Goal: Information Seeking & Learning: Learn about a topic

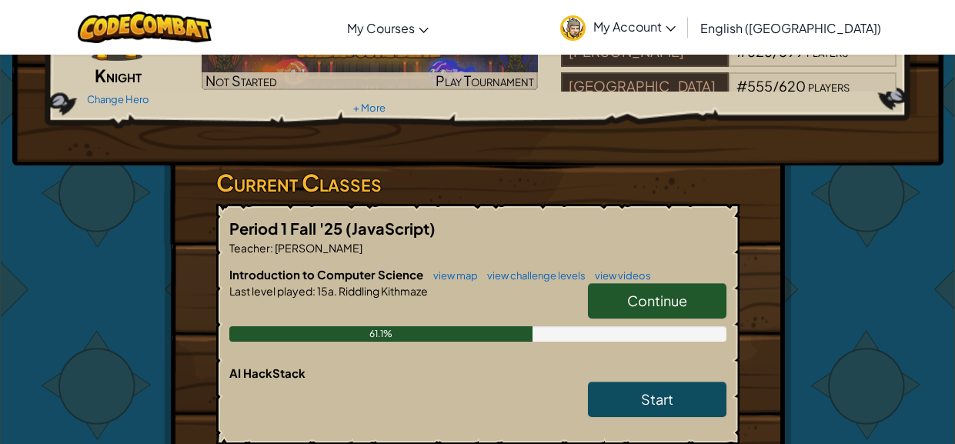
scroll to position [153, 0]
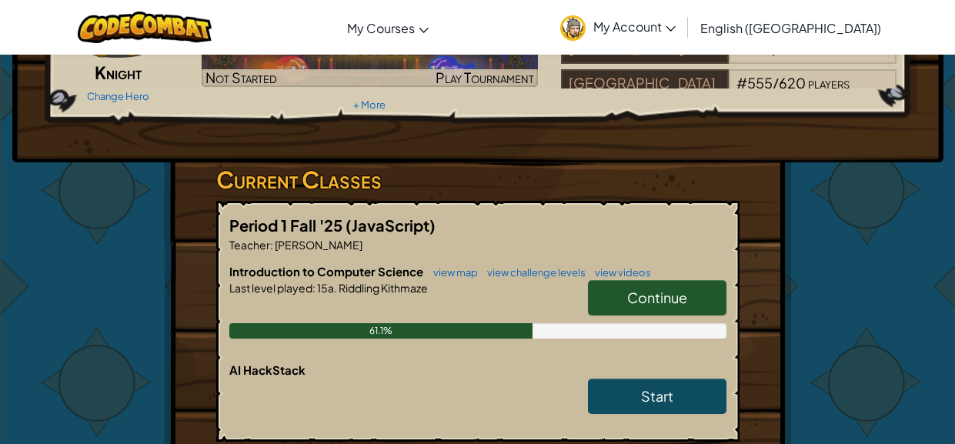
click at [643, 305] on link "Continue" at bounding box center [657, 297] width 138 height 35
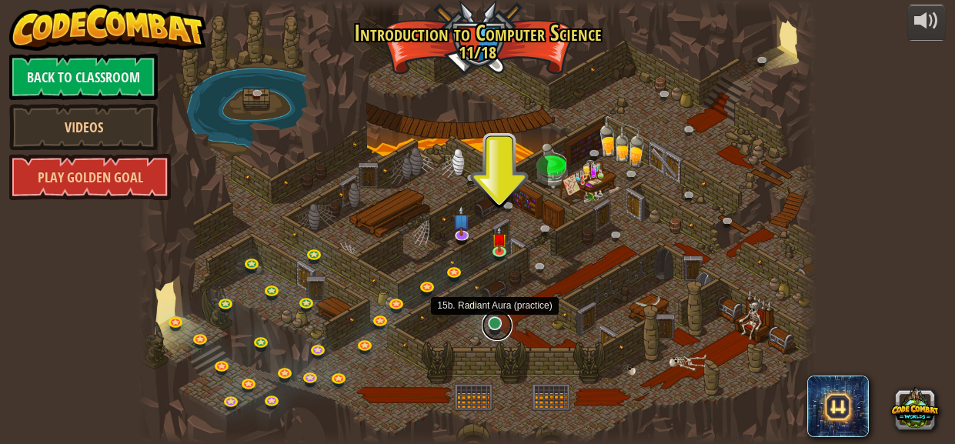
click at [491, 327] on link at bounding box center [496, 325] width 31 height 31
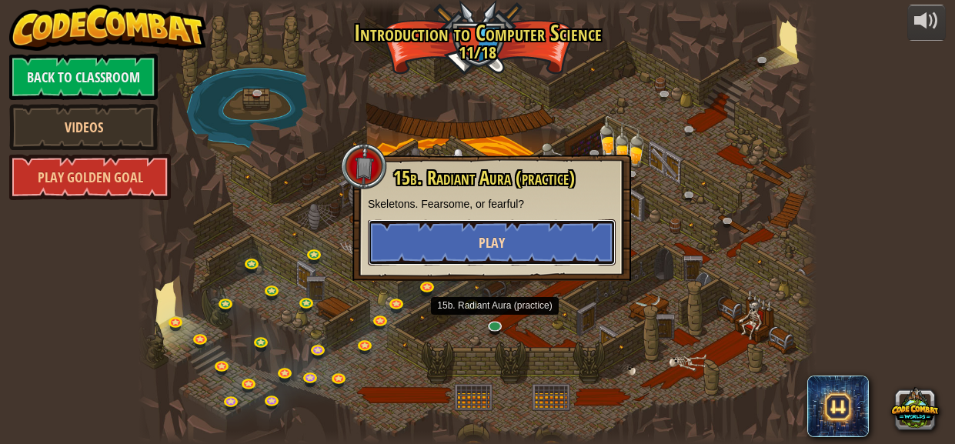
click at [510, 255] on button "Play" at bounding box center [492, 242] width 248 height 46
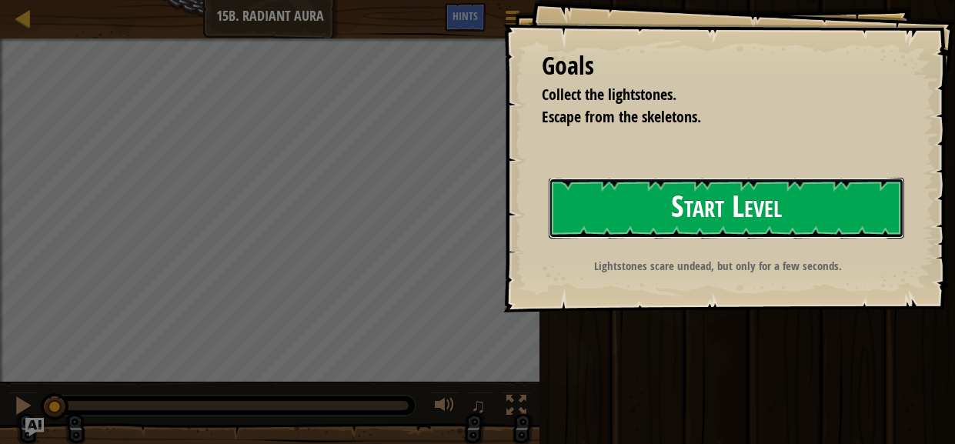
click at [801, 235] on button "Start Level" at bounding box center [725, 208] width 355 height 61
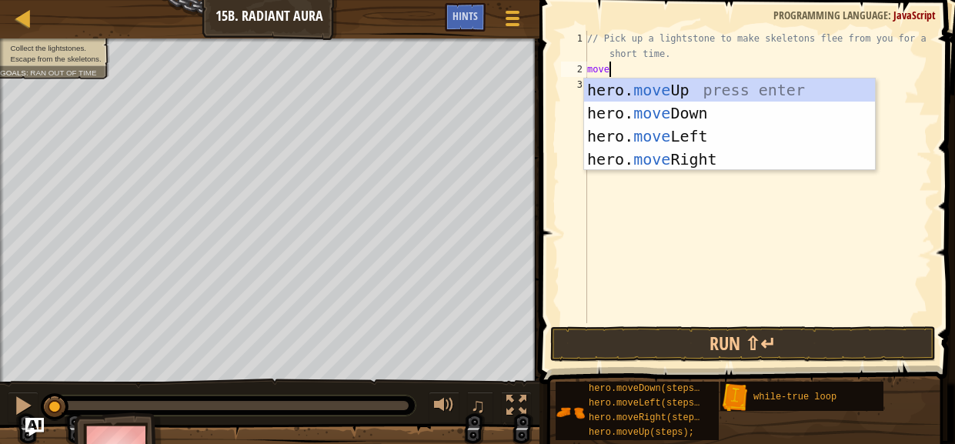
scroll to position [7, 0]
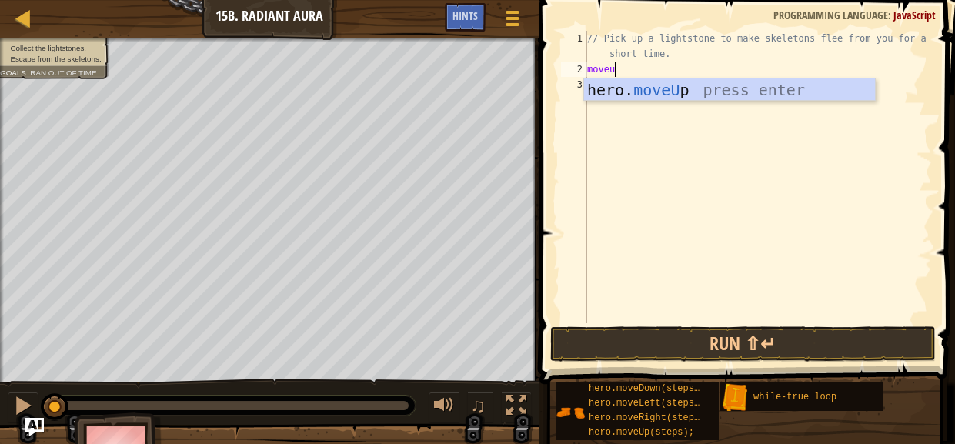
type textarea "moveup"
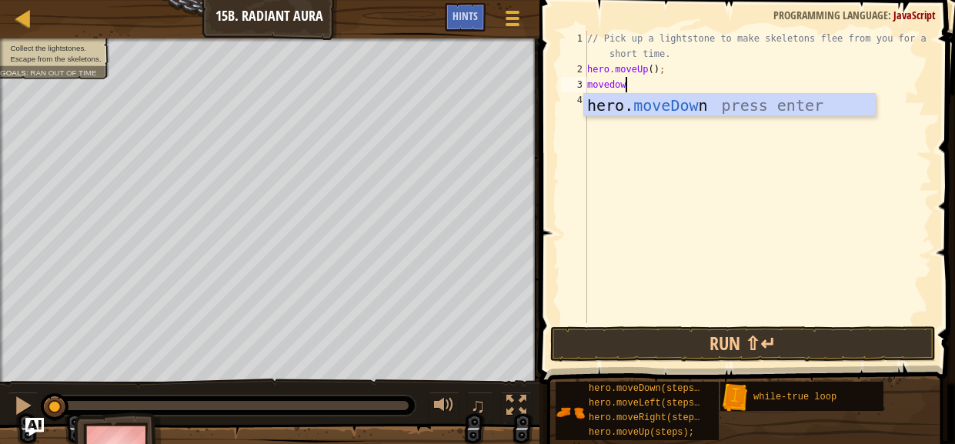
type textarea "movedown"
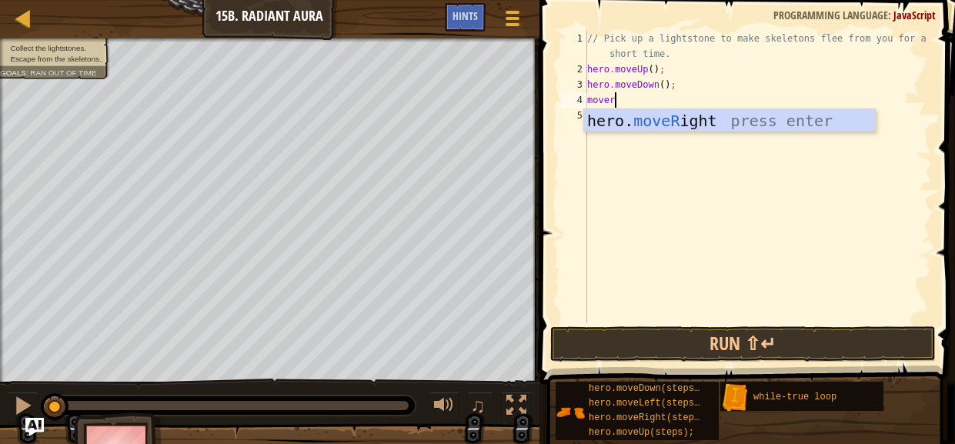
scroll to position [7, 1]
type textarea "moveright"
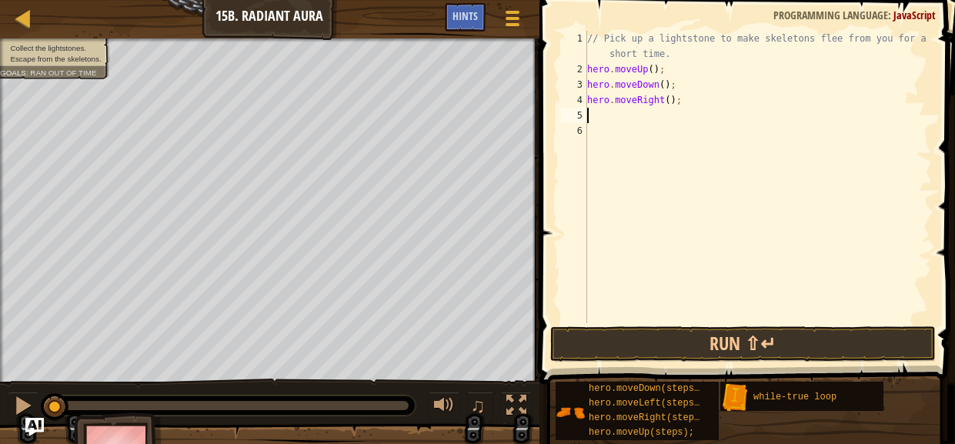
scroll to position [7, 0]
click at [667, 98] on div "// Pick up a lightstone to make skeletons flee from you for a short time. hero …" at bounding box center [758, 200] width 348 height 338
type textarea "hero.moveRight(2);"
click at [597, 115] on div "// Pick up a lightstone to make skeletons flee from you for a short time. hero …" at bounding box center [758, 200] width 348 height 338
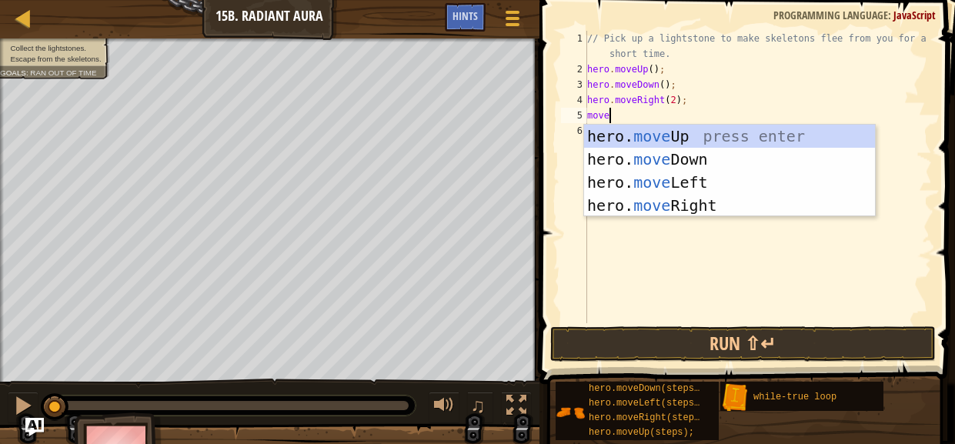
scroll to position [7, 0]
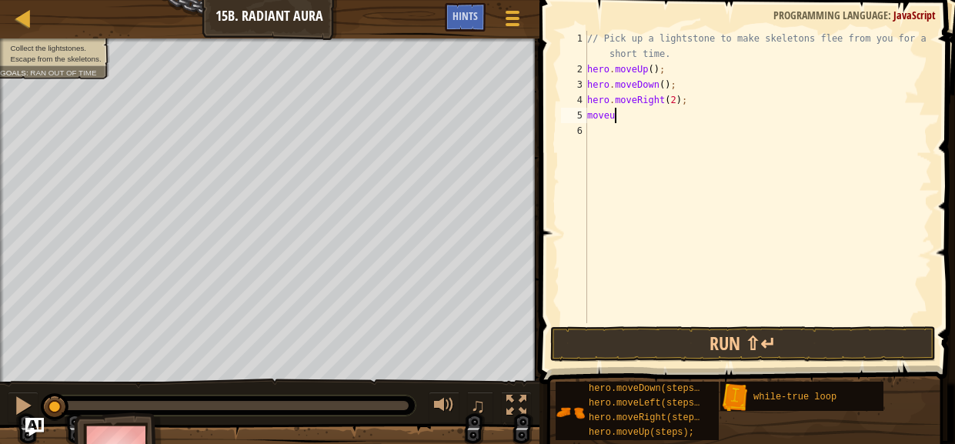
type textarea "moveup"
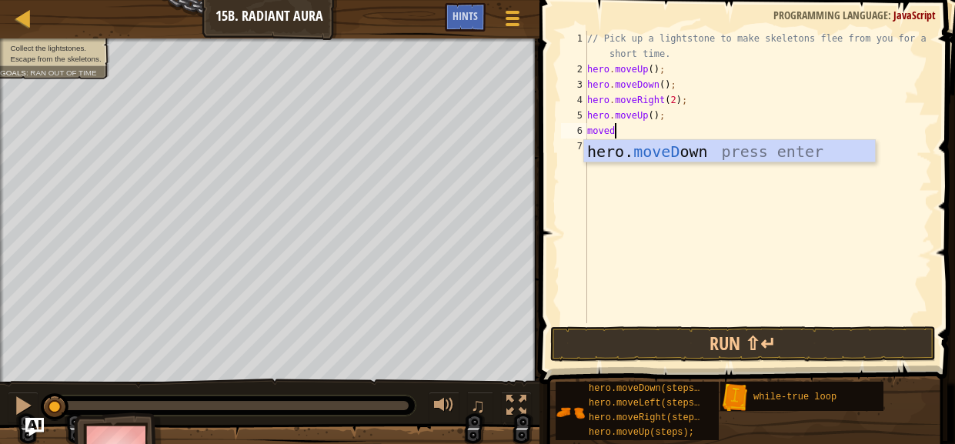
type textarea "movedown"
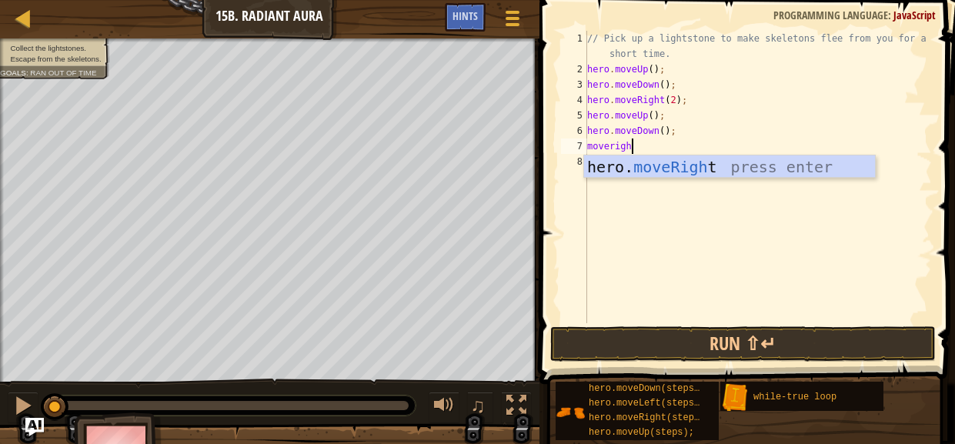
type textarea "moveright"
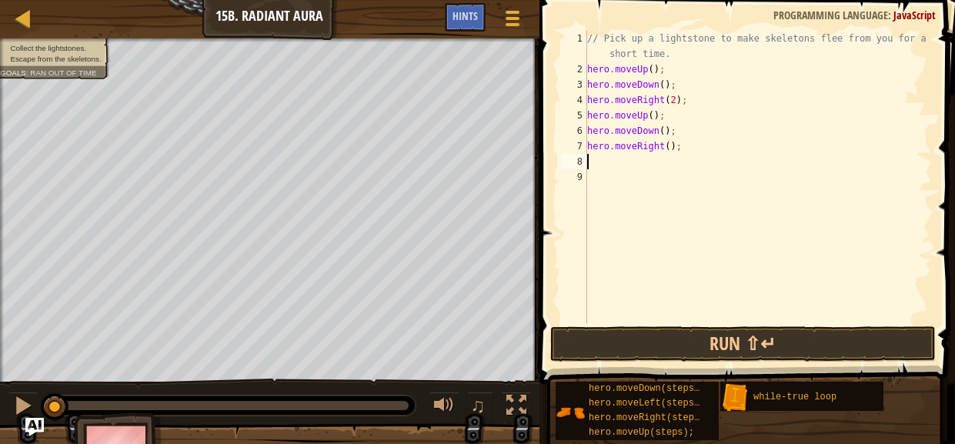
click at [670, 145] on div "// Pick up a lightstone to make skeletons flee from you for a short time. hero …" at bounding box center [758, 200] width 348 height 338
type textarea "hero.moveRight(3);"
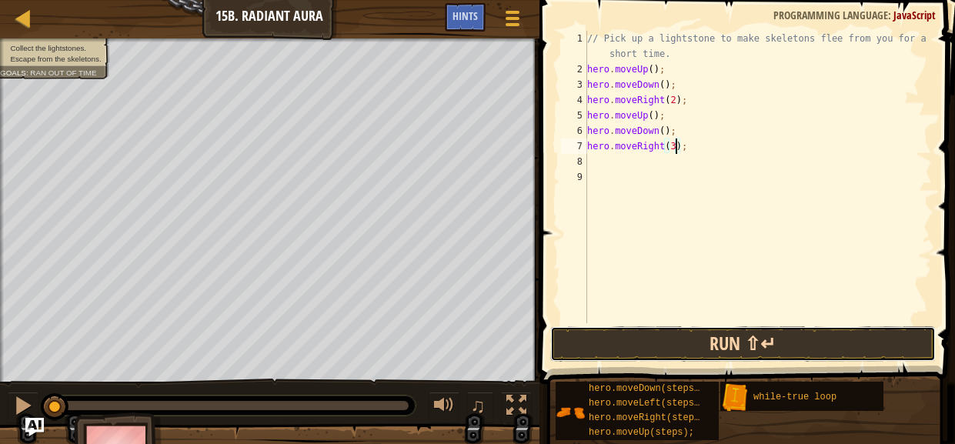
click at [738, 345] on button "Run ⇧↵" at bounding box center [742, 343] width 385 height 35
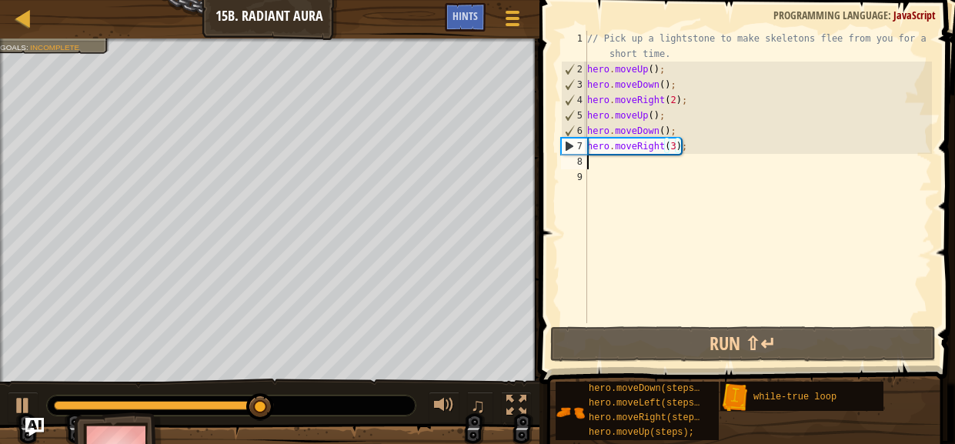
click at [628, 165] on div "// Pick up a lightstone to make skeletons flee from you for a short time. hero …" at bounding box center [758, 200] width 348 height 338
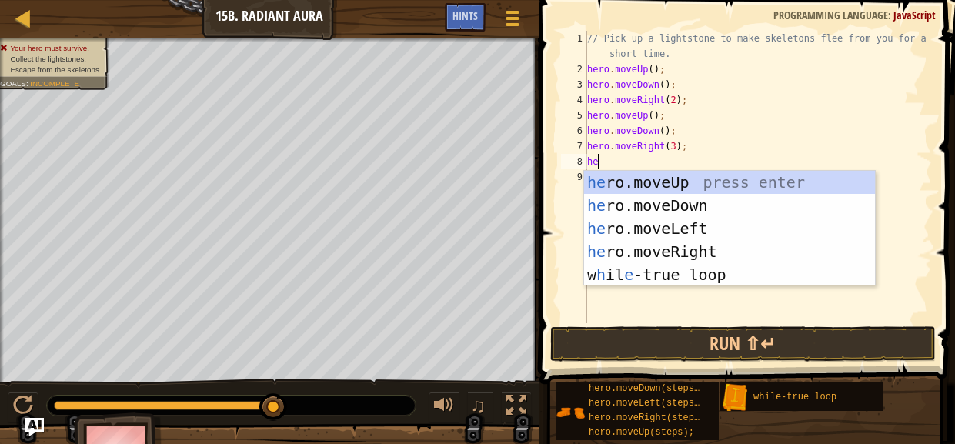
scroll to position [7, 0]
type textarea "h"
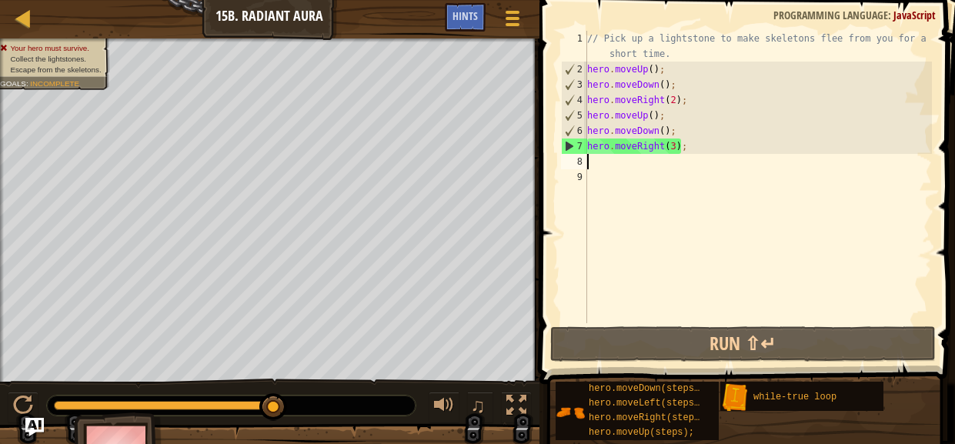
click at [673, 145] on div "// Pick up a lightstone to make skeletons flee from you for a short time. hero …" at bounding box center [758, 200] width 348 height 338
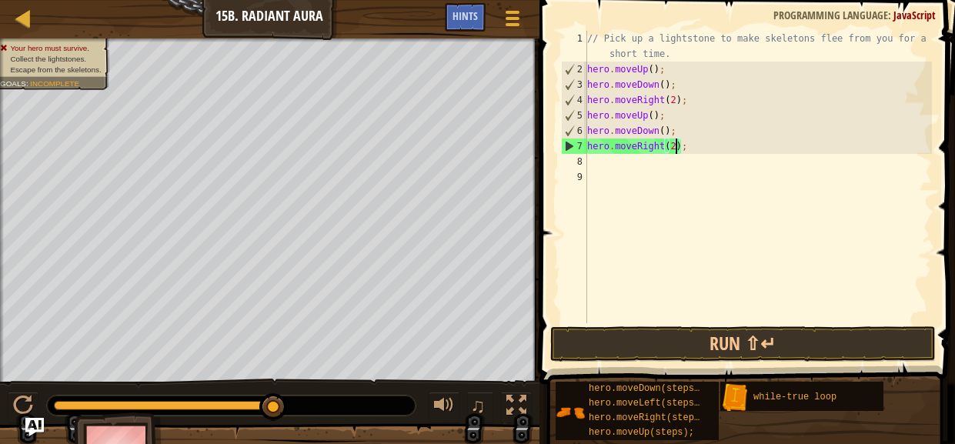
scroll to position [7, 7]
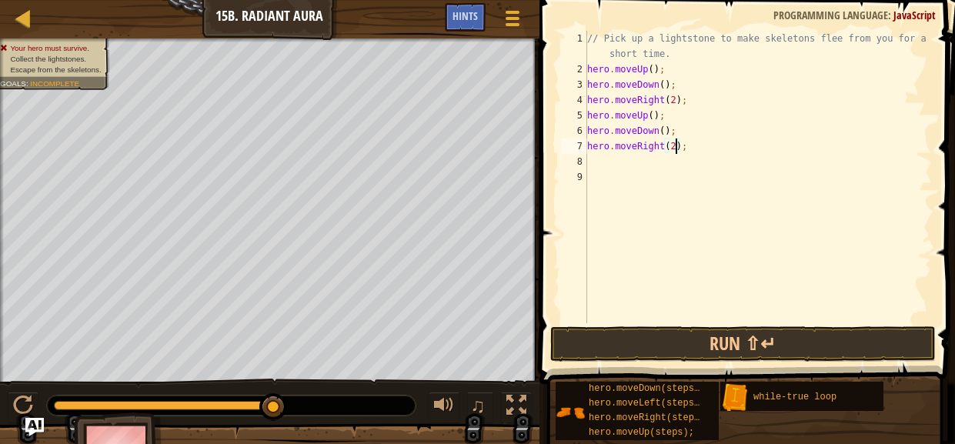
click at [691, 152] on div "// Pick up a lightstone to make skeletons flee from you for a short time. hero …" at bounding box center [758, 200] width 348 height 338
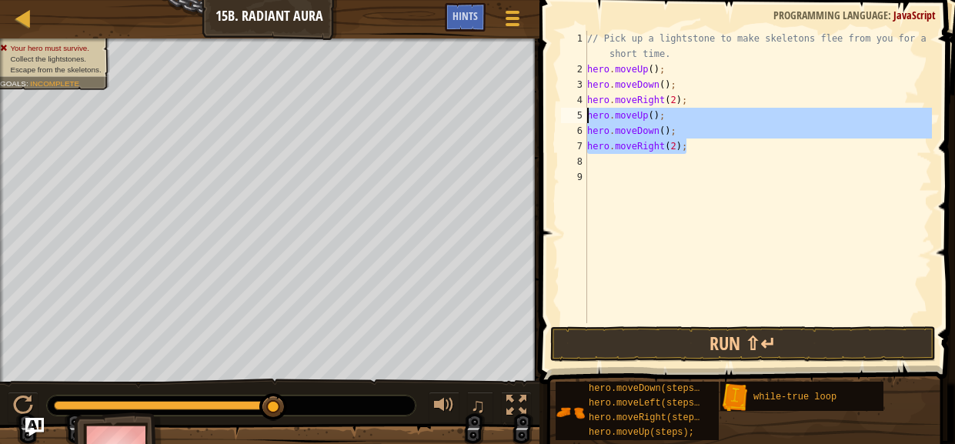
drag, startPoint x: 691, startPoint y: 148, endPoint x: 534, endPoint y: 115, distance: 161.1
click at [535, 115] on div "hero.moveRight(2); 1 2 3 4 5 6 7 8 9 // Pick up a lightstone to make skeletons …" at bounding box center [745, 222] width 420 height 429
type textarea "hero.moveUp(); hero.moveDown();"
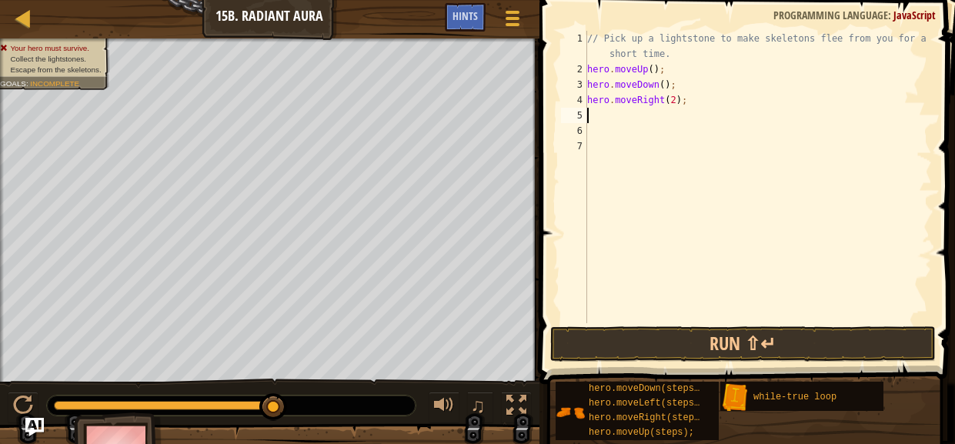
scroll to position [7, 0]
click at [695, 58] on div "// Pick up a lightstone to make skeletons flee from you for a short time. hero …" at bounding box center [758, 200] width 348 height 338
type textarea "// Pick up a lightstone to make skeletons flee from you for a short time."
type textarea "h"
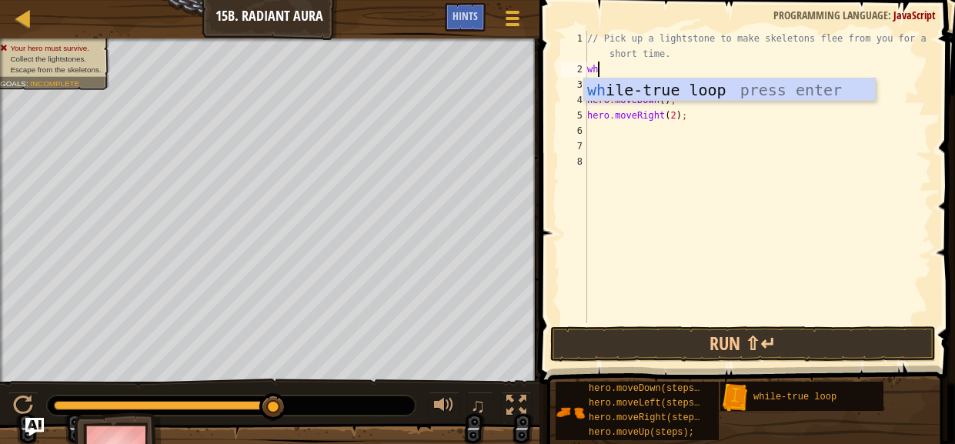
type textarea "whi"
click at [757, 87] on div "whi le-true loop press enter" at bounding box center [729, 112] width 291 height 69
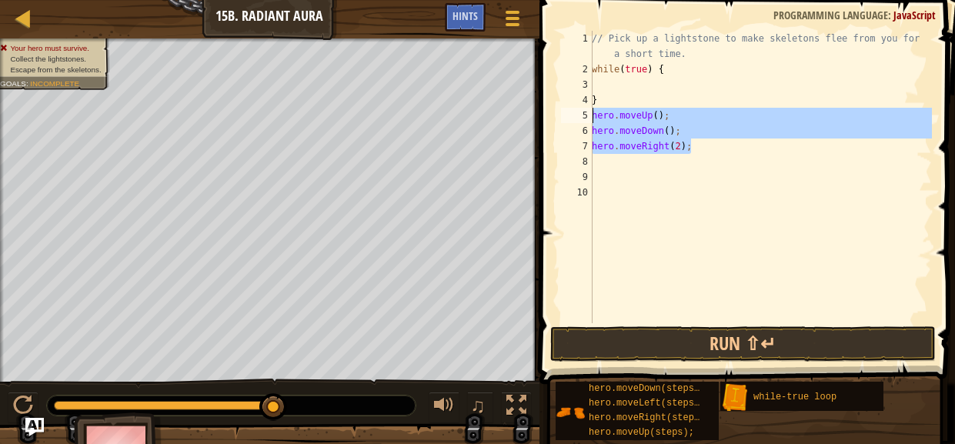
drag, startPoint x: 731, startPoint y: 152, endPoint x: 588, endPoint y: 110, distance: 149.7
click at [588, 110] on div "1 2 3 4 5 6 7 8 9 10 // Pick up a lightstone to make skeletons flee from you fo…" at bounding box center [745, 177] width 374 height 292
type textarea "hero.moveUp(); hero.moveDown();"
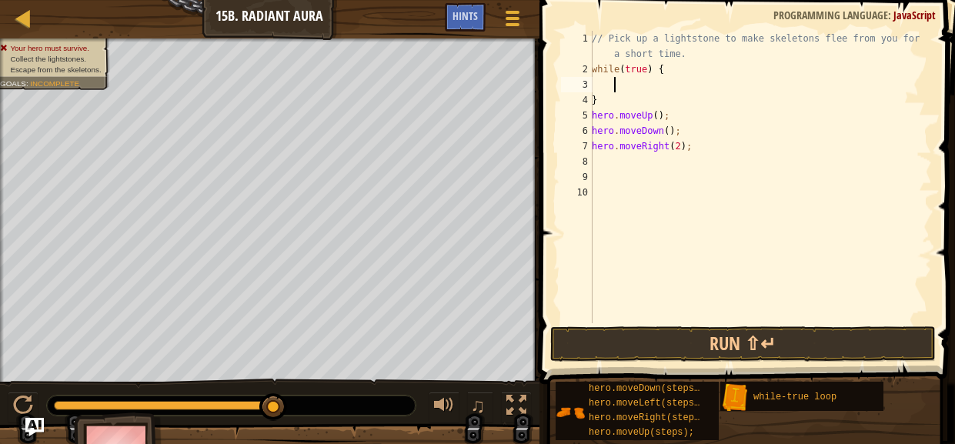
click at [618, 86] on div "// Pick up a lightstone to make skeletons flee from you for a short time. while…" at bounding box center [759, 200] width 343 height 338
paste textarea "hero.moveRight(2);"
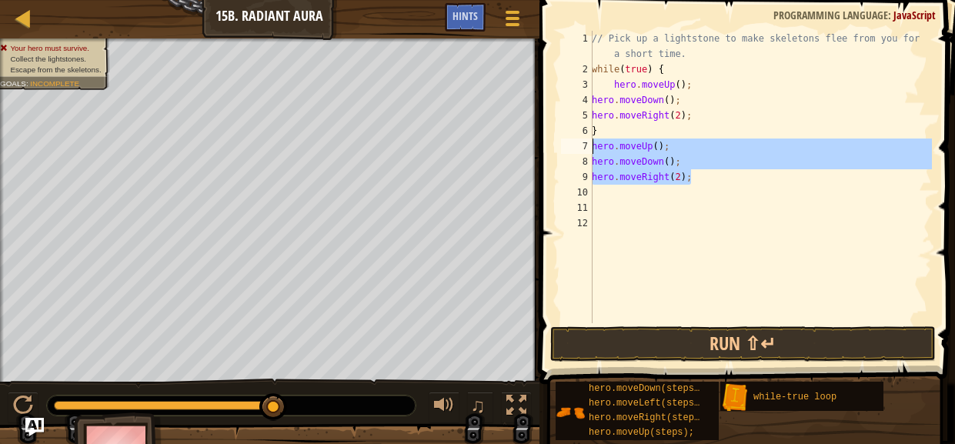
drag, startPoint x: 694, startPoint y: 182, endPoint x: 584, endPoint y: 148, distance: 115.3
click at [584, 148] on div "hero.moveRight(2); 1 2 3 4 5 6 7 8 9 10 11 12 // Pick up a lightstone to make s…" at bounding box center [745, 177] width 374 height 292
type textarea "hero.moveUp(); hero.moveDown();"
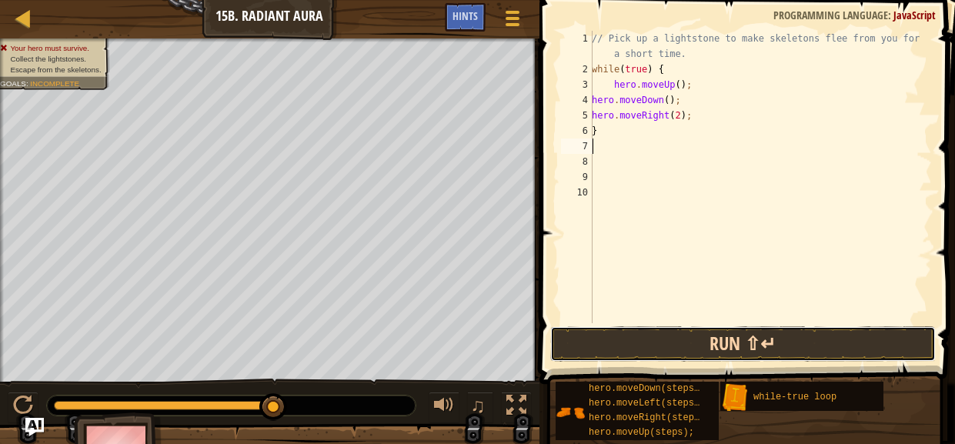
click at [750, 356] on button "Run ⇧↵" at bounding box center [742, 343] width 385 height 35
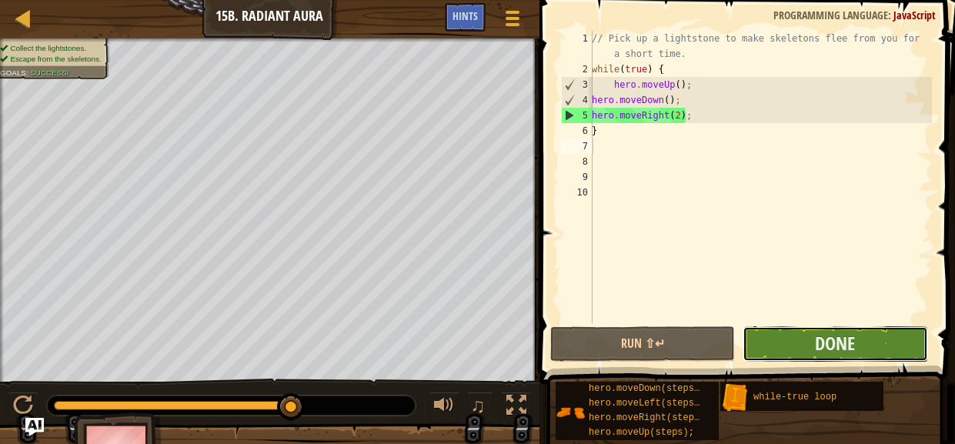
click at [802, 345] on button "Done" at bounding box center [834, 343] width 185 height 35
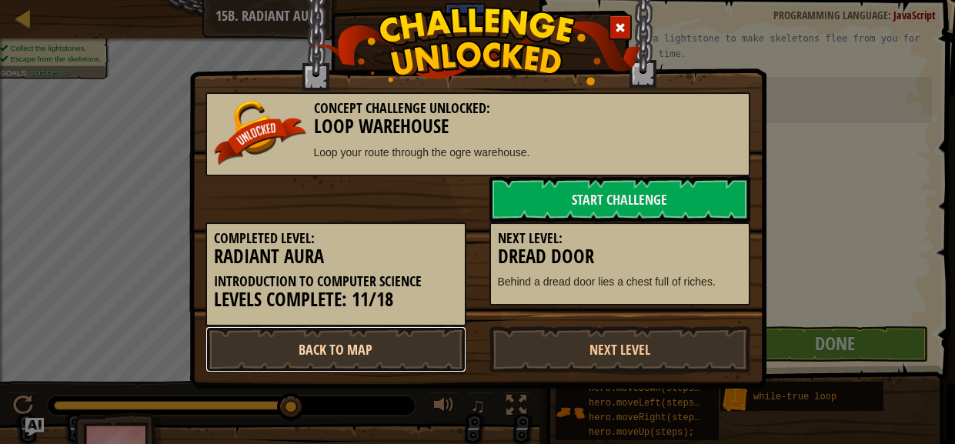
click at [307, 349] on link "Back to Map" at bounding box center [335, 349] width 261 height 46
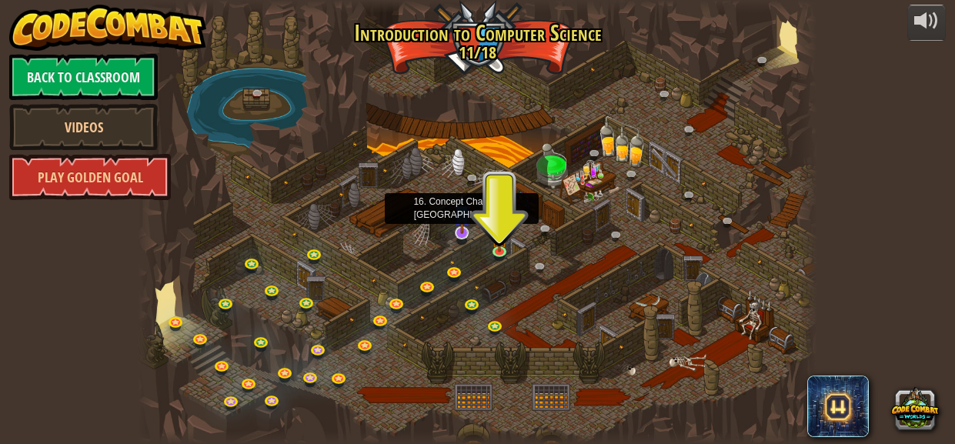
click at [468, 230] on img at bounding box center [462, 213] width 18 height 41
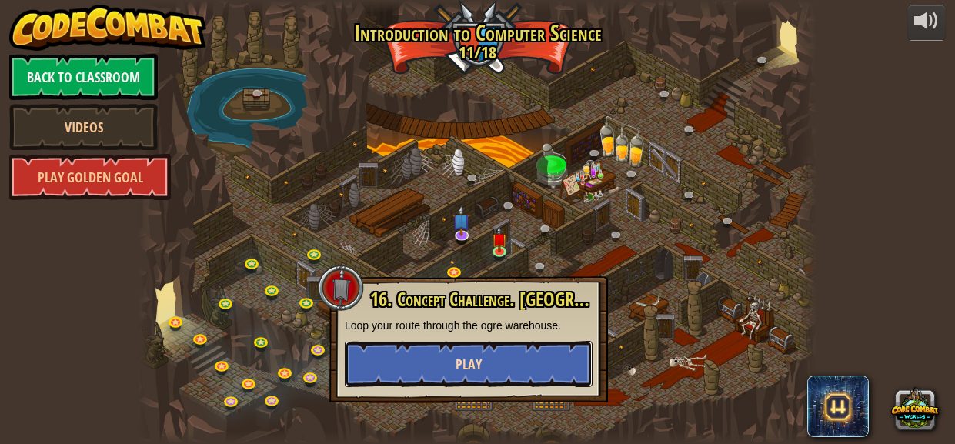
click at [511, 364] on button "Play" at bounding box center [469, 364] width 248 height 46
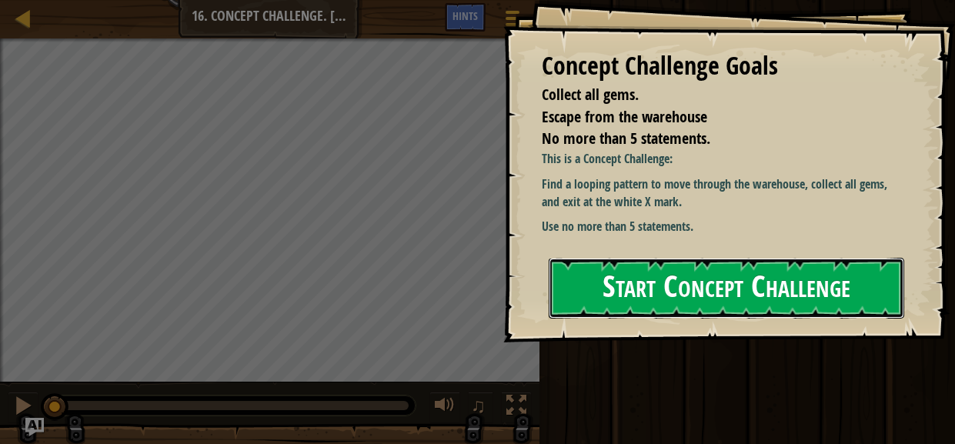
click at [708, 265] on button "Start Concept Challenge" at bounding box center [725, 288] width 355 height 61
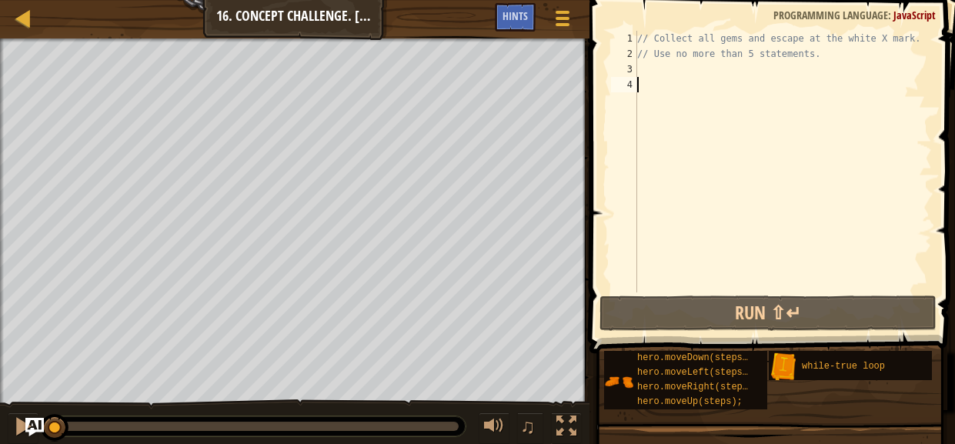
click at [648, 72] on div "// Collect all gems and escape at the white X mark. // Use no more than 5 state…" at bounding box center [783, 177] width 298 height 292
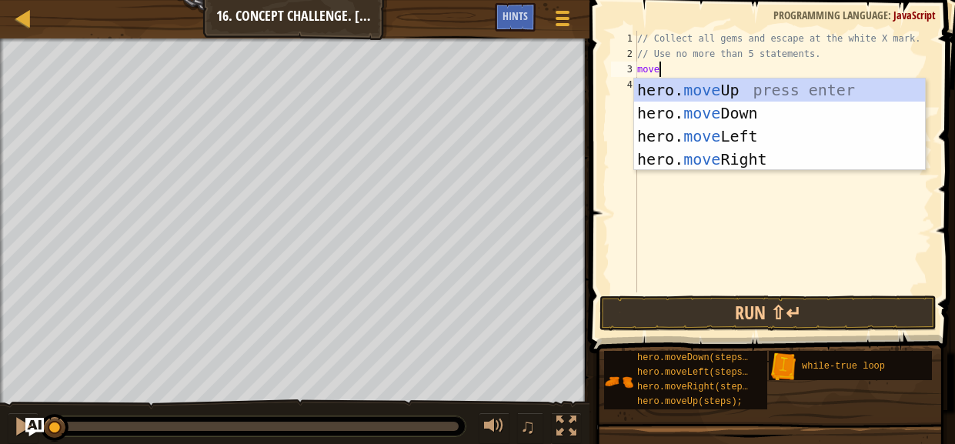
scroll to position [7, 1]
type textarea "moveup"
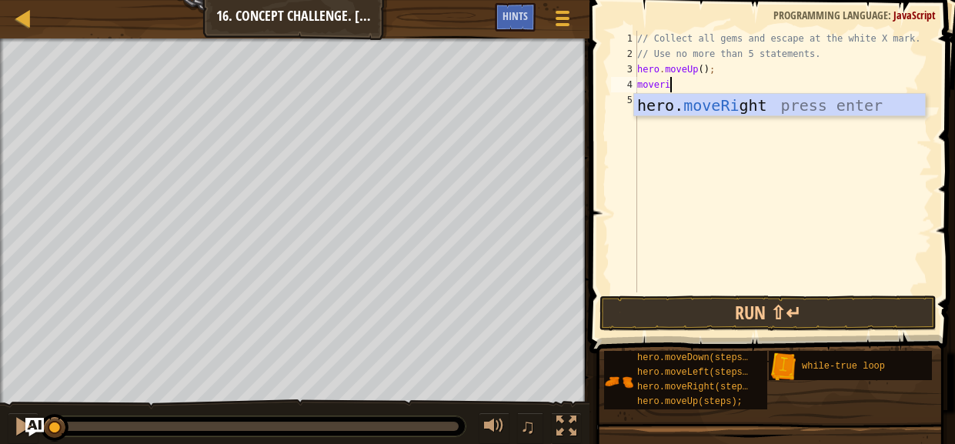
scroll to position [7, 2]
type textarea "moveright"
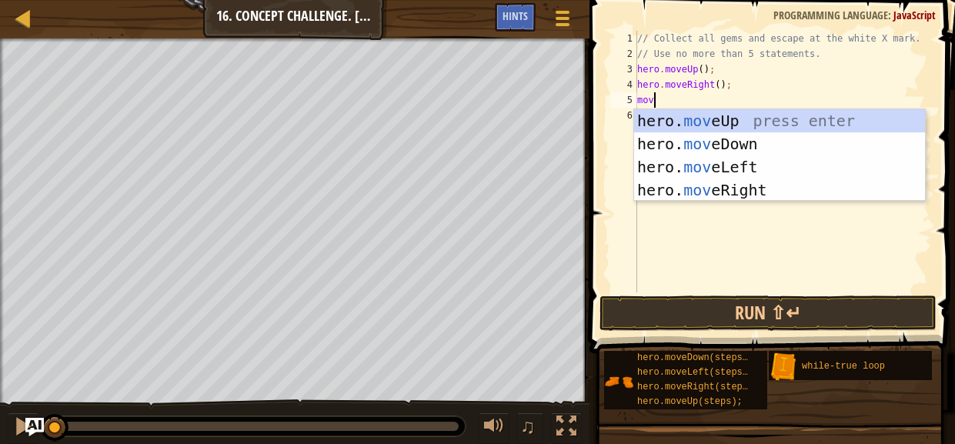
scroll to position [7, 1]
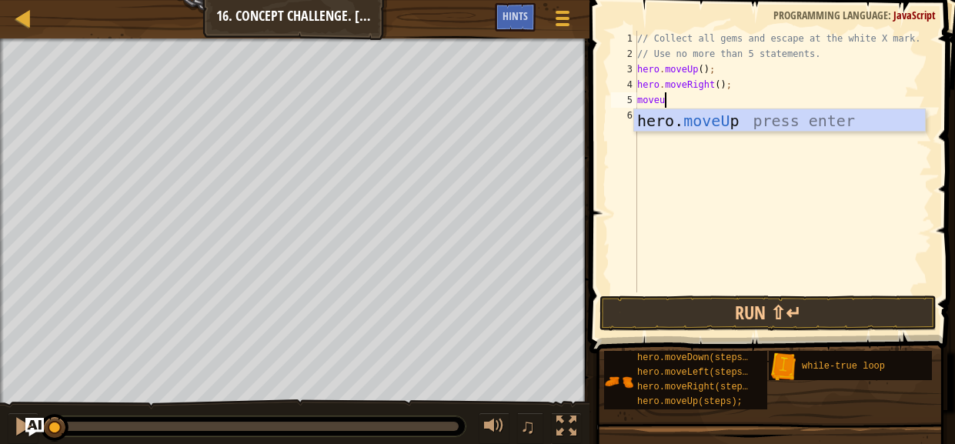
type textarea "moveup"
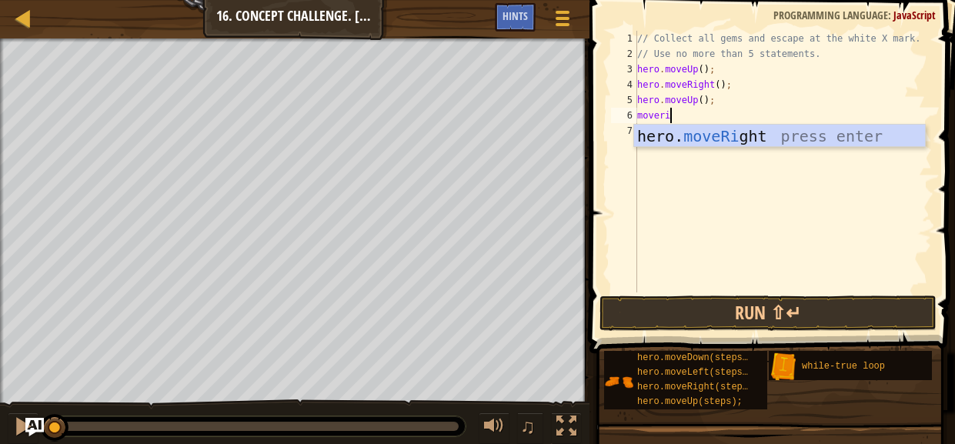
scroll to position [7, 2]
type textarea "moveright"
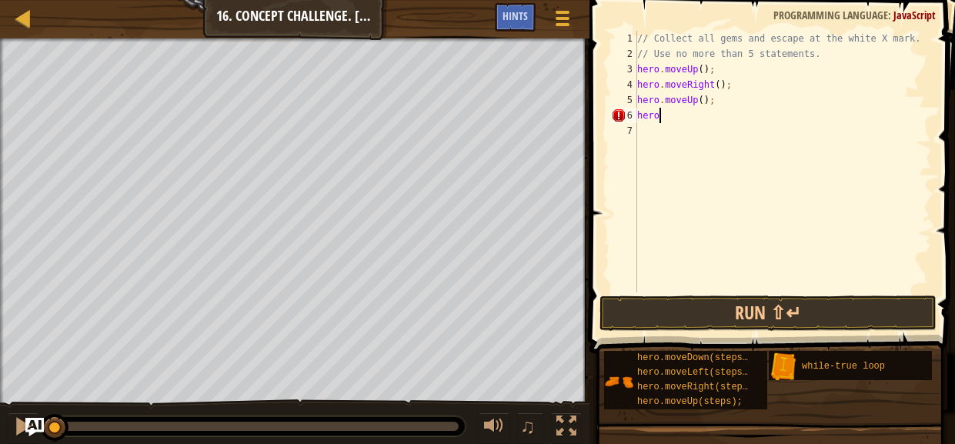
type textarea "h"
type textarea "hero.moveUp();"
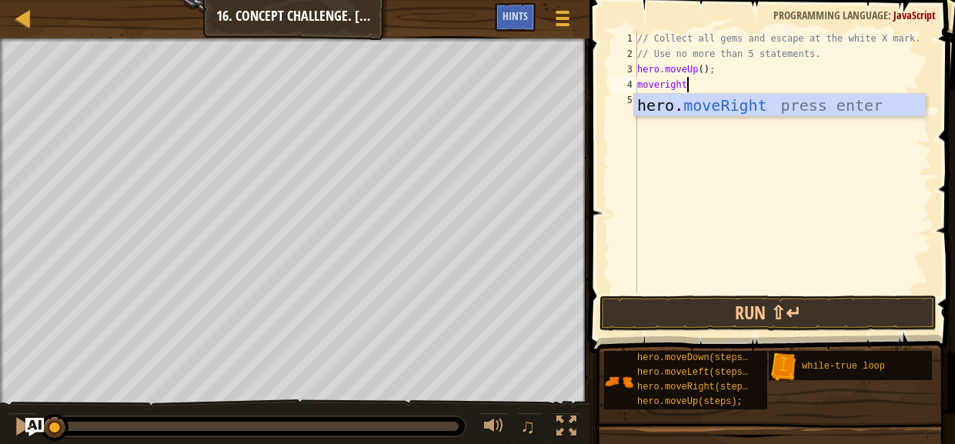
scroll to position [7, 3]
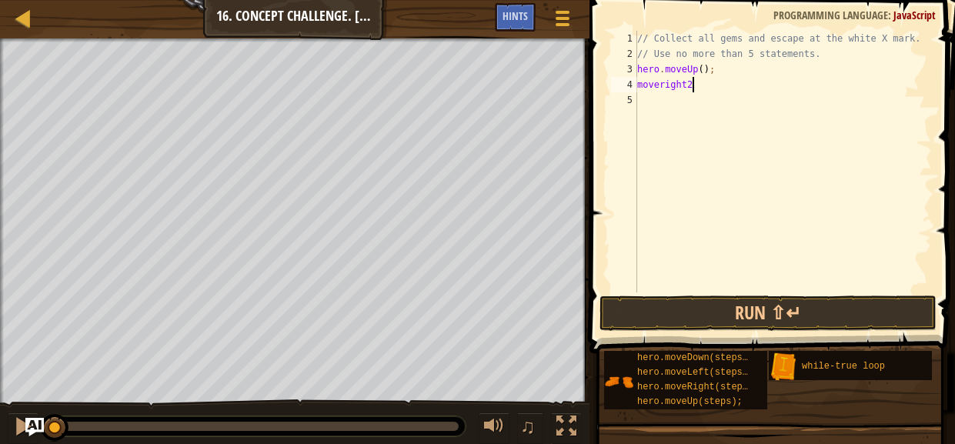
type textarea "moveright"
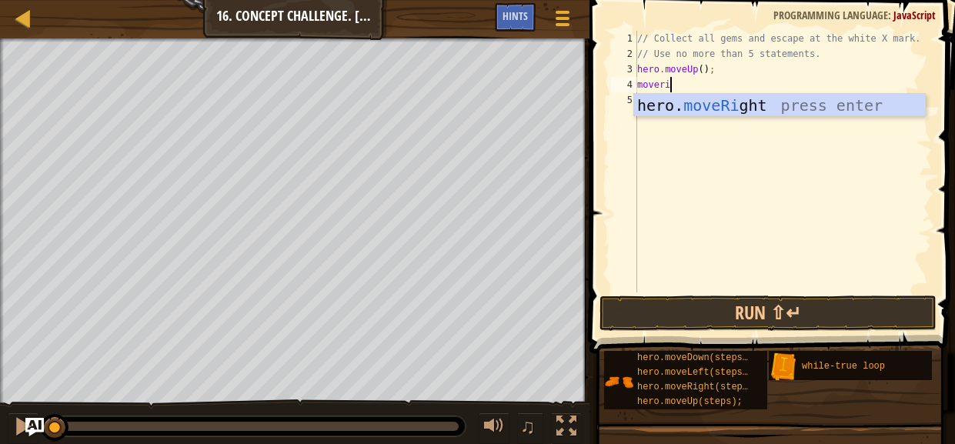
scroll to position [7, 2]
type textarea "moveright"
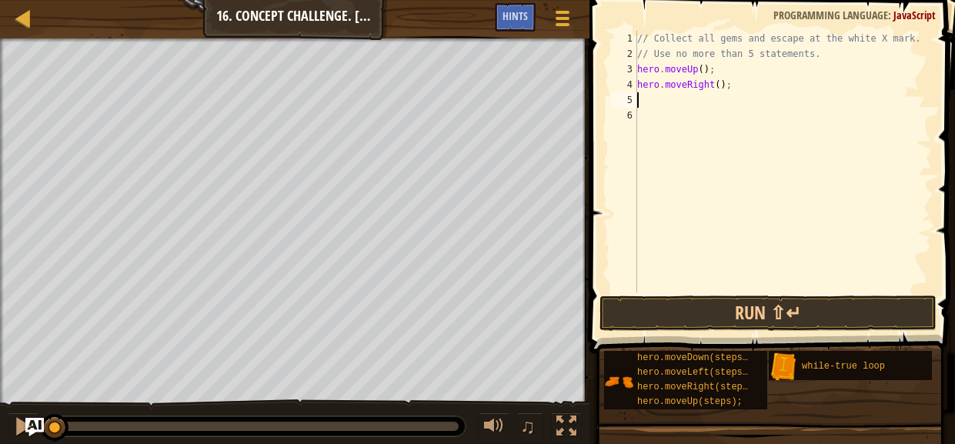
click at [718, 83] on div "// Collect all gems and escape at the white X mark. // Use no more than 5 state…" at bounding box center [783, 177] width 298 height 292
click at [670, 94] on div "// Collect all gems and escape at the white X mark. // Use no more than 5 state…" at bounding box center [783, 177] width 298 height 292
type textarea "2"
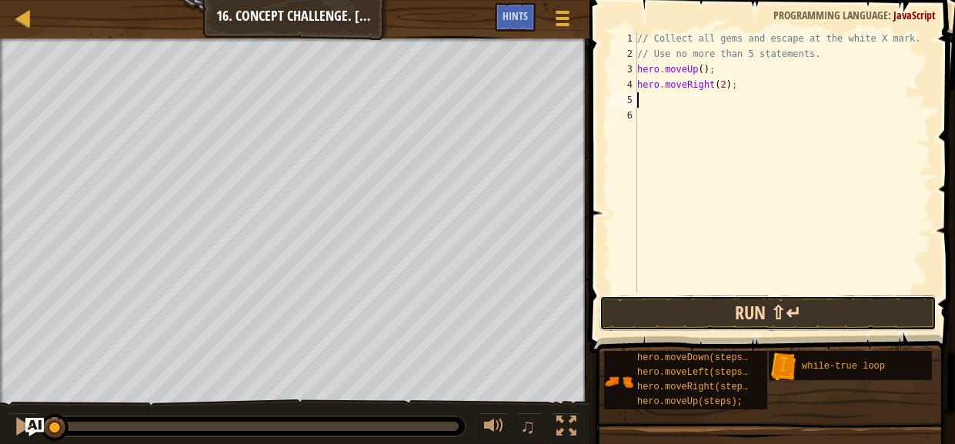
click at [808, 318] on button "Run ⇧↵" at bounding box center [767, 312] width 337 height 35
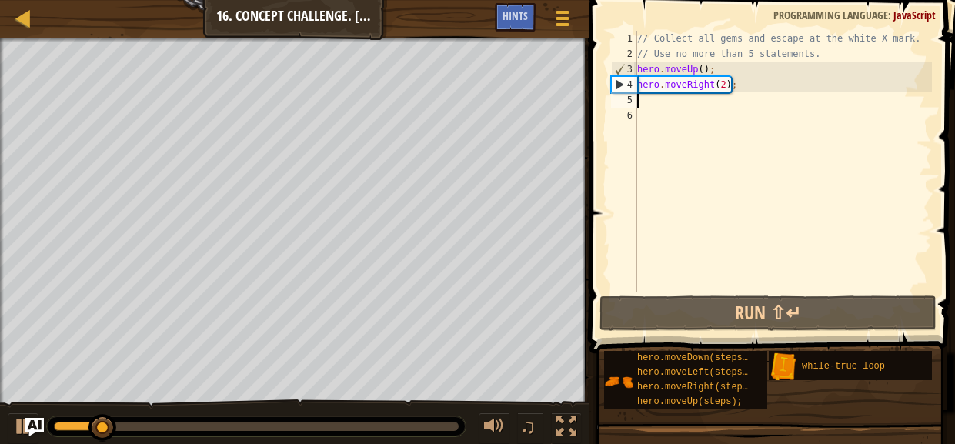
click at [702, 69] on div "// Collect all gems and escape at the white X mark. // Use no more than 5 state…" at bounding box center [783, 177] width 298 height 292
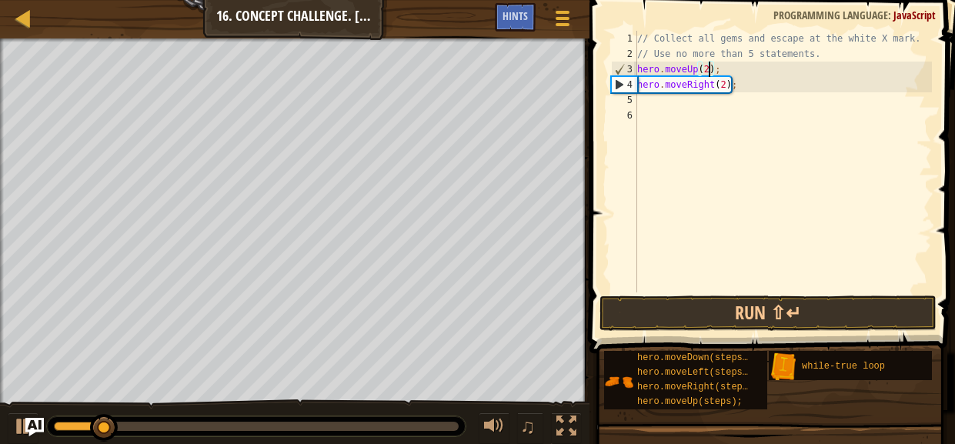
scroll to position [7, 5]
type textarea "hero.moveUp(2);"
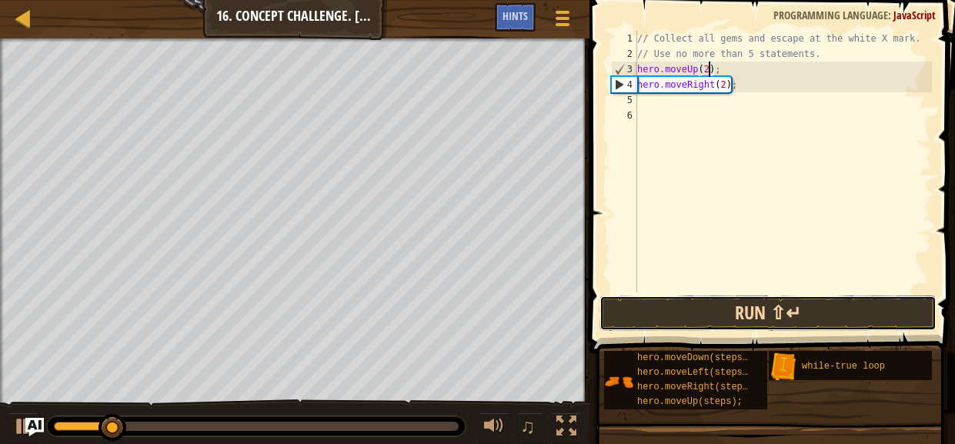
click at [673, 304] on button "Run ⇧↵" at bounding box center [767, 312] width 337 height 35
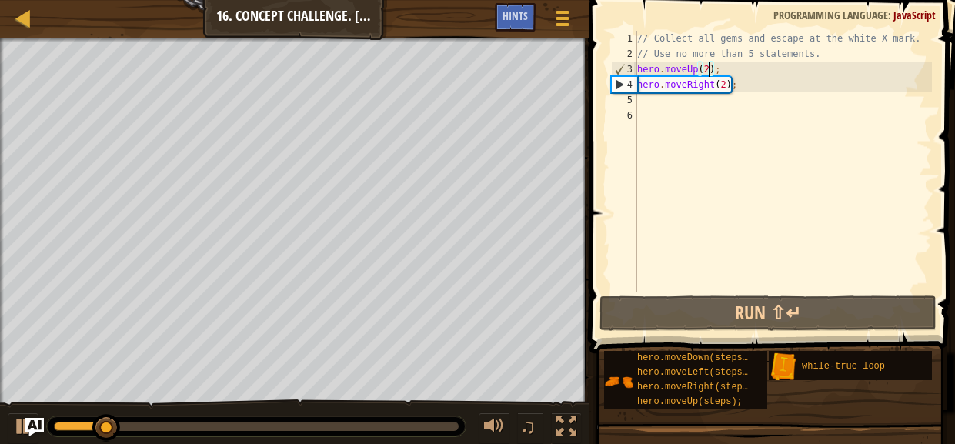
click at [678, 100] on div "// Collect all gems and escape at the white X mark. // Use no more than 5 state…" at bounding box center [783, 177] width 298 height 292
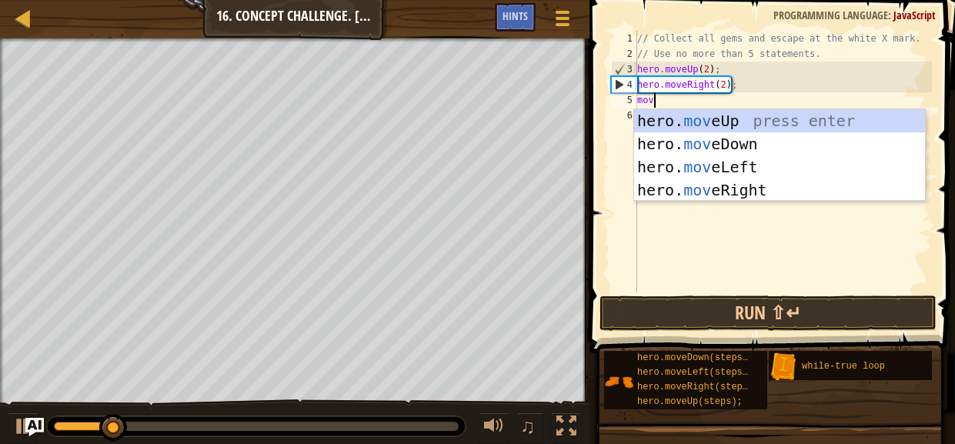
scroll to position [7, 1]
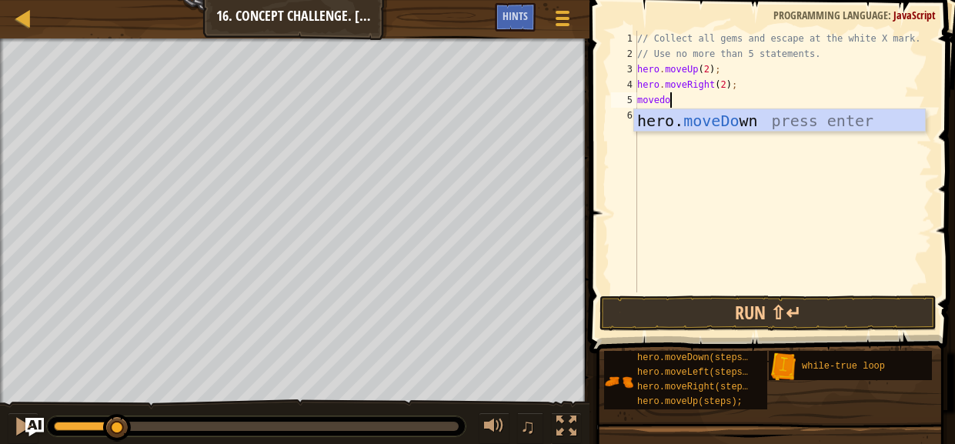
type textarea "movedown"
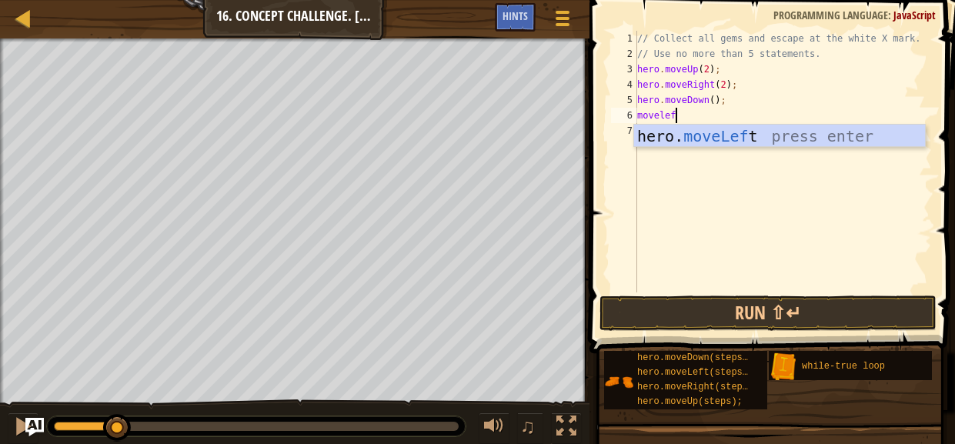
scroll to position [7, 2]
type textarea "moveleft"
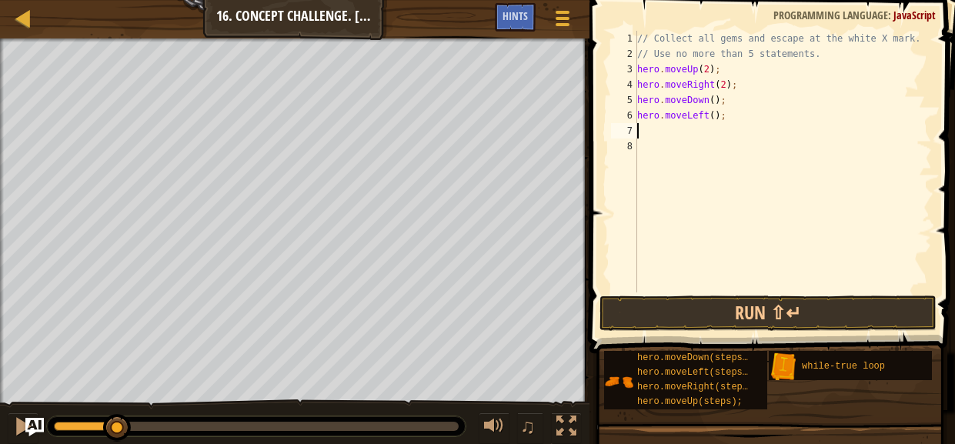
scroll to position [7, 0]
type textarea "2"
click at [714, 114] on div "// Collect all gems and escape at the white X mark. // Use no more than 5 state…" at bounding box center [783, 177] width 298 height 292
click at [701, 132] on div "// Collect all gems and escape at the white X mark. // Use no more than 5 state…" at bounding box center [783, 177] width 298 height 292
click at [685, 303] on button "Run ⇧↵" at bounding box center [767, 312] width 337 height 35
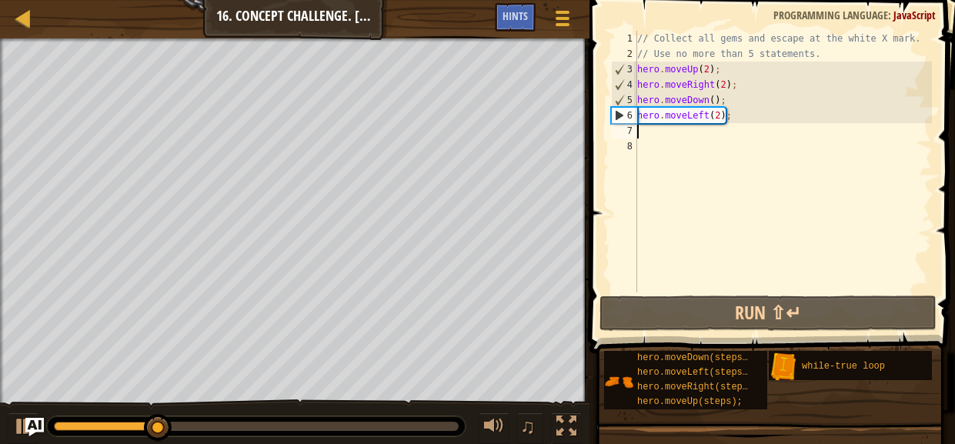
click at [718, 113] on div "// Collect all gems and escape at the white X mark. // Use no more than 5 state…" at bounding box center [783, 177] width 298 height 292
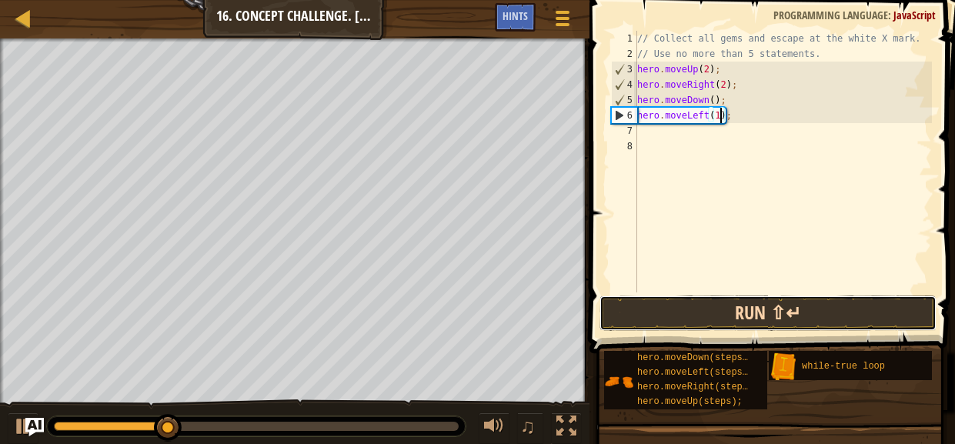
click at [761, 297] on button "Run ⇧↵" at bounding box center [767, 312] width 337 height 35
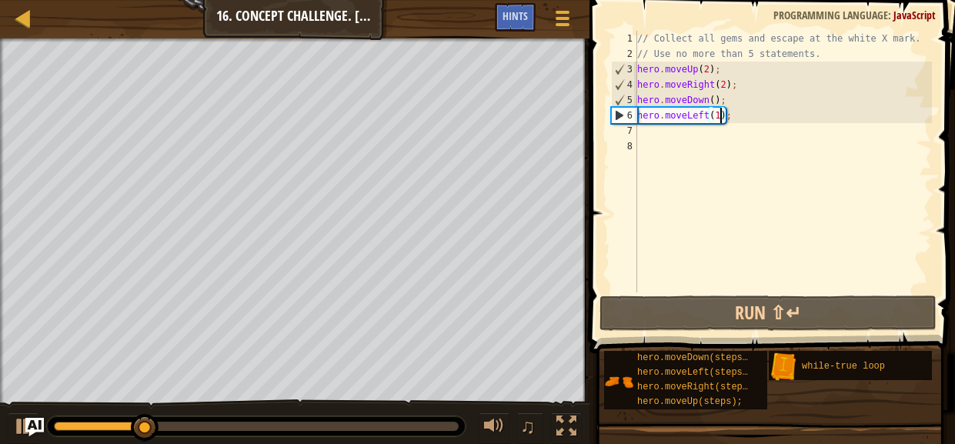
click at [719, 73] on div "// Collect all gems and escape at the white X mark. // Use no more than 5 state…" at bounding box center [783, 177] width 298 height 292
type textarea "hero.moveUp(2);"
click at [825, 55] on div "// Collect all gems and escape at the white X mark. // Use no more than 5 state…" at bounding box center [783, 177] width 298 height 292
type textarea "// Use no more than 5 statements."
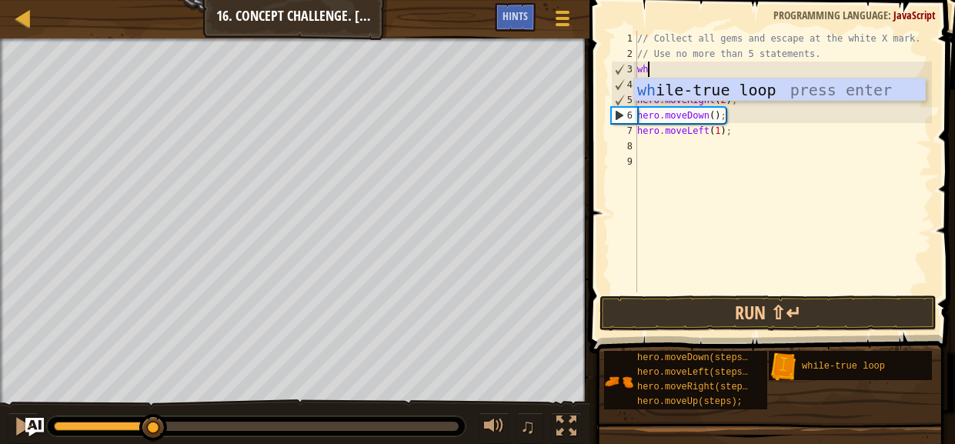
type textarea "whit"
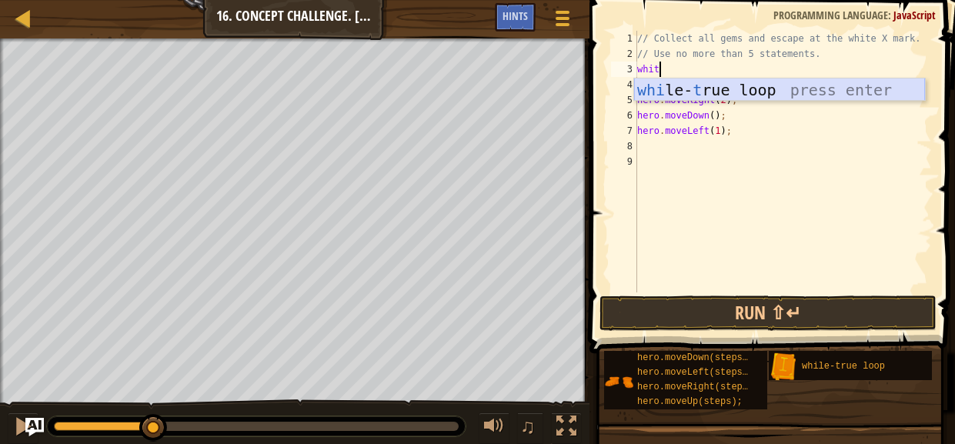
click at [845, 92] on div "whi le- t rue loop press enter" at bounding box center [779, 112] width 291 height 69
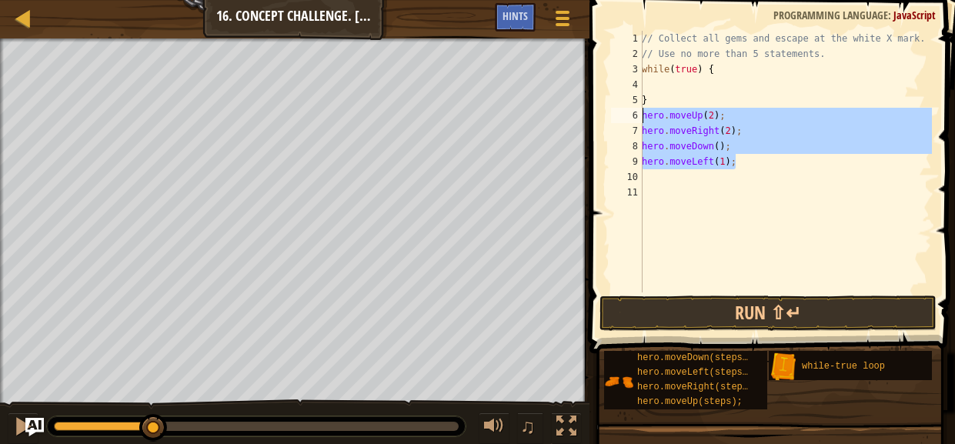
drag, startPoint x: 734, startPoint y: 164, endPoint x: 642, endPoint y: 120, distance: 101.5
click at [642, 120] on div "// Collect all gems and escape at the white X mark. // Use no more than 5 state…" at bounding box center [784, 177] width 293 height 292
type textarea "hero.moveUp(2); hero.moveRight(2);"
click at [670, 80] on div "// Collect all gems and escape at the white X mark. // Use no more than 5 state…" at bounding box center [784, 177] width 293 height 292
paste textarea "hero.moveLeft(1);"
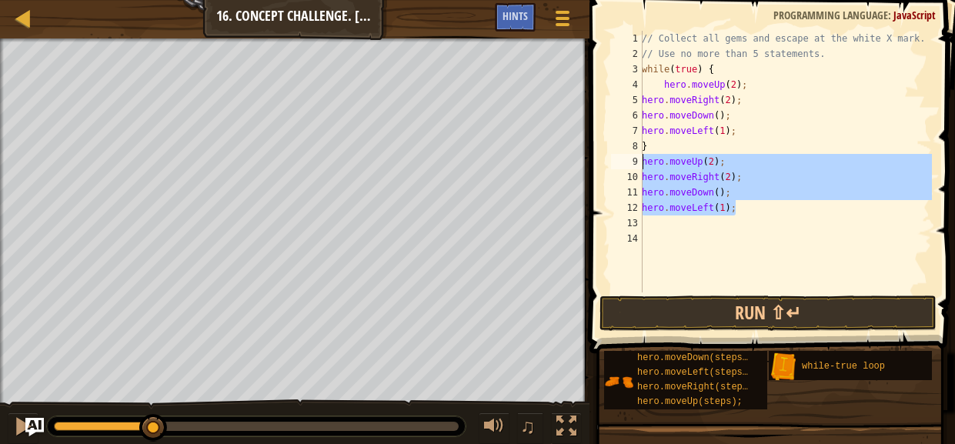
drag, startPoint x: 741, startPoint y: 204, endPoint x: 633, endPoint y: 165, distance: 114.3
click at [633, 165] on div "hero.moveLeft(1); 1 2 3 4 5 6 7 8 9 10 11 12 13 14 // Collect all gems and esca…" at bounding box center [770, 162] width 324 height 262
type textarea "hero.moveUp(2); hero.moveRight(2);"
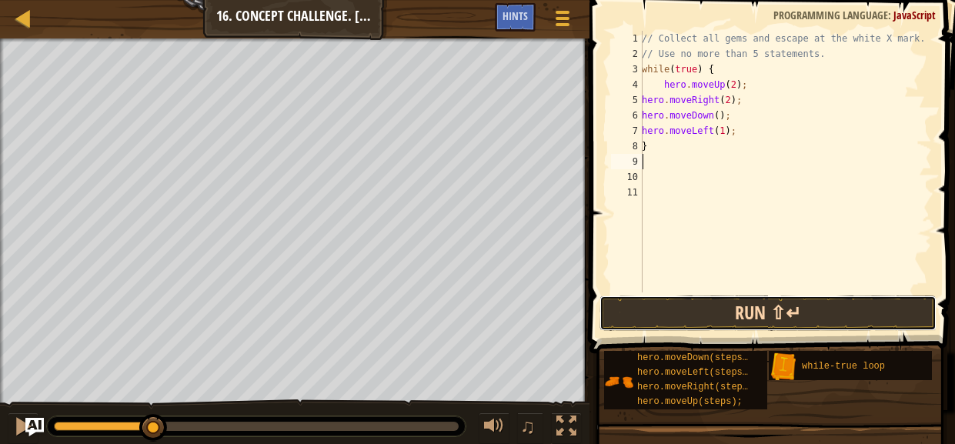
click at [728, 311] on button "Run ⇧↵" at bounding box center [767, 312] width 337 height 35
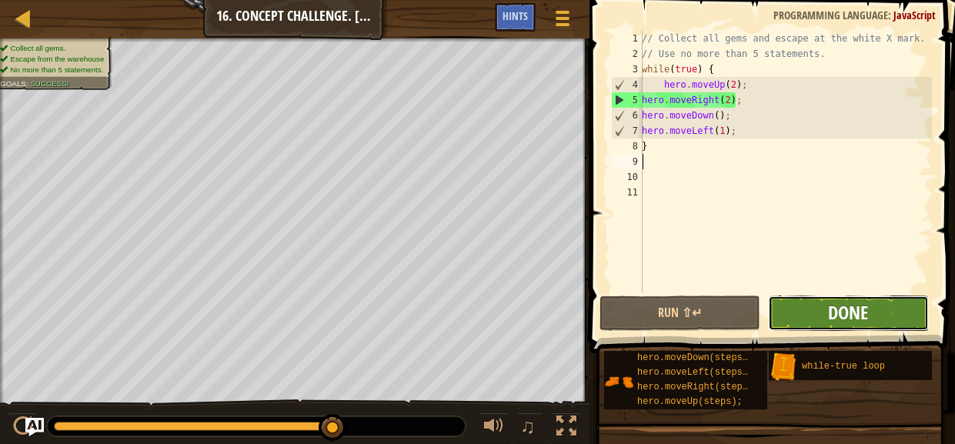
click at [852, 300] on span "Done" at bounding box center [848, 312] width 40 height 25
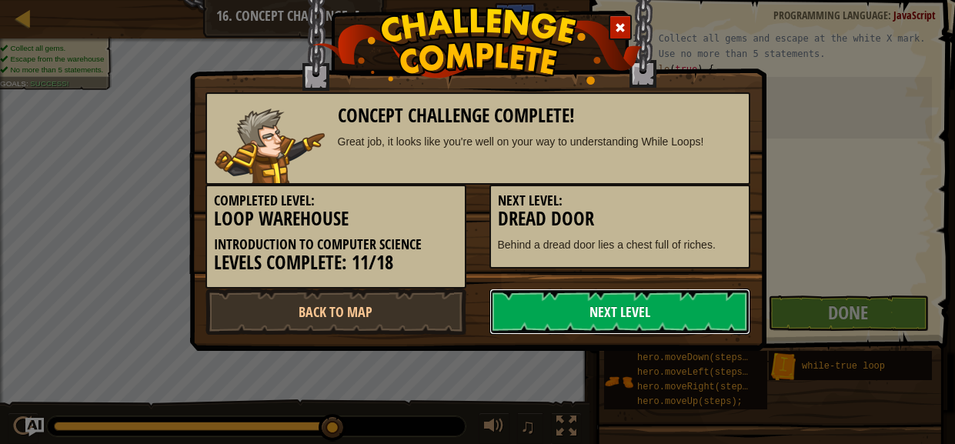
click at [586, 315] on link "Next Level" at bounding box center [619, 311] width 261 height 46
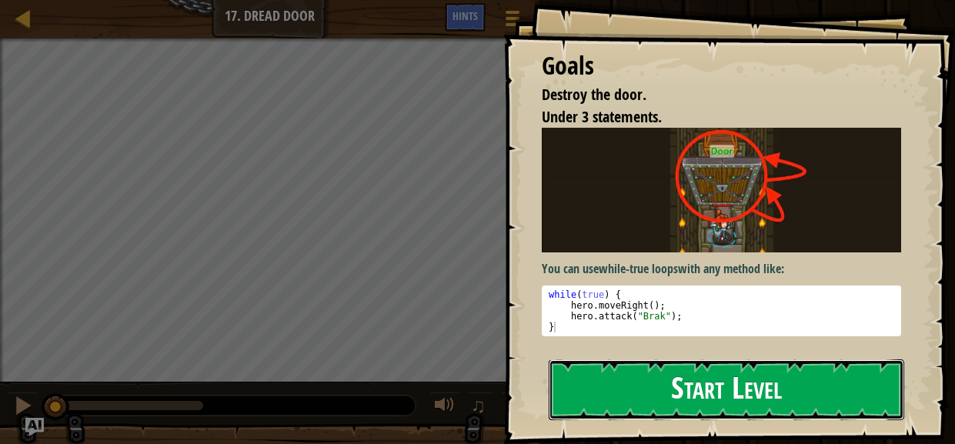
click at [752, 373] on button "Start Level" at bounding box center [725, 389] width 355 height 61
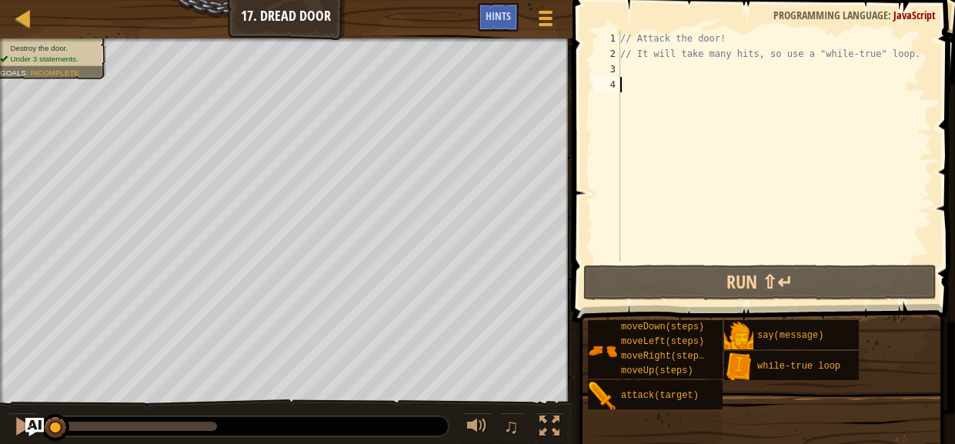
click at [630, 71] on div "// Attack the door! // It will take many hits, so use a "while-true" loop." at bounding box center [774, 162] width 315 height 262
type textarea "a"
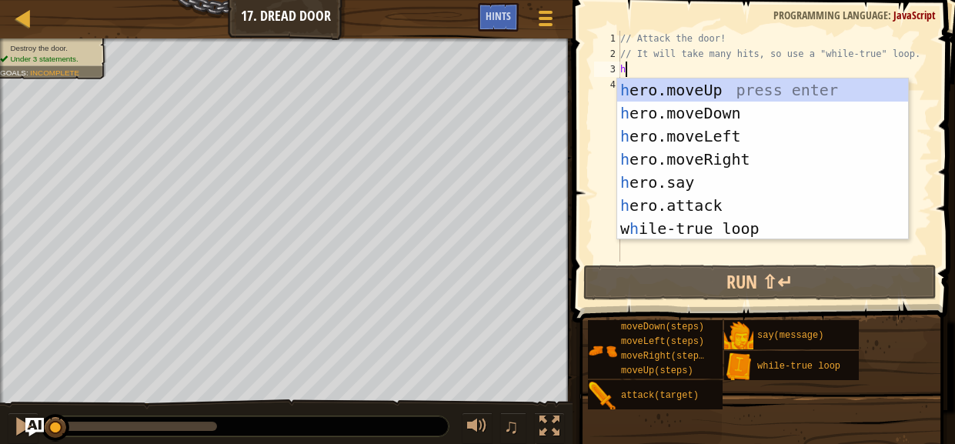
type textarea "h"
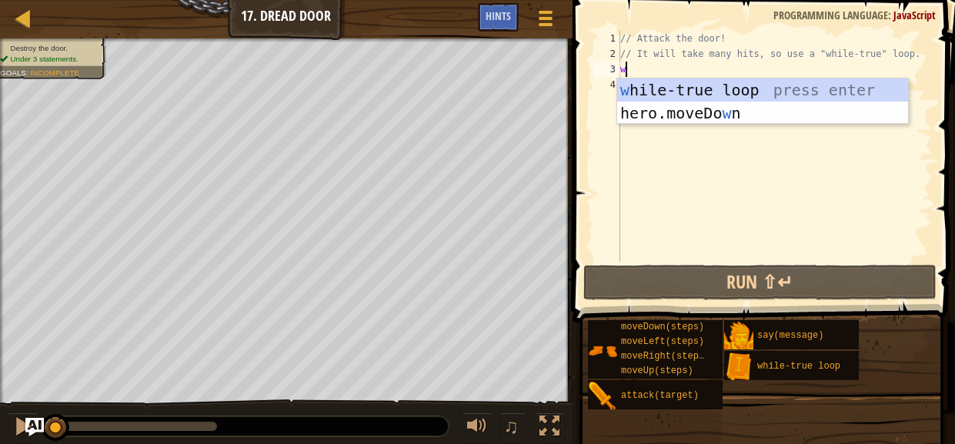
type textarea "whi"
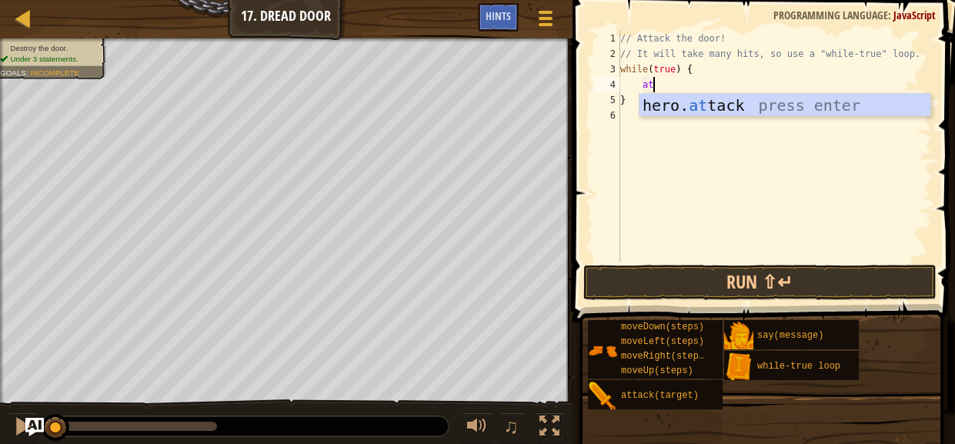
type textarea "a"
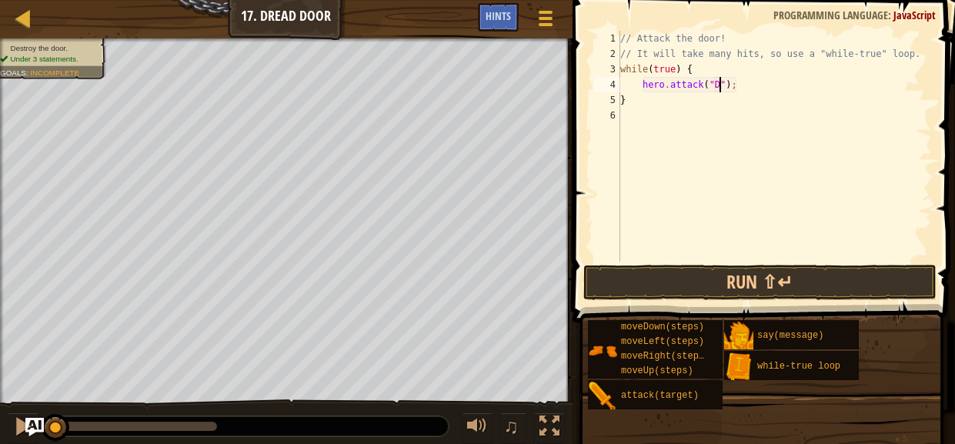
scroll to position [7, 8]
type textarea "hero.attack("Door");"
click at [759, 288] on button "Run ⇧↵" at bounding box center [759, 282] width 353 height 35
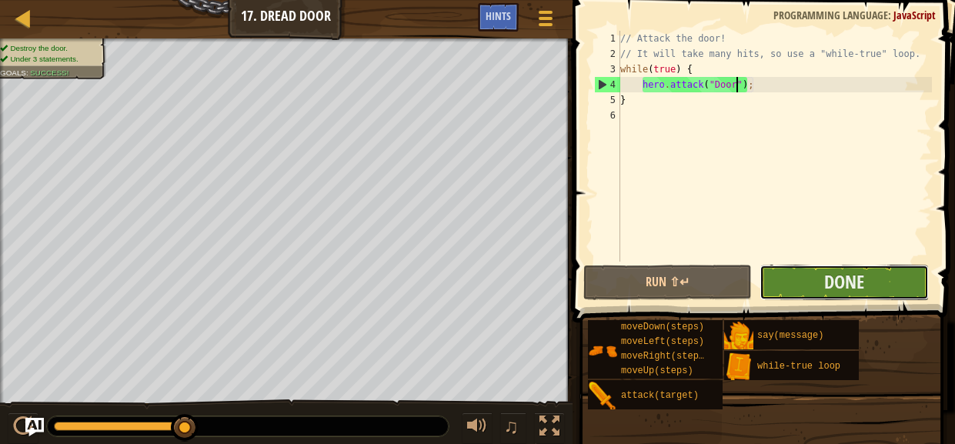
click at [880, 296] on button "Done" at bounding box center [843, 282] width 168 height 35
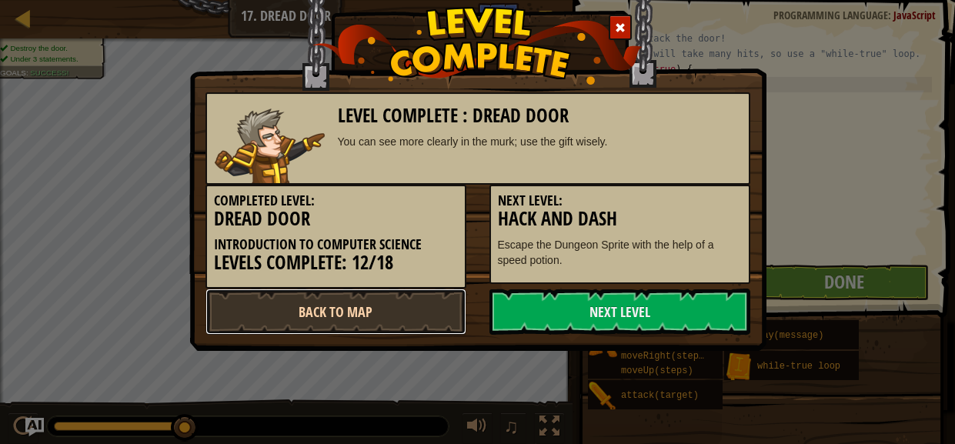
click at [323, 305] on link "Back to Map" at bounding box center [335, 311] width 261 height 46
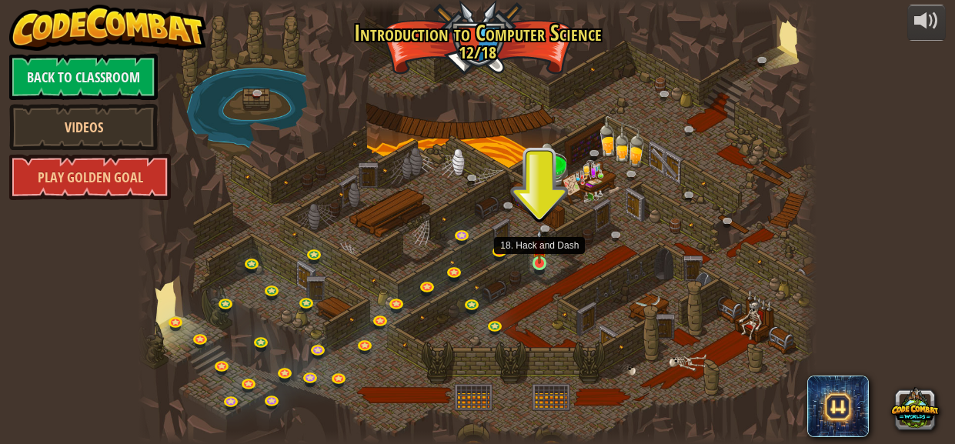
click at [537, 262] on img at bounding box center [538, 246] width 15 height 35
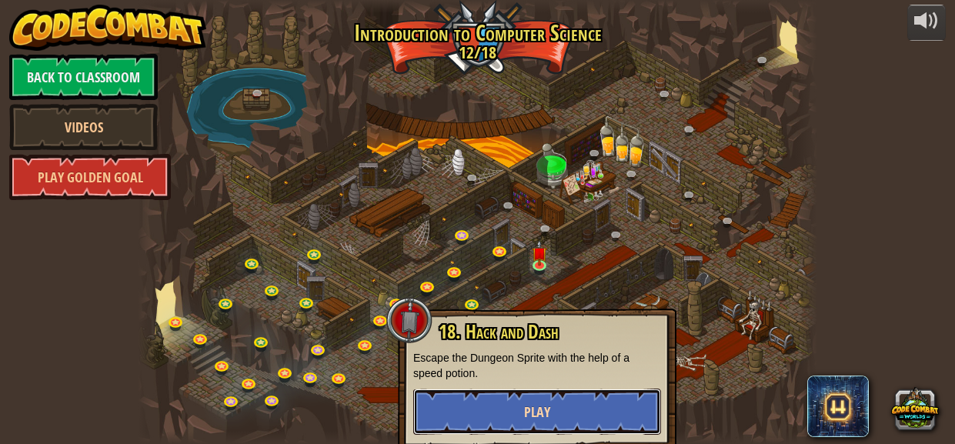
click at [555, 405] on button "Play" at bounding box center [537, 411] width 248 height 46
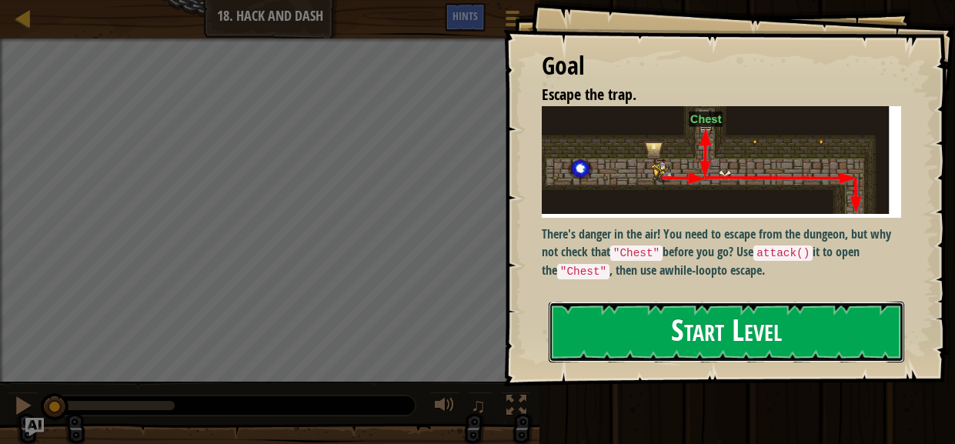
click at [689, 328] on button "Start Level" at bounding box center [725, 332] width 355 height 61
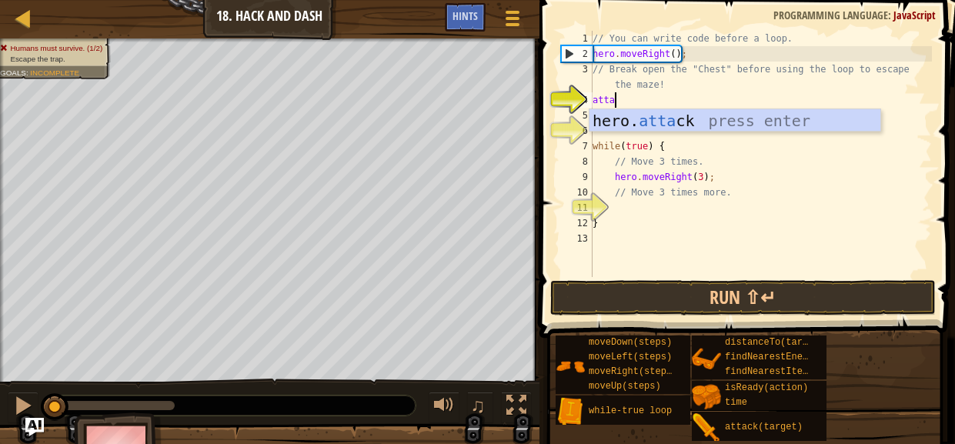
scroll to position [7, 1]
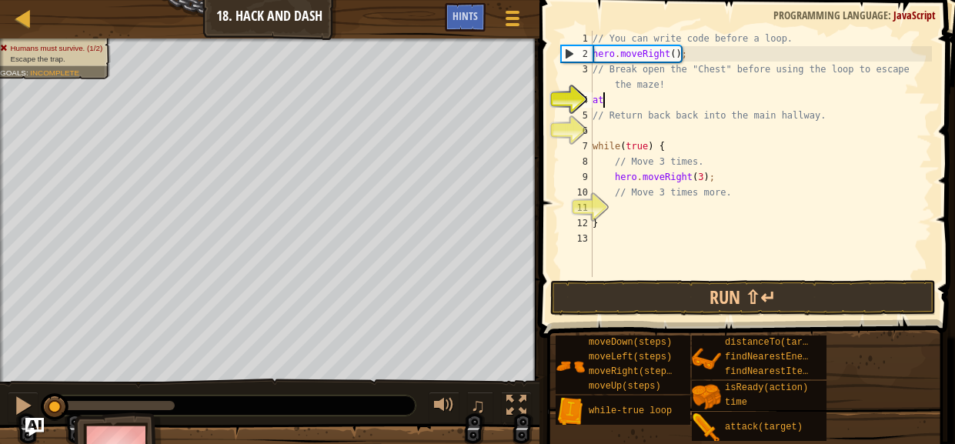
type textarea "a"
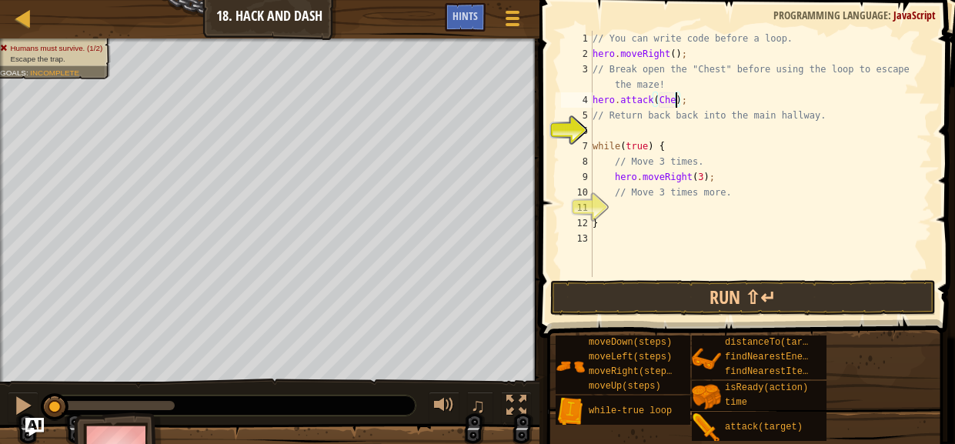
type textarea "hero.attack(Chest);"
click at [676, 126] on div "// You can write code before a loop. hero . moveRight ( ) ; // Break open the "…" at bounding box center [760, 169] width 342 height 277
type textarea "m"
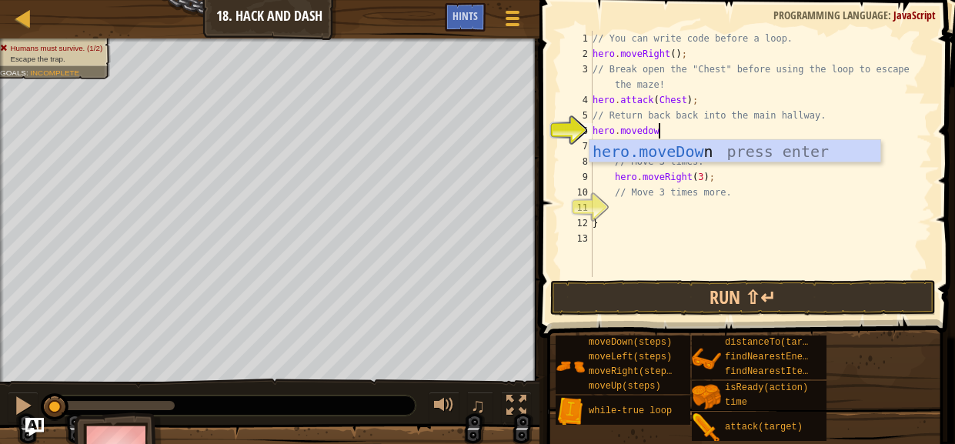
type textarea "hero.movedown"
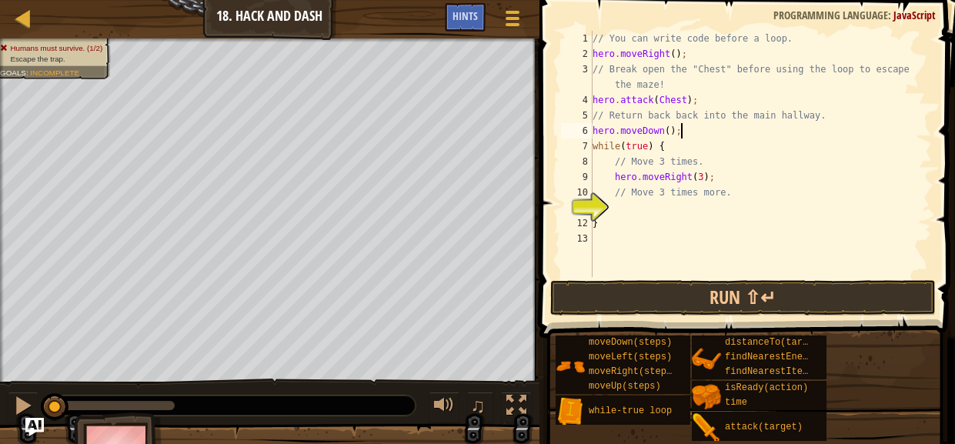
click at [729, 189] on div "// You can write code before a loop. hero . moveRight ( ) ; // Break open the "…" at bounding box center [760, 169] width 342 height 277
type textarea "// Move 3 times more."
click at [714, 275] on div "// You can write code before a loop. hero . moveRight ( ) ; // Break open the "…" at bounding box center [760, 169] width 342 height 277
click at [733, 293] on button "Run ⇧↵" at bounding box center [742, 297] width 385 height 35
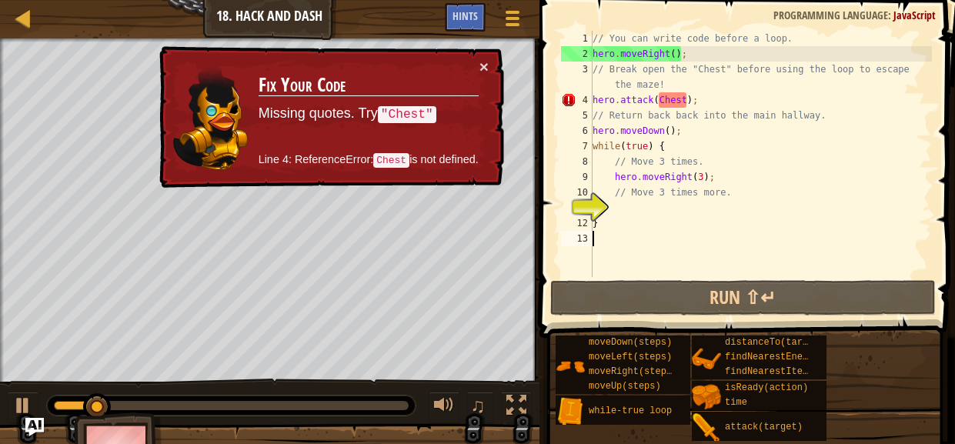
click at [658, 94] on div "// You can write code before a loop. hero . moveRight ( ) ; // Break open the "…" at bounding box center [760, 169] width 342 height 277
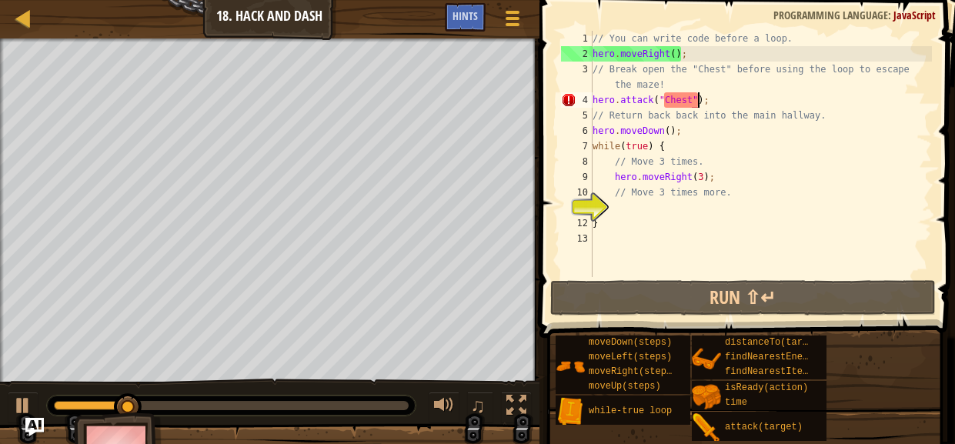
scroll to position [7, 8]
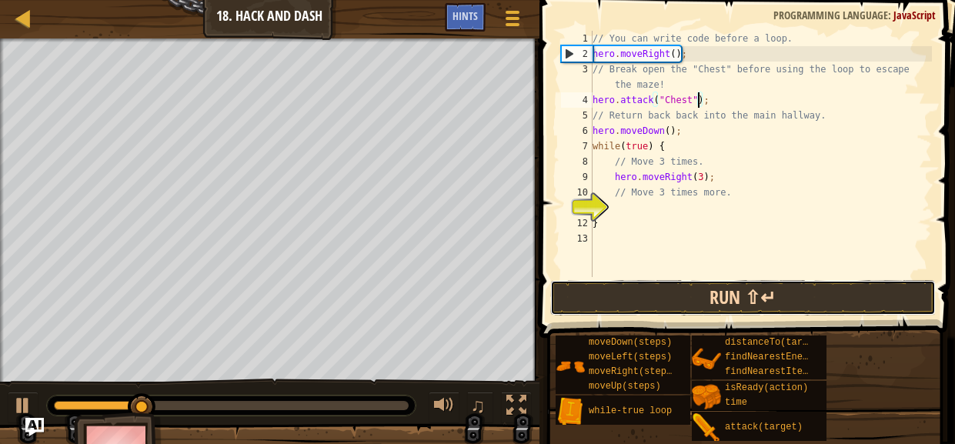
click at [665, 298] on button "Run ⇧↵" at bounding box center [742, 297] width 385 height 35
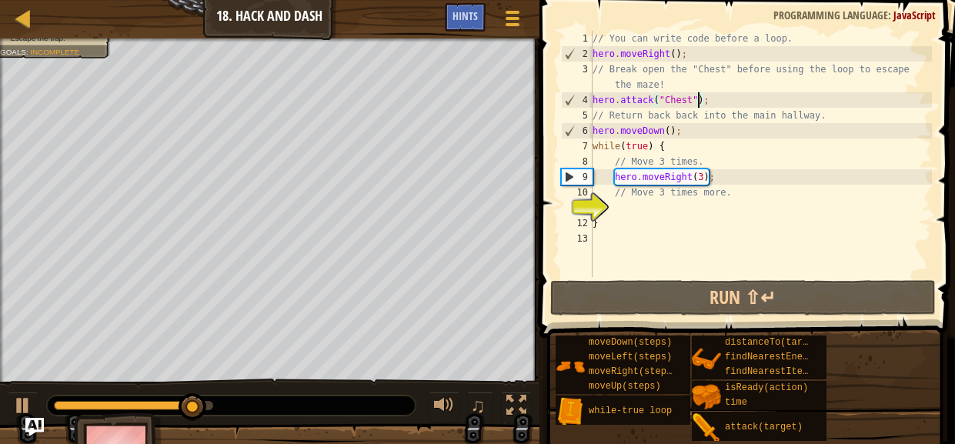
click at [712, 169] on div "// You can write code before a loop. hero . moveRight ( ) ; // Break open the "…" at bounding box center [760, 169] width 342 height 277
type textarea "hero.moveRight(3);"
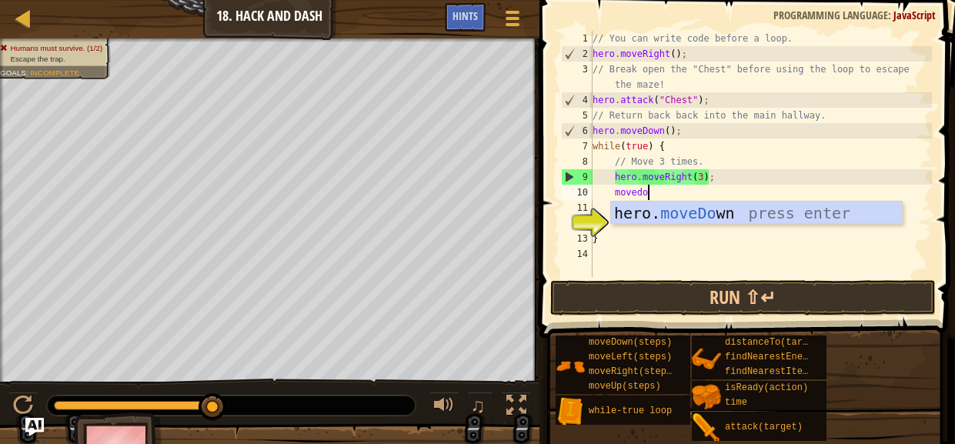
type textarea "movedown"
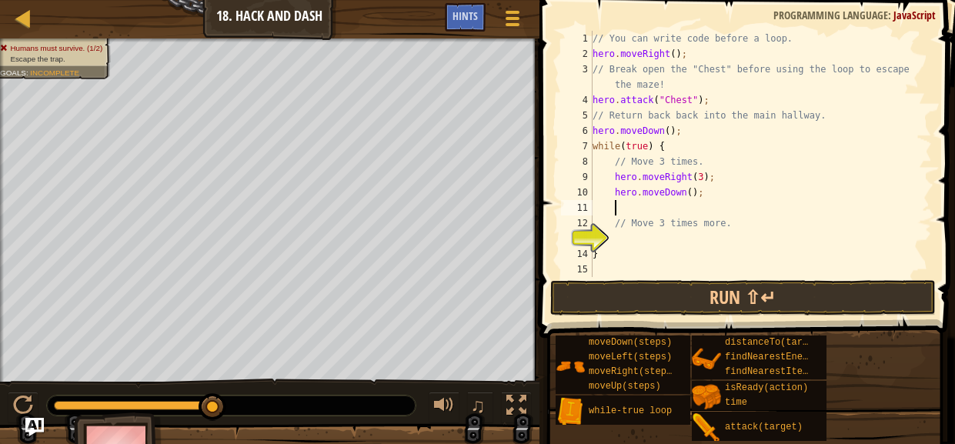
click at [690, 195] on div "// You can write code before a loop. hero . moveRight ( ) ; // Break open the "…" at bounding box center [760, 169] width 342 height 277
click at [711, 296] on button "Run ⇧↵" at bounding box center [742, 297] width 385 height 35
type textarea "hero.moveDown(3);"
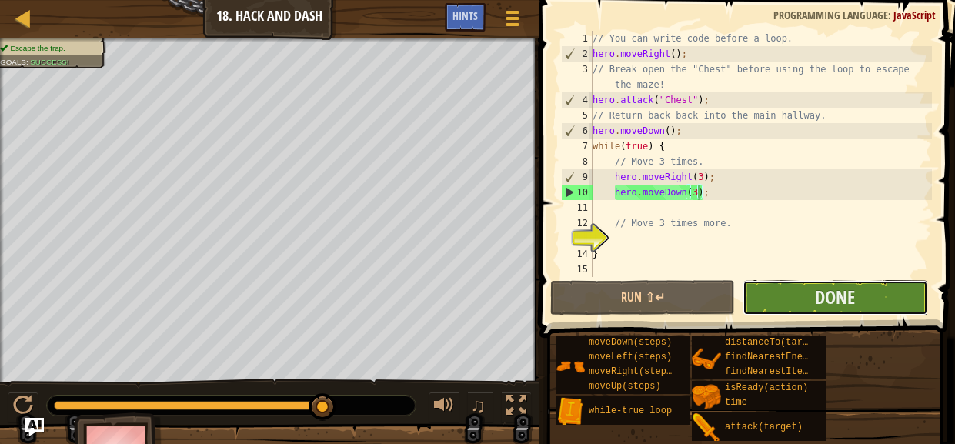
click at [780, 288] on button "Done" at bounding box center [834, 297] width 185 height 35
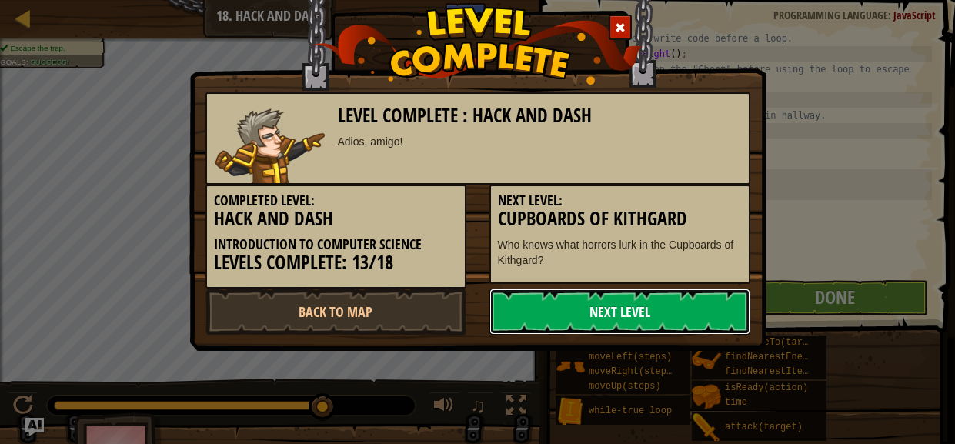
click at [559, 316] on link "Next Level" at bounding box center [619, 311] width 261 height 46
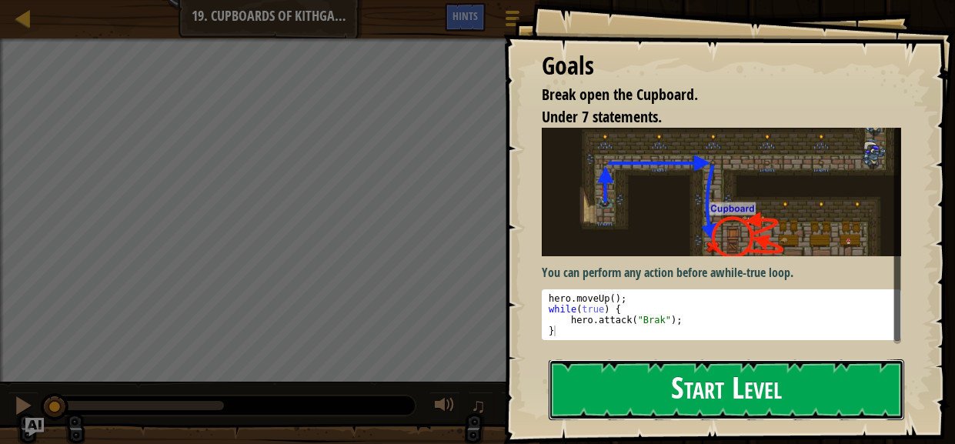
click at [726, 405] on button "Start Level" at bounding box center [725, 389] width 355 height 61
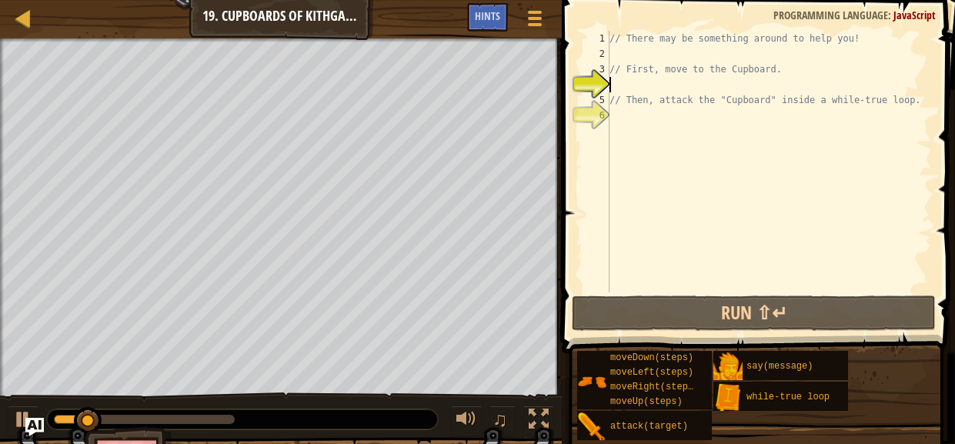
type textarea "m"
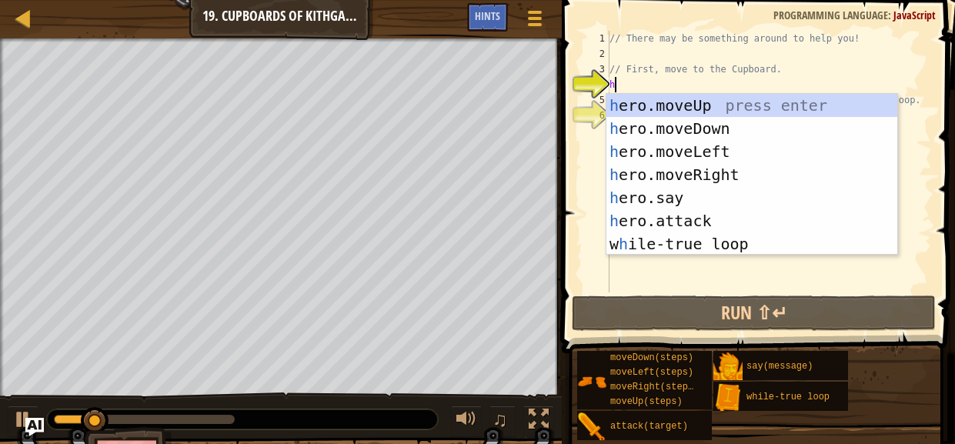
scroll to position [7, 0]
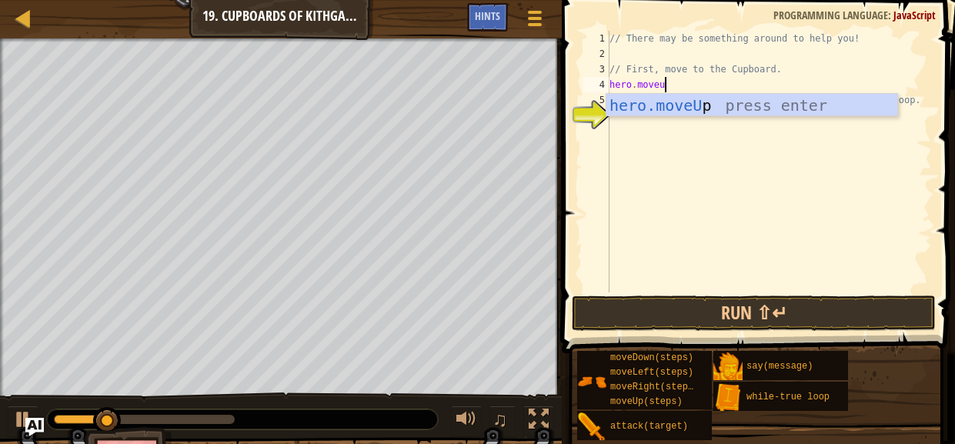
type textarea "hero.moveup"
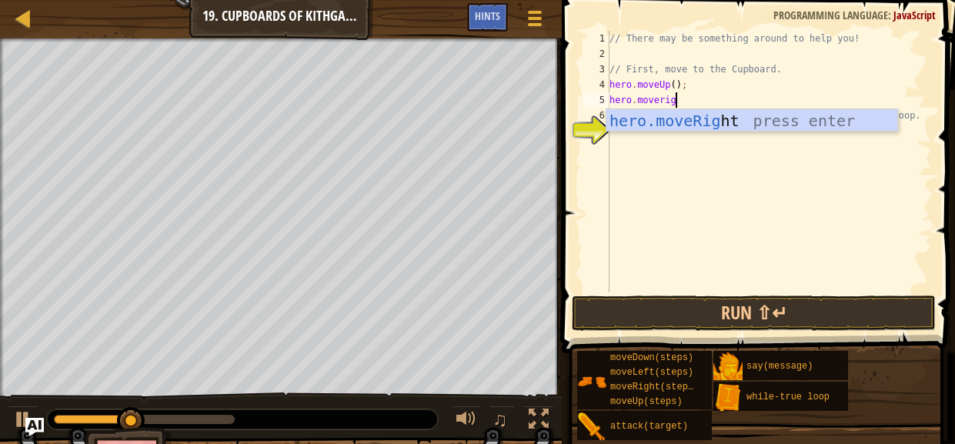
type textarea "hero.moveright"
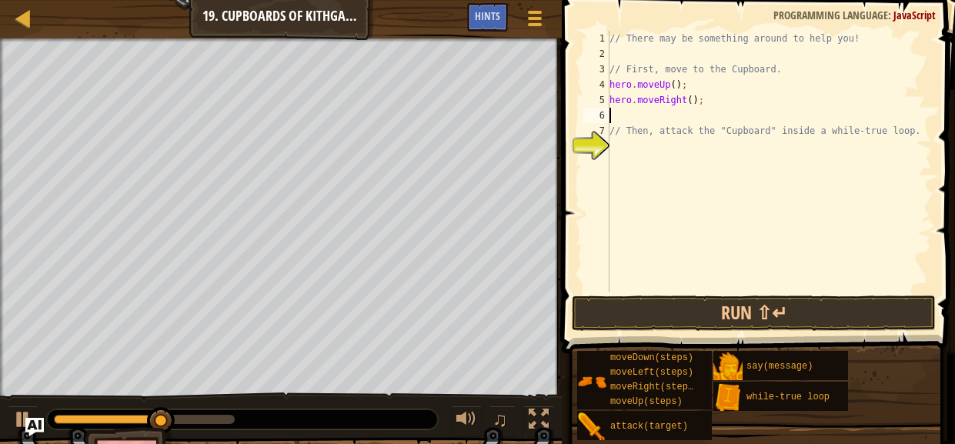
click at [691, 104] on div "// There may be something around to help you! // First, move to the Cupboard. h…" at bounding box center [768, 177] width 325 height 292
type textarea "hero.moveRight(2);"
click at [659, 116] on div "// There may be something around to help you! // First, move to the Cupboard. h…" at bounding box center [768, 177] width 325 height 292
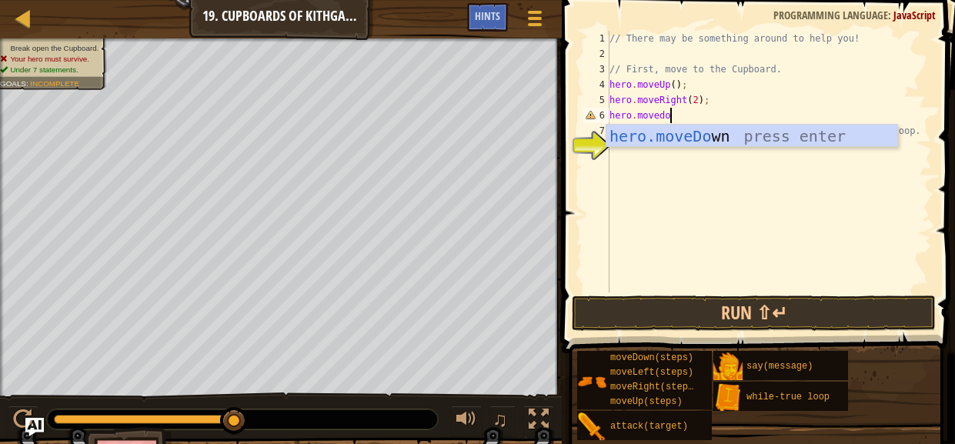
scroll to position [7, 5]
type textarea "hero.movedown"
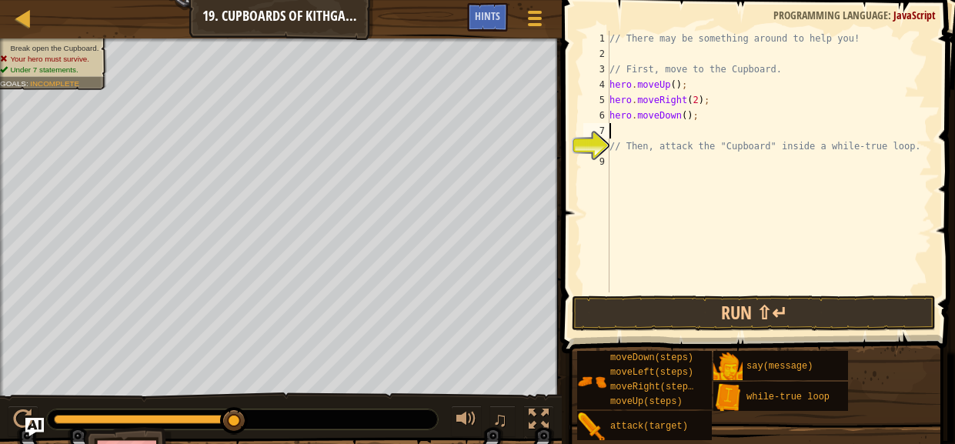
scroll to position [7, 0]
click at [686, 115] on div "// There may be something around to help you! // First, move to the Cupboard. h…" at bounding box center [768, 177] width 325 height 292
click at [661, 131] on div "// There may be something around to help you! // First, move to the Cupboard. h…" at bounding box center [768, 177] width 325 height 292
type textarea "2"
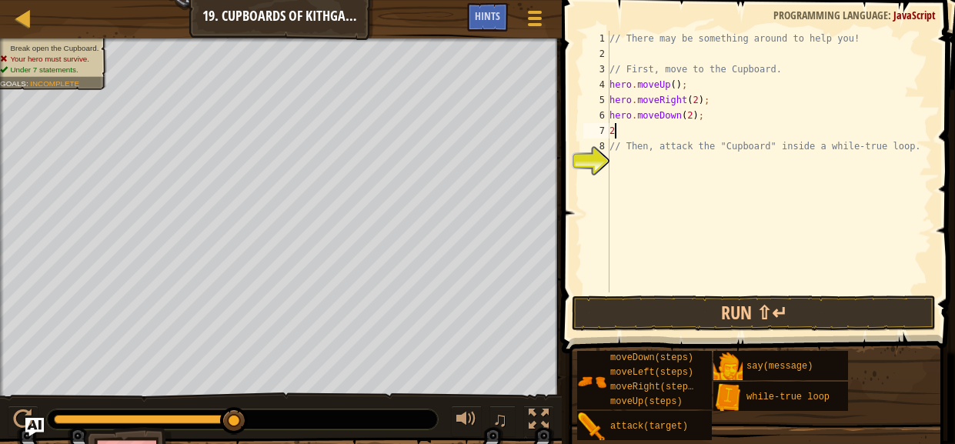
scroll to position [7, 0]
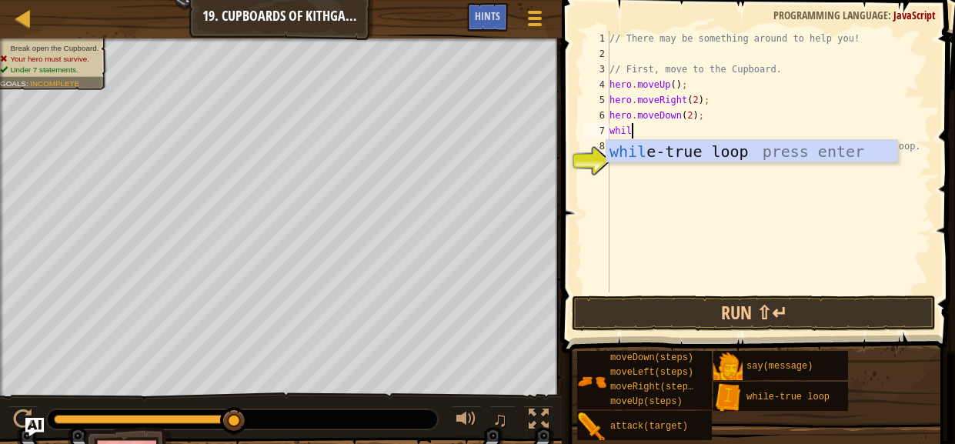
type textarea "while"
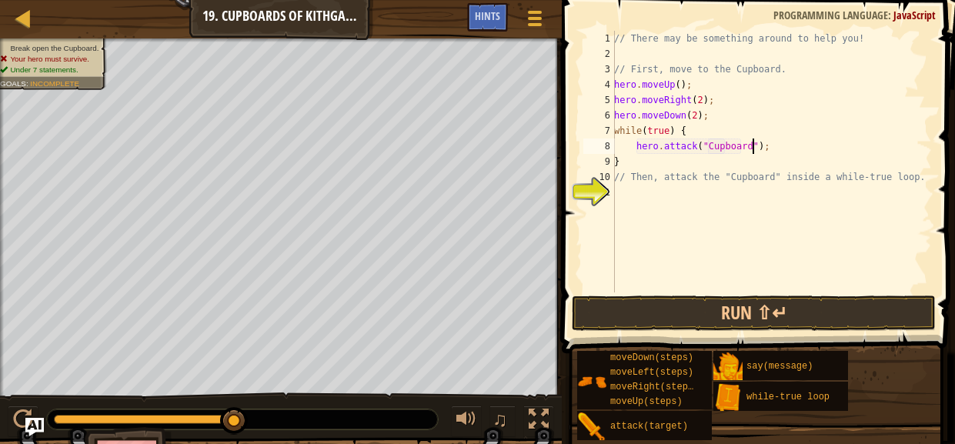
scroll to position [7, 12]
type textarea "hero.attack("Cupboard");"
click at [736, 298] on button "Run ⇧↵" at bounding box center [753, 312] width 364 height 35
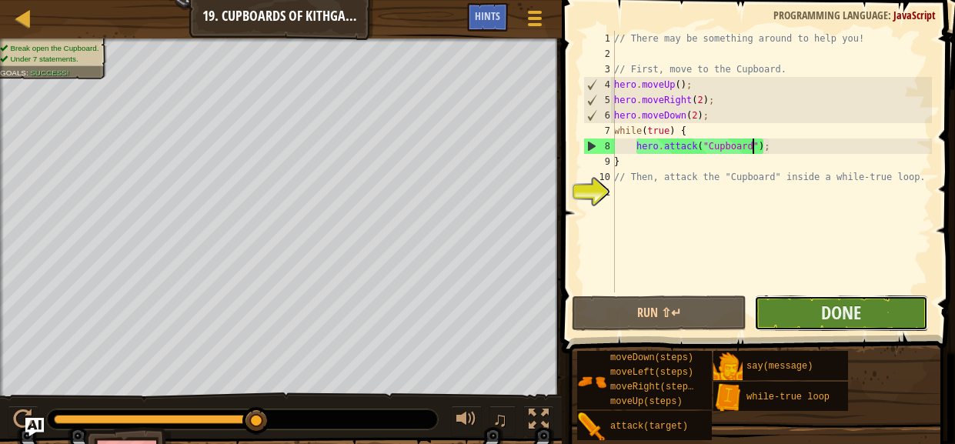
click at [805, 297] on button "Done" at bounding box center [841, 312] width 174 height 35
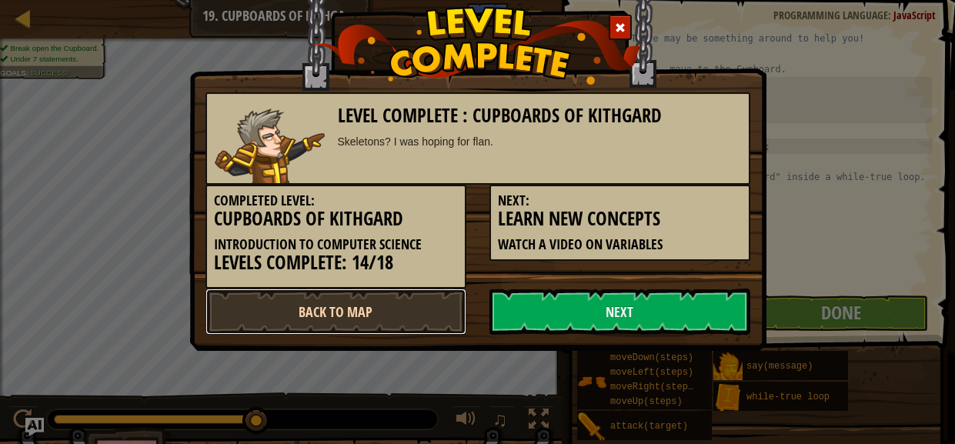
click at [358, 298] on link "Back to Map" at bounding box center [335, 311] width 261 height 46
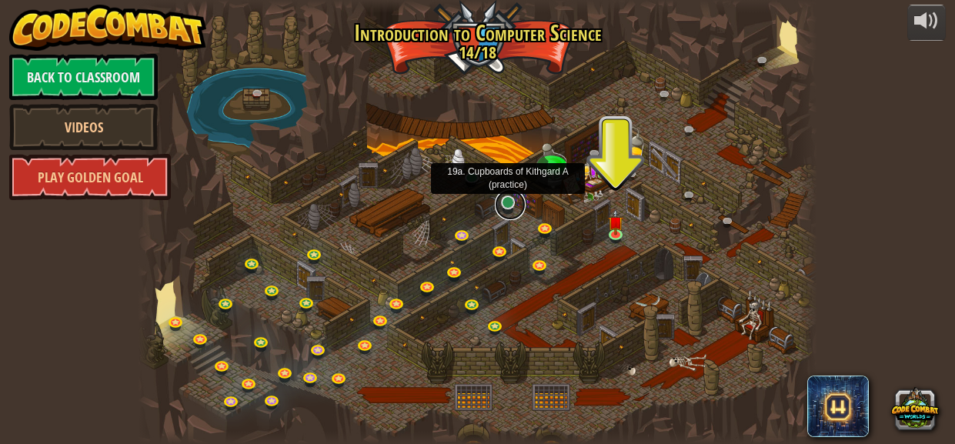
click at [502, 197] on link at bounding box center [510, 204] width 31 height 31
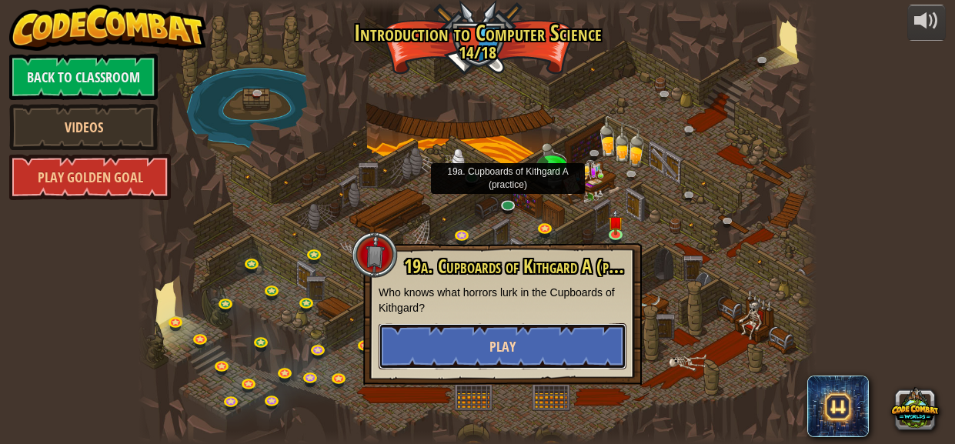
click at [471, 344] on button "Play" at bounding box center [502, 346] width 248 height 46
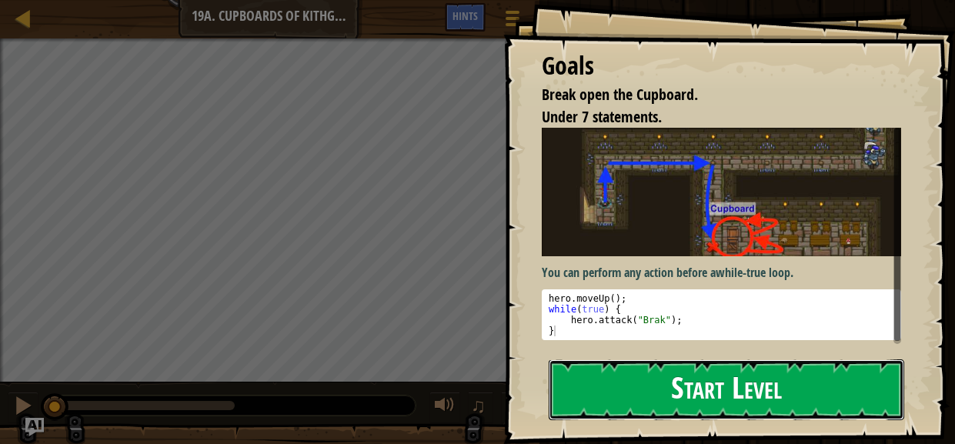
click at [602, 368] on button "Start Level" at bounding box center [725, 389] width 355 height 61
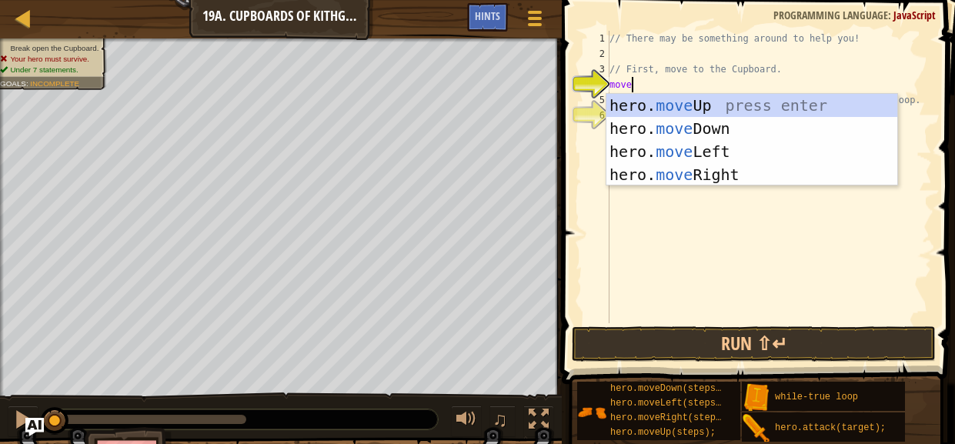
scroll to position [7, 0]
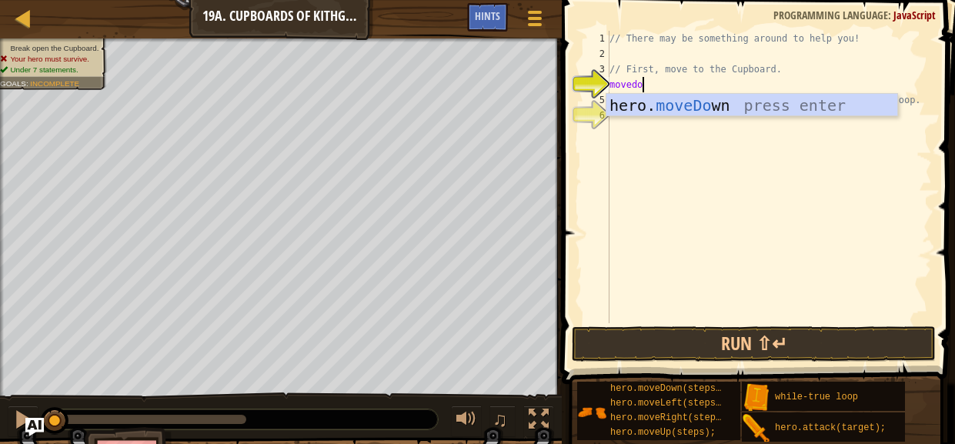
type textarea "movedown"
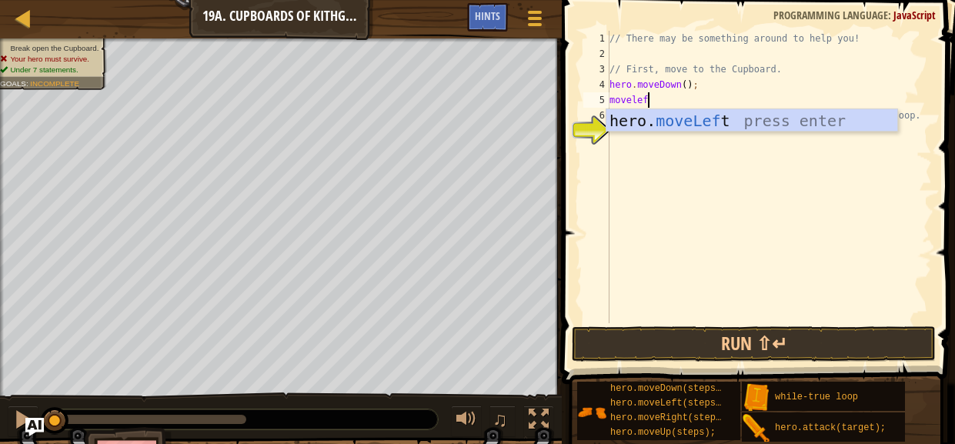
type textarea "moveleft"
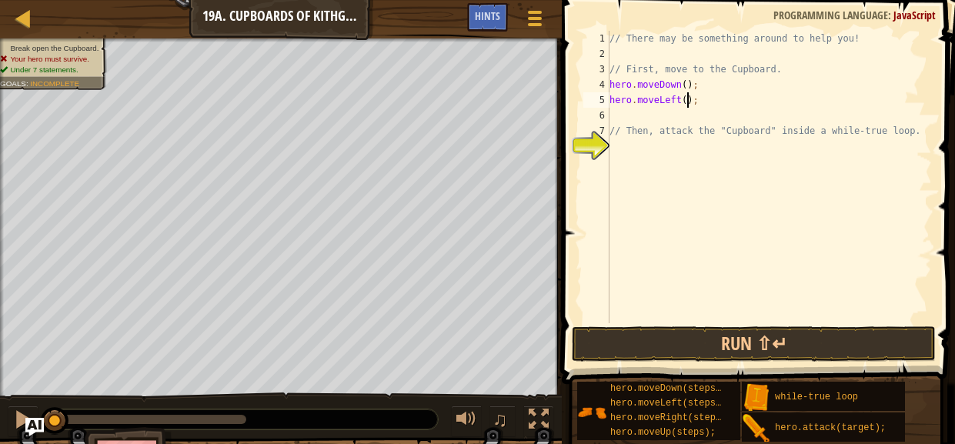
click at [687, 98] on div "// There may be something around to help you! // First, move to the Cupboard. h…" at bounding box center [768, 192] width 325 height 323
type textarea "hero.moveLeft(2);"
click at [636, 114] on div "// There may be something around to help you! // First, move to the Cupboard. h…" at bounding box center [768, 192] width 325 height 323
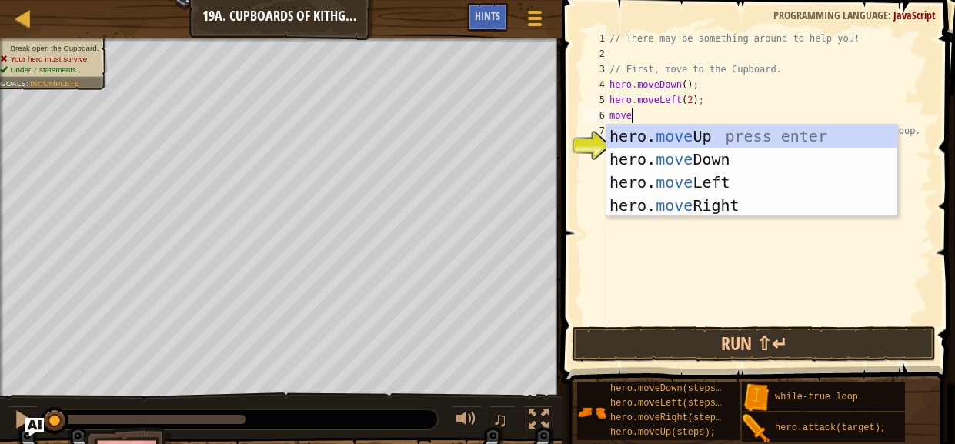
scroll to position [7, 1]
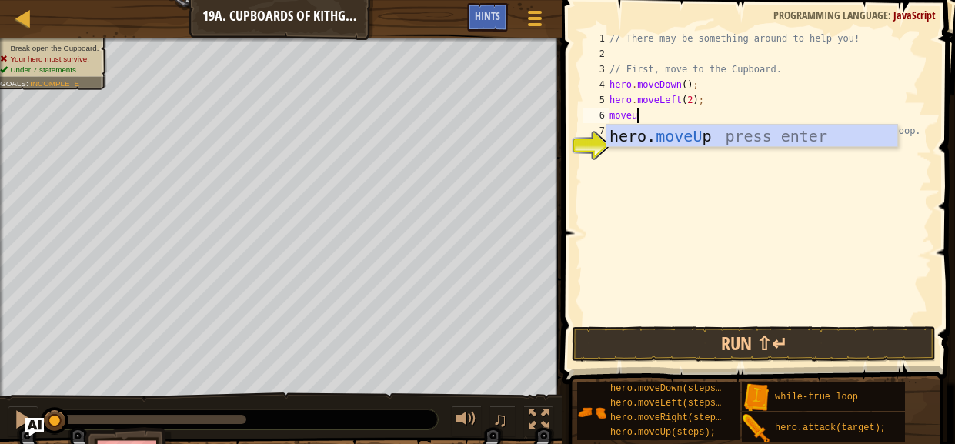
type textarea "moveup"
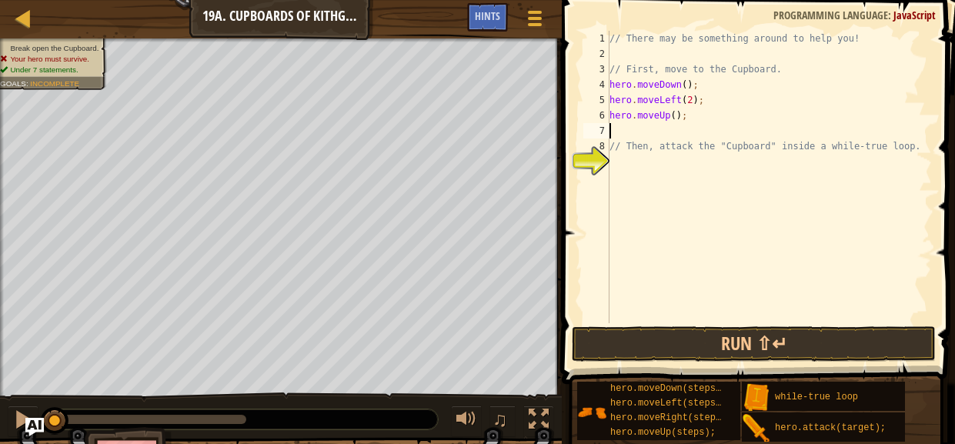
click at [676, 115] on div "// There may be something around to help you! // First, move to the Cupboard. h…" at bounding box center [768, 192] width 325 height 323
type textarea "hero.moveUp(2);"
click at [668, 132] on div "// There may be something around to help you! // First, move to the Cupboard. h…" at bounding box center [768, 192] width 325 height 323
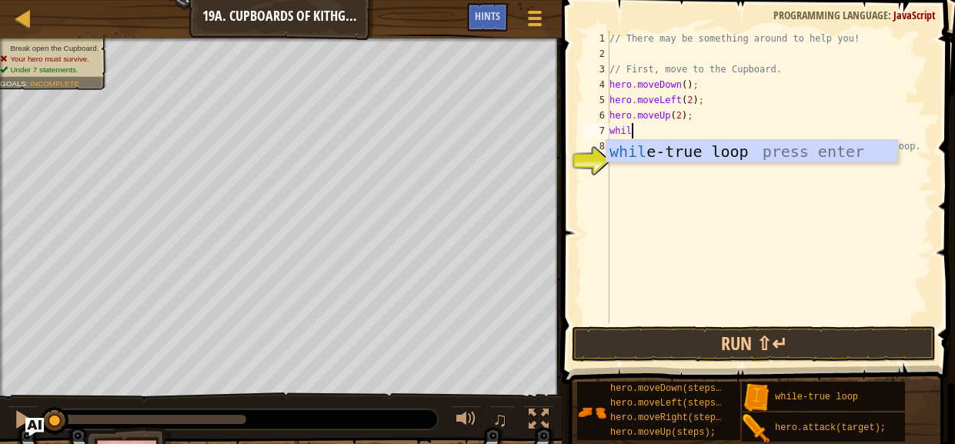
scroll to position [7, 0]
type textarea "while"
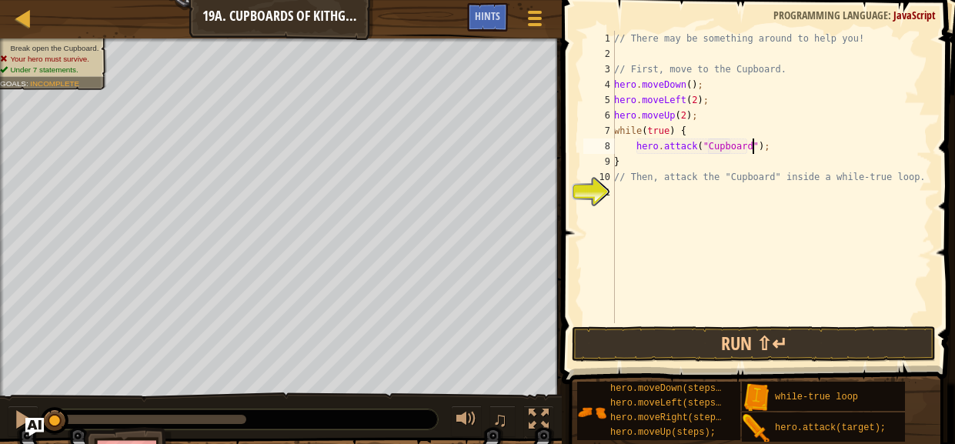
scroll to position [7, 12]
type textarea "hero.attack("Cupboard");"
click at [670, 342] on button "Run ⇧↵" at bounding box center [753, 343] width 364 height 35
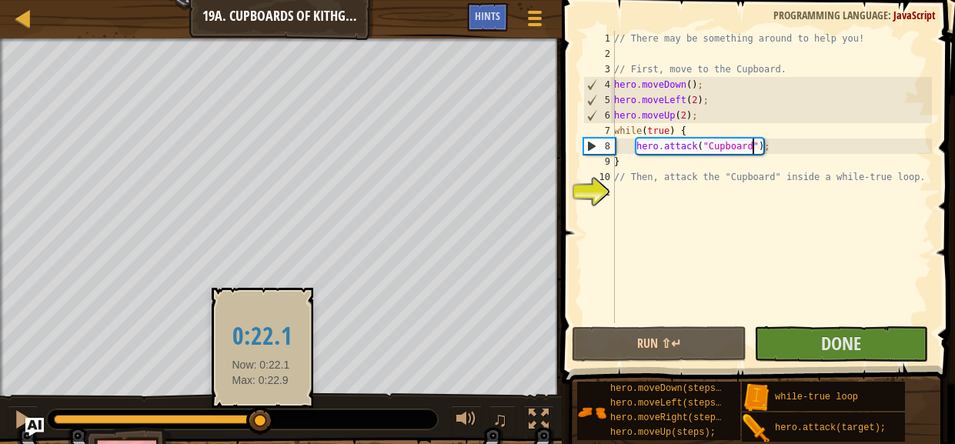
drag, startPoint x: 205, startPoint y: 419, endPoint x: 256, endPoint y: 420, distance: 50.8
click at [256, 420] on div at bounding box center [161, 419] width 215 height 9
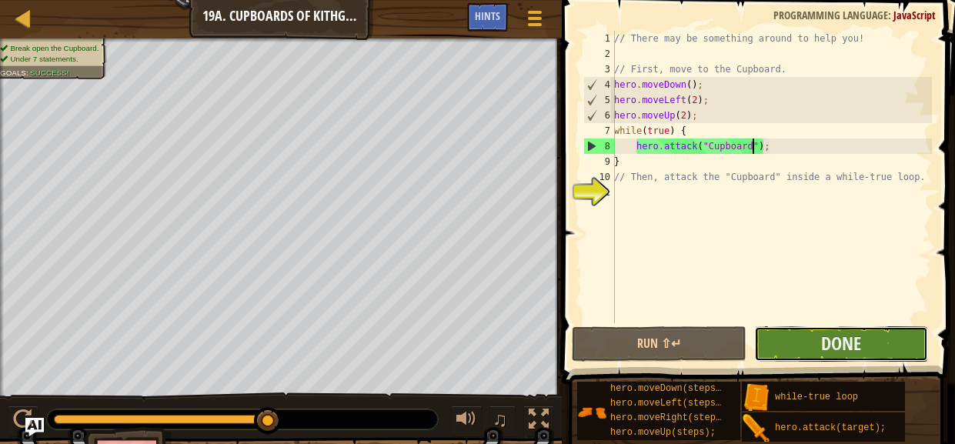
click at [868, 335] on button "Done" at bounding box center [841, 343] width 174 height 35
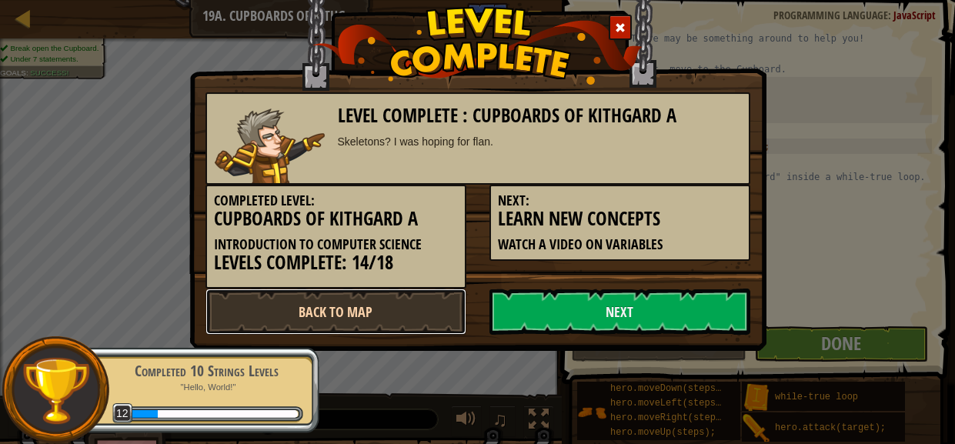
click at [320, 308] on link "Back to Map" at bounding box center [335, 311] width 261 height 46
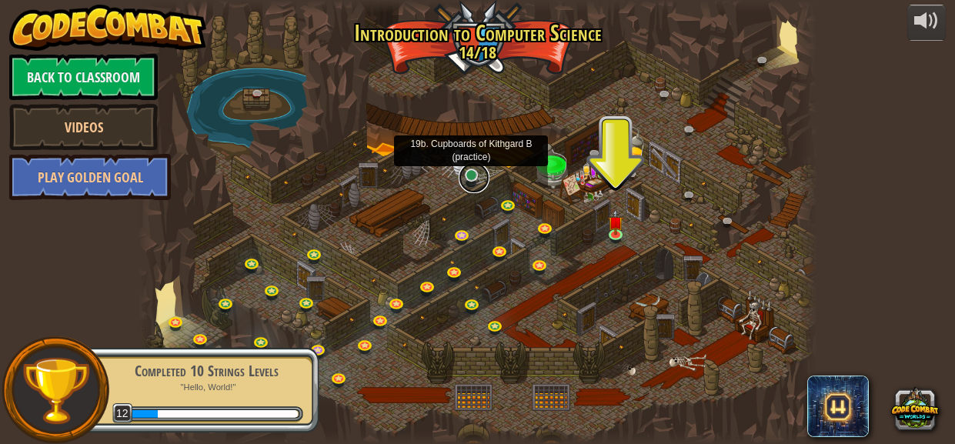
click at [474, 182] on link at bounding box center [473, 177] width 31 height 31
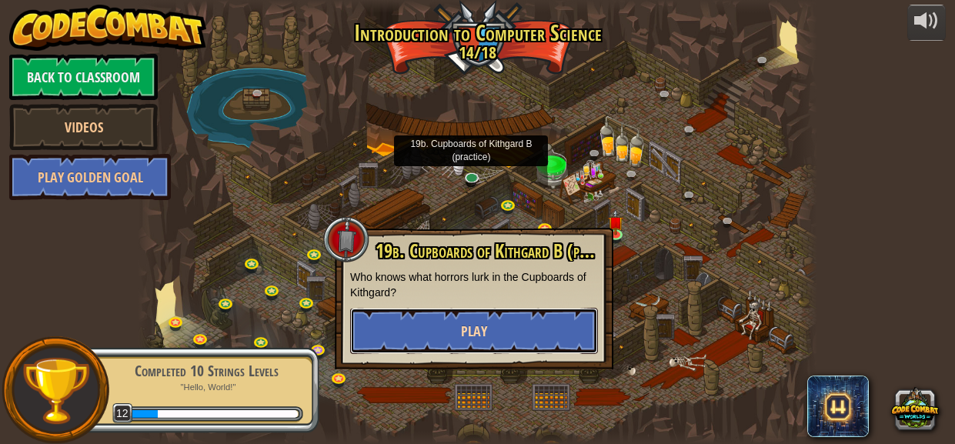
click at [525, 335] on button "Play" at bounding box center [474, 331] width 248 height 46
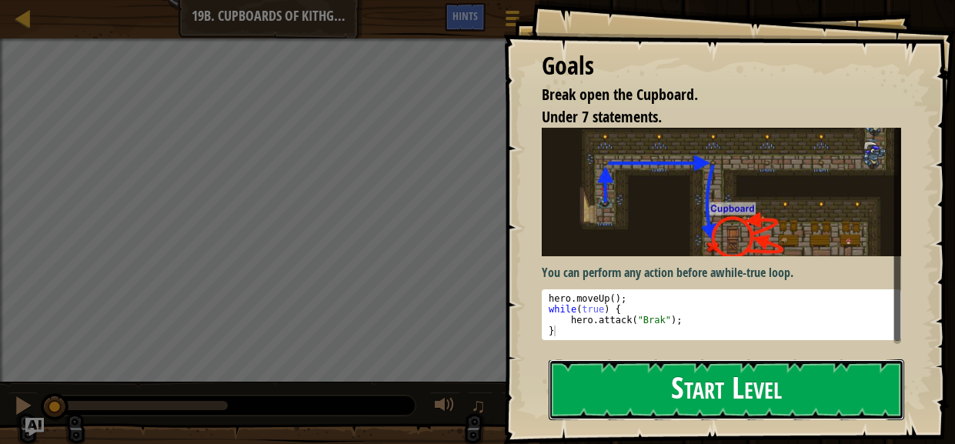
click at [621, 376] on button "Start Level" at bounding box center [725, 389] width 355 height 61
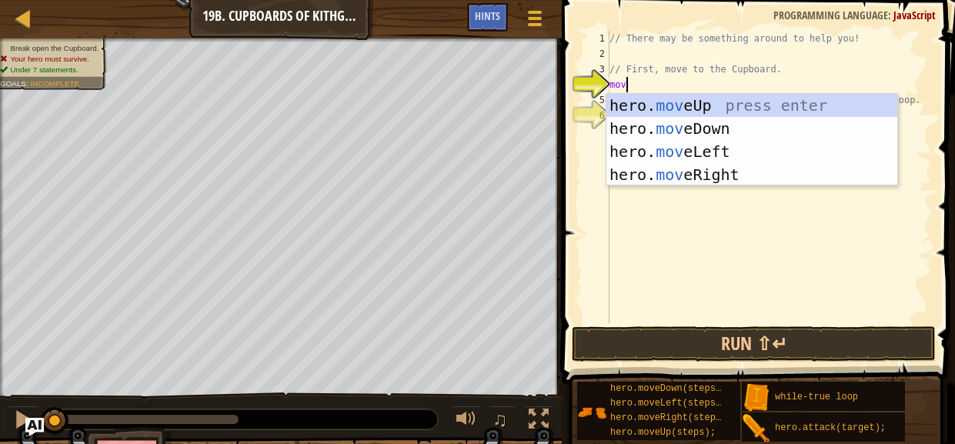
scroll to position [7, 0]
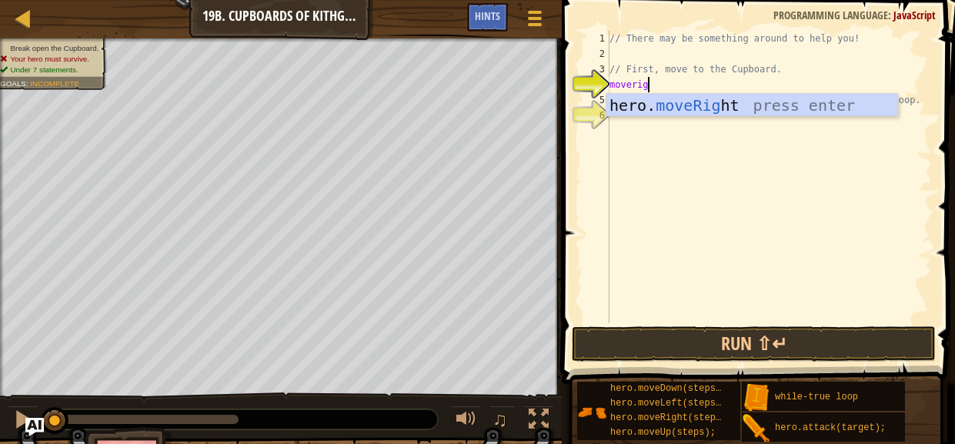
type textarea "moveright"
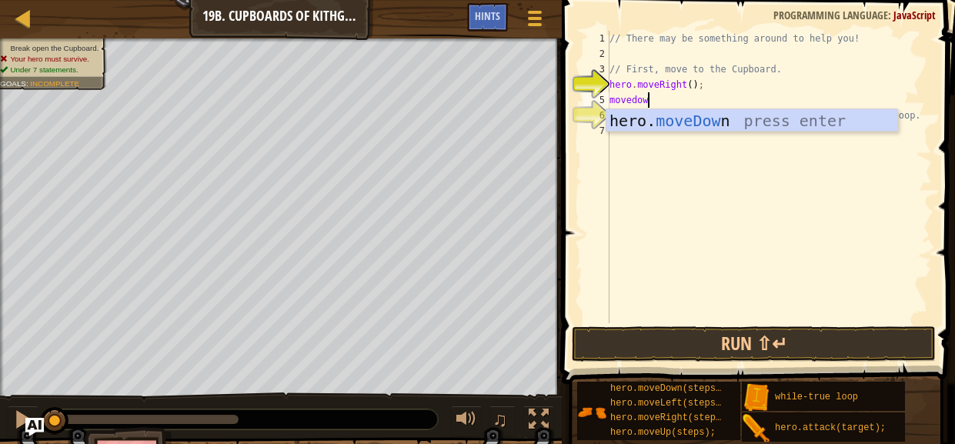
type textarea "movedown"
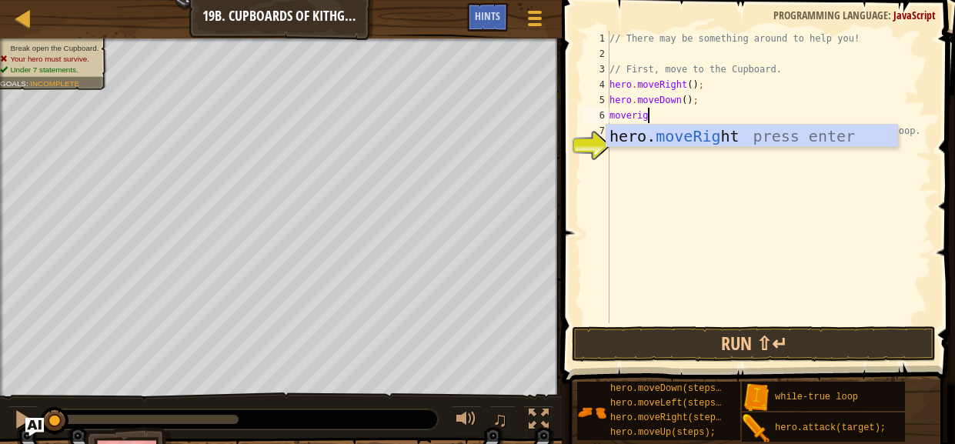
type textarea "moveright"
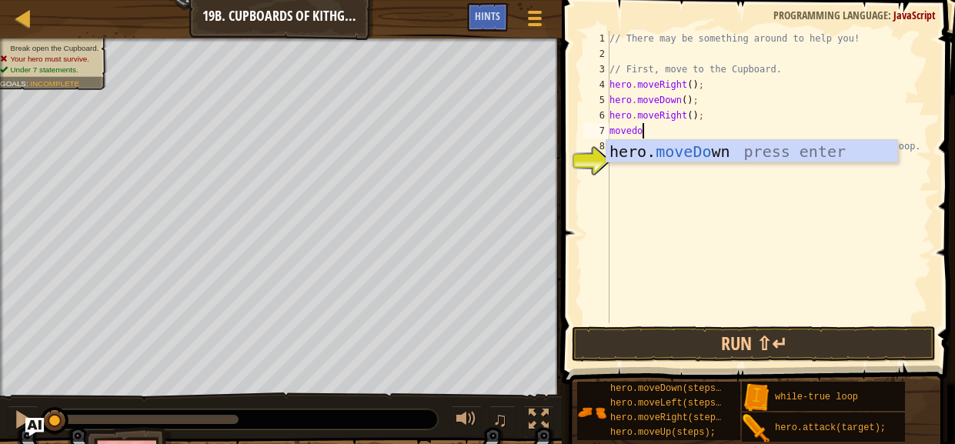
type textarea "movedown"
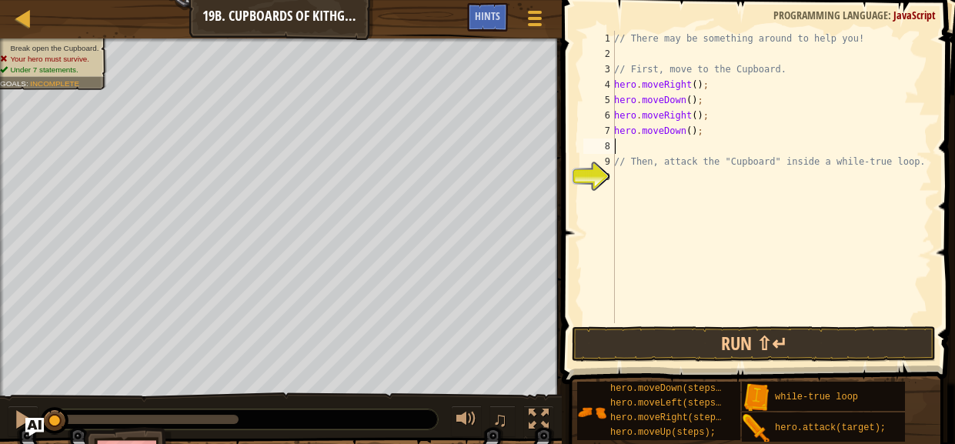
type textarea "2"
click at [691, 130] on div "// There may be something around to help you! // First, move to the Cupboard. h…" at bounding box center [771, 192] width 321 height 323
click at [625, 203] on div "// There may be something around to help you! // First, move to the Cupboard. h…" at bounding box center [771, 192] width 321 height 323
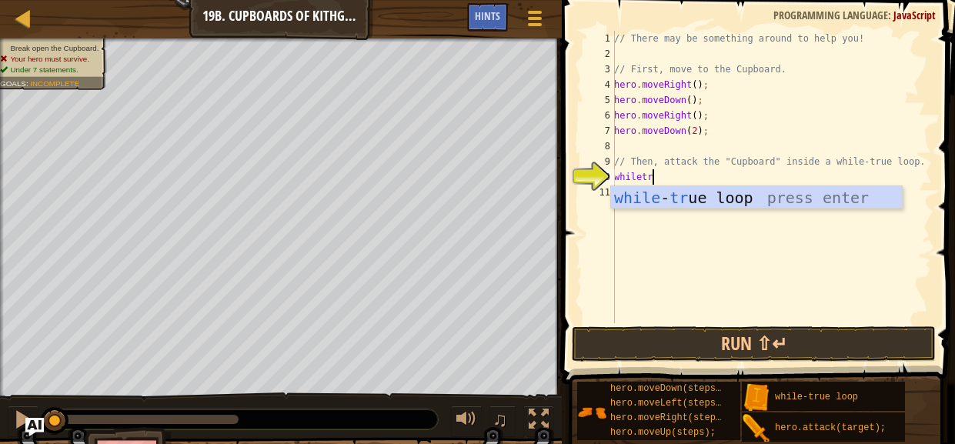
type textarea "whiletrue"
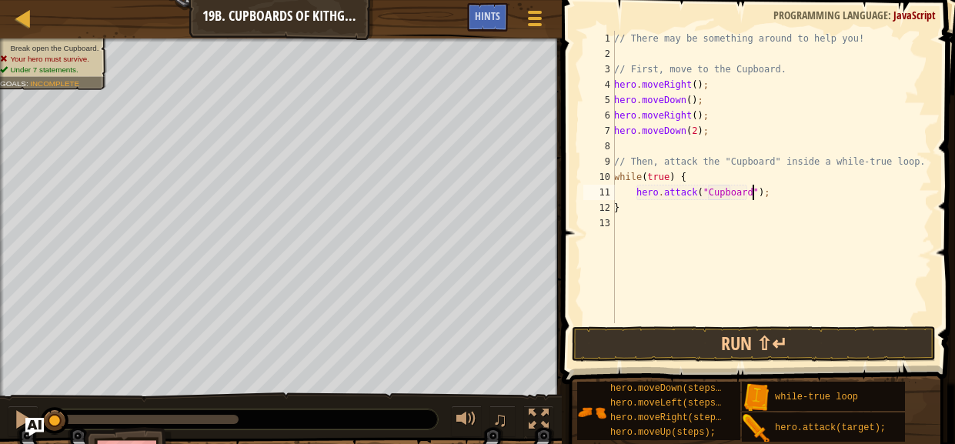
scroll to position [7, 12]
type textarea "hero.attack("Cupboard");"
click at [705, 340] on button "Run ⇧↵" at bounding box center [753, 343] width 364 height 35
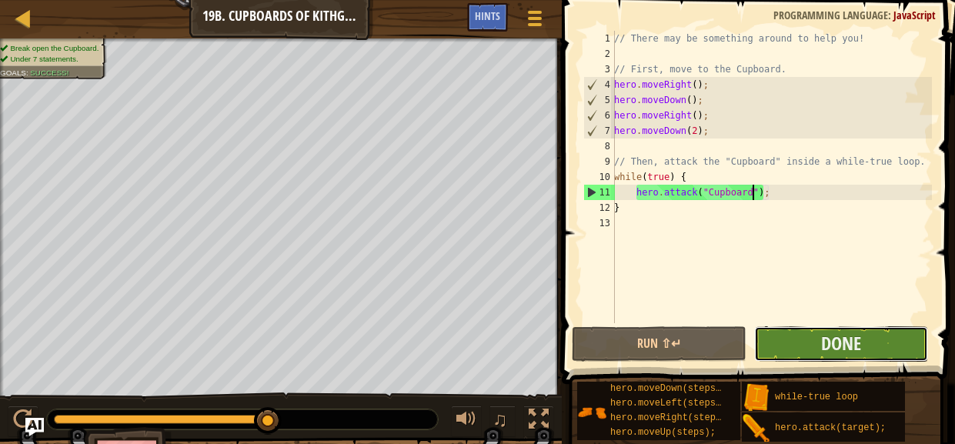
click at [775, 350] on button "Done" at bounding box center [841, 343] width 174 height 35
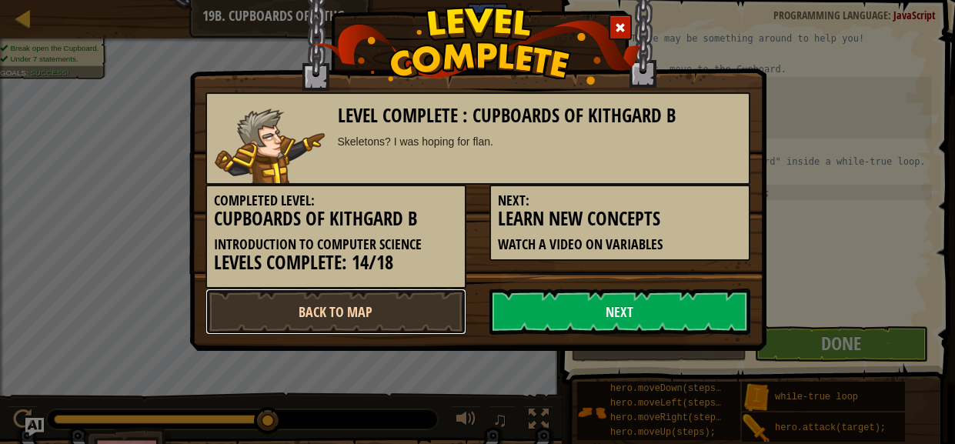
click at [436, 293] on link "Back to Map" at bounding box center [335, 311] width 261 height 46
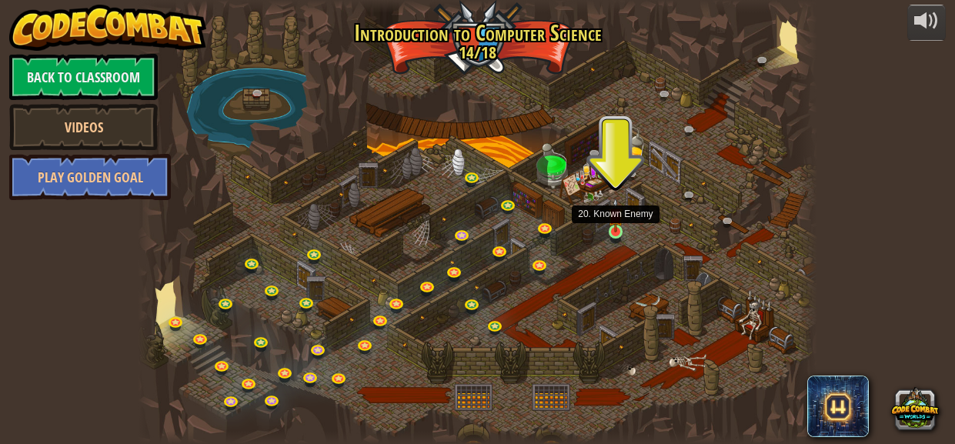
click at [616, 226] on img at bounding box center [615, 215] width 15 height 35
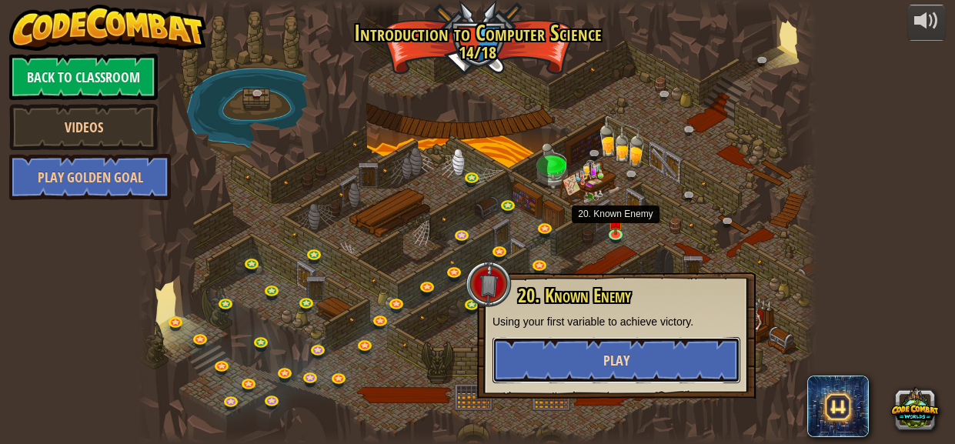
click at [581, 365] on button "Play" at bounding box center [616, 360] width 248 height 46
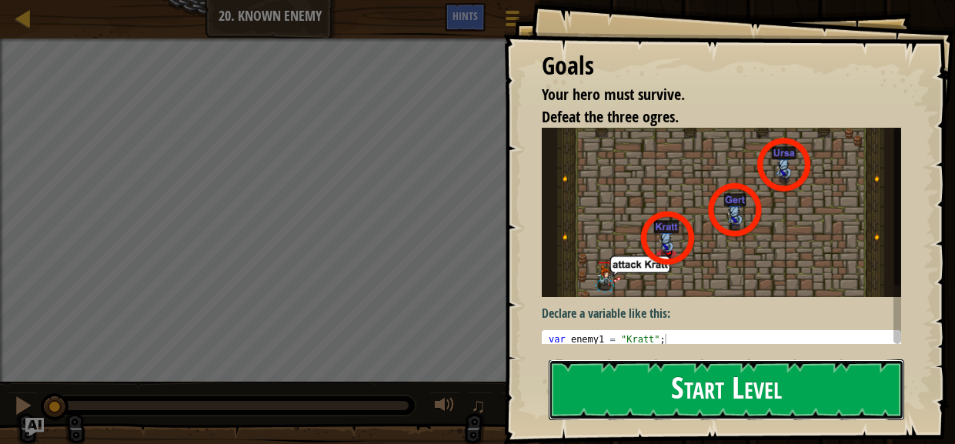
click at [727, 396] on button "Start Level" at bounding box center [725, 389] width 355 height 61
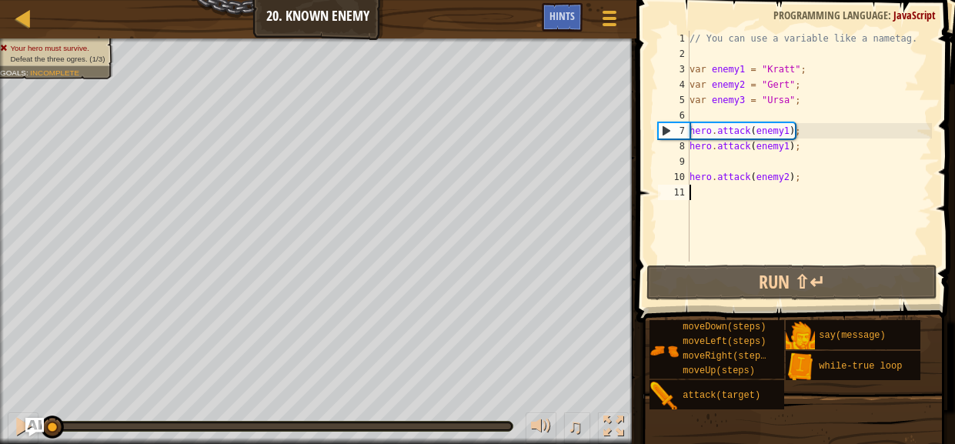
click at [739, 262] on span at bounding box center [796, 139] width 331 height 368
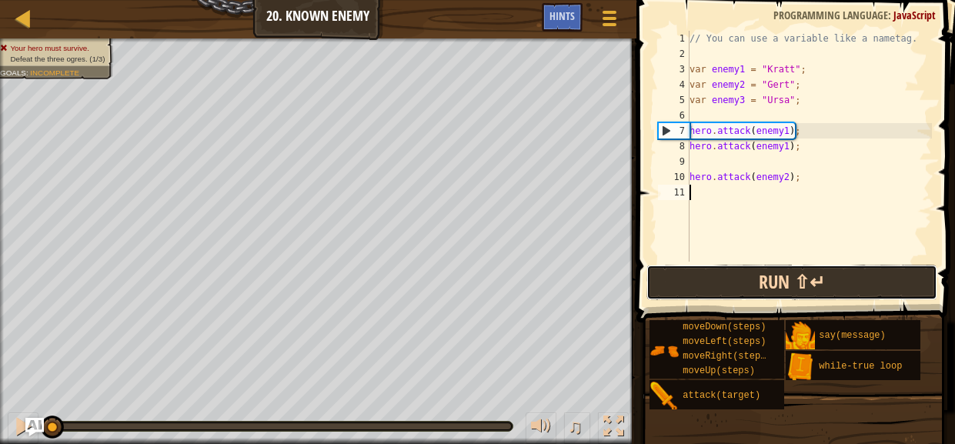
click at [746, 277] on button "Run ⇧↵" at bounding box center [792, 282] width 292 height 35
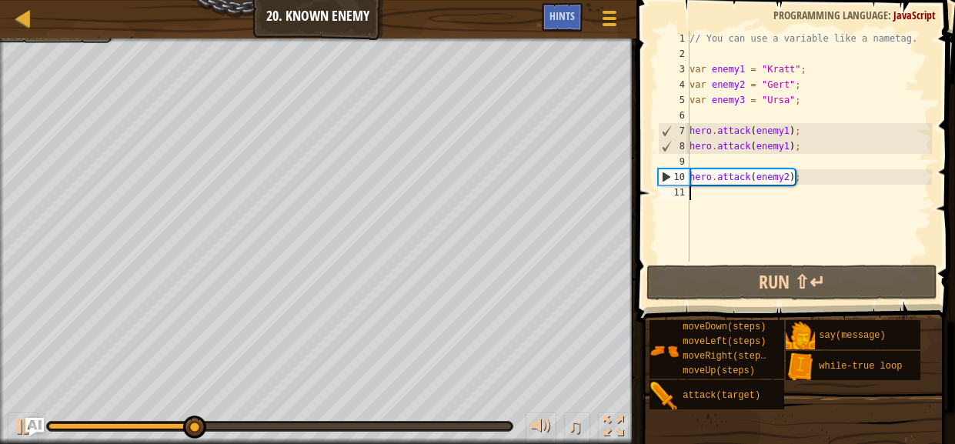
click at [737, 188] on div "// You can use a variable like a nametag. var enemy1 = "[PERSON_NAME]" ; var en…" at bounding box center [808, 162] width 245 height 262
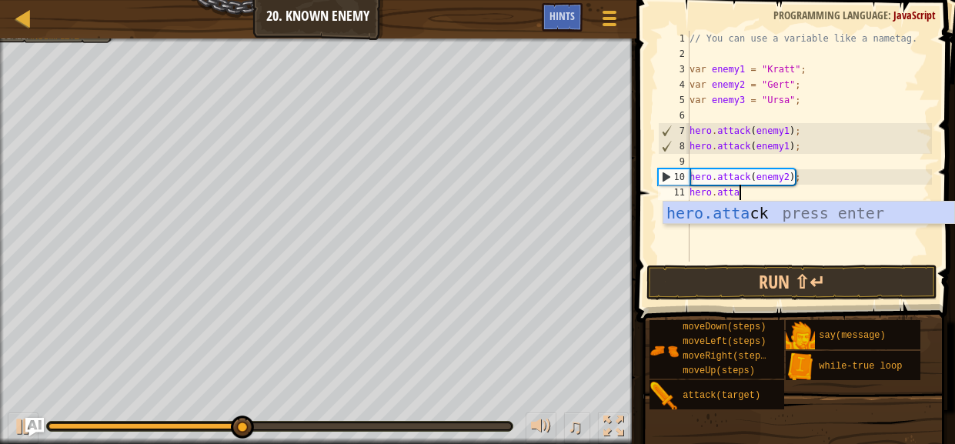
scroll to position [7, 4]
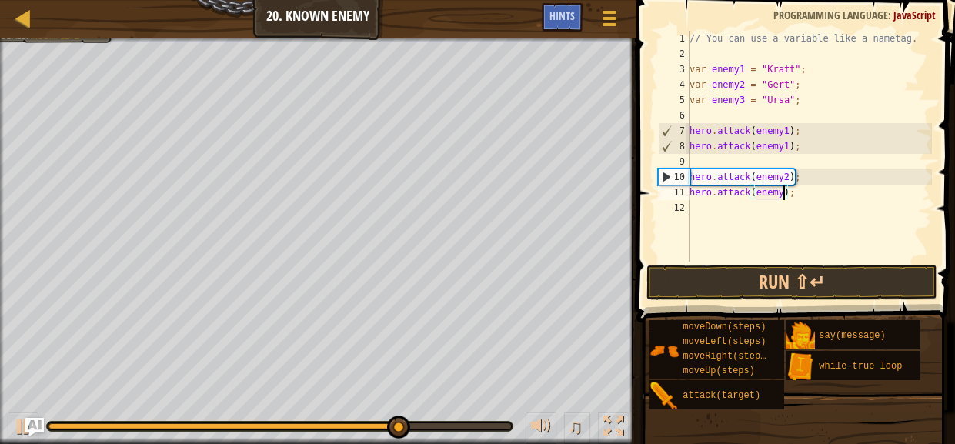
type textarea "hero.attack(enemy2);"
click at [741, 202] on div "// You can use a variable like a nametag. var enemy1 = "[PERSON_NAME]" ; var en…" at bounding box center [808, 162] width 245 height 262
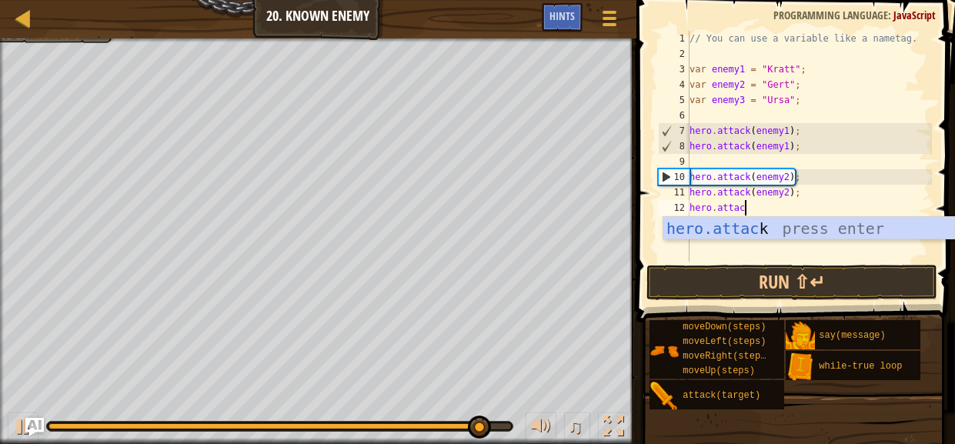
scroll to position [7, 4]
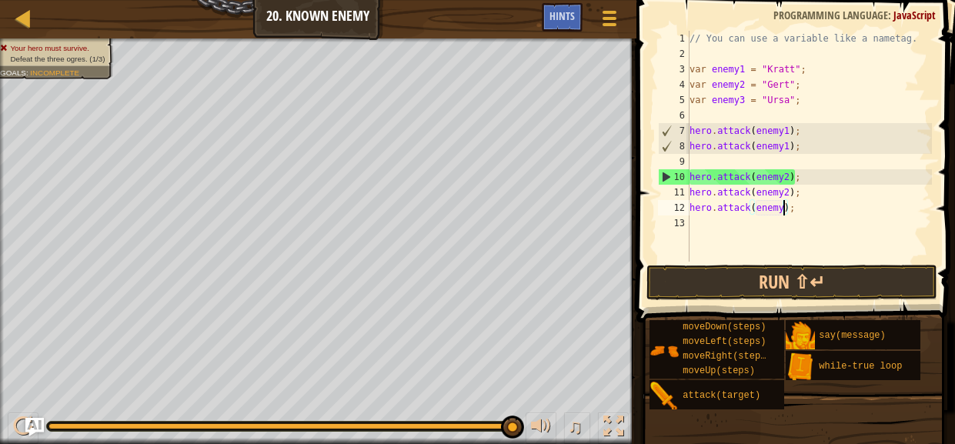
type textarea "hero.attack(enemy3);"
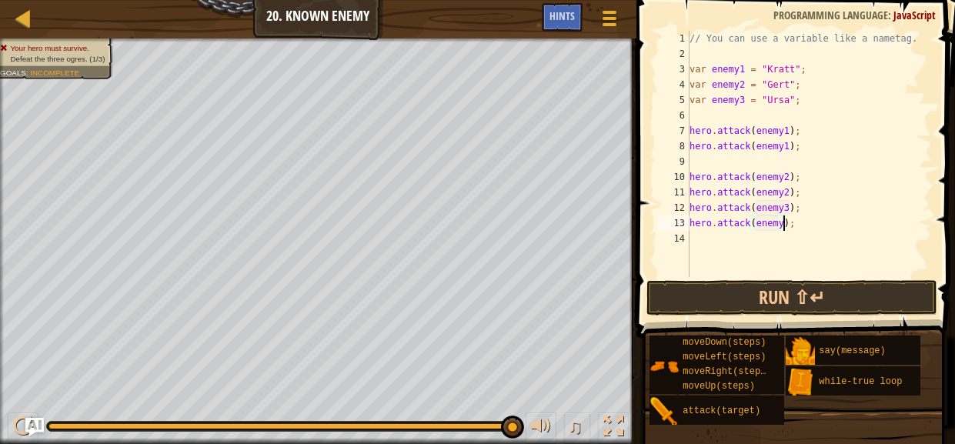
type textarea "hero.attack(enemy3);"
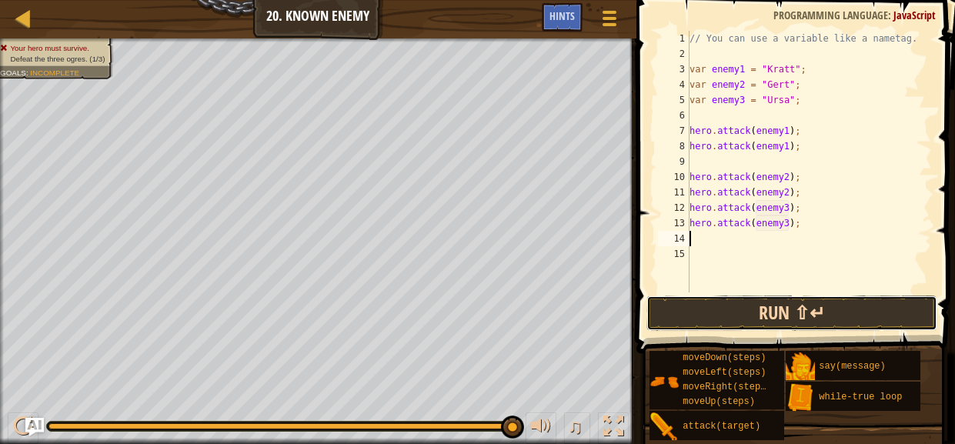
click at [792, 318] on button "Run ⇧↵" at bounding box center [792, 312] width 292 height 35
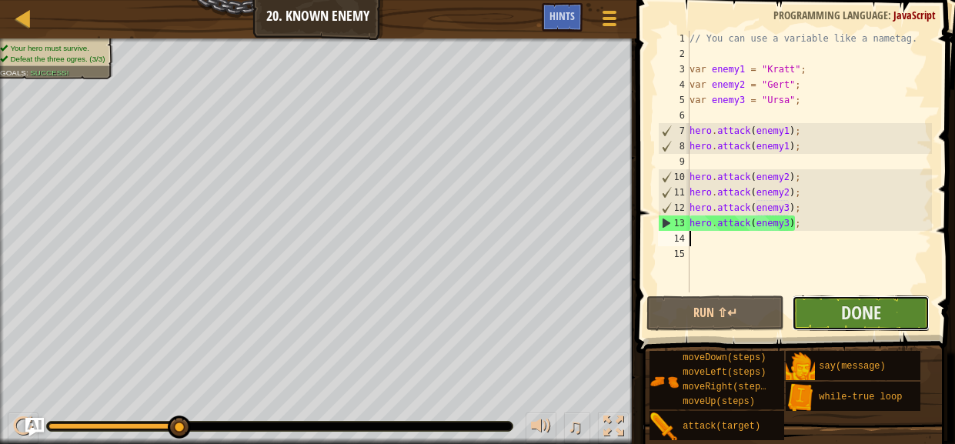
click at [822, 311] on button "Done" at bounding box center [860, 312] width 138 height 35
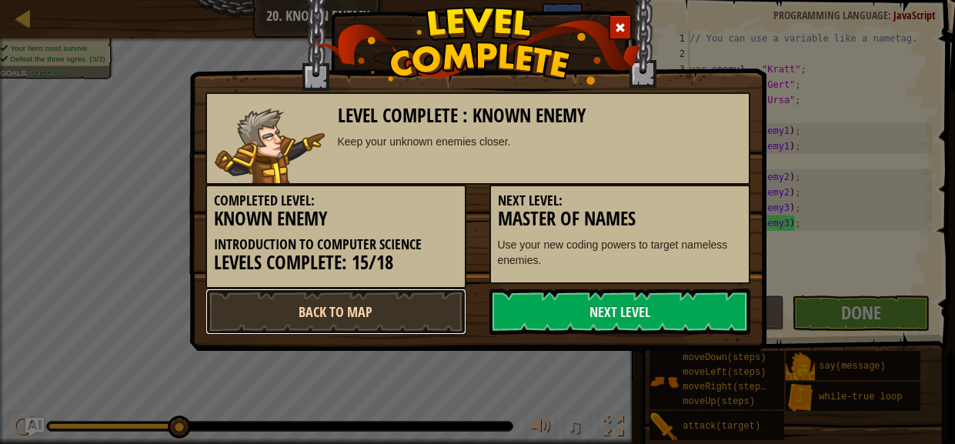
click at [411, 304] on link "Back to Map" at bounding box center [335, 311] width 261 height 46
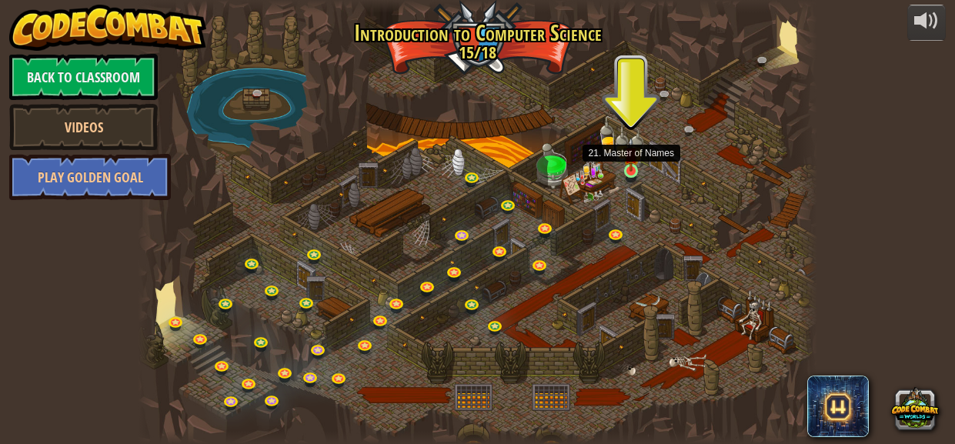
click at [625, 170] on img at bounding box center [630, 154] width 15 height 35
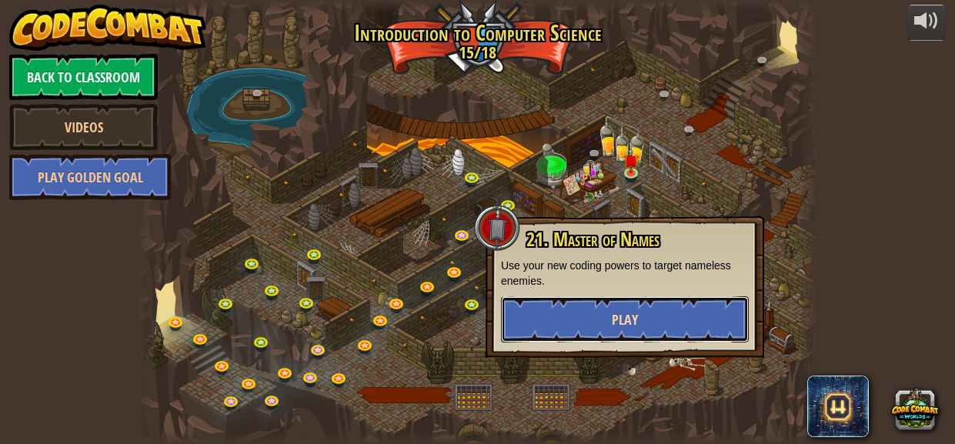
click at [629, 312] on span "Play" at bounding box center [624, 319] width 26 height 19
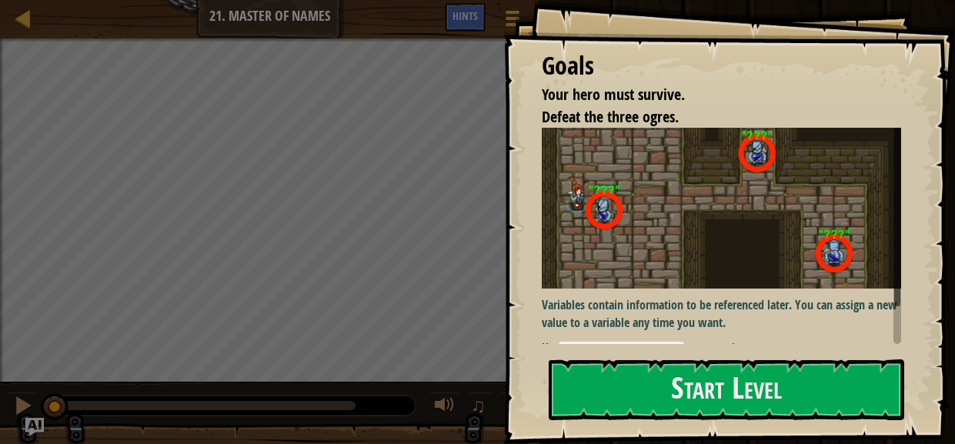
click at [738, 261] on img at bounding box center [720, 208] width 359 height 161
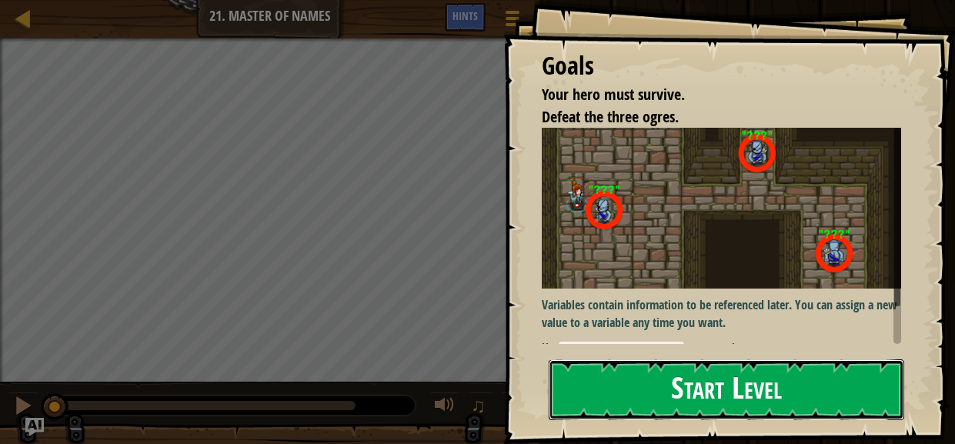
click at [752, 408] on button "Start Level" at bounding box center [725, 389] width 355 height 61
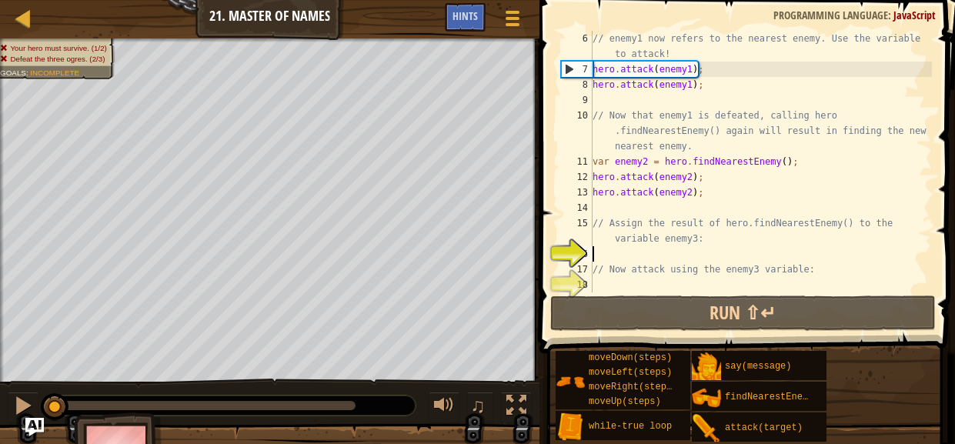
scroll to position [92, 0]
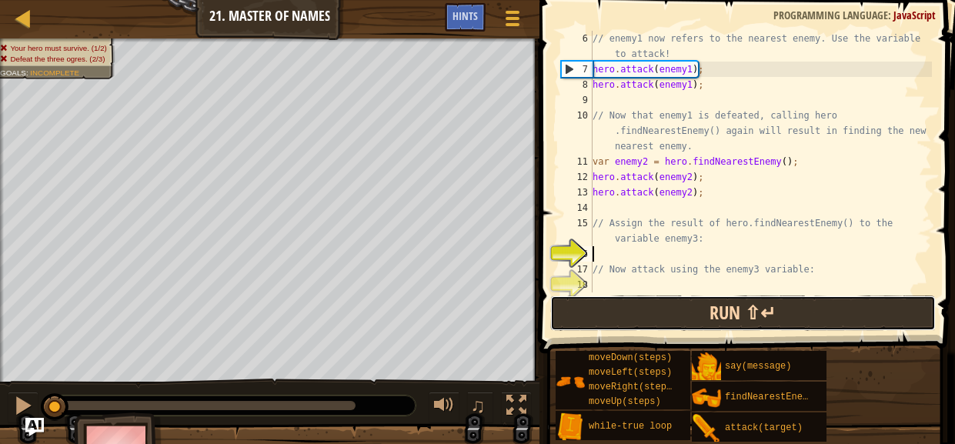
click at [761, 322] on button "Run ⇧↵" at bounding box center [742, 312] width 385 height 35
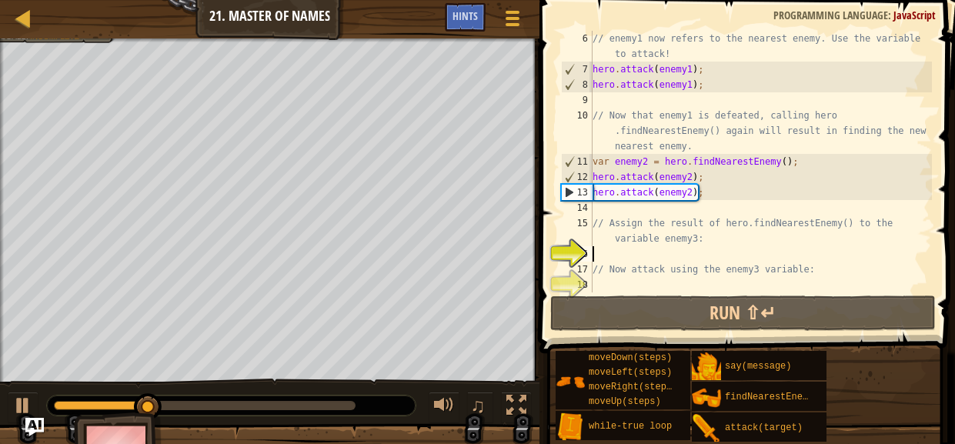
click at [731, 192] on div "// enemy1 now refers to the nearest enemy. Use the variable to attack! hero . a…" at bounding box center [760, 185] width 342 height 308
click at [757, 127] on div "// enemy1 now refers to the nearest enemy. Use the variable to attack! hero . a…" at bounding box center [760, 185] width 342 height 308
click at [763, 143] on div "// enemy1 now refers to the nearest enemy. Use the variable to attack! hero . a…" at bounding box center [760, 185] width 342 height 308
click at [835, 135] on div "// enemy1 now refers to the nearest enemy. Use the variable to attack! hero . a…" at bounding box center [760, 185] width 342 height 308
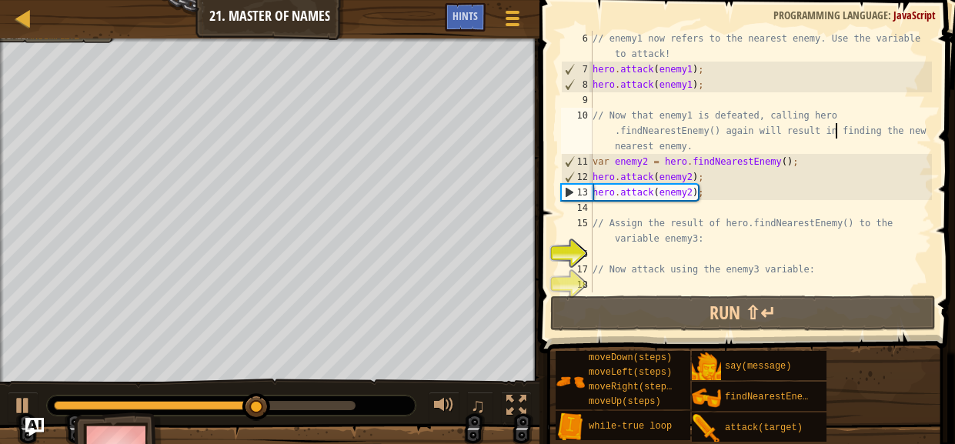
click at [835, 135] on div "// enemy1 now refers to the nearest enemy. Use the variable to attack! hero . a…" at bounding box center [760, 185] width 342 height 308
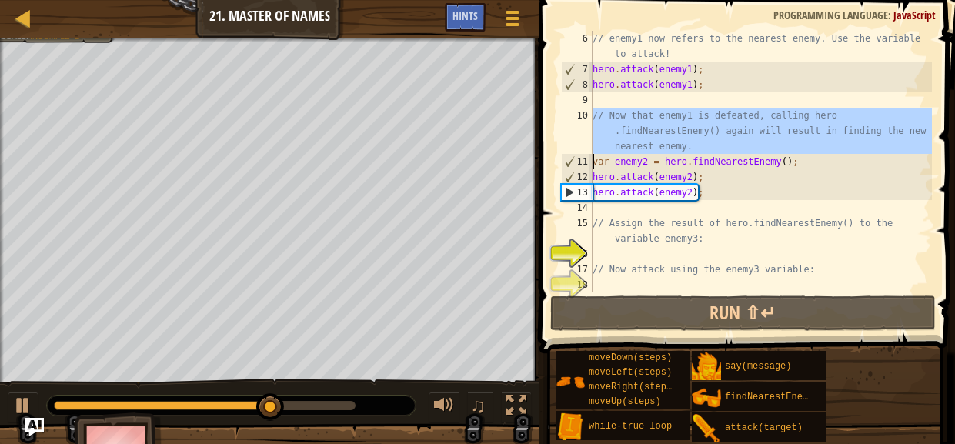
click at [839, 146] on div "// enemy1 now refers to the nearest enemy. Use the variable to attack! hero . a…" at bounding box center [760, 162] width 342 height 262
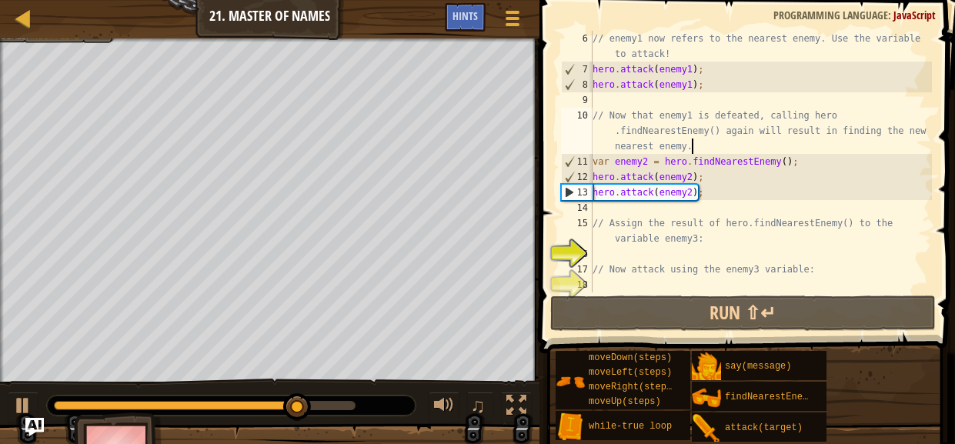
click at [721, 192] on div "// enemy1 now refers to the nearest enemy. Use the variable to attack! hero . a…" at bounding box center [760, 185] width 342 height 308
type textarea "hero.attack(enemy2);"
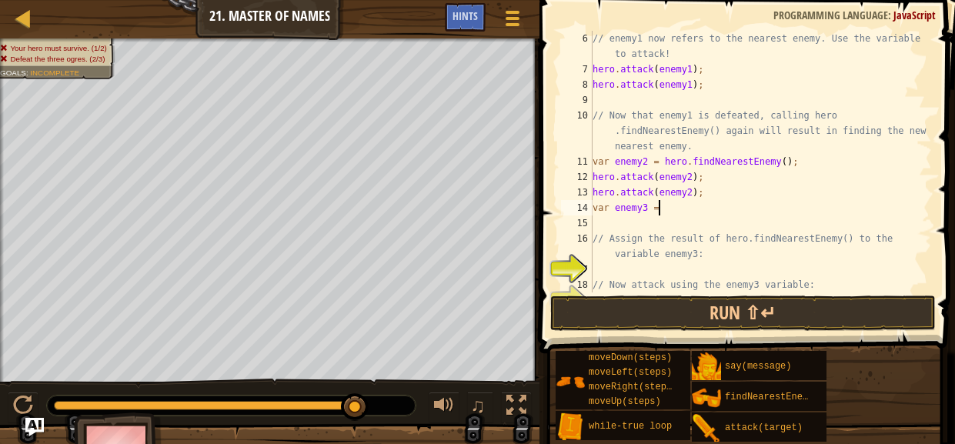
scroll to position [7, 5]
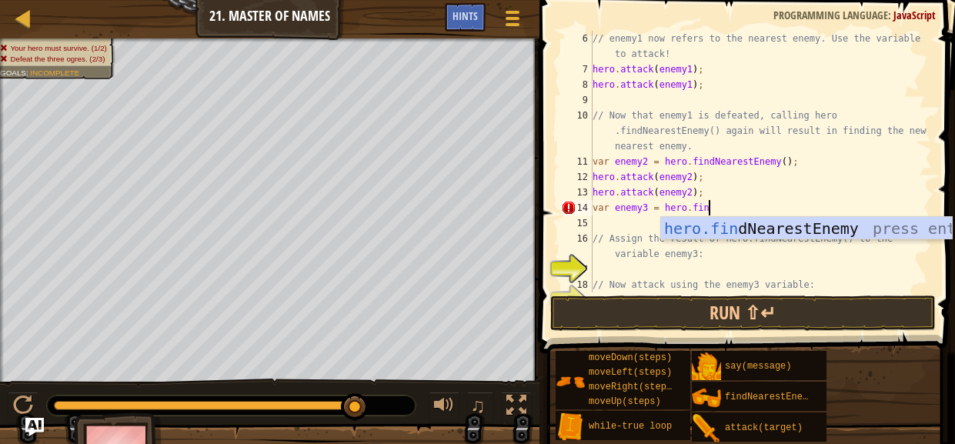
type textarea "var enemy3 = hero.find"
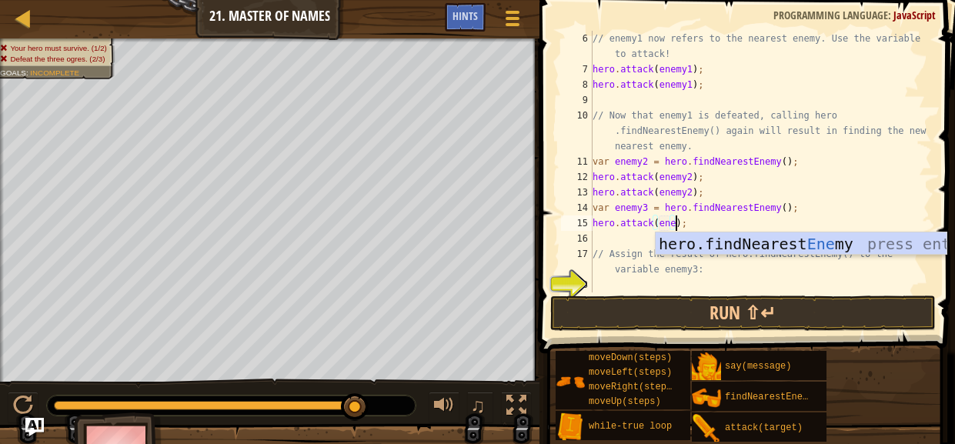
scroll to position [7, 7]
type textarea "hero.attack(enemy3);"
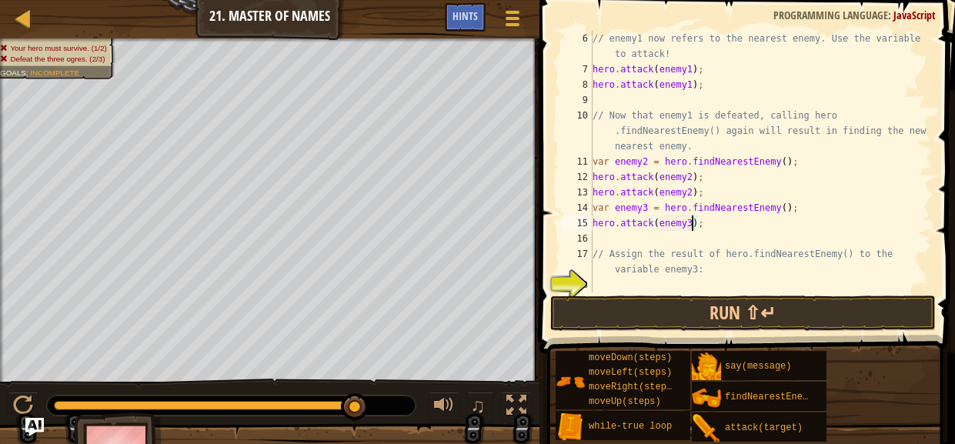
click at [704, 239] on div "// enemy1 now refers to the nearest enemy. Use the variable to attack! hero . a…" at bounding box center [760, 185] width 342 height 308
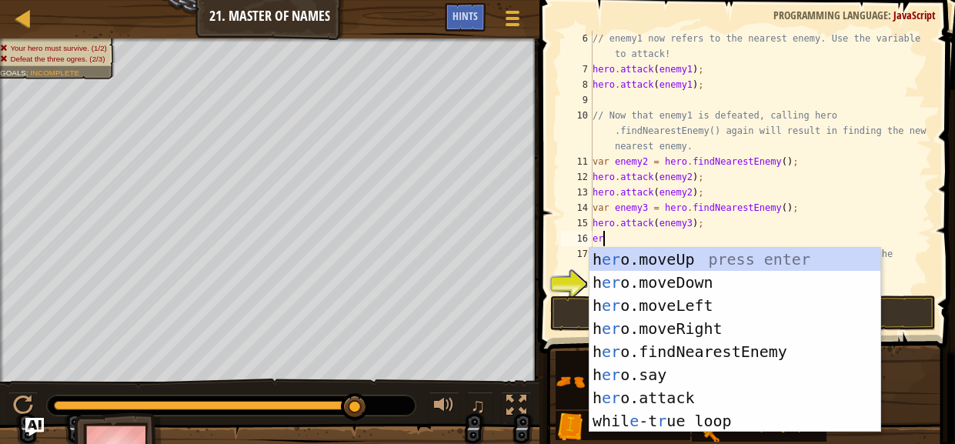
type textarea "e"
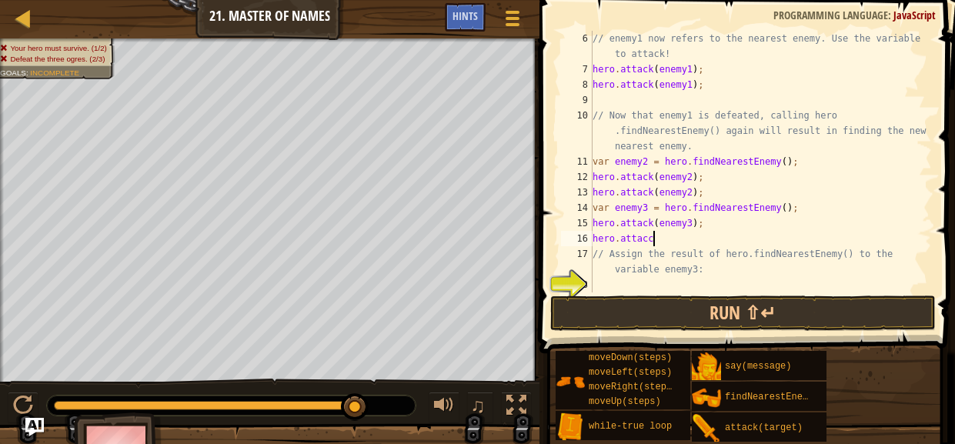
type textarea "hero.attacck"
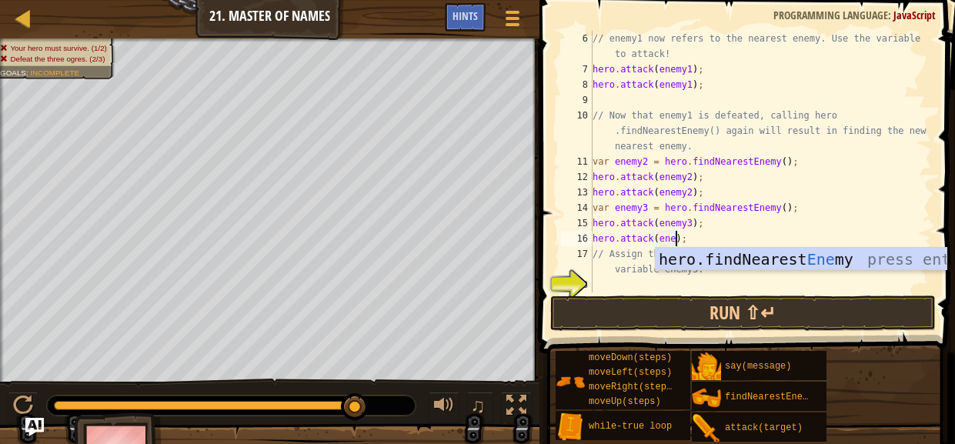
scroll to position [7, 7]
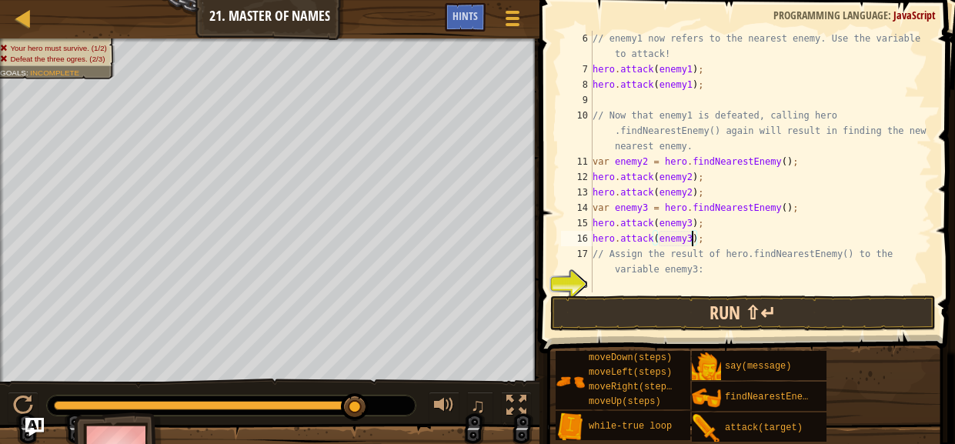
type textarea "hero.attack(enemy3);"
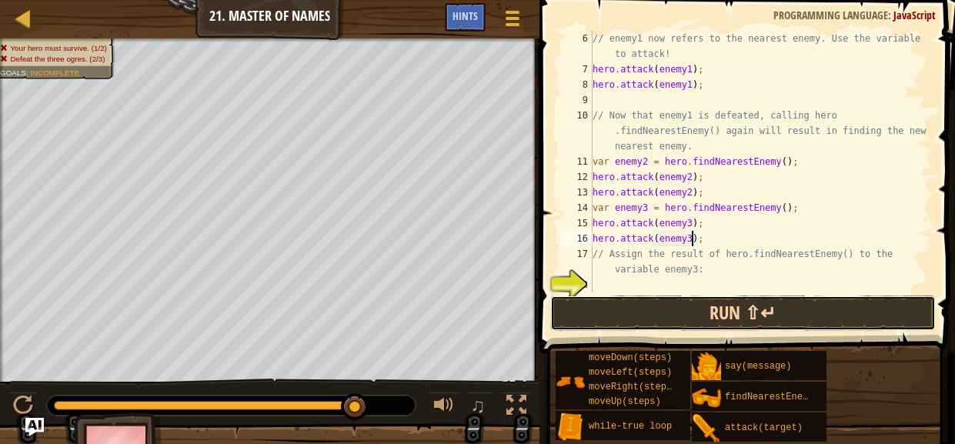
click at [846, 303] on button "Run ⇧↵" at bounding box center [742, 312] width 385 height 35
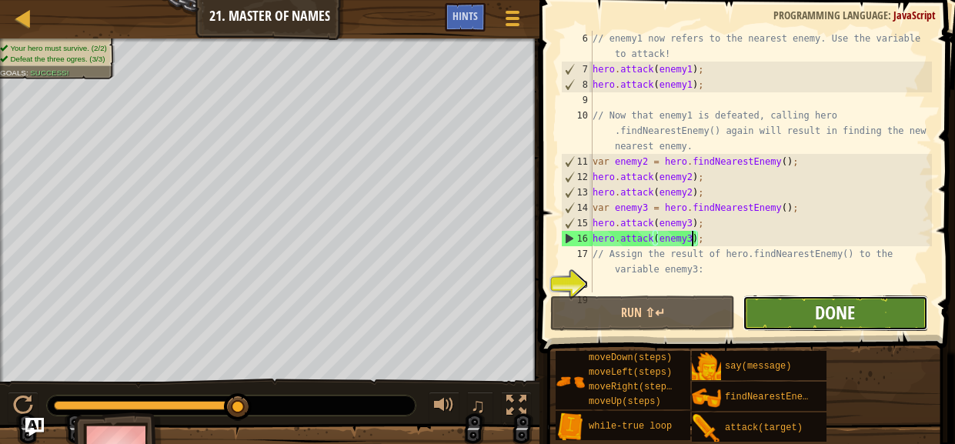
click at [824, 320] on span "Done" at bounding box center [835, 312] width 40 height 25
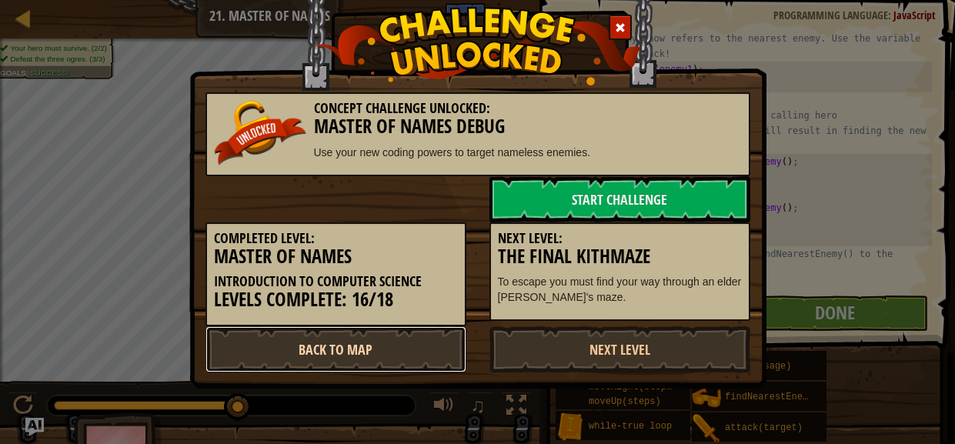
click at [392, 358] on link "Back to Map" at bounding box center [335, 349] width 261 height 46
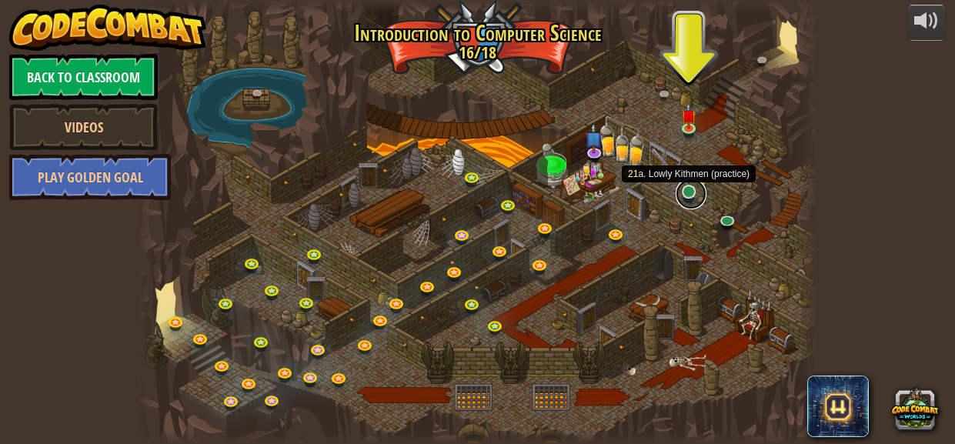
click at [691, 193] on link at bounding box center [690, 193] width 31 height 31
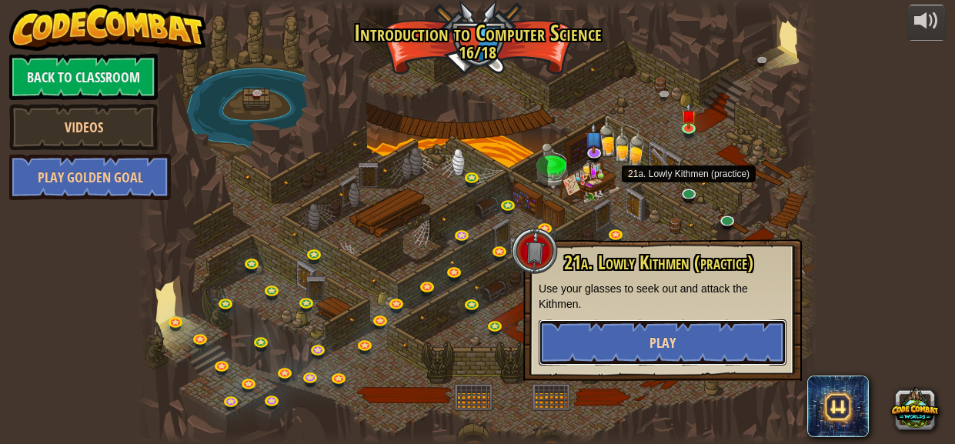
click at [691, 330] on button "Play" at bounding box center [662, 342] width 248 height 46
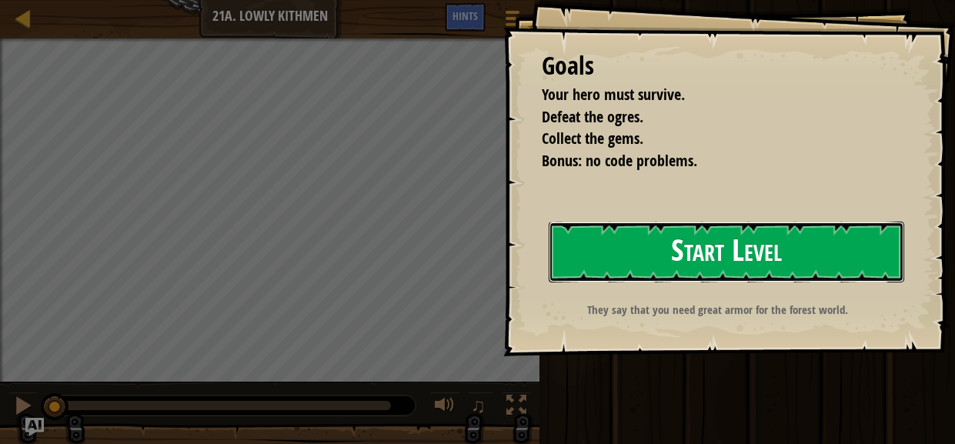
click at [613, 258] on button "Start Level" at bounding box center [725, 252] width 355 height 61
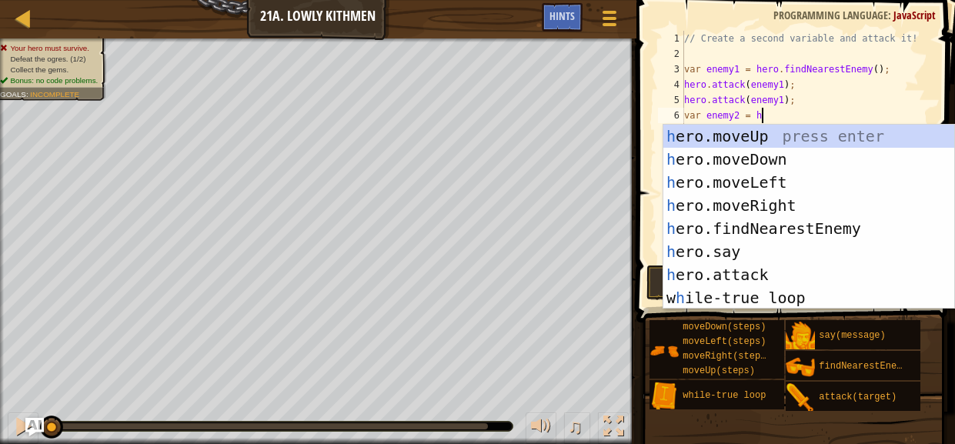
scroll to position [7, 7]
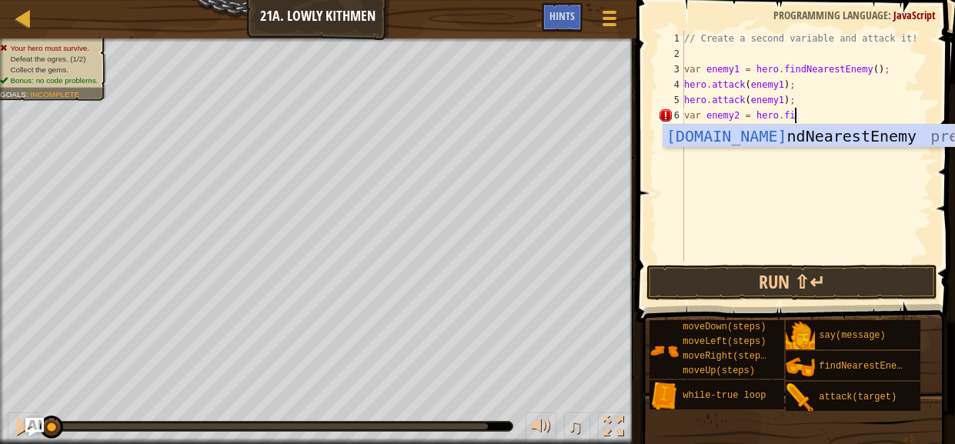
type textarea "var enemy2 = hero.find"
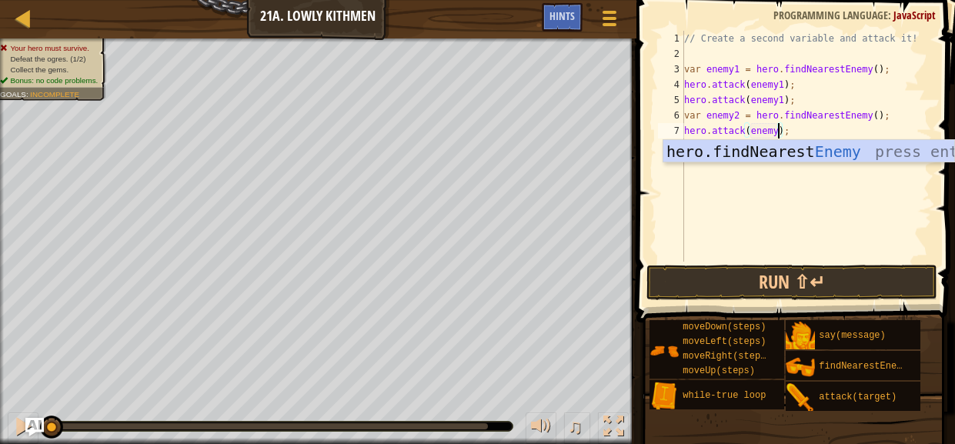
type textarea "hero.attack(enemy2);"
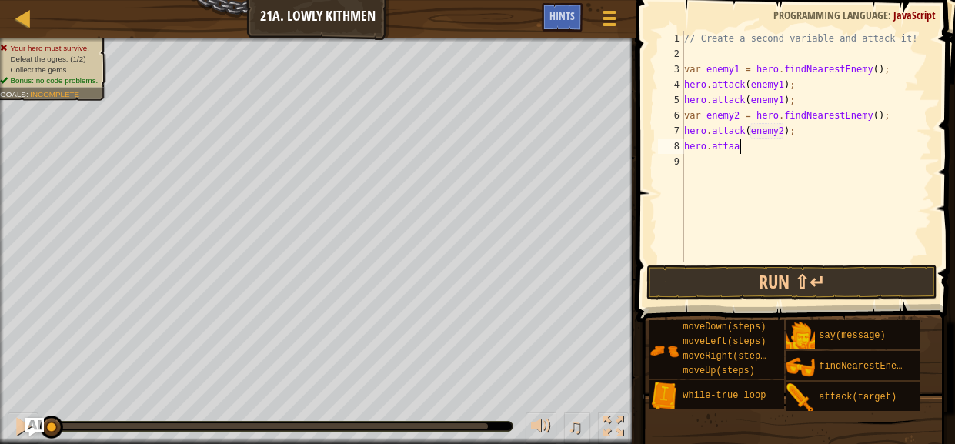
scroll to position [7, 5]
type textarea "hero.attaack"
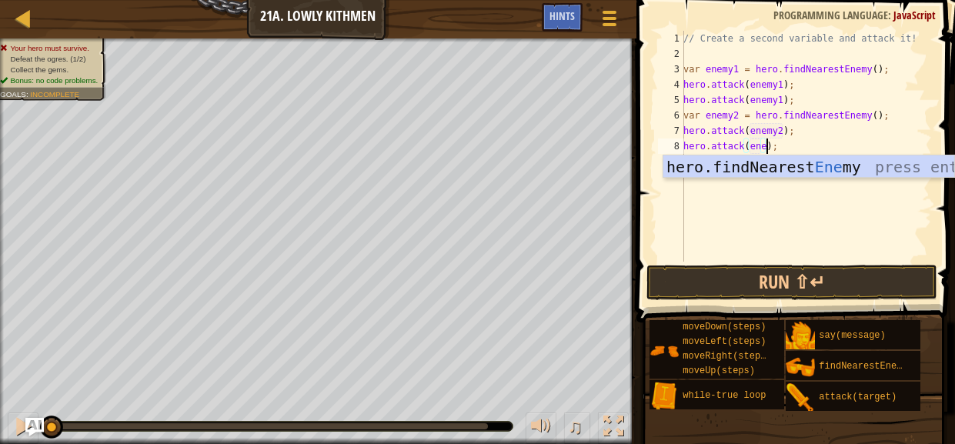
scroll to position [7, 7]
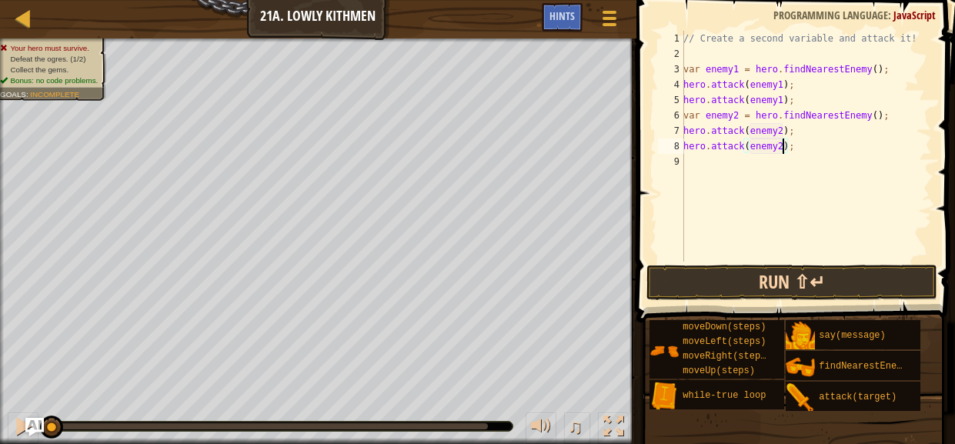
type textarea "hero.attack(enemy2);"
click at [782, 272] on button "Run ⇧↵" at bounding box center [792, 282] width 292 height 35
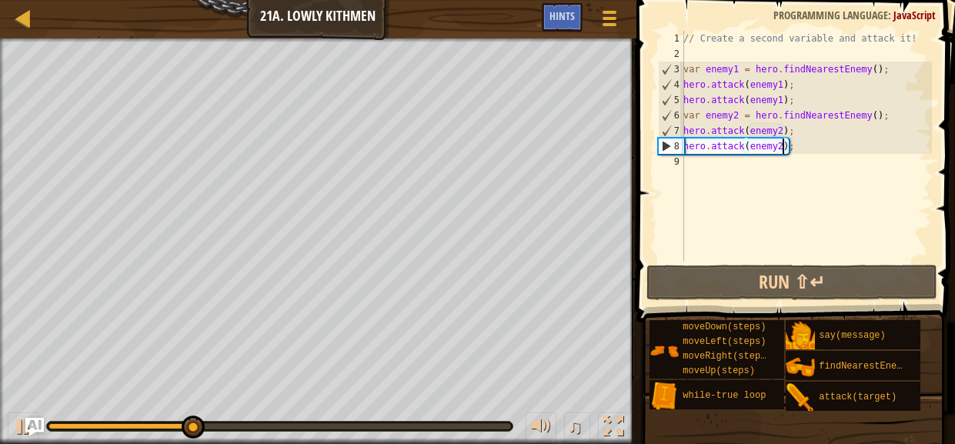
click at [708, 165] on div "// Create a second variable and attack it! var enemy1 = hero . findNearestEnemy…" at bounding box center [806, 162] width 252 height 262
click at [713, 168] on div "// Create a second variable and attack it! var enemy1 = hero . findNearestEnemy…" at bounding box center [806, 162] width 252 height 262
click at [756, 161] on div "// Create a second variable and attack it! var enemy1 = hero . findNearestEnemy…" at bounding box center [806, 162] width 252 height 262
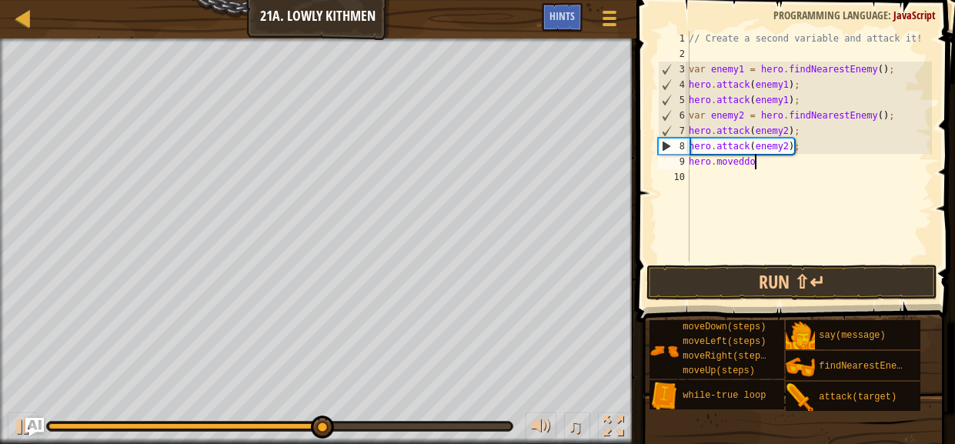
type textarea "hero.moveddown"
type textarea "hero.moveright"
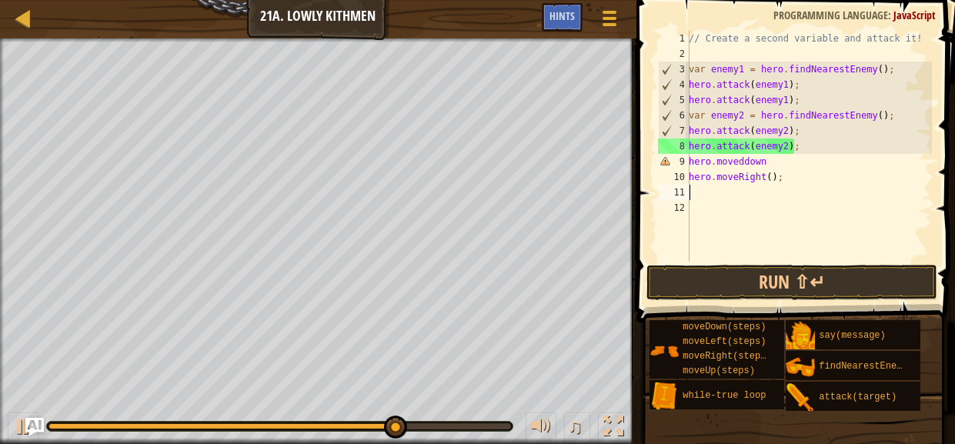
click at [769, 180] on div "// Create a second variable and attack it! var enemy1 = hero . findNearestEnemy…" at bounding box center [808, 162] width 246 height 262
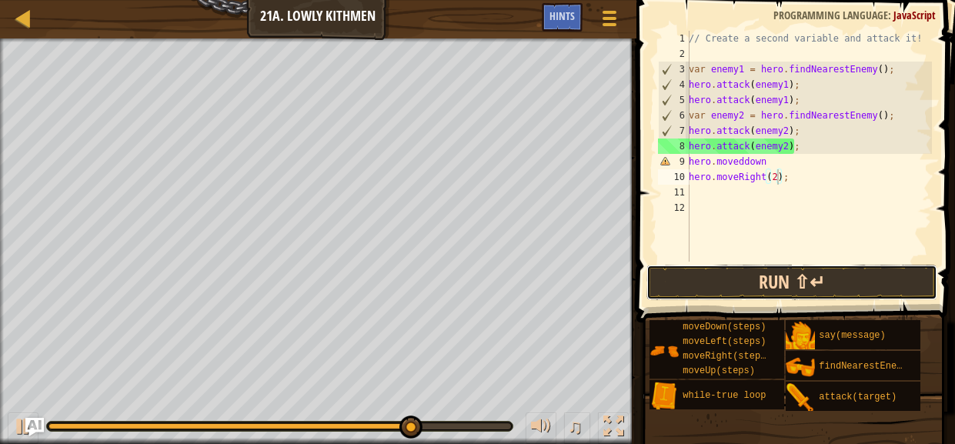
click at [852, 272] on button "Run ⇧↵" at bounding box center [792, 282] width 292 height 35
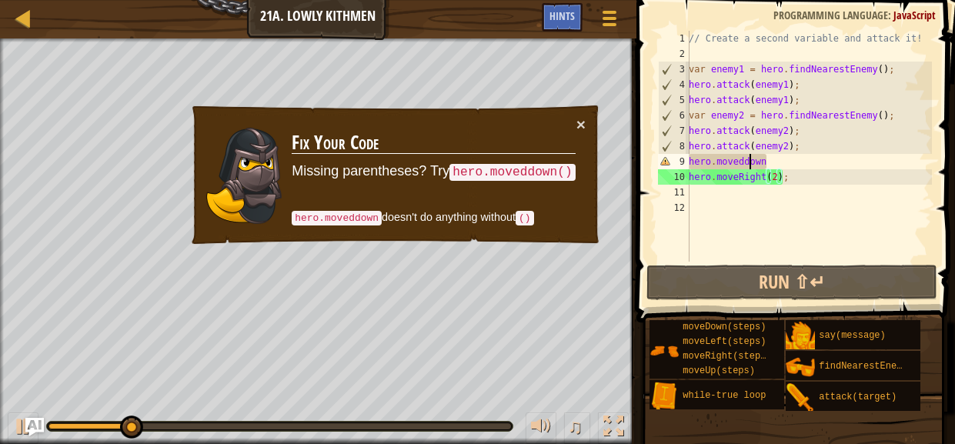
click at [748, 163] on div "// Create a second variable and attack it! var enemy1 = hero . findNearestEnemy…" at bounding box center [808, 162] width 246 height 262
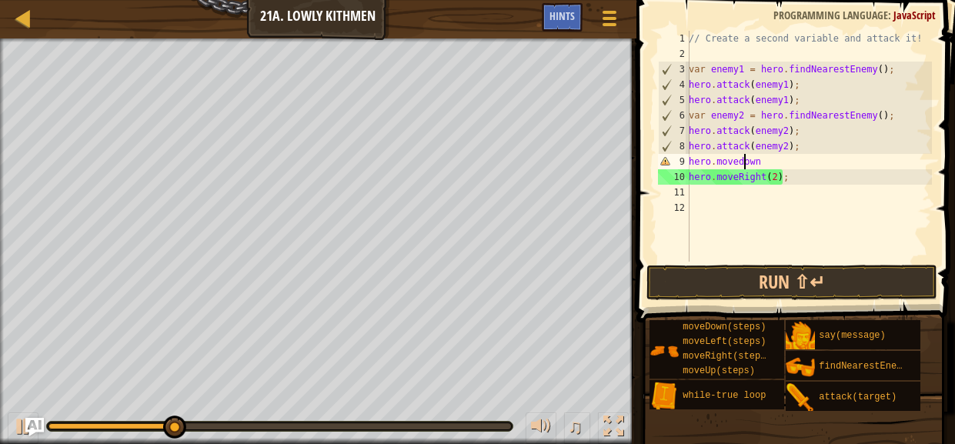
click at [780, 168] on div "// Create a second variable and attack it! var enemy1 = hero . findNearestEnemy…" at bounding box center [808, 162] width 246 height 262
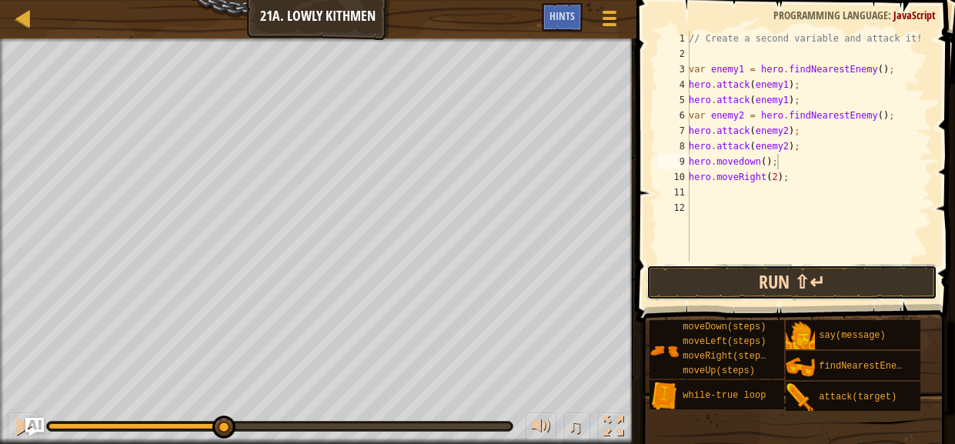
click at [819, 282] on button "Run ⇧↵" at bounding box center [792, 282] width 292 height 35
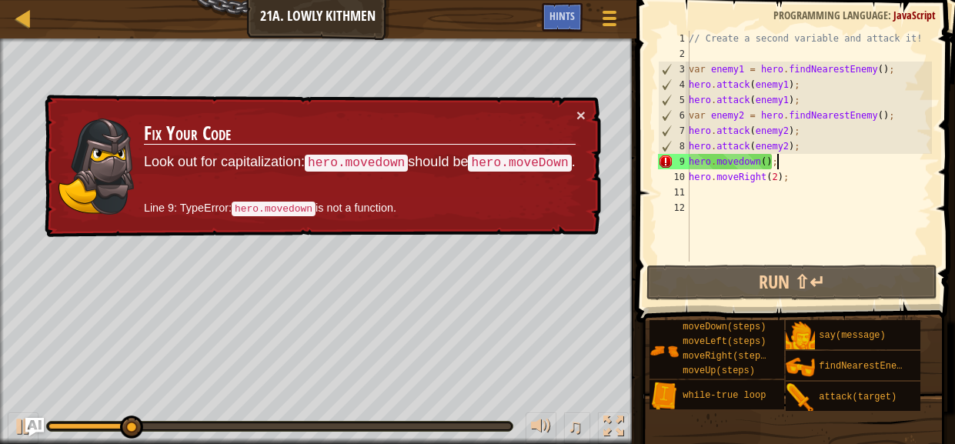
click at [741, 162] on div "// Create a second variable and attack it! var enemy1 = hero . findNearestEnemy…" at bounding box center [808, 162] width 246 height 262
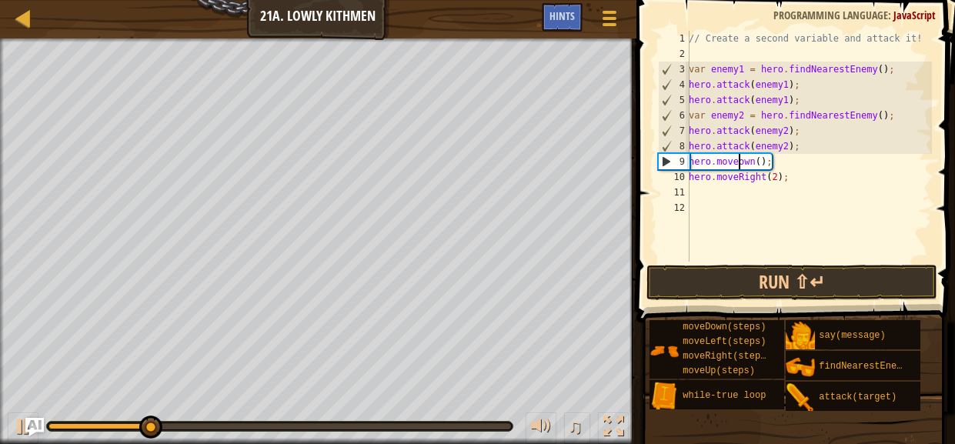
scroll to position [7, 5]
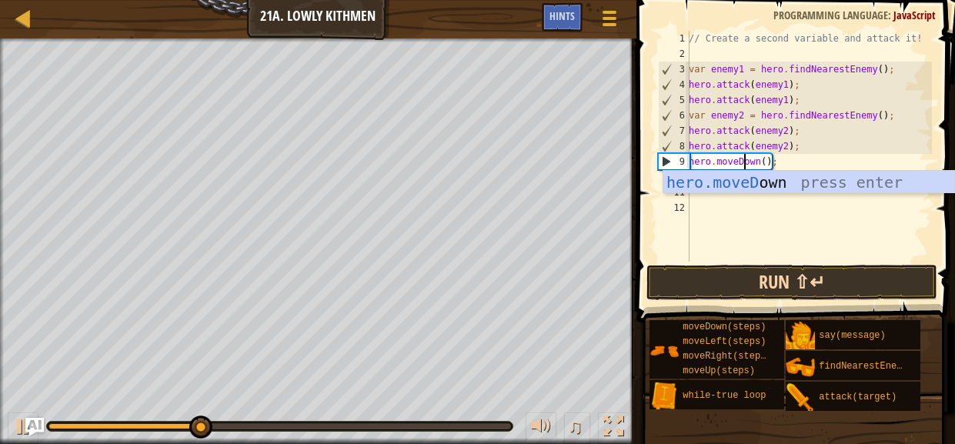
type textarea "hero.moveDown();"
click at [764, 282] on button "Run ⇧↵" at bounding box center [792, 282] width 292 height 35
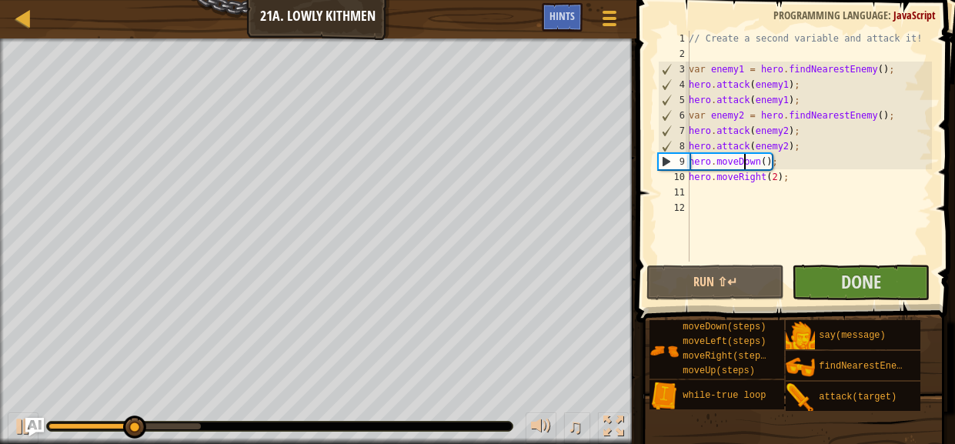
click at [183, 427] on div at bounding box center [124, 426] width 152 height 6
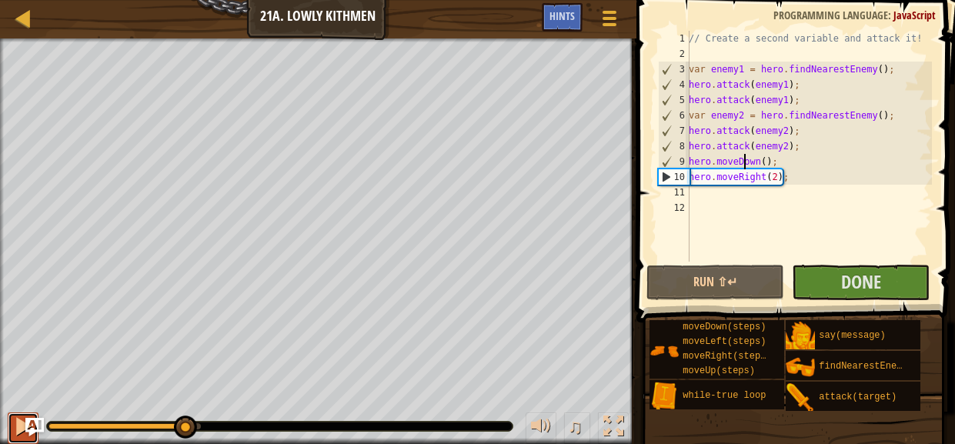
click at [17, 423] on div at bounding box center [23, 426] width 20 height 20
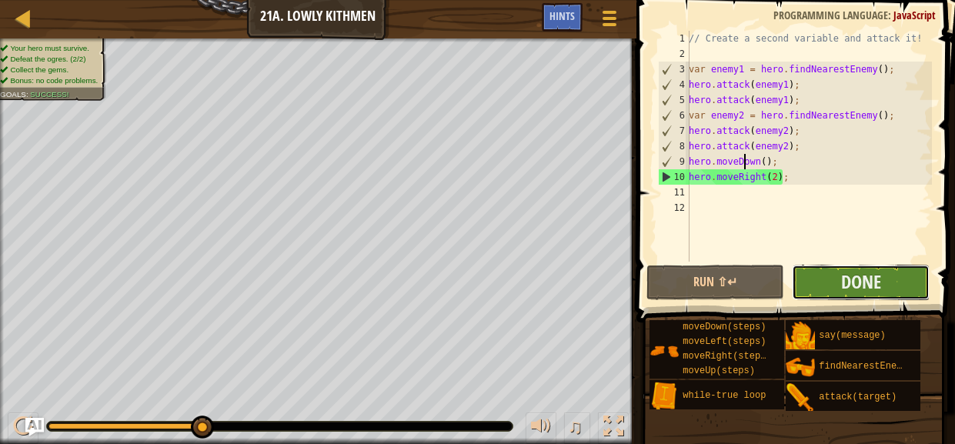
click at [833, 289] on button "Done" at bounding box center [860, 282] width 138 height 35
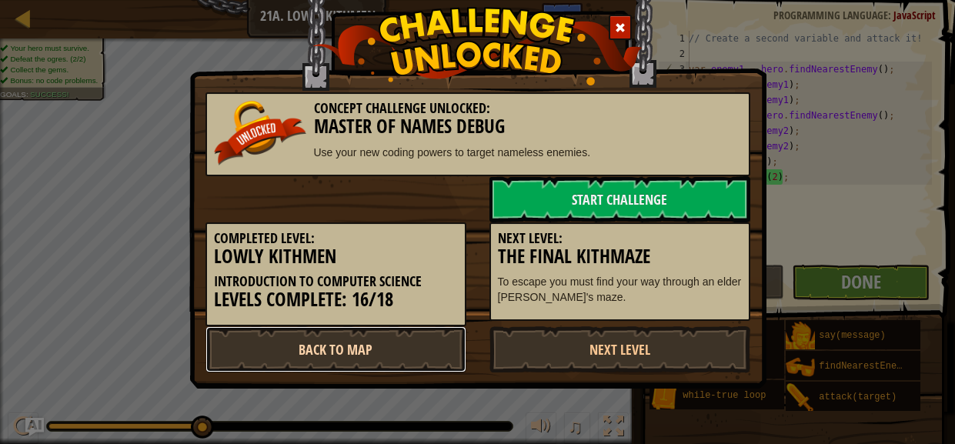
click at [416, 332] on link "Back to Map" at bounding box center [335, 349] width 261 height 46
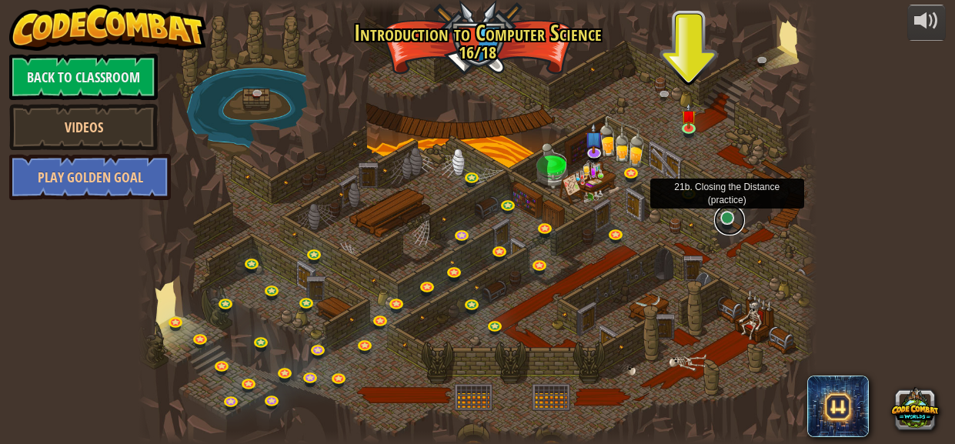
click at [718, 215] on link at bounding box center [729, 220] width 31 height 31
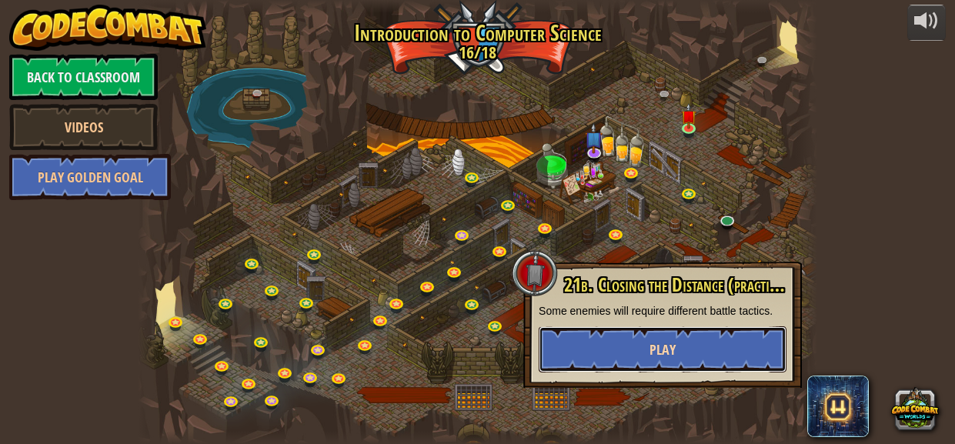
click at [611, 346] on button "Play" at bounding box center [662, 349] width 248 height 46
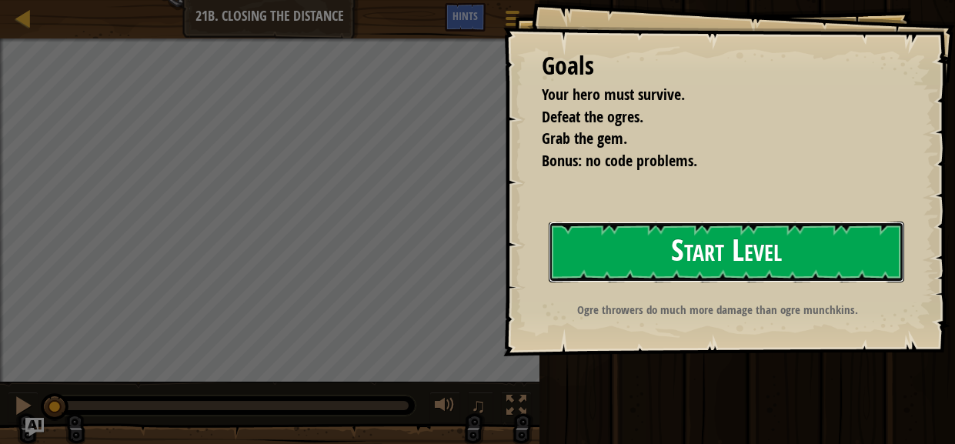
click at [662, 240] on button "Start Level" at bounding box center [725, 252] width 355 height 61
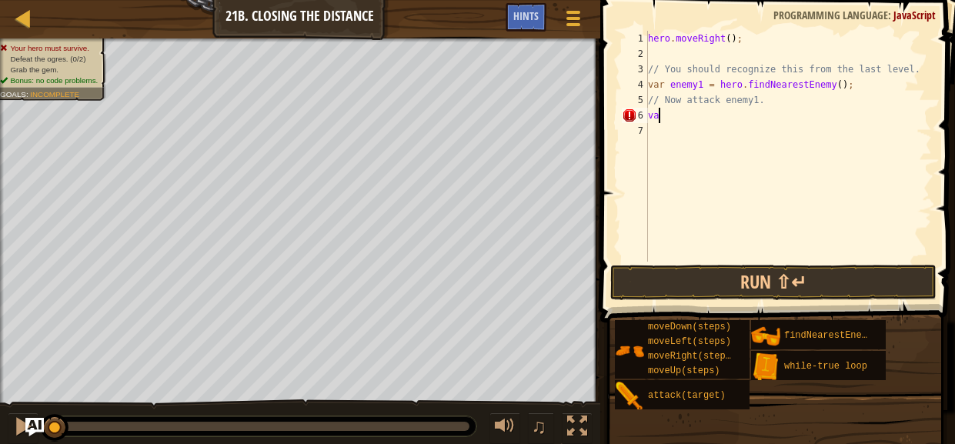
type textarea "v"
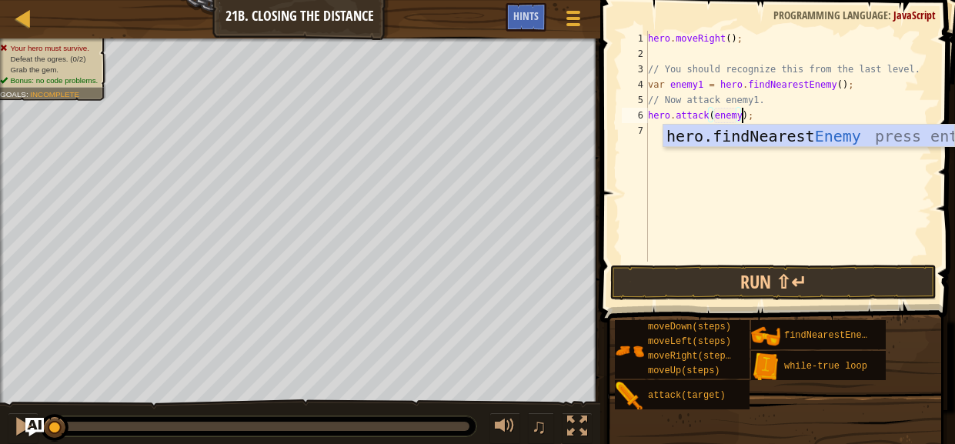
scroll to position [7, 8]
type textarea "hero.attack(enemy1);"
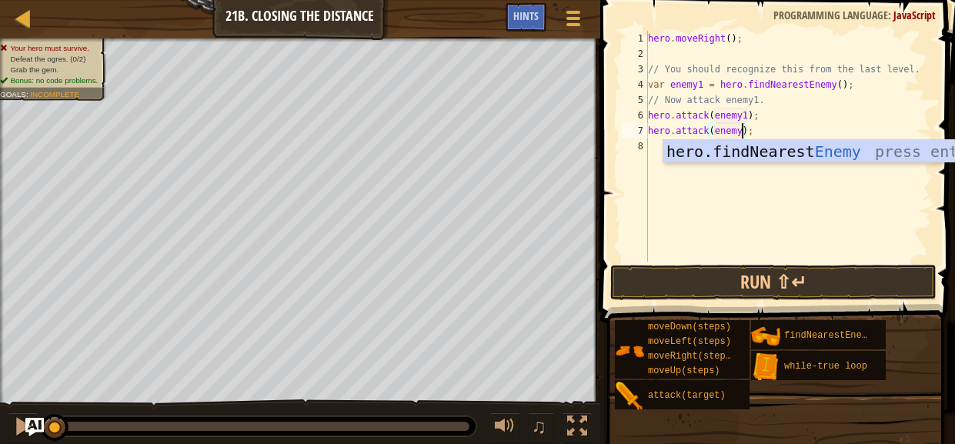
type textarea "hero.attack(enemy1);"
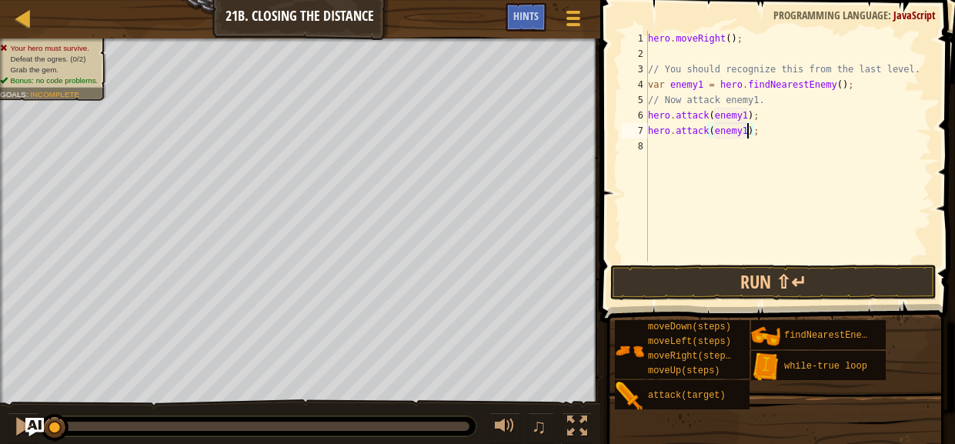
click at [682, 151] on div "hero . moveRight ( ) ; // You should recognize this from the last level. var en…" at bounding box center [788, 162] width 287 height 262
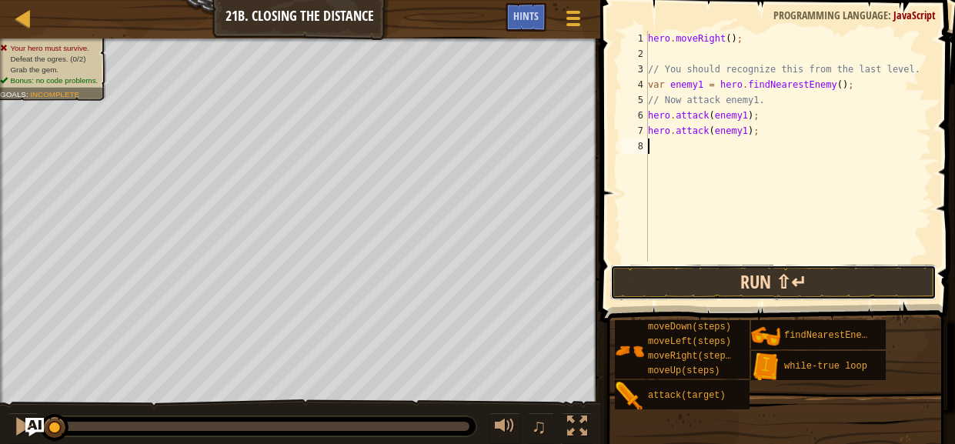
click at [712, 276] on button "Run ⇧↵" at bounding box center [773, 282] width 326 height 35
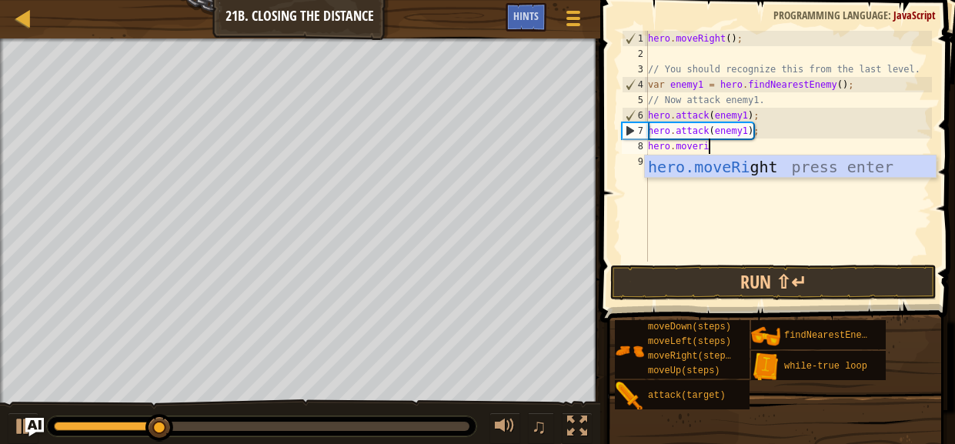
scroll to position [7, 5]
type textarea "hero.moveright"
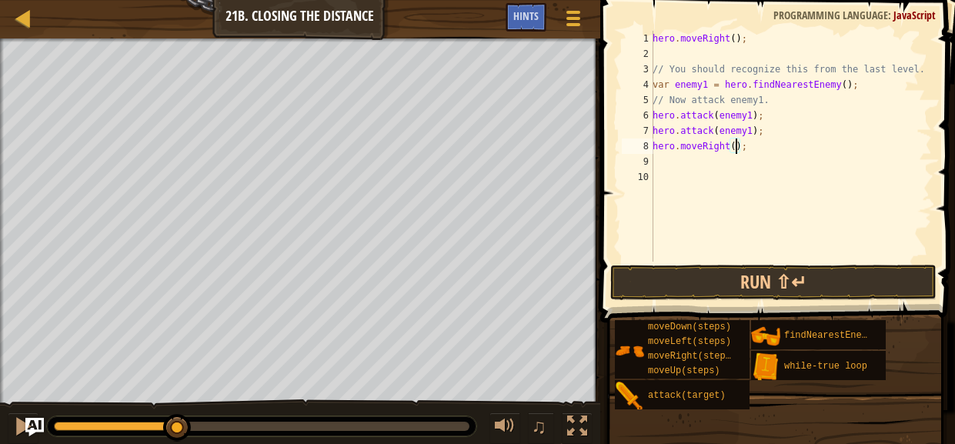
click at [735, 147] on div "hero . moveRight ( ) ; // You should recognize this from the last level. var en…" at bounding box center [790, 162] width 282 height 262
type textarea "2"
click at [738, 159] on div "hero . moveRight ( ) ; // You should recognize this from the last level. var en…" at bounding box center [790, 162] width 282 height 262
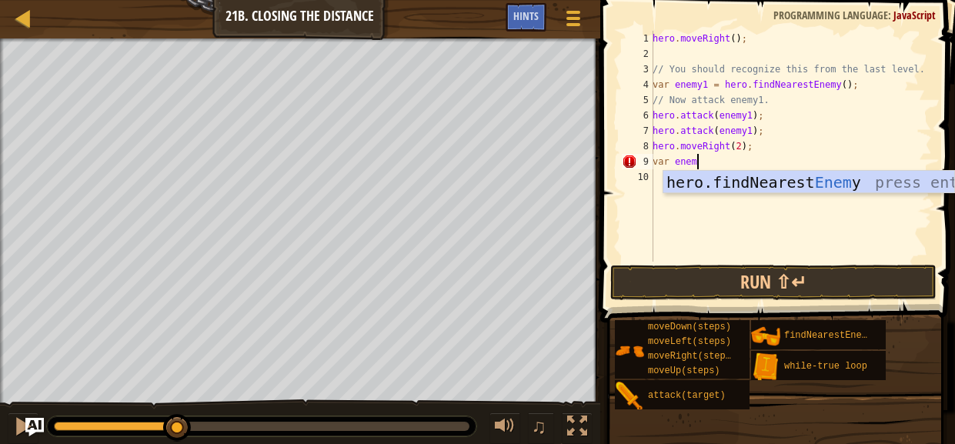
scroll to position [7, 3]
type textarea "var enemy2 = hero.find"
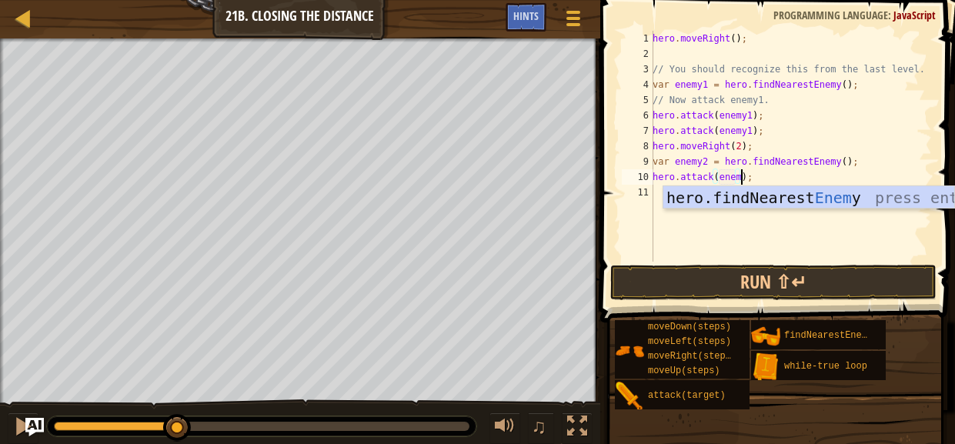
scroll to position [7, 7]
type textarea "hero.attack(enemy2);"
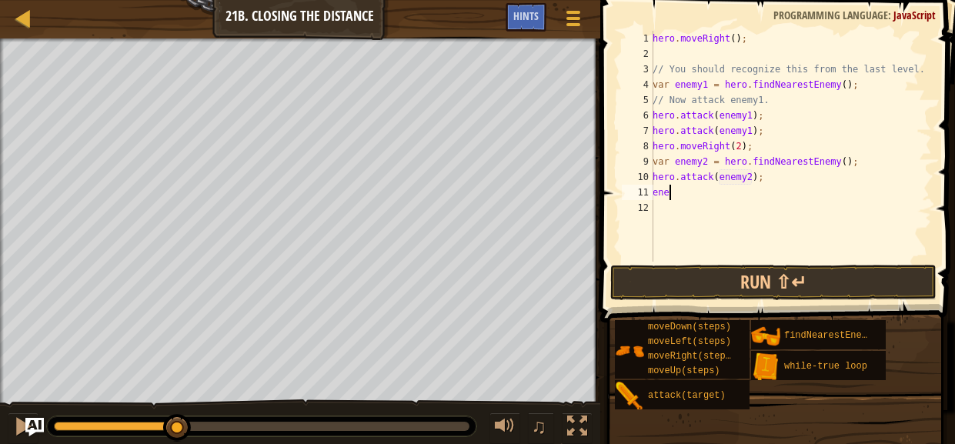
scroll to position [7, 0]
type textarea "e"
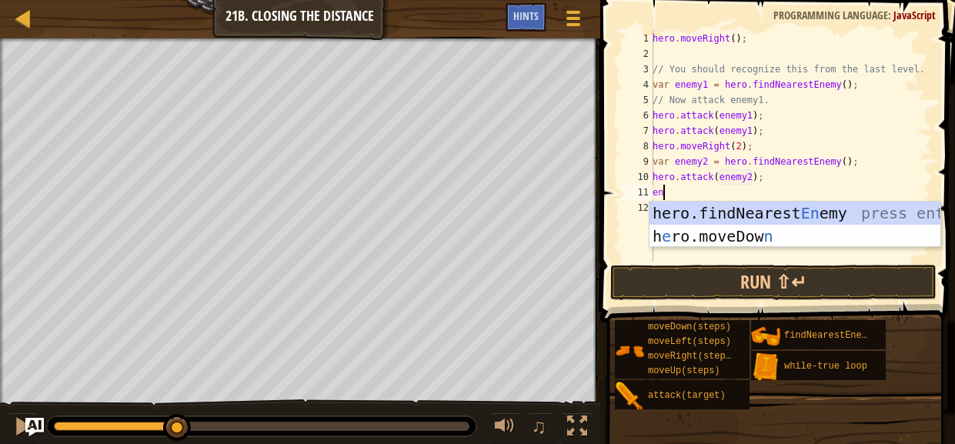
type textarea "e"
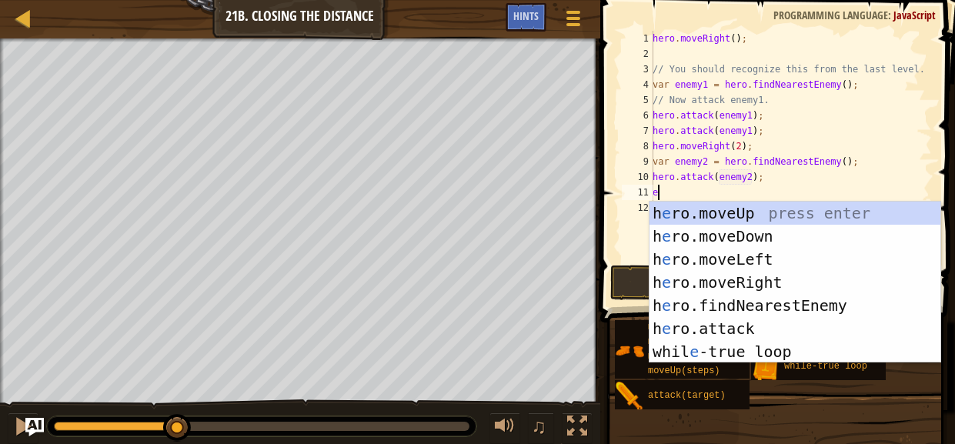
type textarea "e"
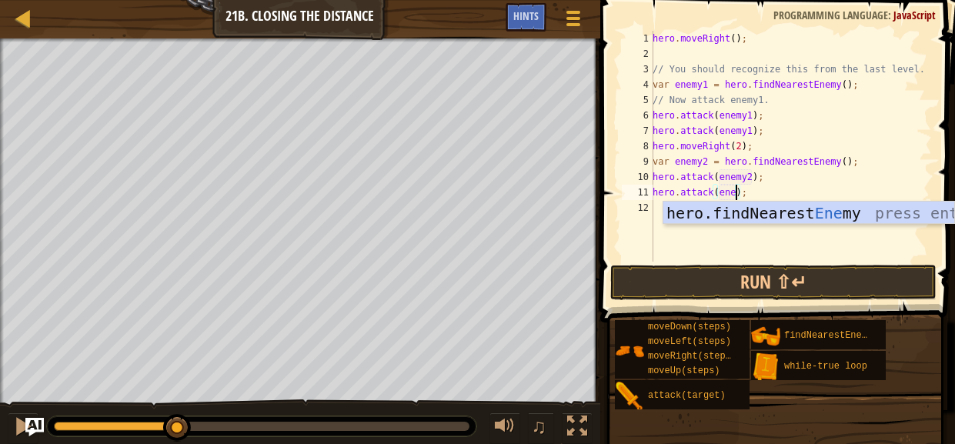
scroll to position [7, 7]
type textarea "hero.attack(enemy2);"
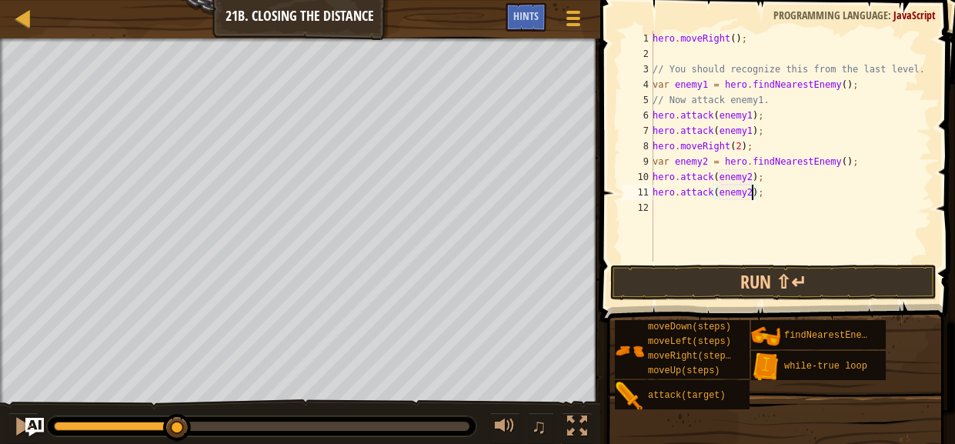
click at [688, 205] on div "hero . moveRight ( ) ; // You should recognize this from the last level. var en…" at bounding box center [790, 162] width 282 height 262
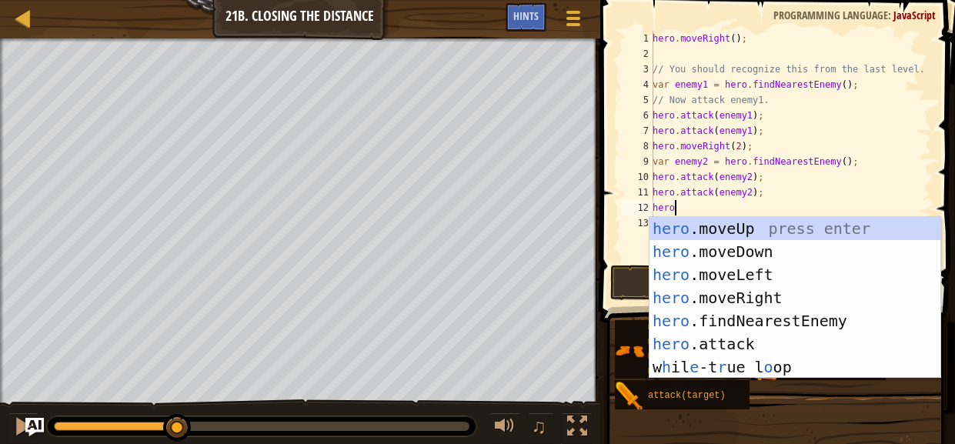
scroll to position [7, 0]
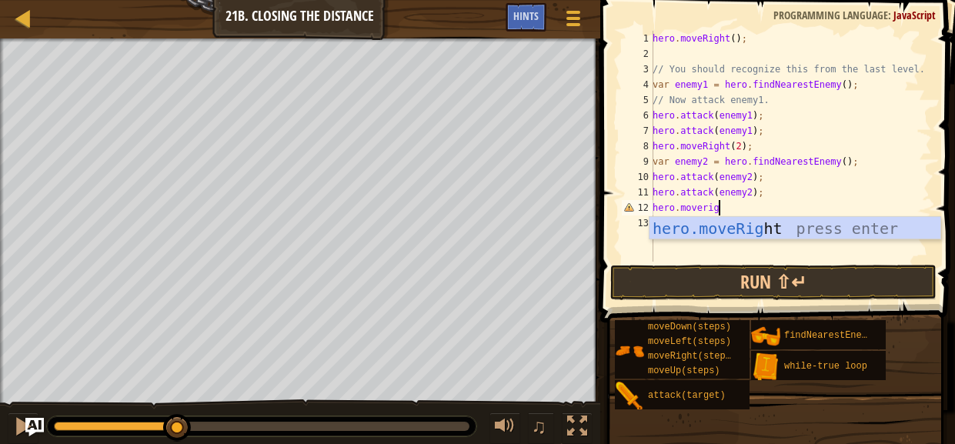
type textarea "hero.moveright"
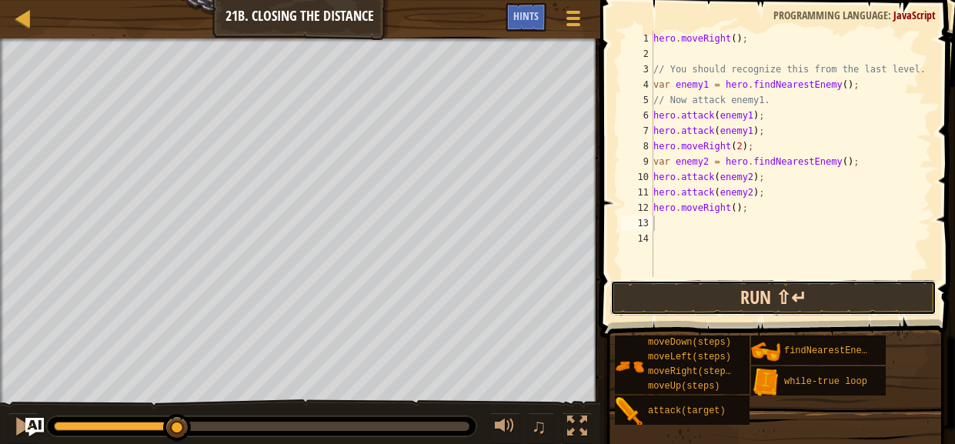
click at [731, 294] on button "Run ⇧↵" at bounding box center [773, 297] width 326 height 35
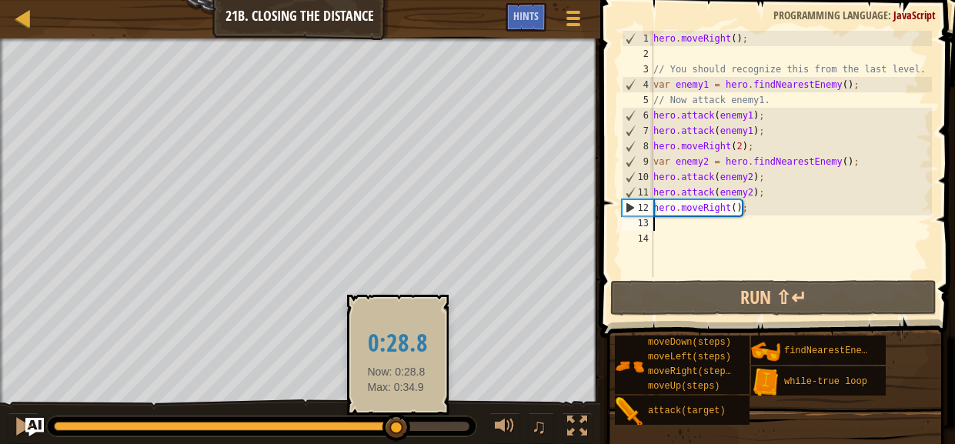
drag, startPoint x: 133, startPoint y: 420, endPoint x: 396, endPoint y: 429, distance: 263.2
click at [396, 429] on div at bounding box center [396, 428] width 28 height 28
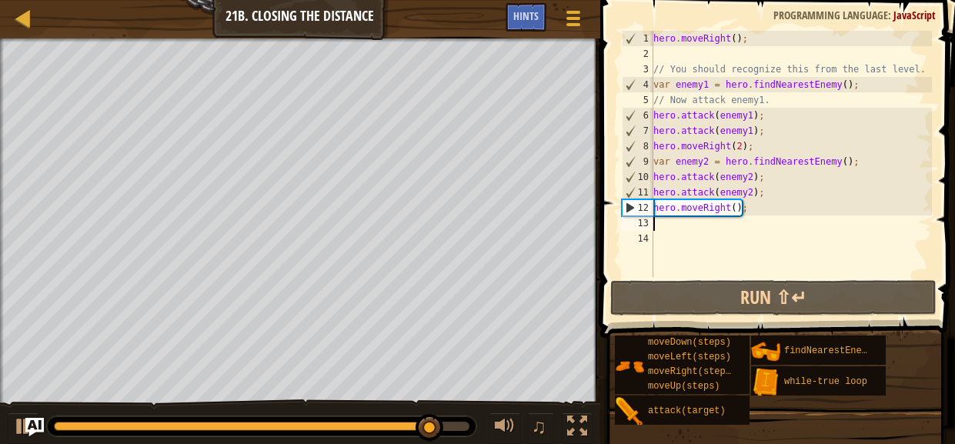
click at [771, 185] on div "hero . moveRight ( ) ; // You should recognize this from the last level. var en…" at bounding box center [791, 169] width 282 height 277
type textarea "hero.attack(enemy2);"
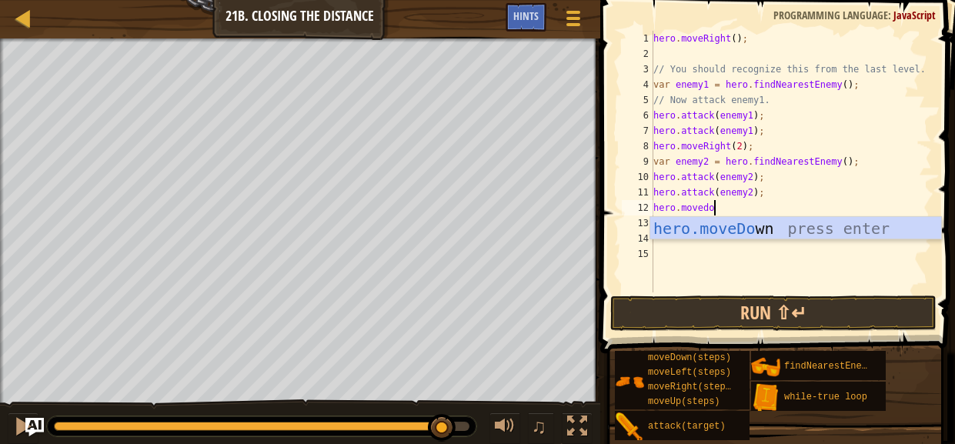
type textarea "hero.movedown"
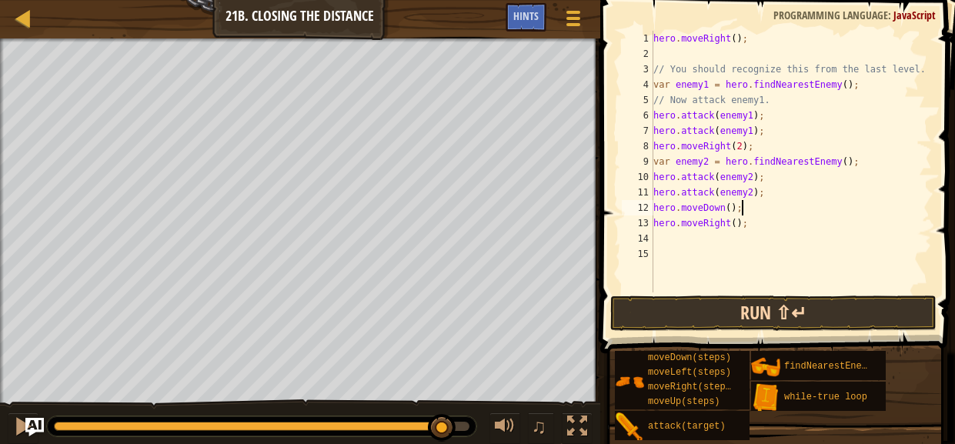
type textarea "hero.moveDown();"
click at [734, 325] on button "Run ⇧↵" at bounding box center [773, 312] width 326 height 35
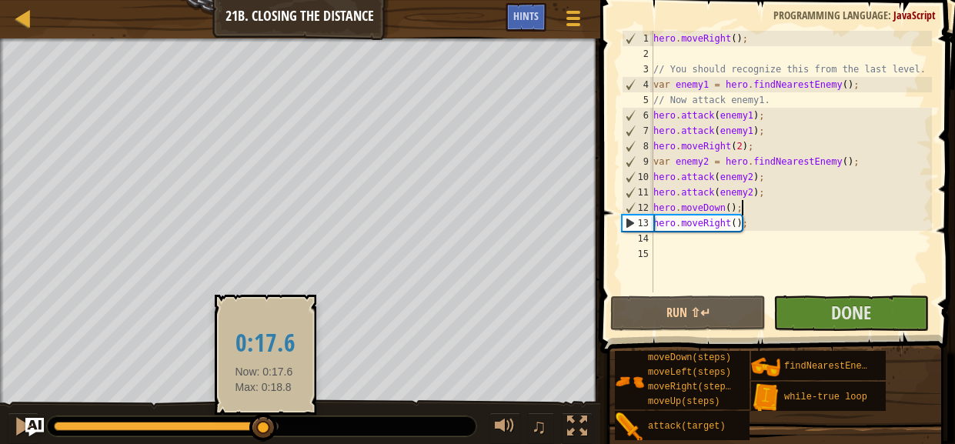
drag, startPoint x: 160, startPoint y: 425, endPoint x: 265, endPoint y: 436, distance: 105.2
click at [265, 431] on div at bounding box center [166, 425] width 225 height 9
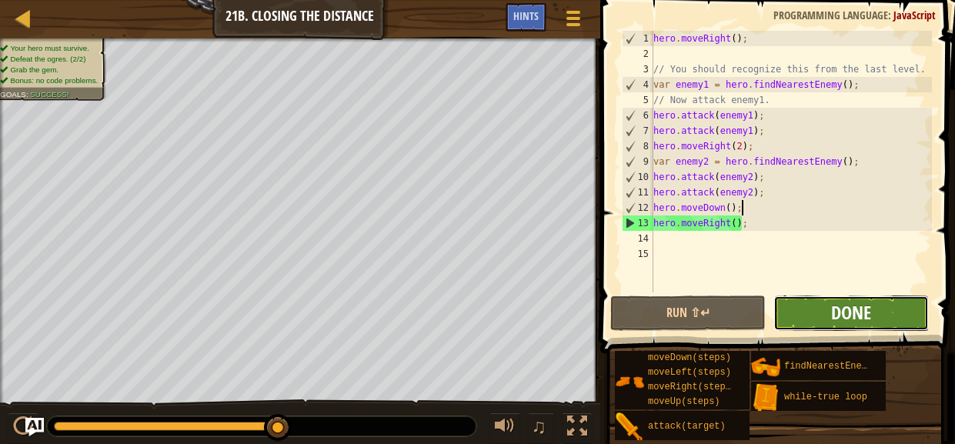
click at [833, 318] on span "Done" at bounding box center [851, 312] width 40 height 25
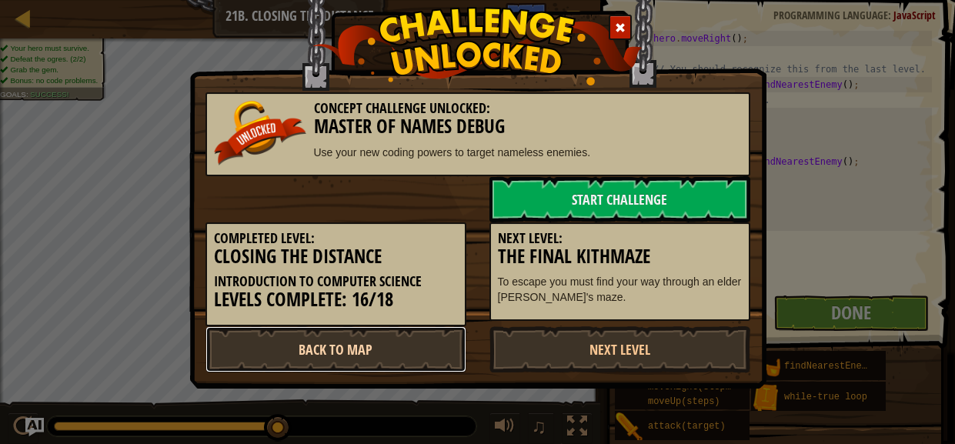
click at [310, 362] on link "Back to Map" at bounding box center [335, 349] width 261 height 46
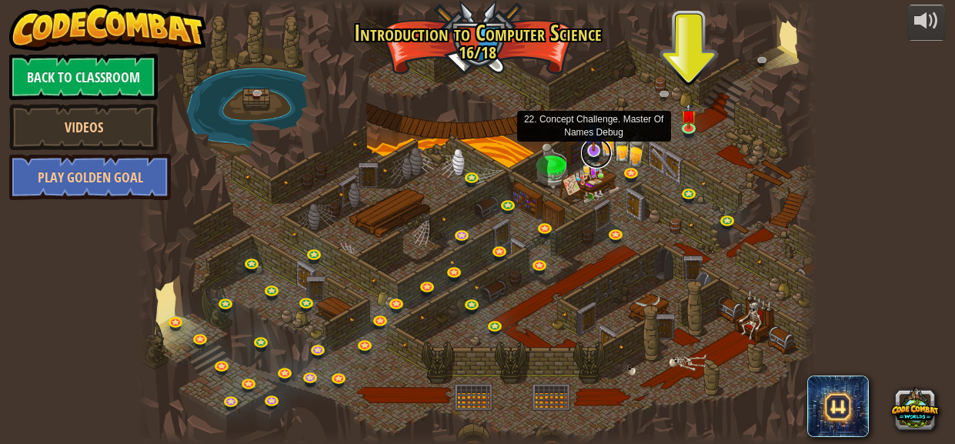
click at [591, 156] on link at bounding box center [596, 153] width 31 height 31
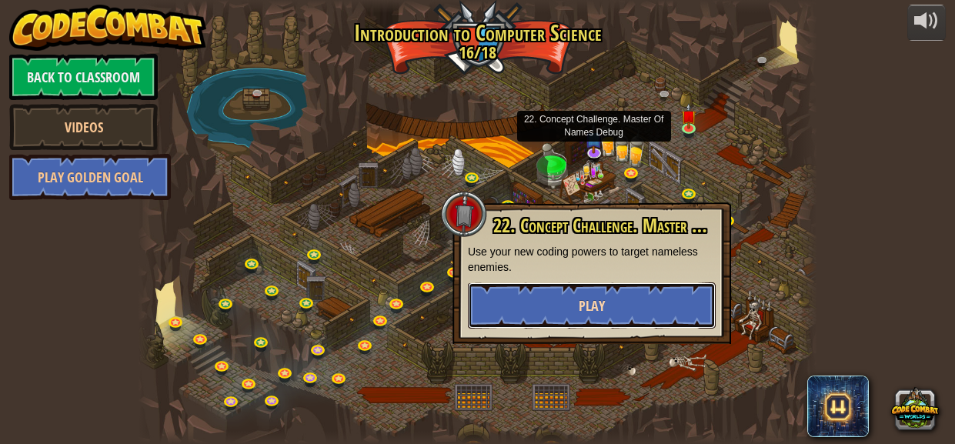
click at [638, 288] on button "Play" at bounding box center [592, 305] width 248 height 46
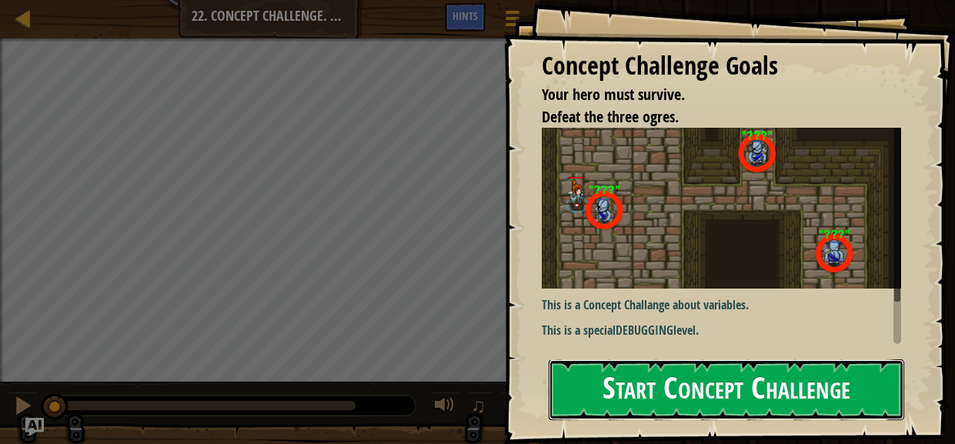
click at [781, 387] on button "Start Concept Challenge" at bounding box center [725, 389] width 355 height 61
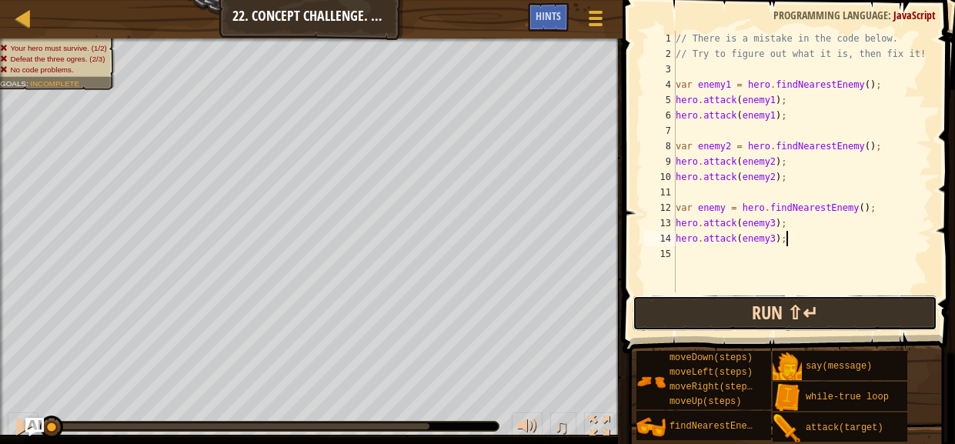
click at [734, 322] on button "Run ⇧↵" at bounding box center [784, 312] width 305 height 35
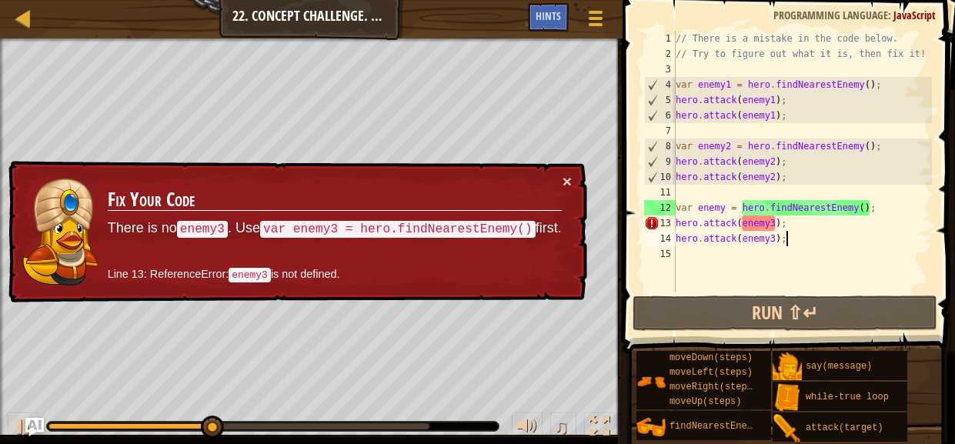
click at [725, 210] on div "// There is a mistake in the code below. // Try to figure out what it is, then …" at bounding box center [801, 177] width 259 height 292
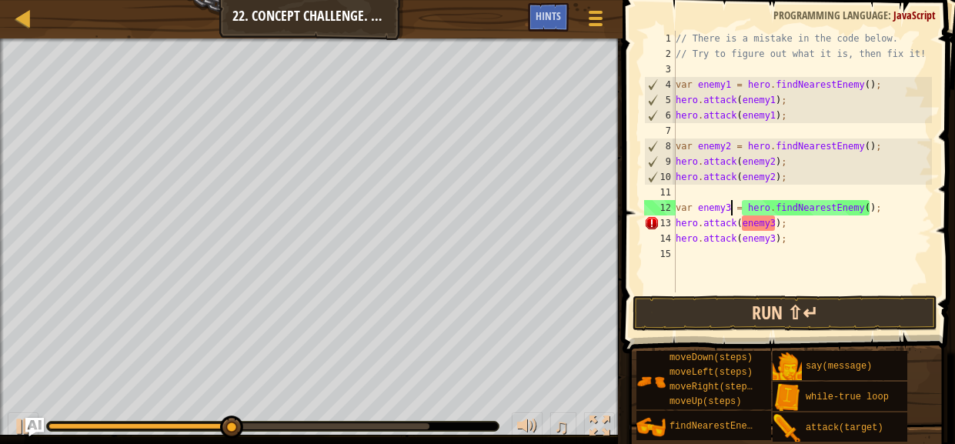
type textarea "var enemy3 = hero.findNearestEnemy();"
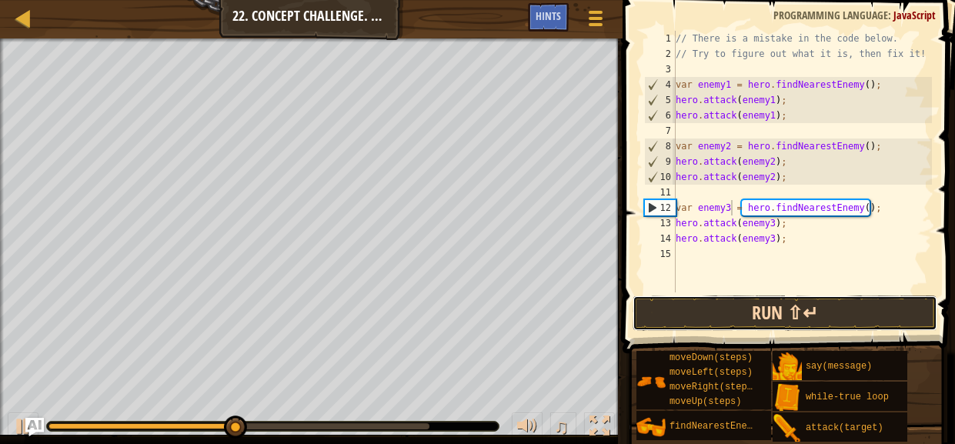
click at [775, 307] on button "Run ⇧↵" at bounding box center [784, 312] width 305 height 35
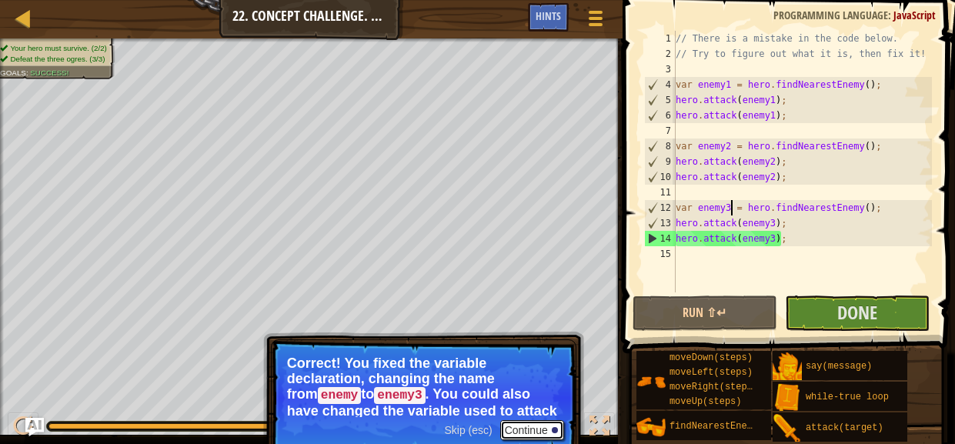
click at [550, 429] on button "Continue" at bounding box center [532, 430] width 64 height 20
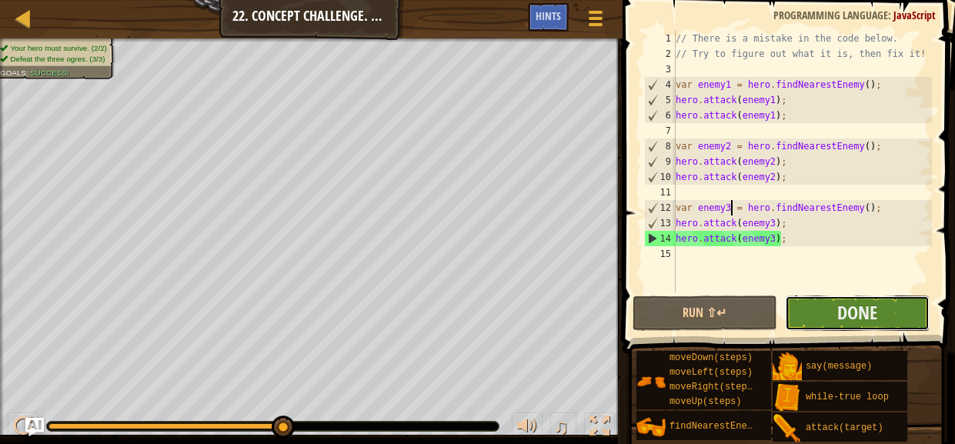
click at [822, 309] on button "Done" at bounding box center [857, 312] width 145 height 35
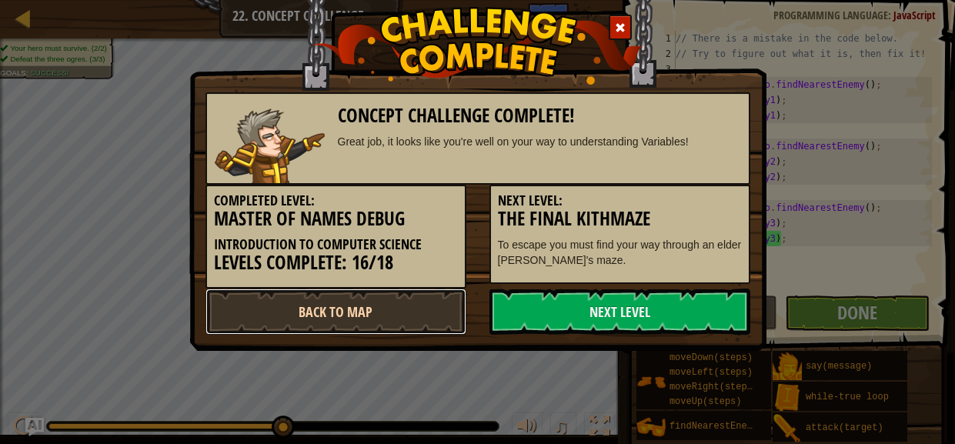
click at [398, 309] on link "Back to Map" at bounding box center [335, 311] width 261 height 46
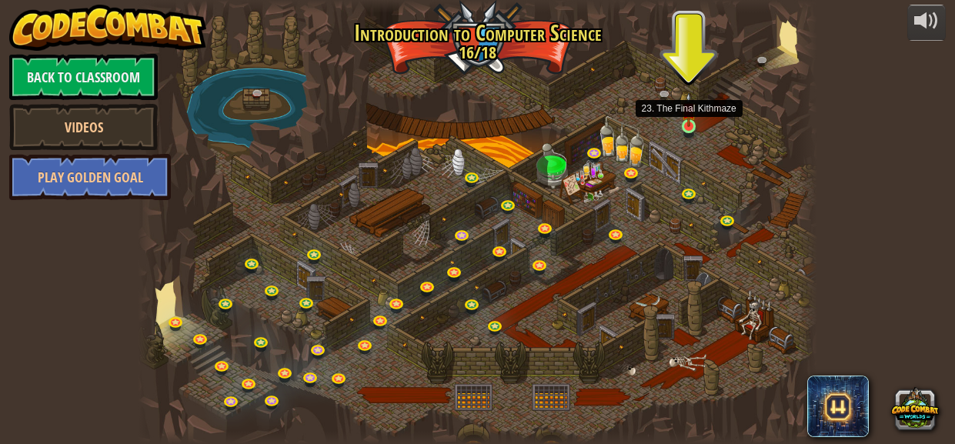
click at [692, 125] on img at bounding box center [688, 109] width 15 height 35
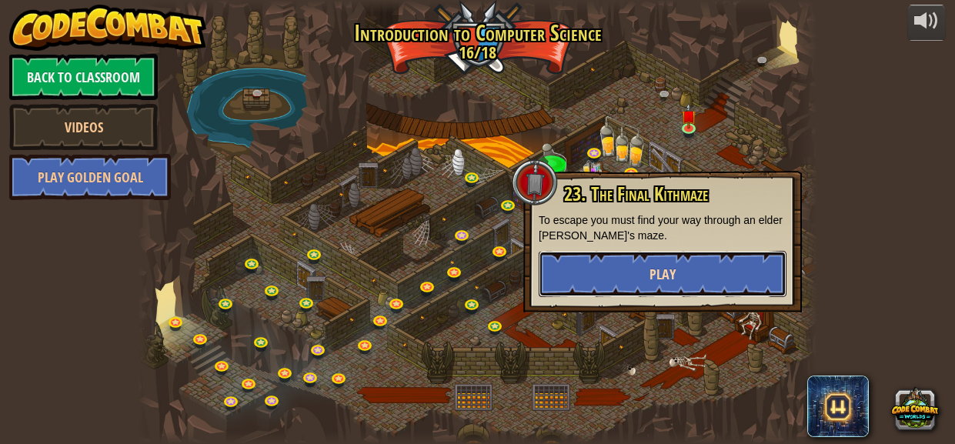
click at [708, 272] on button "Play" at bounding box center [662, 274] width 248 height 46
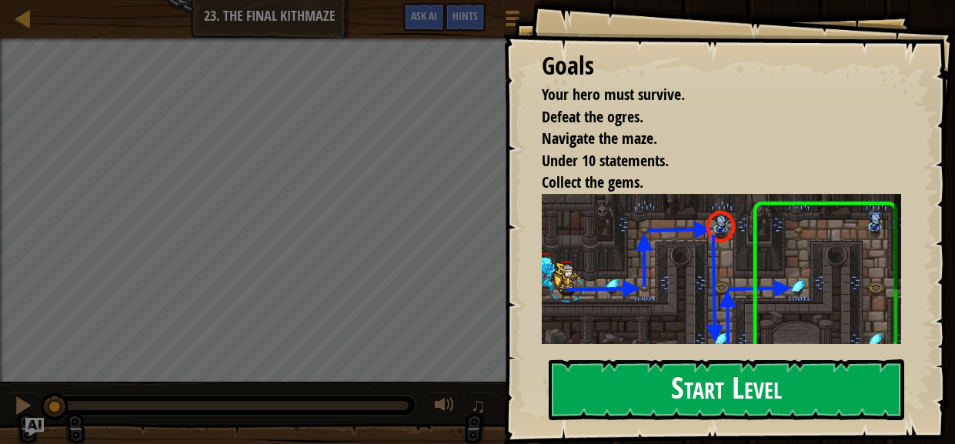
click at [713, 329] on img at bounding box center [720, 286] width 359 height 184
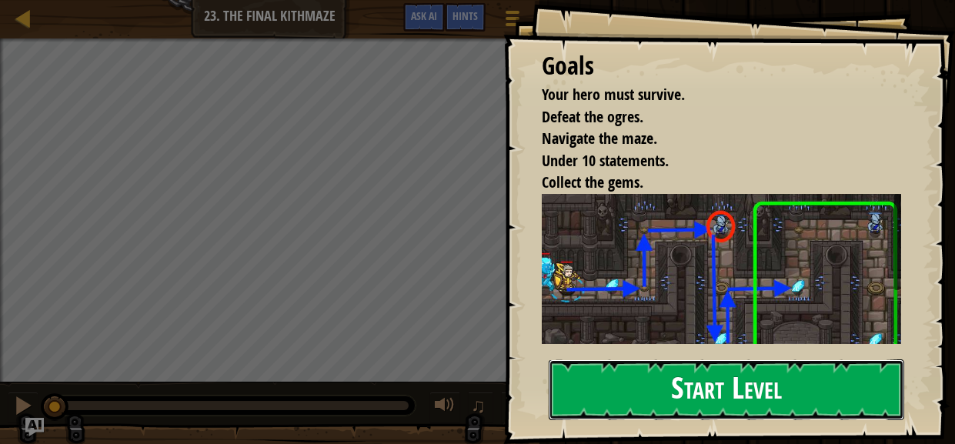
click at [731, 379] on button "Start Level" at bounding box center [725, 389] width 355 height 61
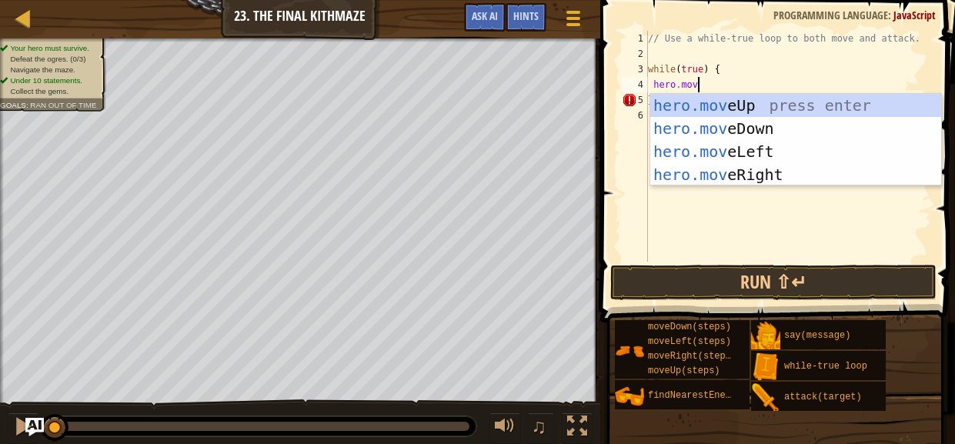
scroll to position [7, 5]
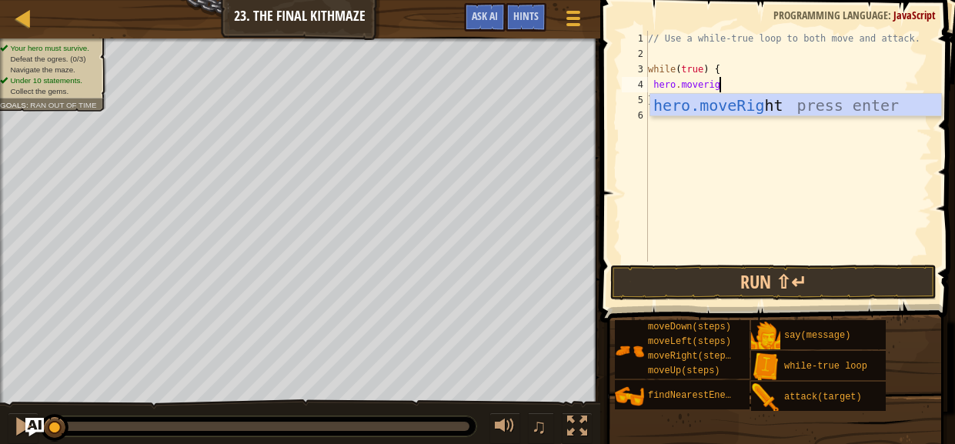
type textarea "hero.moveright"
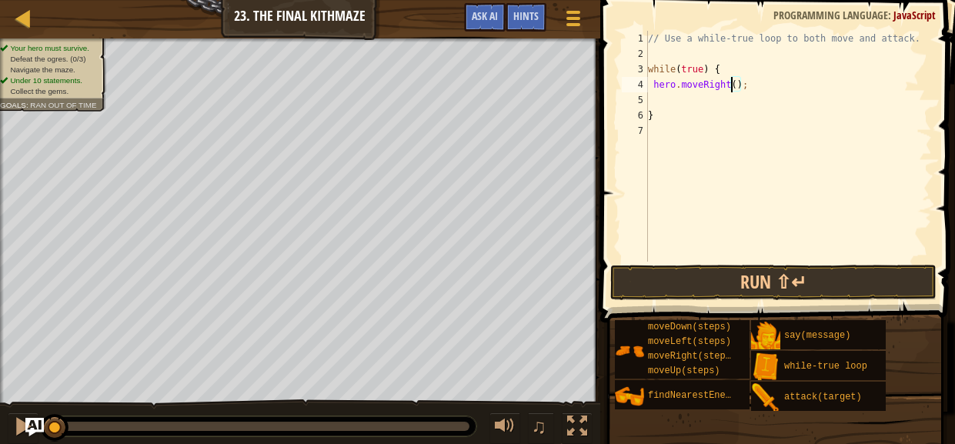
click at [732, 86] on div "// Use a while-true loop to both move and attack. while ( true ) { hero . moveR…" at bounding box center [788, 162] width 287 height 262
click at [733, 84] on div "// Use a while-true loop to both move and attack. while ( true ) { hero . moveR…" at bounding box center [788, 162] width 287 height 262
click at [737, 85] on div "// Use a while-true loop to both move and attack. while ( true ) { hero . moveR…" at bounding box center [788, 162] width 287 height 262
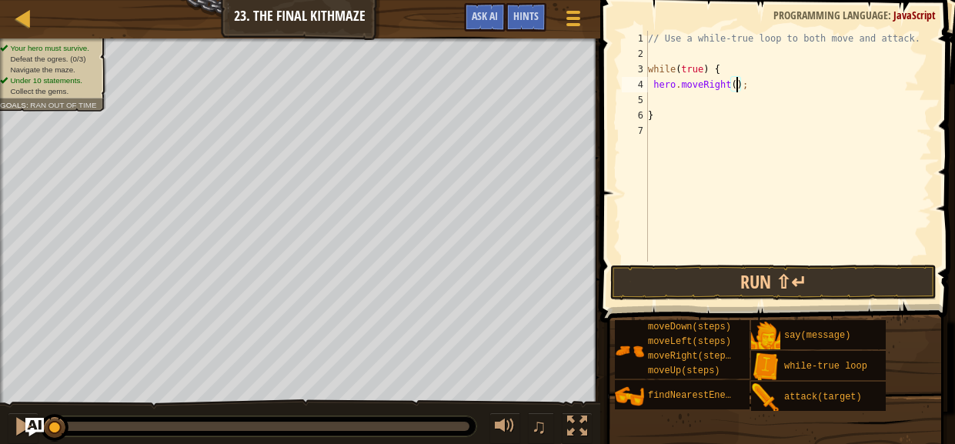
type textarea "hero.moveRight(2);"
click at [711, 98] on div "// Use a while-true loop to both move and attack. while ( true ) { hero . moveR…" at bounding box center [788, 162] width 287 height 262
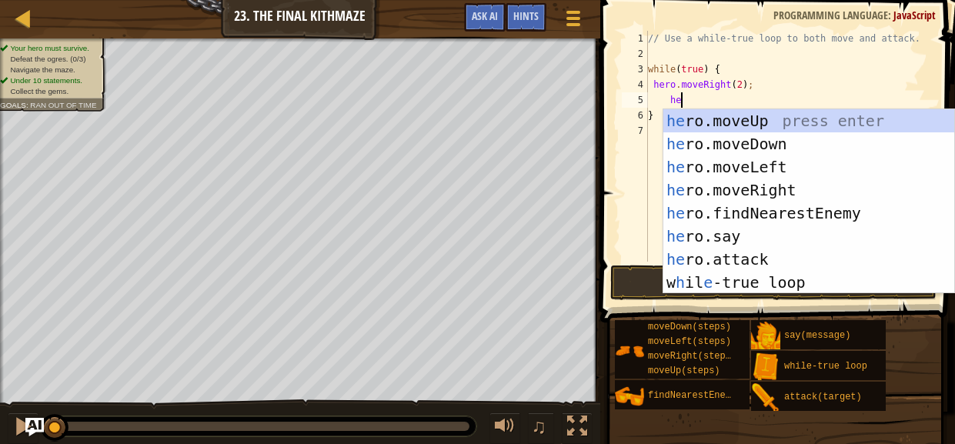
type textarea "h"
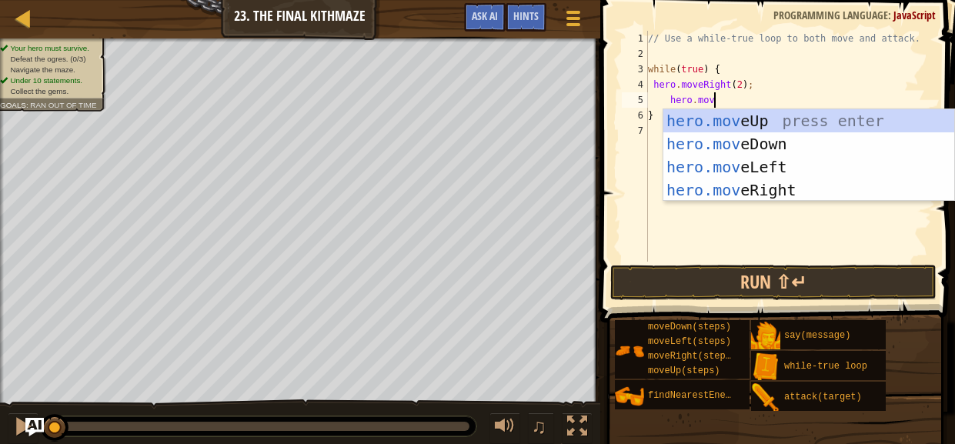
scroll to position [7, 5]
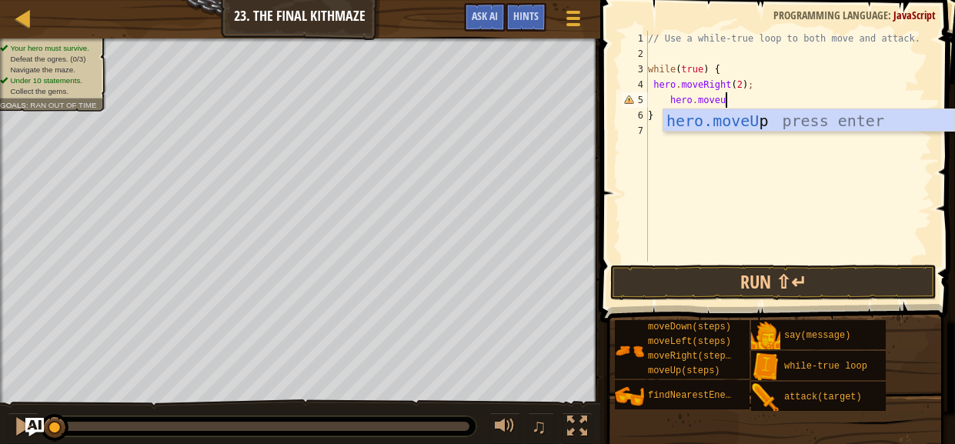
type textarea "hero.moveup"
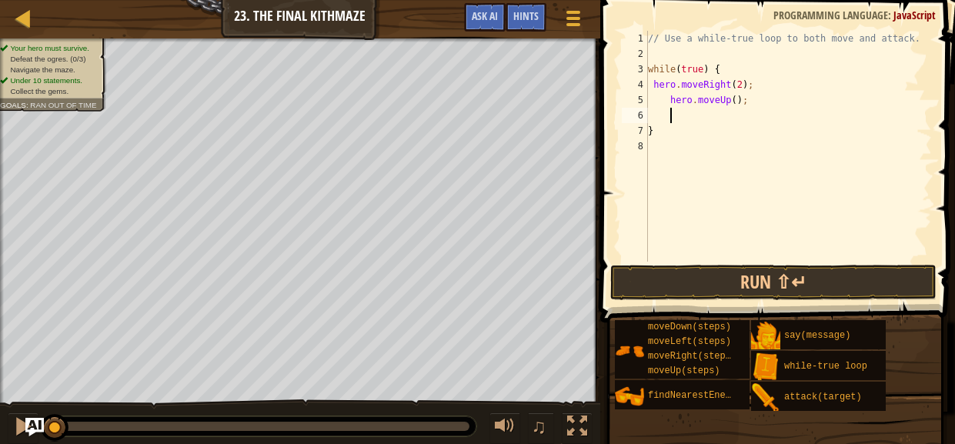
scroll to position [7, 1]
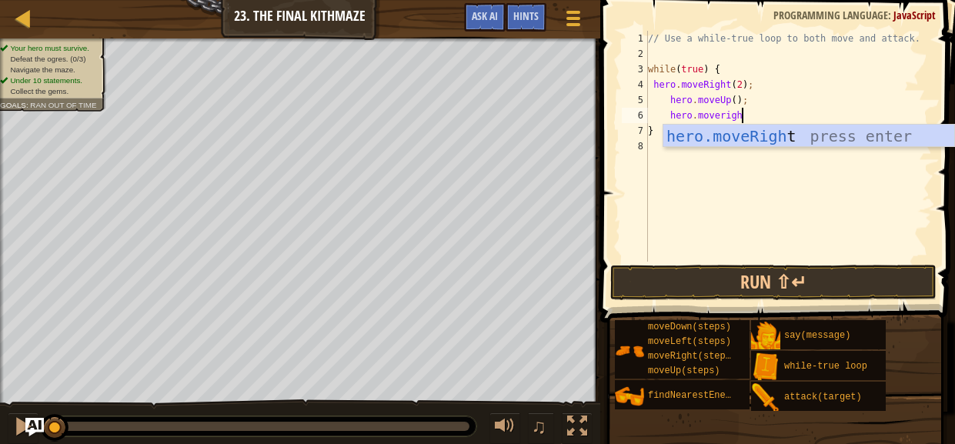
type textarea "hero.moveright"
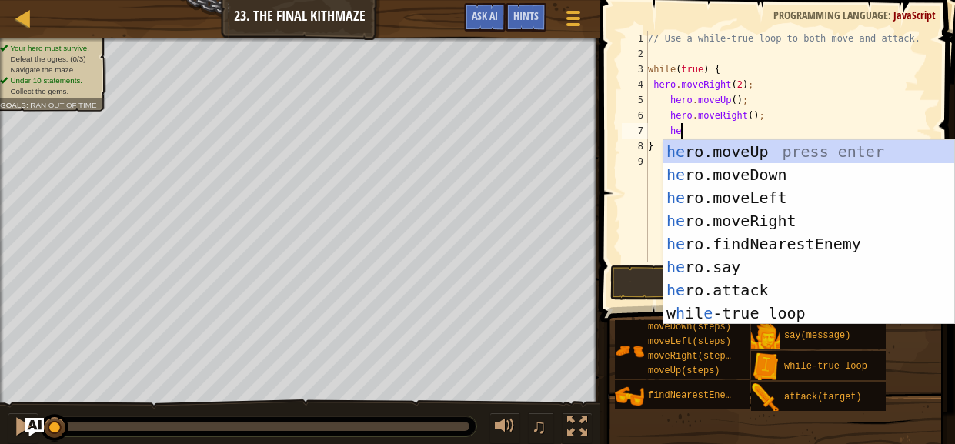
scroll to position [7, 2]
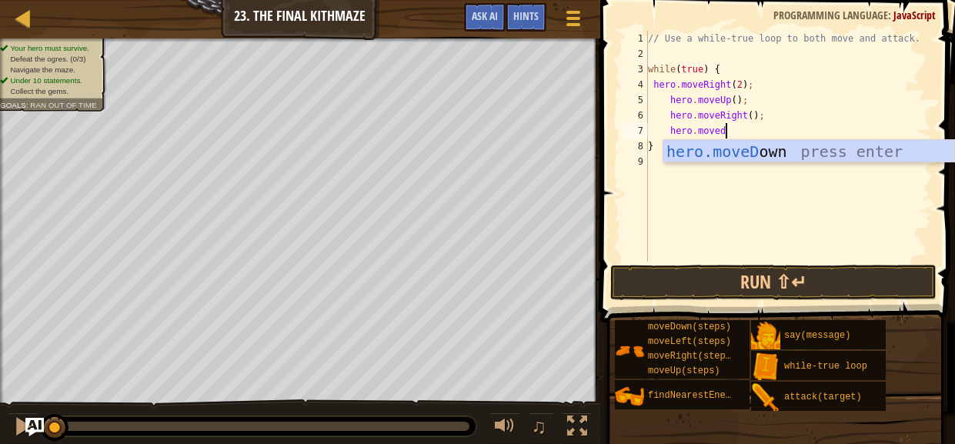
type textarea "hero.movedown"
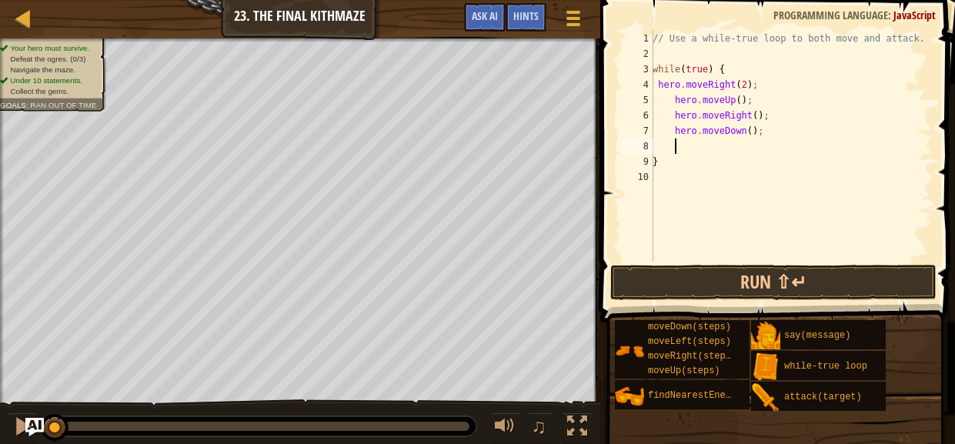
type textarea "2"
click at [751, 132] on div "// Use a while-true loop to both move and attack. while ( true ) { hero . moveR…" at bounding box center [790, 162] width 282 height 262
click at [747, 142] on div "// Use a while-true loop to both move and attack. while ( true ) { hero . moveR…" at bounding box center [790, 162] width 282 height 262
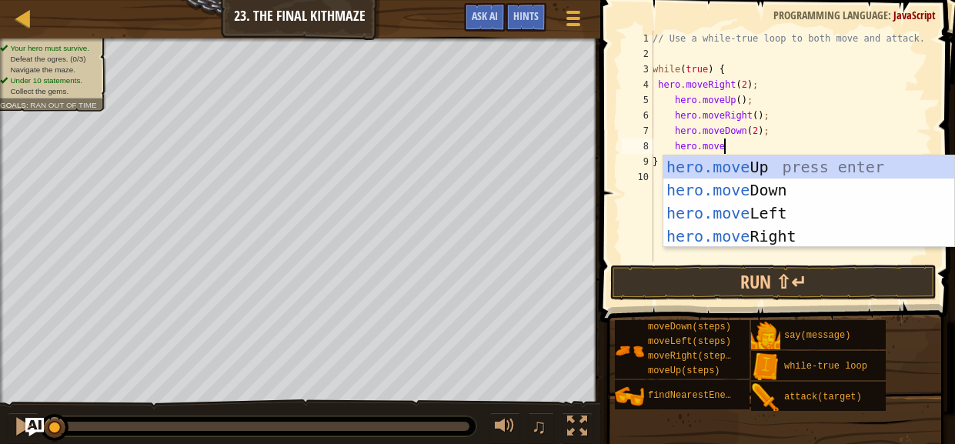
scroll to position [7, 5]
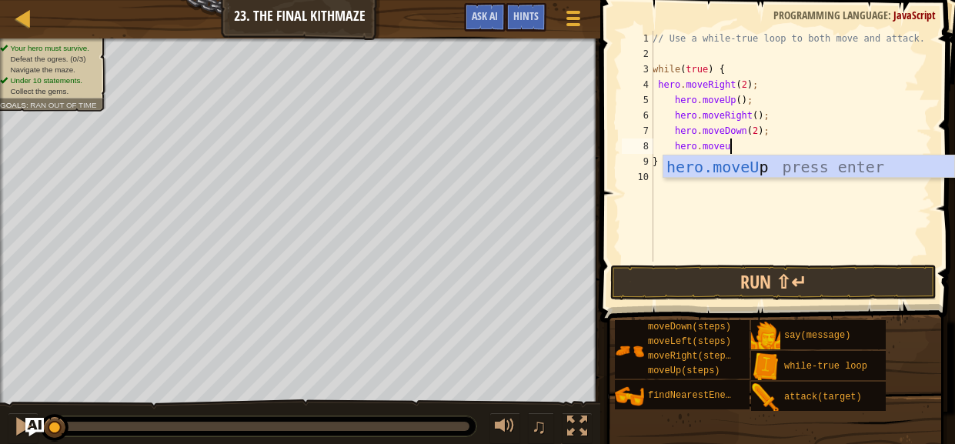
type textarea "hero.moveup"
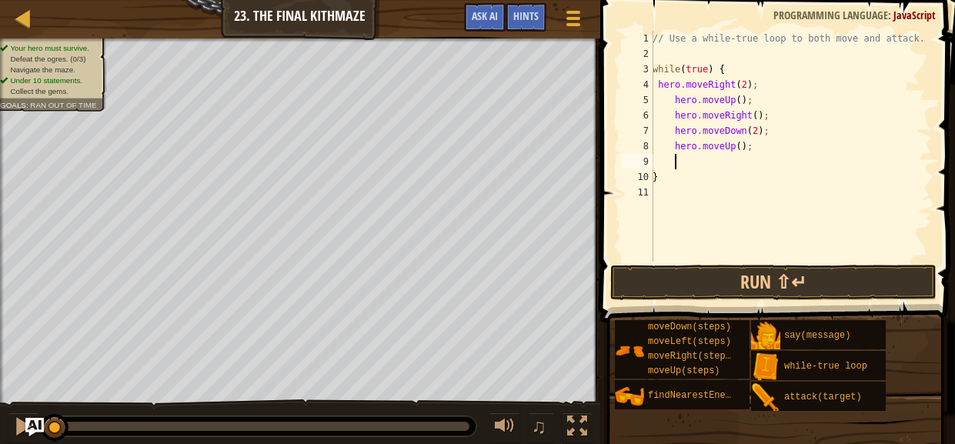
click at [747, 81] on div "// Use a while-true loop to both move and attack. while ( true ) { hero . moveR…" at bounding box center [790, 162] width 282 height 262
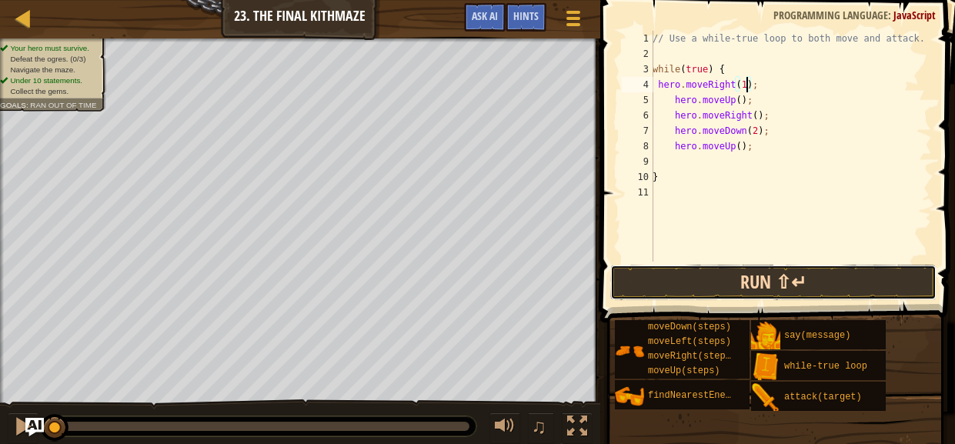
click at [771, 291] on button "Run ⇧↵" at bounding box center [773, 282] width 326 height 35
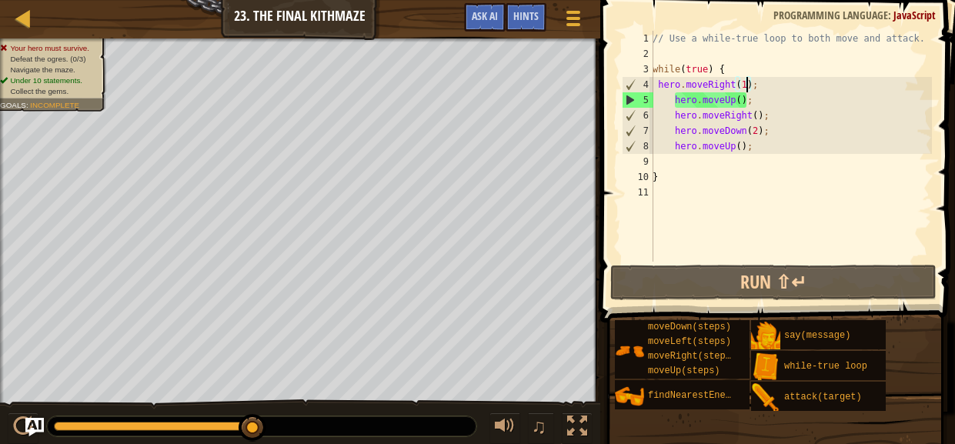
click at [789, 104] on div "// Use a while-true loop to both move and attack. while ( true ) { hero . moveR…" at bounding box center [790, 162] width 282 height 262
click at [772, 92] on div "// Use a while-true loop to both move and attack. while ( true ) { hero . moveR…" at bounding box center [790, 162] width 282 height 262
click at [776, 105] on div "// Use a while-true loop to both move and attack. while ( true ) { hero . moveR…" at bounding box center [790, 162] width 282 height 262
click at [781, 117] on div "// Use a while-true loop to both move and attack. while ( true ) { hero . moveR…" at bounding box center [790, 162] width 282 height 262
type textarea "hero.moveRight();"
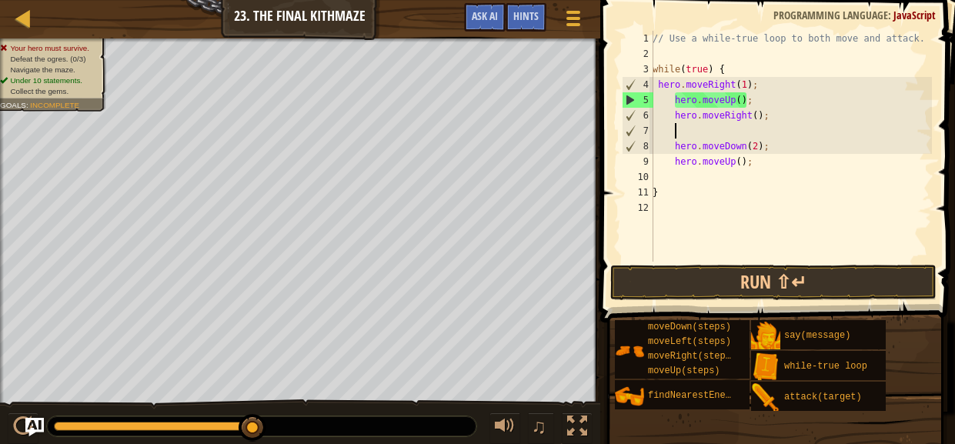
scroll to position [7, 1]
type textarea "g"
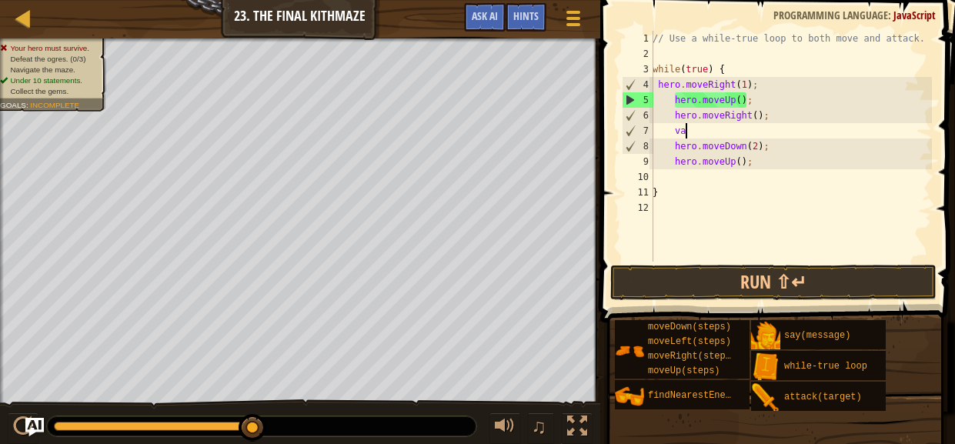
scroll to position [7, 2]
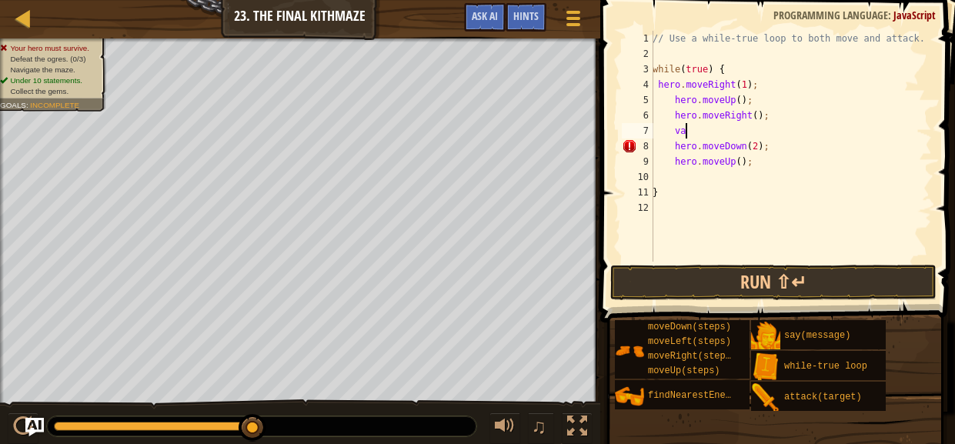
type textarea "v"
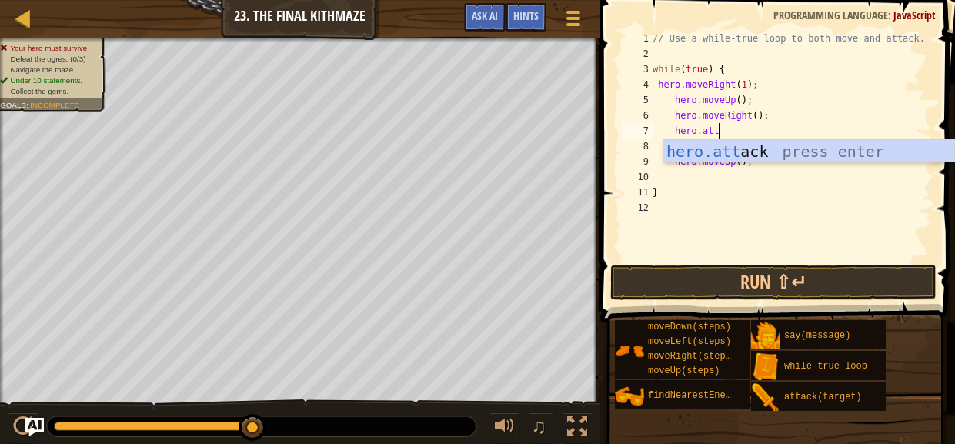
scroll to position [7, 5]
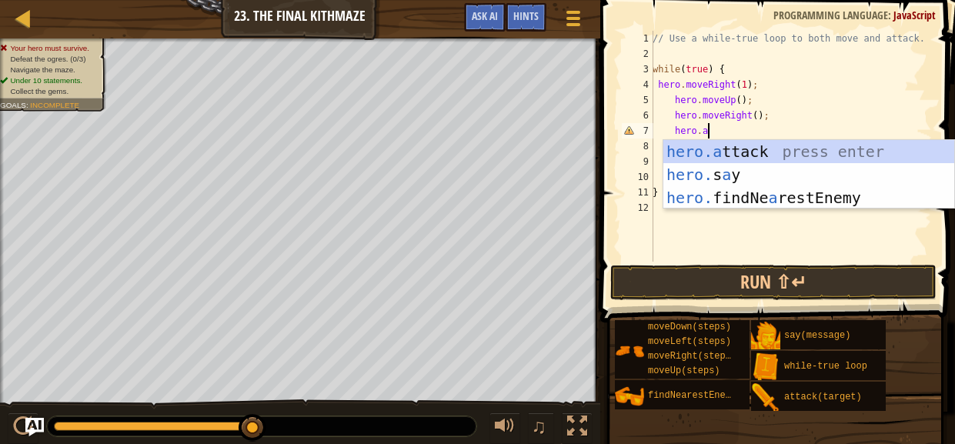
type textarea "hero."
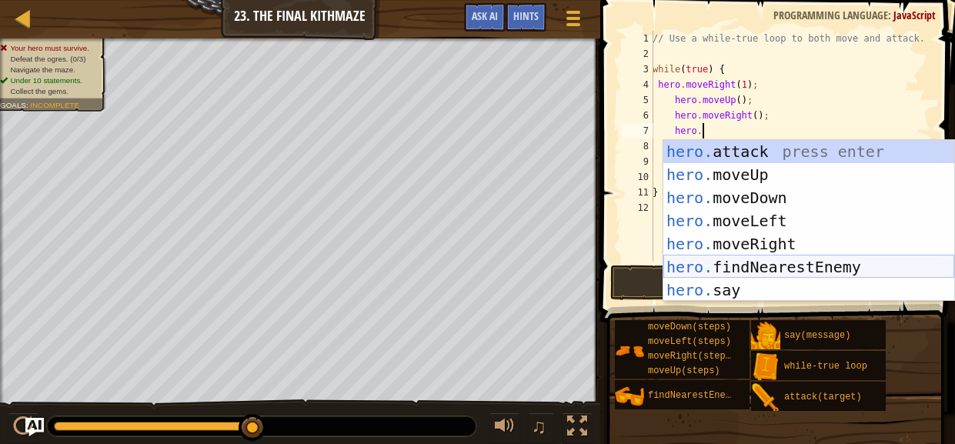
click at [834, 259] on div "hero. attack press enter hero. moveUp press enter hero. moveDown press enter he…" at bounding box center [808, 244] width 291 height 208
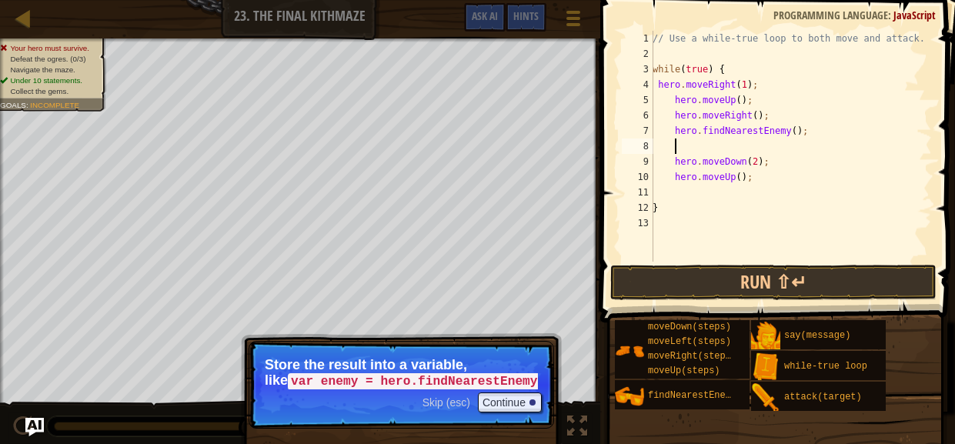
click at [783, 116] on div "// Use a while-true loop to both move and attack. while ( true ) { hero . moveR…" at bounding box center [790, 162] width 282 height 262
type textarea "hero.moveRight();"
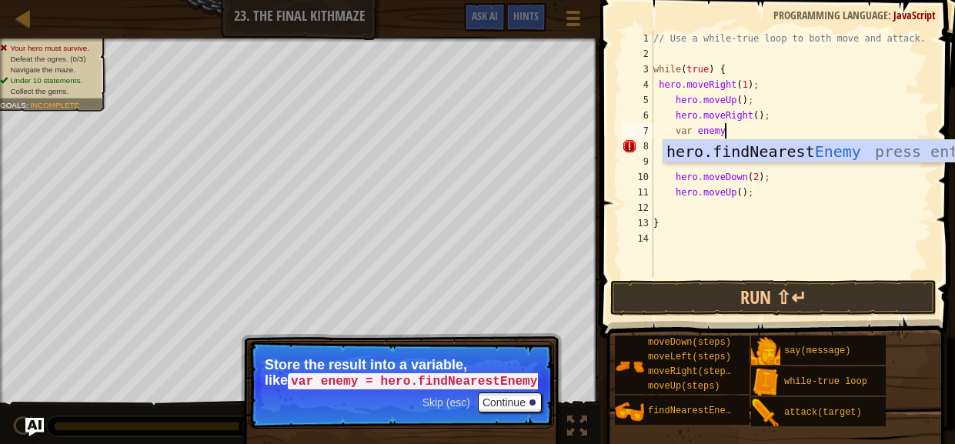
scroll to position [7, 5]
type textarea "var enemy = hero.find"
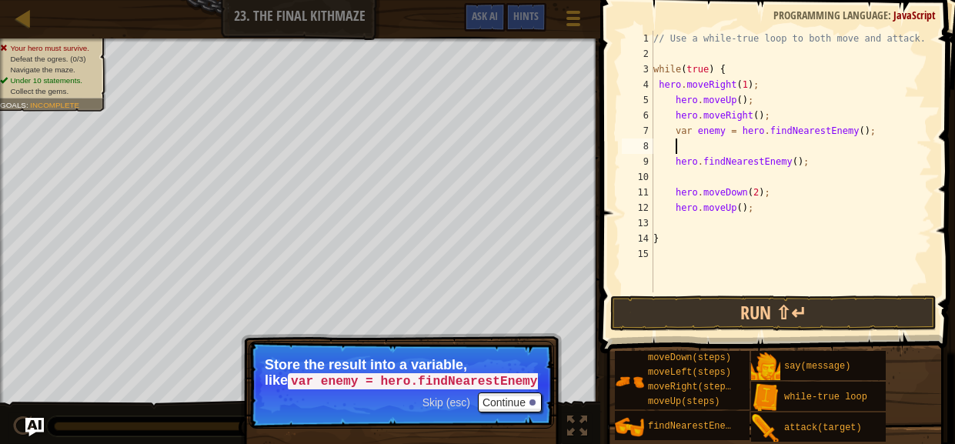
scroll to position [7, 0]
type textarea "var enemy = hero.findNearestEnemy();"
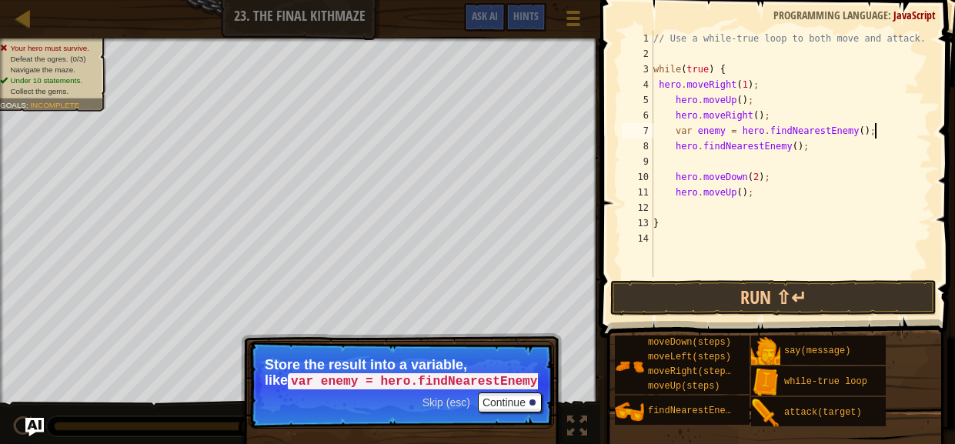
click at [715, 162] on div "// Use a while-true loop to both move and attack. while ( true ) { hero . moveR…" at bounding box center [791, 169] width 282 height 277
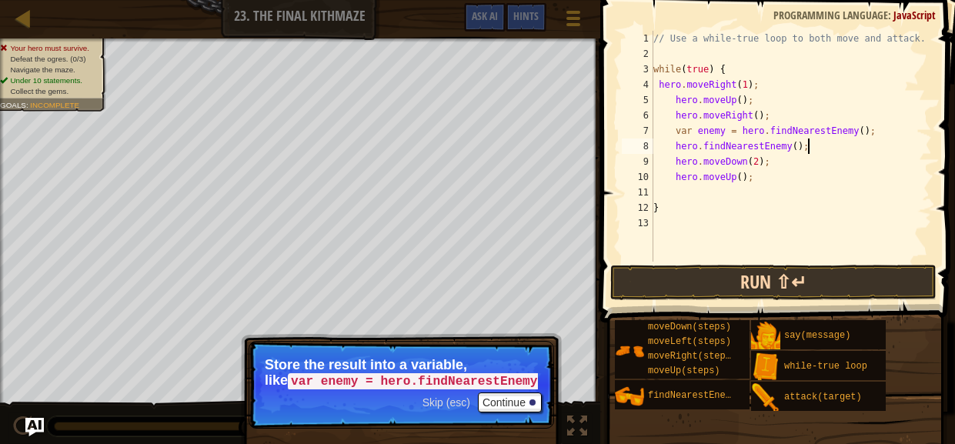
type textarea "hero.findNearestEnemy();"
click at [760, 288] on button "Run ⇧↵" at bounding box center [773, 282] width 326 height 35
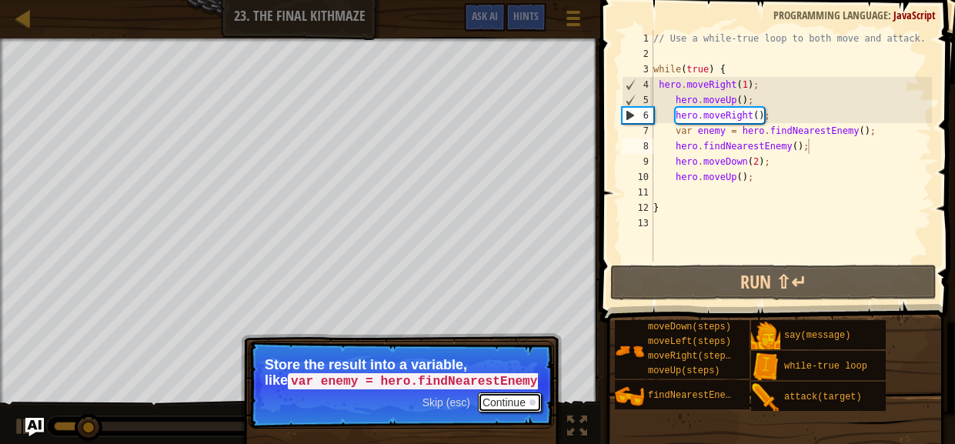
click at [500, 396] on button "Continue" at bounding box center [510, 402] width 64 height 20
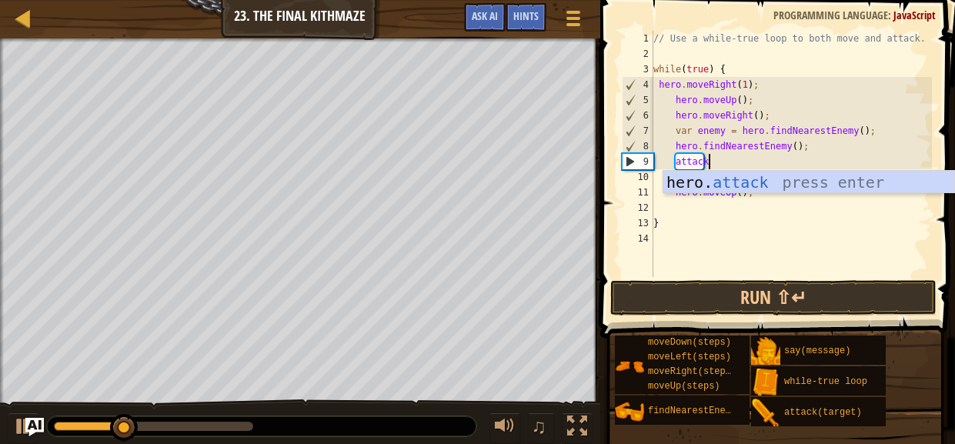
scroll to position [7, 4]
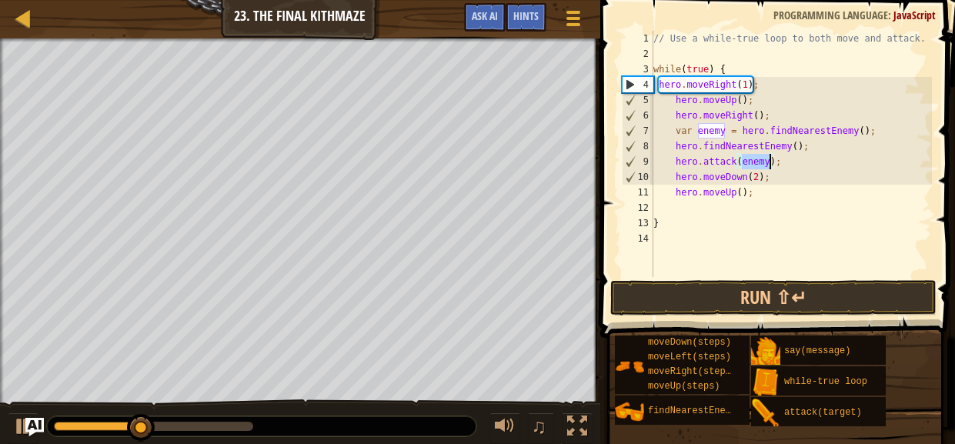
click at [808, 185] on div "// Use a while-true loop to both move and attack. while ( true ) { hero . moveR…" at bounding box center [791, 169] width 282 height 277
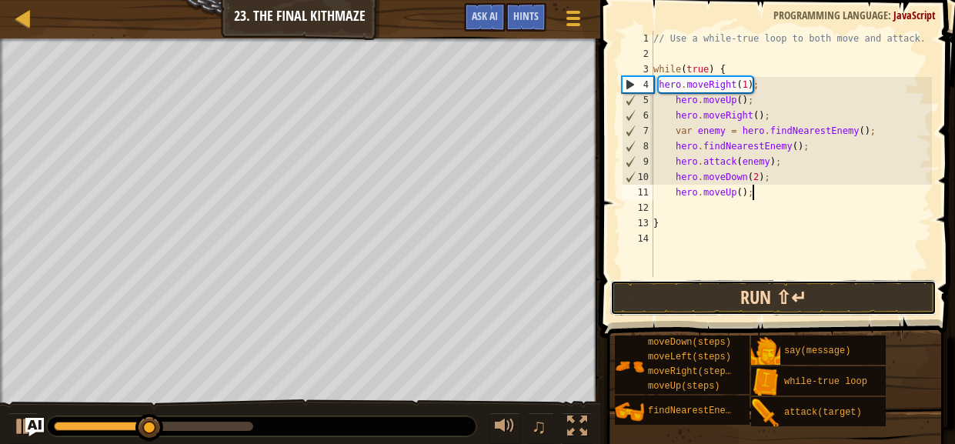
click at [681, 313] on button "Run ⇧↵" at bounding box center [773, 297] width 326 height 35
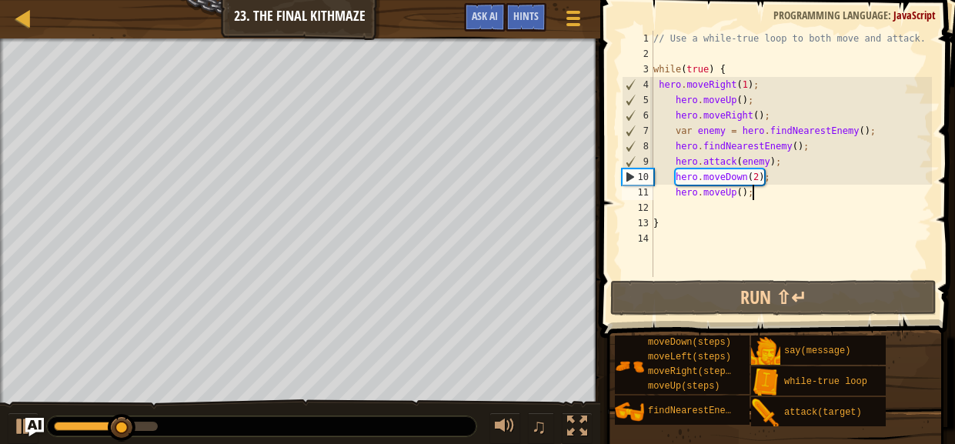
click at [785, 158] on div "// Use a while-true loop to both move and attack. while ( true ) { hero . moveR…" at bounding box center [791, 169] width 282 height 277
type textarea "hero.attack(enemy);"
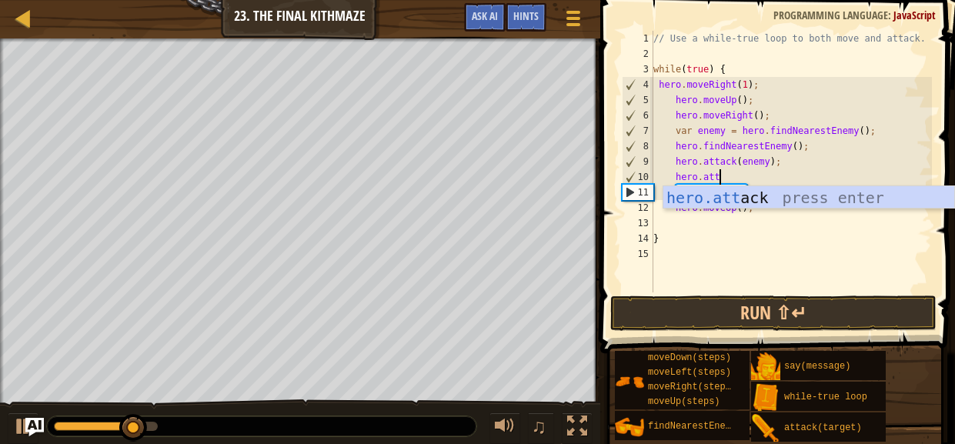
scroll to position [7, 5]
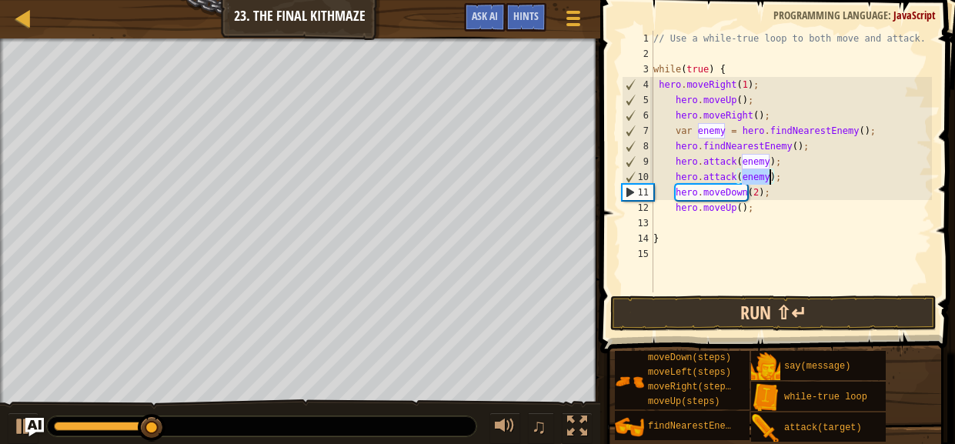
type textarea "hero.attack(enemy);"
click at [768, 325] on button "Run ⇧↵" at bounding box center [773, 312] width 326 height 35
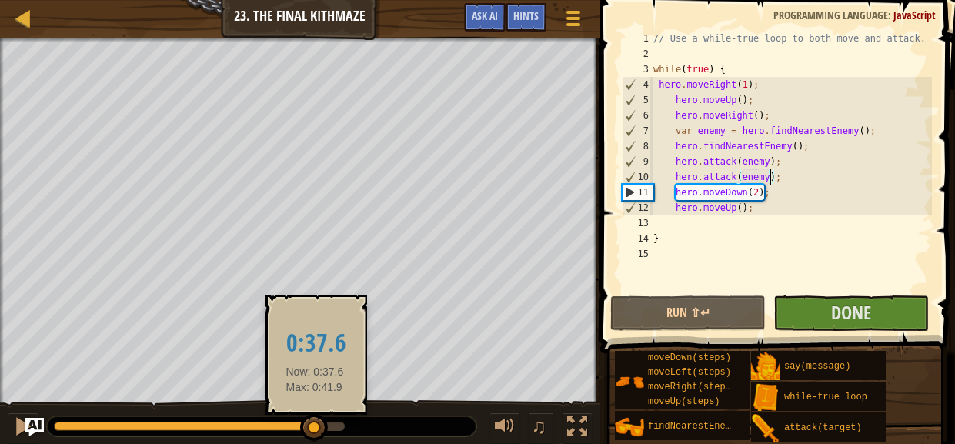
drag, startPoint x: 298, startPoint y: 425, endPoint x: 315, endPoint y: 427, distance: 16.2
click at [315, 427] on div at bounding box center [199, 425] width 291 height 9
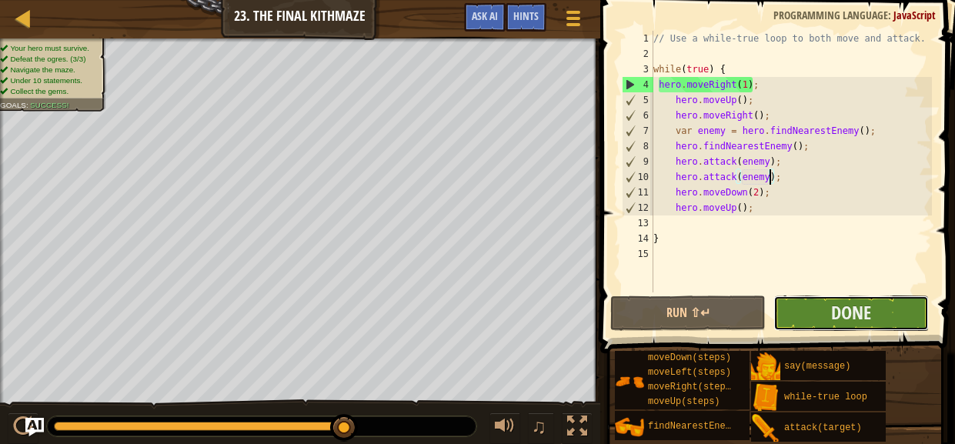
click at [807, 307] on button "Done" at bounding box center [850, 312] width 155 height 35
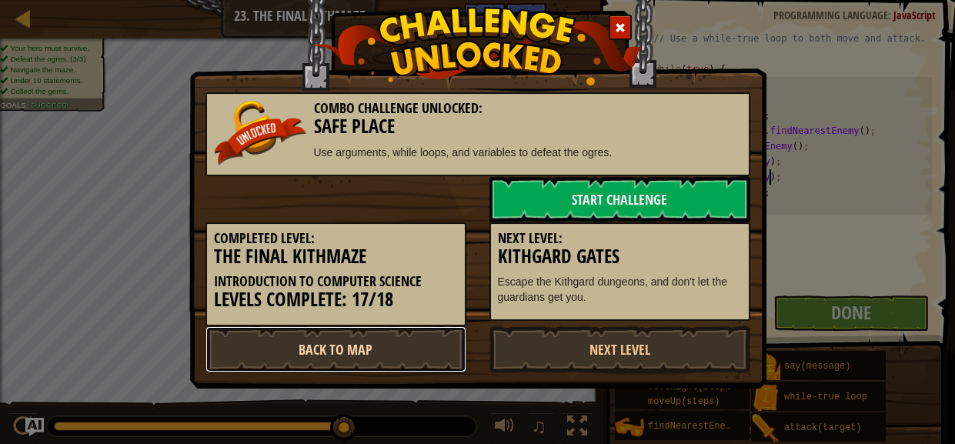
click at [400, 342] on link "Back to Map" at bounding box center [335, 349] width 261 height 46
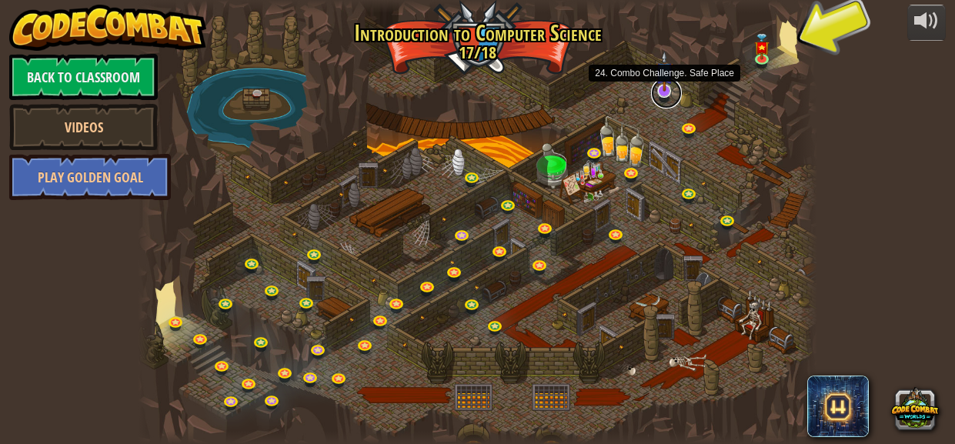
click at [672, 88] on link at bounding box center [666, 93] width 31 height 31
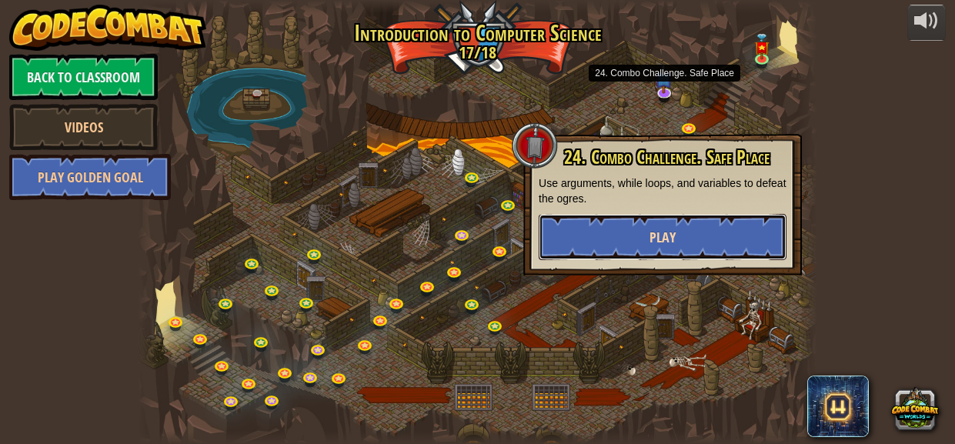
click at [690, 244] on button "Play" at bounding box center [662, 237] width 248 height 46
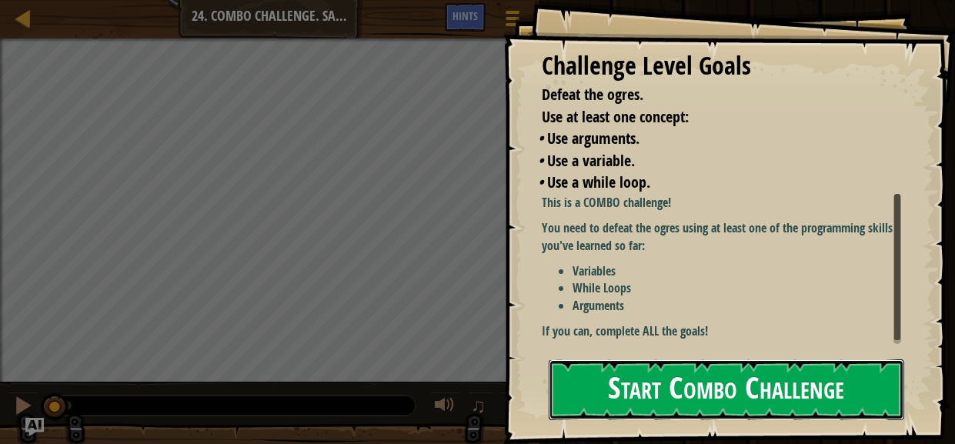
click at [628, 359] on button "Start Combo Challenge" at bounding box center [725, 389] width 355 height 61
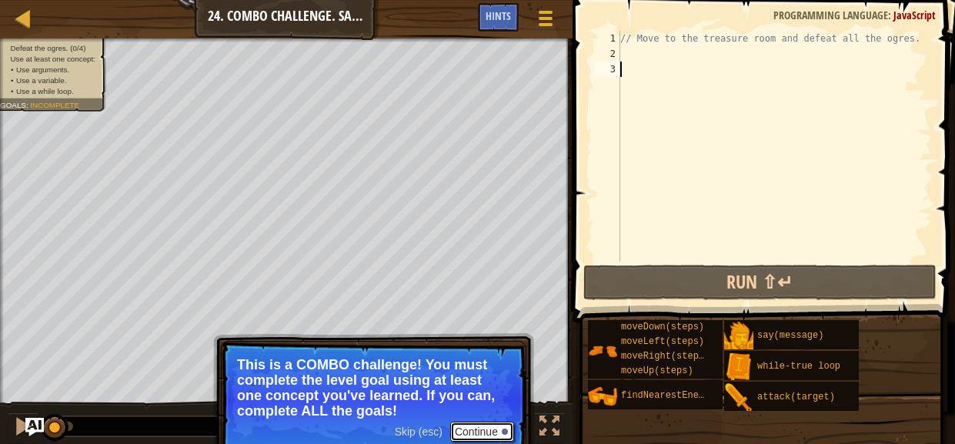
click at [485, 435] on button "Continue" at bounding box center [482, 431] width 64 height 20
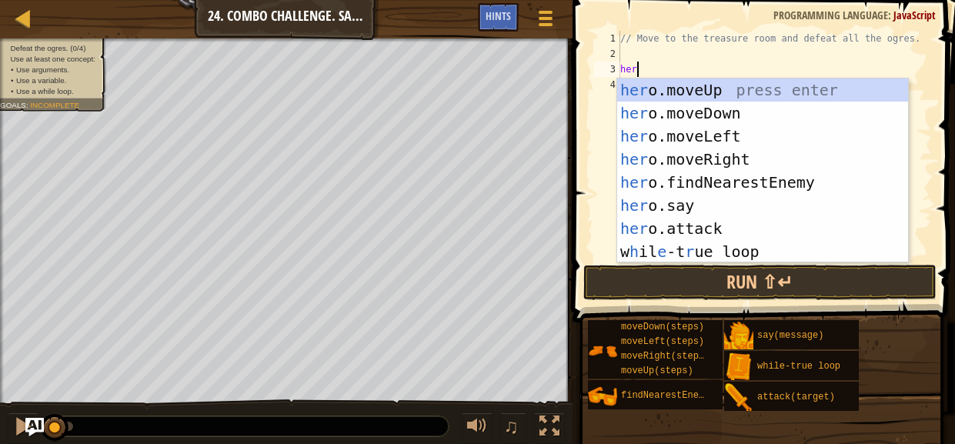
scroll to position [7, 1]
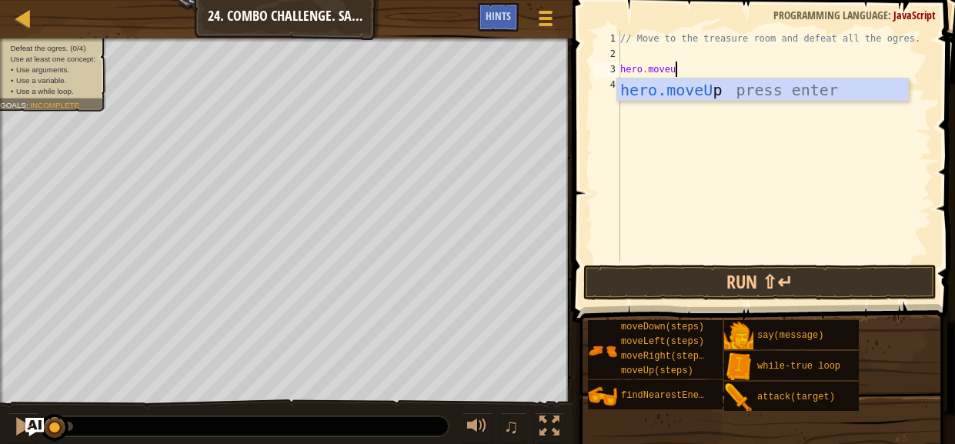
type textarea "hero.moveup"
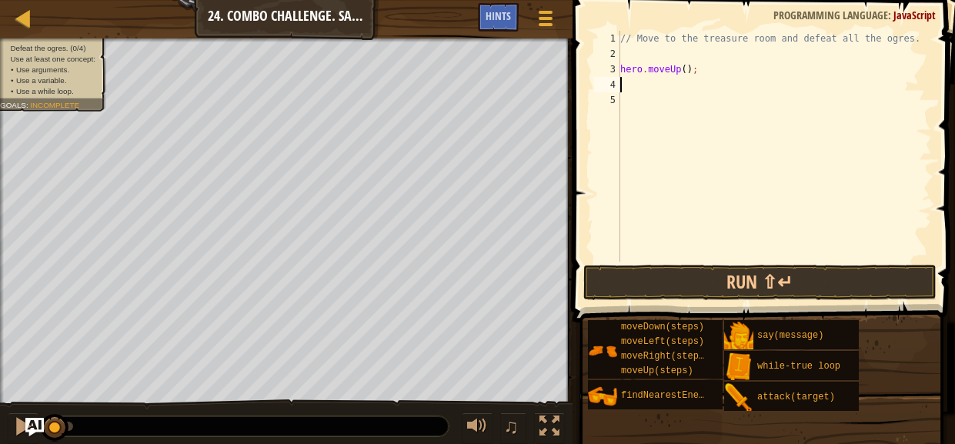
scroll to position [7, 0]
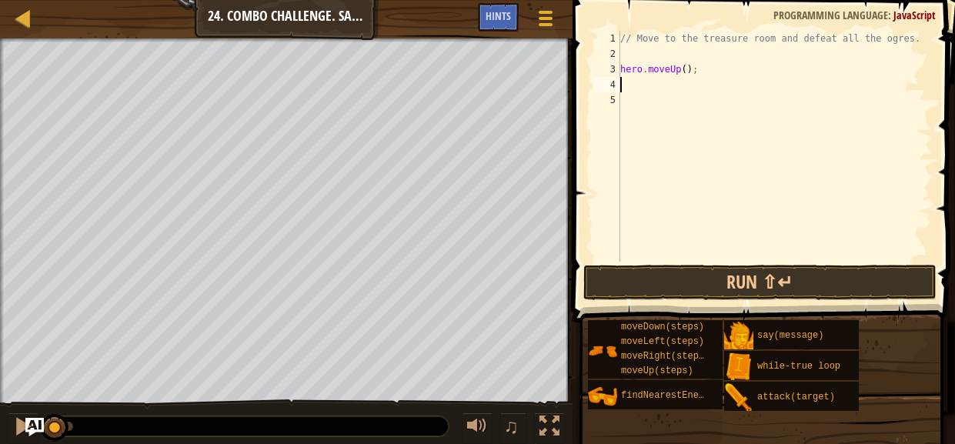
click at [686, 71] on div "// Move to the treasure room and defeat all the ogres. hero . moveUp ( ) ;" at bounding box center [774, 162] width 315 height 262
type textarea "4"
click at [688, 87] on div "// Move to the treasure room and defeat all the ogres. hero . moveUp ( 4 ) ;" at bounding box center [774, 162] width 315 height 262
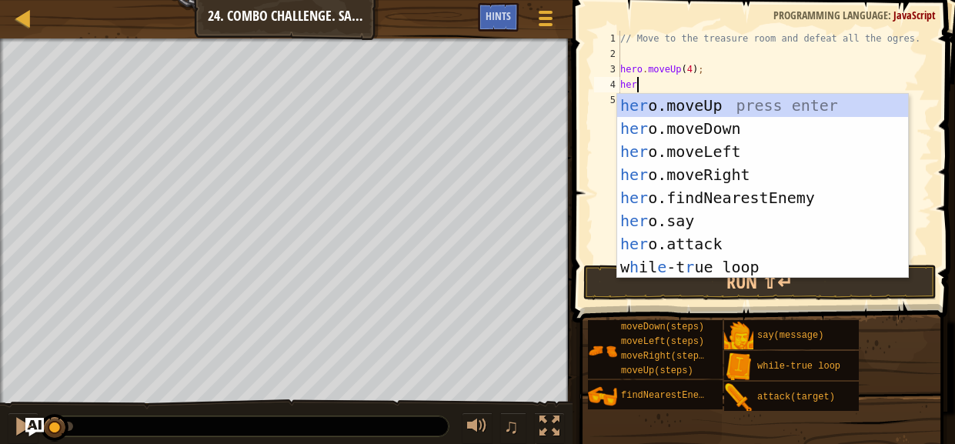
scroll to position [7, 1]
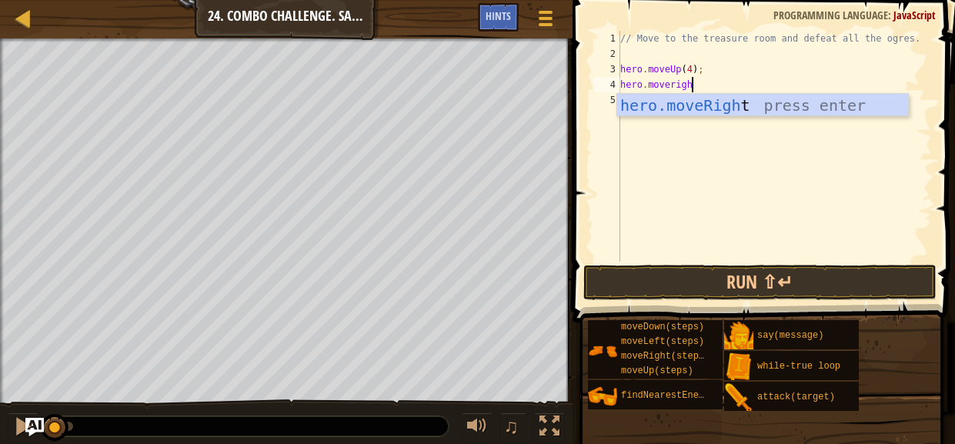
type textarea "hero.moveright"
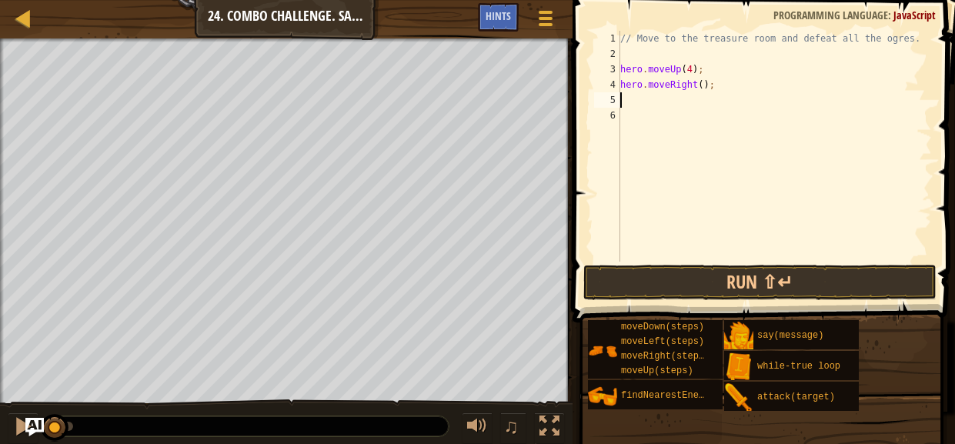
scroll to position [7, 0]
click at [702, 84] on div "// Move to the treasure room and defeat all the ogres. hero . moveUp ( 4 ) ; he…" at bounding box center [774, 162] width 315 height 262
type textarea "4"
click at [705, 96] on div "// Move to the treasure room and defeat all the ogres. hero . moveUp ( 4 ) ; he…" at bounding box center [774, 162] width 315 height 262
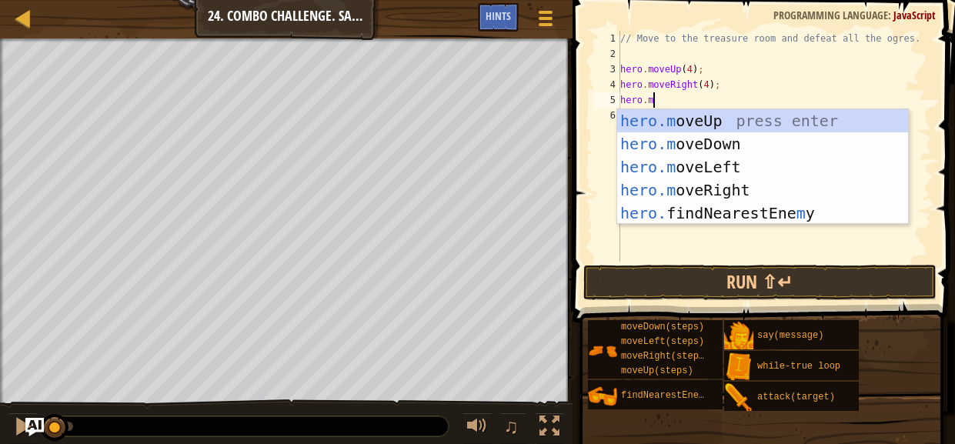
scroll to position [7, 2]
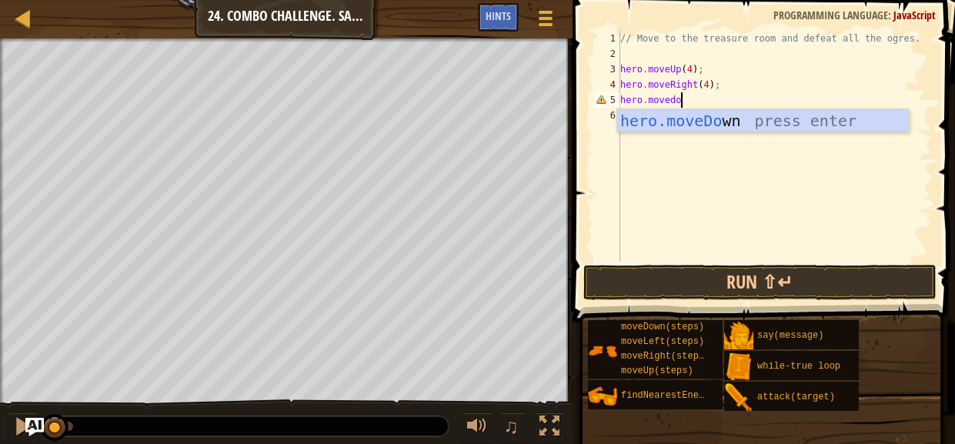
type textarea "hero.movedown"
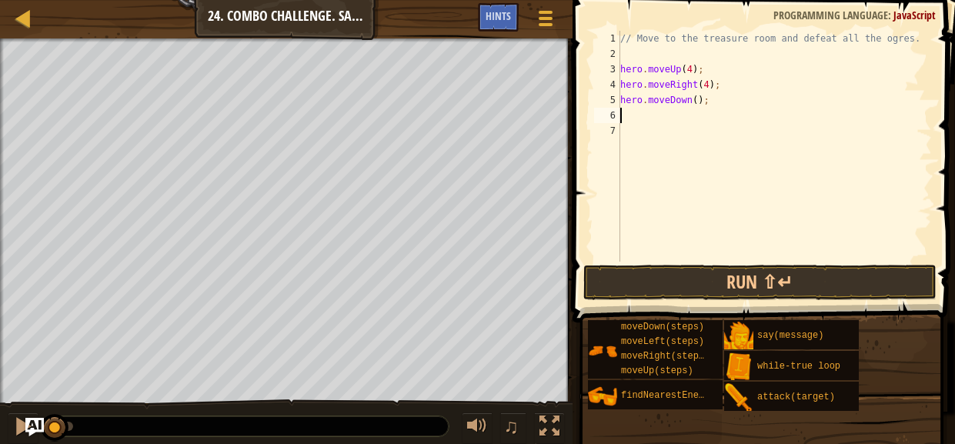
scroll to position [7, 0]
click at [696, 98] on div "// Move to the treasure room and defeat all the ogres. hero . moveUp ( 4 ) ; he…" at bounding box center [774, 162] width 315 height 262
click at [686, 112] on div "// Move to the treasure room and defeat all the ogres. hero . moveUp ( 4 ) ; he…" at bounding box center [774, 162] width 315 height 262
type textarea "4"
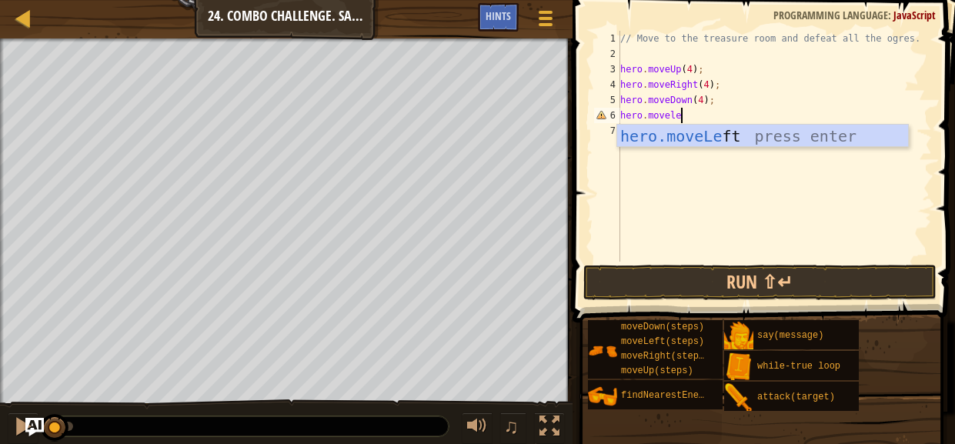
scroll to position [7, 5]
type textarea "hero.moveleft"
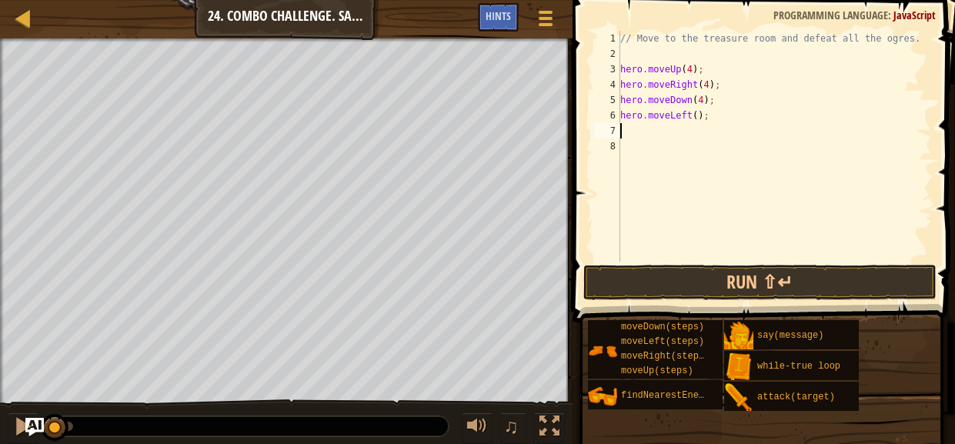
type textarea "2"
click at [700, 115] on div "// Move to the treasure room and defeat all the ogres. hero . moveUp ( 4 ) ; he…" at bounding box center [774, 162] width 315 height 262
click at [685, 133] on div "// Move to the treasure room and defeat all the ogres. hero . moveUp ( 4 ) ; he…" at bounding box center [774, 162] width 315 height 262
type textarea "v"
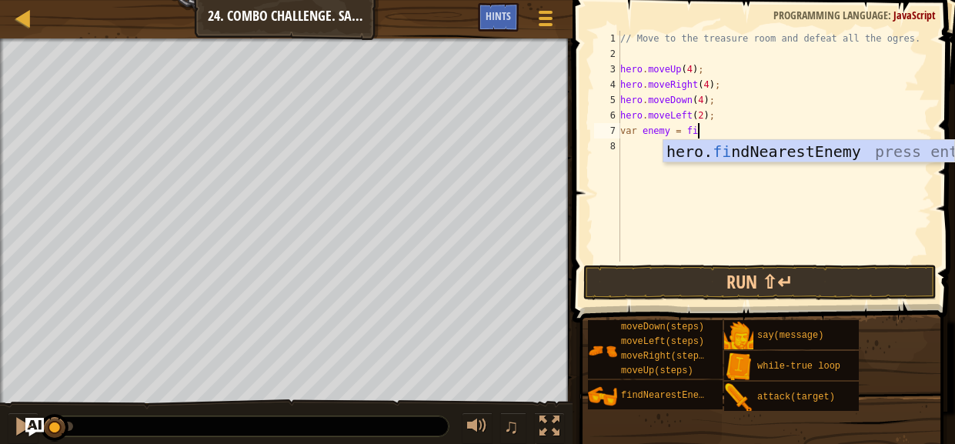
scroll to position [7, 6]
type textarea "var enemy = find"
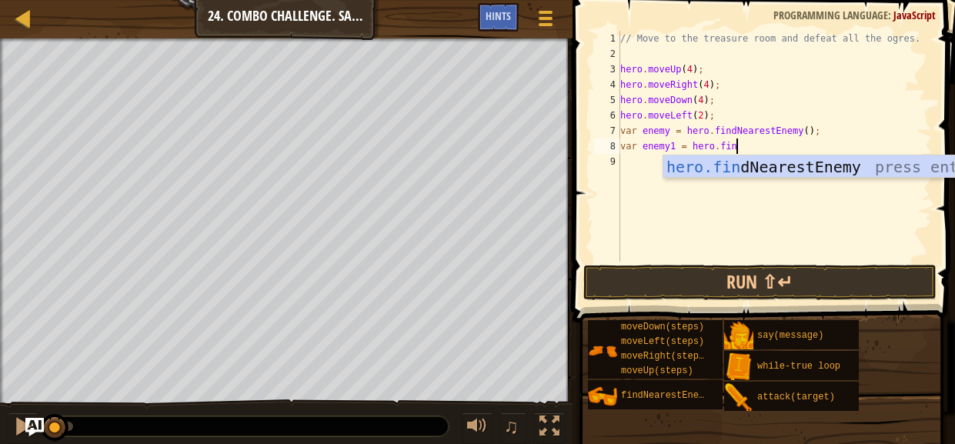
type textarea "var enemy1 = hero.find"
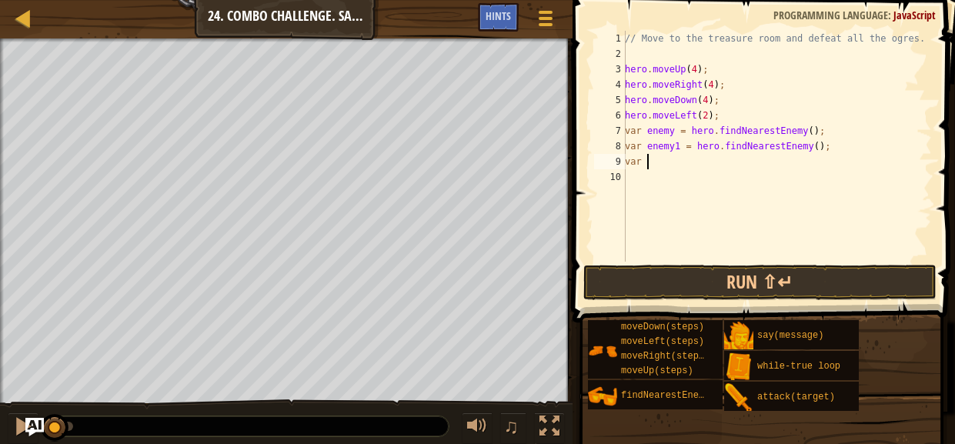
type textarea "v"
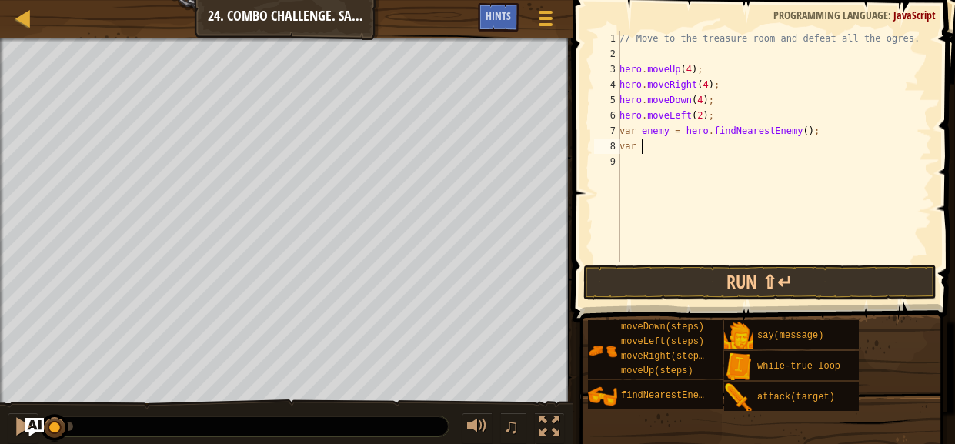
type textarea "v"
click at [804, 112] on div "// Move to the treasure room and defeat all the ogres. hero . moveUp ( 4 ) ; he…" at bounding box center [773, 162] width 315 height 262
type textarea "hero.moveLeft(2);"
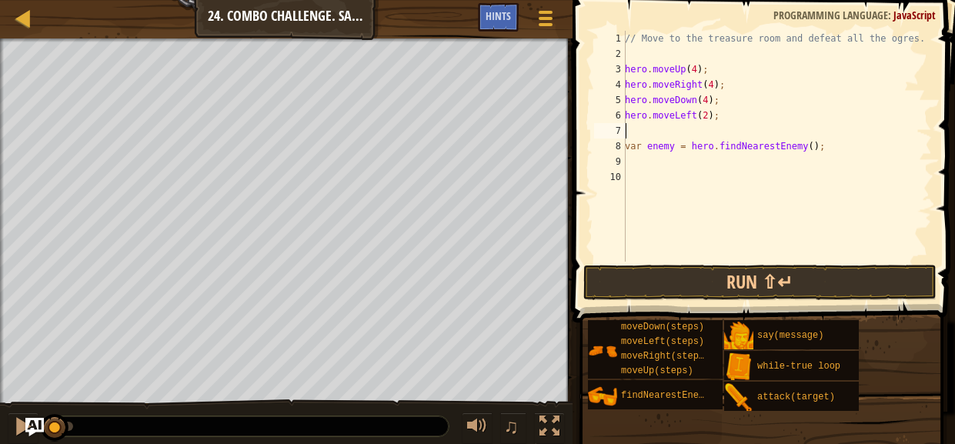
type textarea "w"
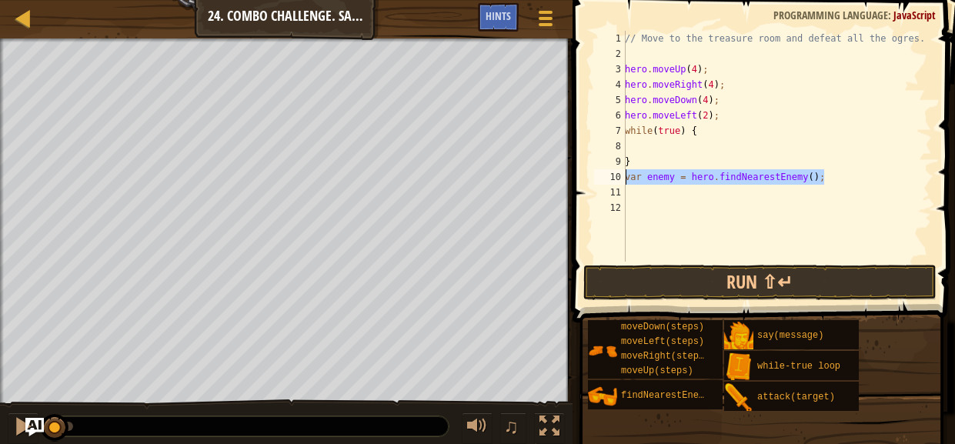
drag, startPoint x: 846, startPoint y: 178, endPoint x: 612, endPoint y: 172, distance: 233.9
click at [612, 172] on div "1 2 3 4 5 6 7 8 9 10 11 12 // Move to the treasure room and defeat all the ogre…" at bounding box center [761, 146] width 341 height 231
type textarea "var enemy = hero.findNearestEnemy();"
click at [644, 148] on div "// Move to the treasure room and defeat all the ogres. hero . moveUp ( 4 ) ; he…" at bounding box center [776, 162] width 310 height 262
paste textarea "var enemy = hero.findNearestEnemy();"
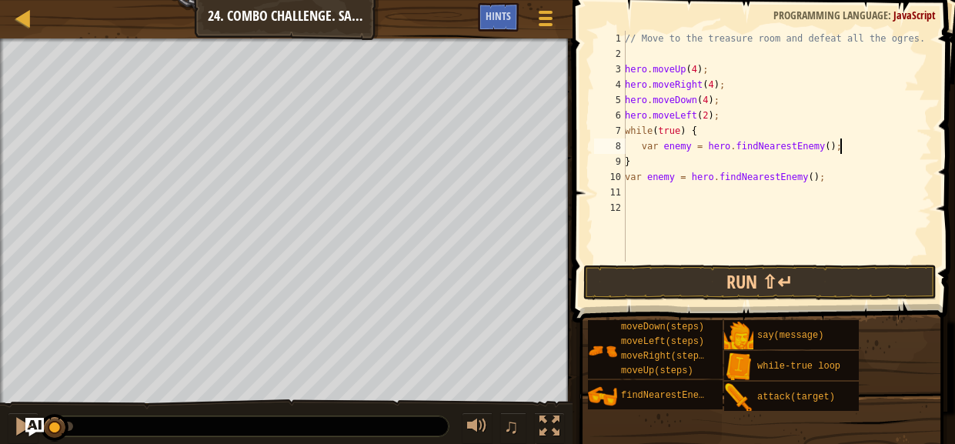
click at [678, 175] on div "// Move to the treasure room and defeat all the ogres. hero . moveUp ( 4 ) ; he…" at bounding box center [776, 162] width 310 height 262
type textarea "var enemy = hero.findNearestEnemy();"
click at [877, 159] on div "// Move to the treasure room and defeat all the ogres. hero . moveUp ( 4 ) ; he…" at bounding box center [776, 162] width 310 height 262
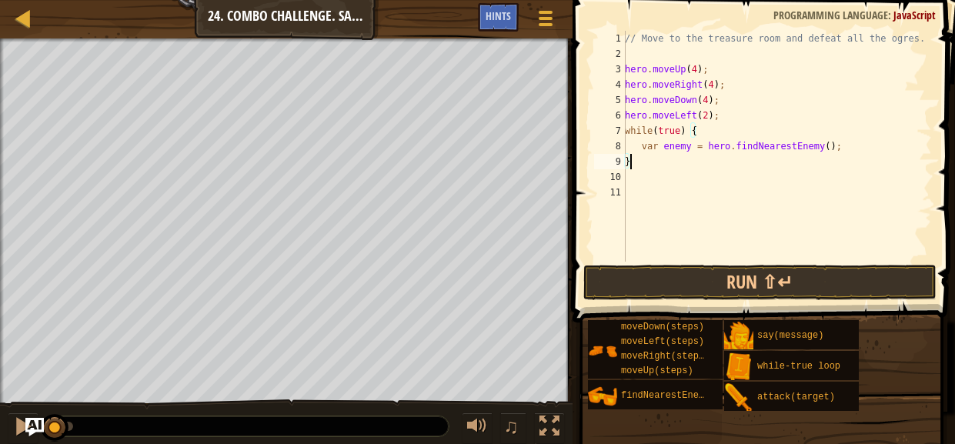
click at [865, 150] on div "// Move to the treasure room and defeat all the ogres. hero . moveUp ( 4 ) ; he…" at bounding box center [776, 162] width 310 height 262
type textarea "var enemy = hero.findNearestEnemy();"
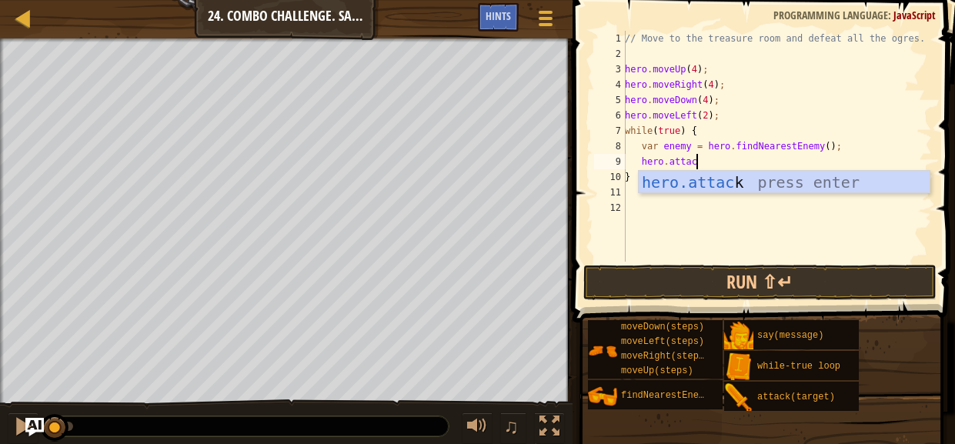
scroll to position [7, 5]
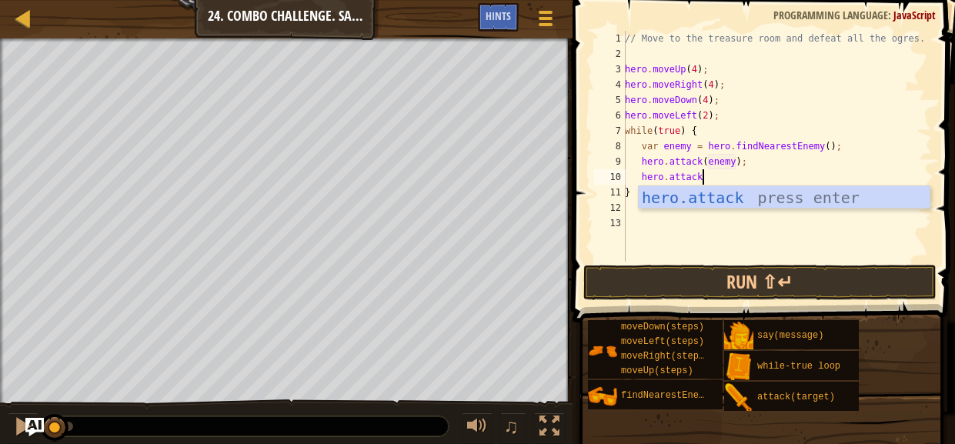
type textarea "hero.attack(enemy);"
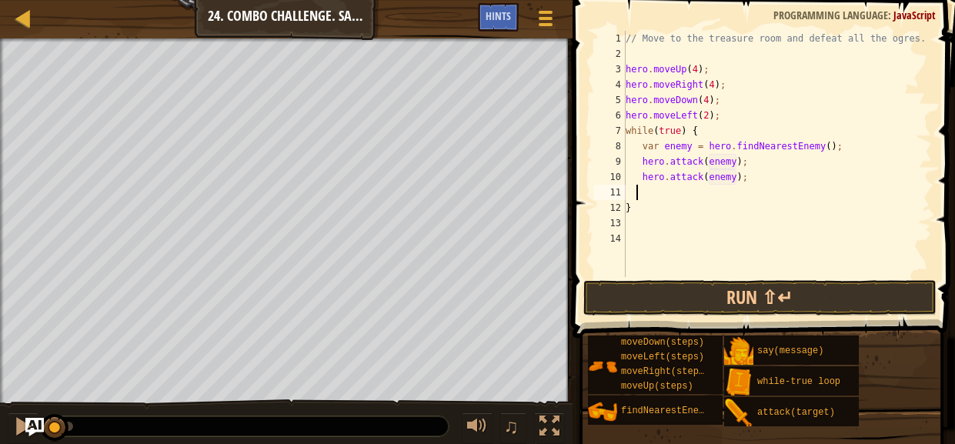
scroll to position [7, 0]
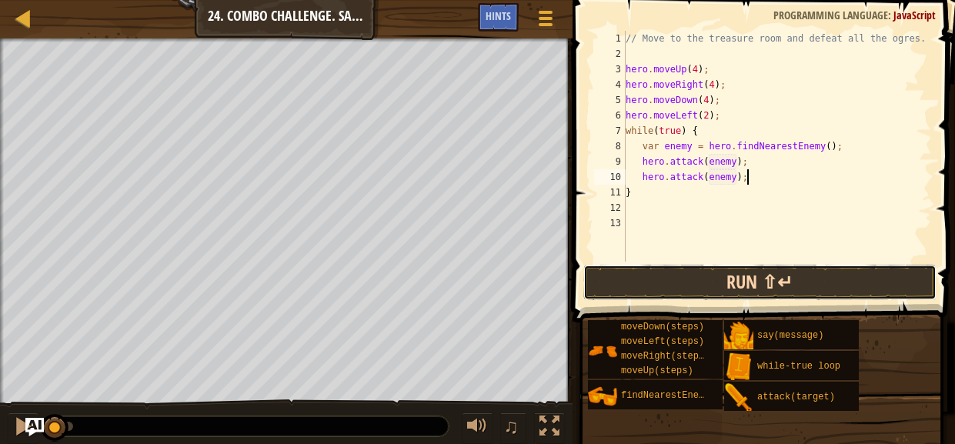
click at [719, 286] on button "Run ⇧↵" at bounding box center [759, 282] width 353 height 35
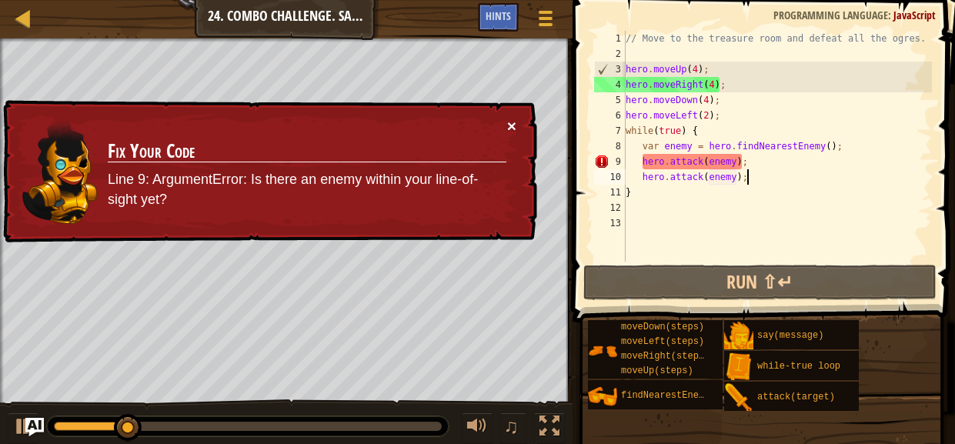
click at [511, 120] on button "×" at bounding box center [511, 126] width 9 height 16
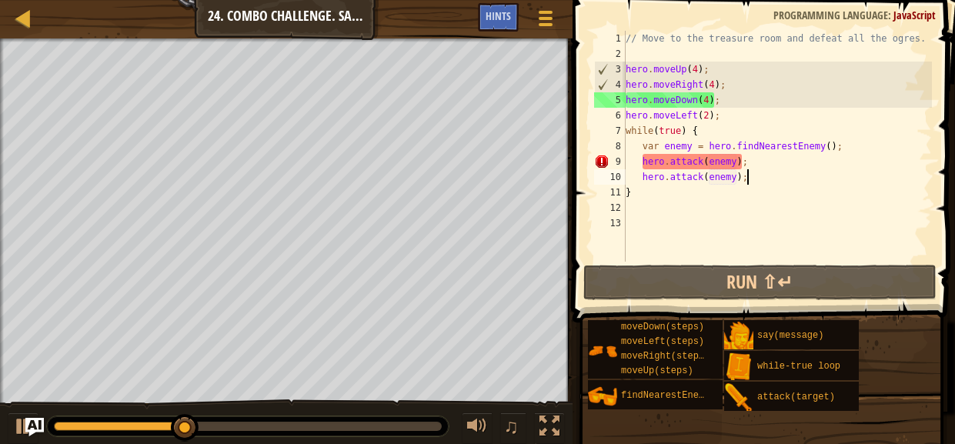
click at [728, 108] on div "// Move to the treasure room and defeat all the ogres. hero . moveUp ( 4 ) ; he…" at bounding box center [776, 162] width 309 height 262
click at [706, 99] on div "// Move to the treasure room and defeat all the ogres. hero . moveUp ( 4 ) ; he…" at bounding box center [776, 162] width 309 height 262
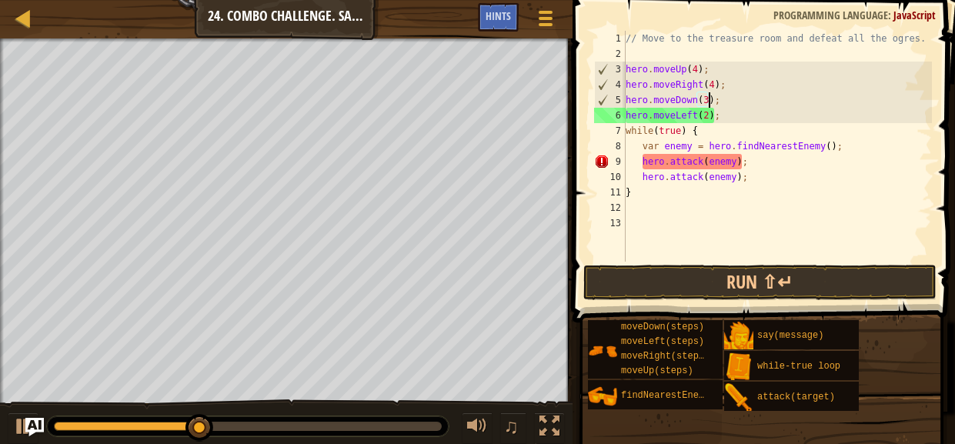
scroll to position [7, 6]
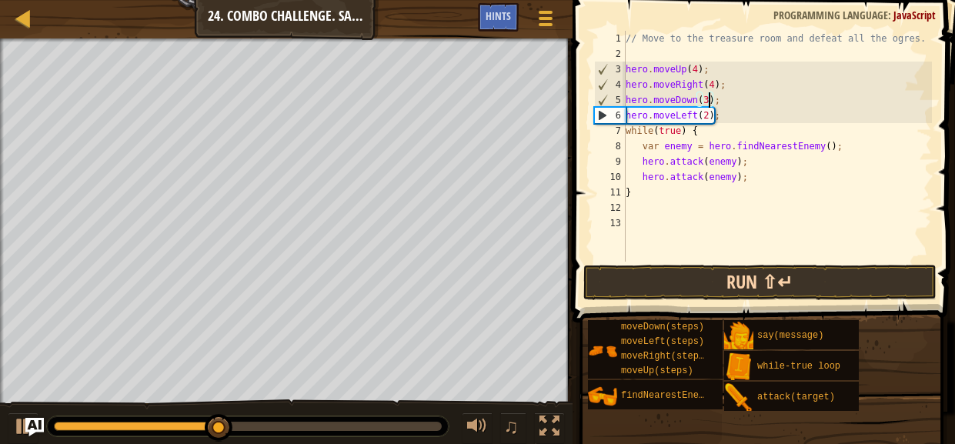
type textarea "hero.moveDown(3);"
click at [724, 291] on button "Run ⇧↵" at bounding box center [759, 282] width 353 height 35
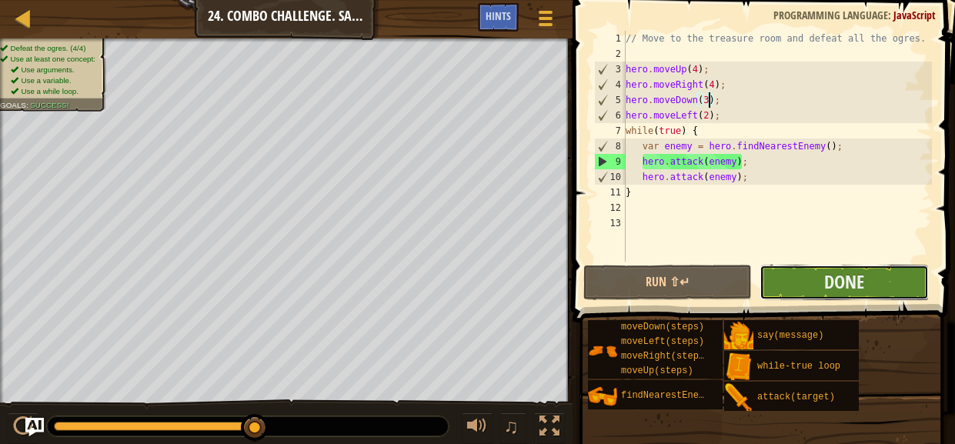
click at [853, 296] on button "Done" at bounding box center [843, 282] width 168 height 35
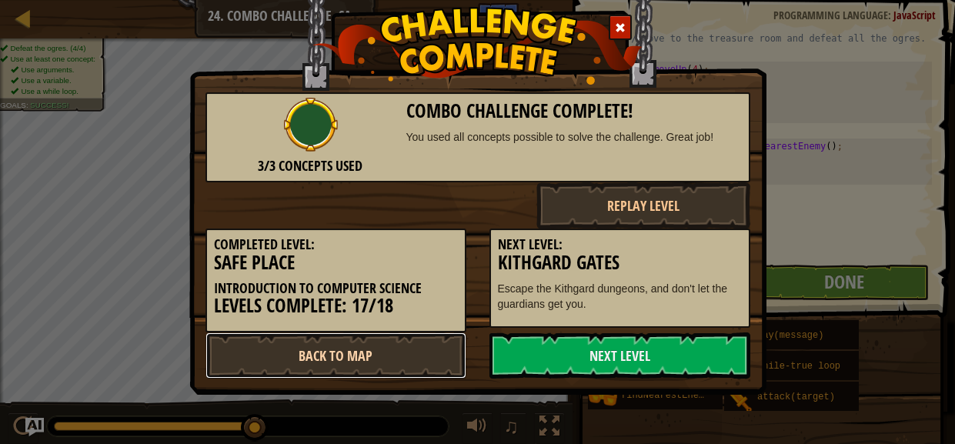
click at [302, 357] on link "Back to Map" at bounding box center [335, 355] width 261 height 46
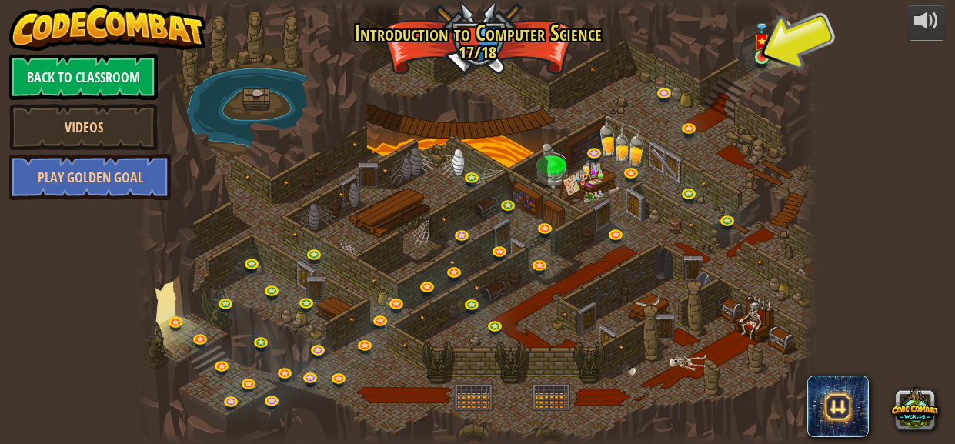
click at [761, 71] on div at bounding box center [477, 222] width 679 height 444
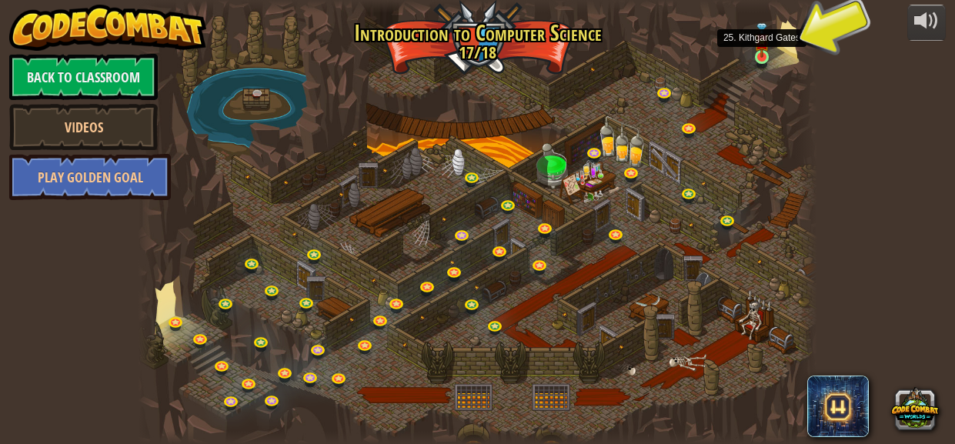
click at [761, 54] on img at bounding box center [761, 40] width 15 height 35
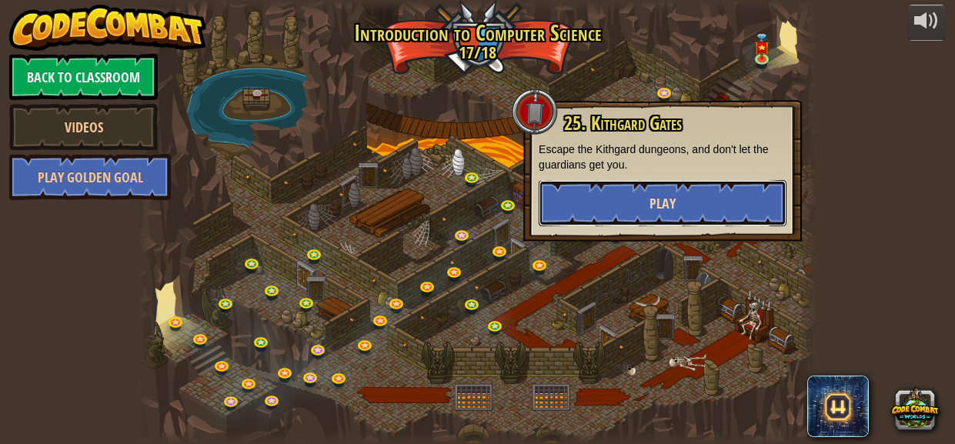
click at [724, 196] on button "Play" at bounding box center [662, 203] width 248 height 46
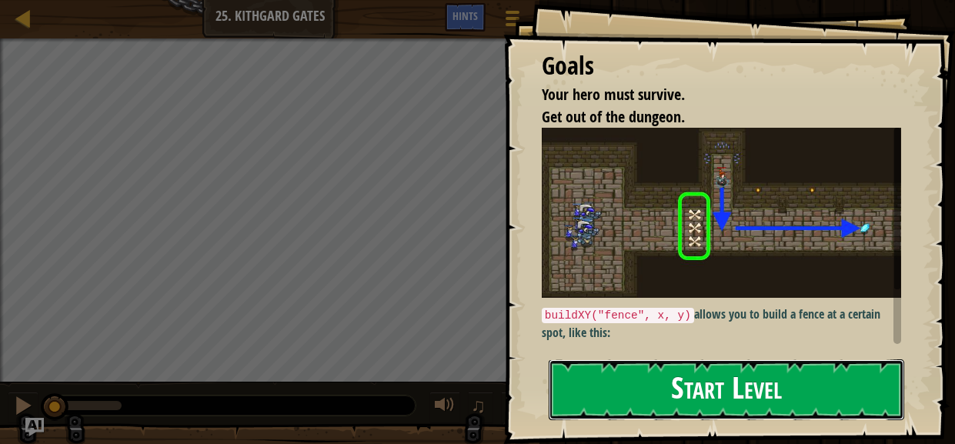
click at [795, 396] on button "Start Level" at bounding box center [725, 389] width 355 height 61
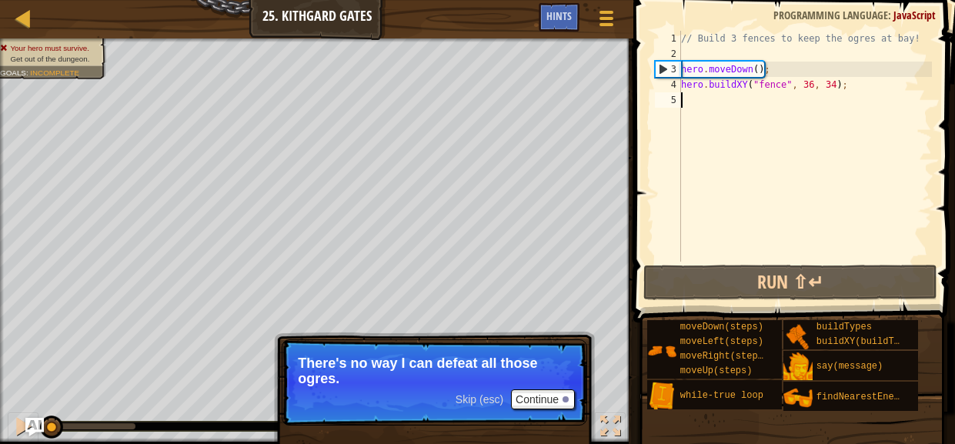
click at [545, 410] on p "Skip (esc) Continue There's no way I can defeat all those ogres." at bounding box center [434, 382] width 305 height 86
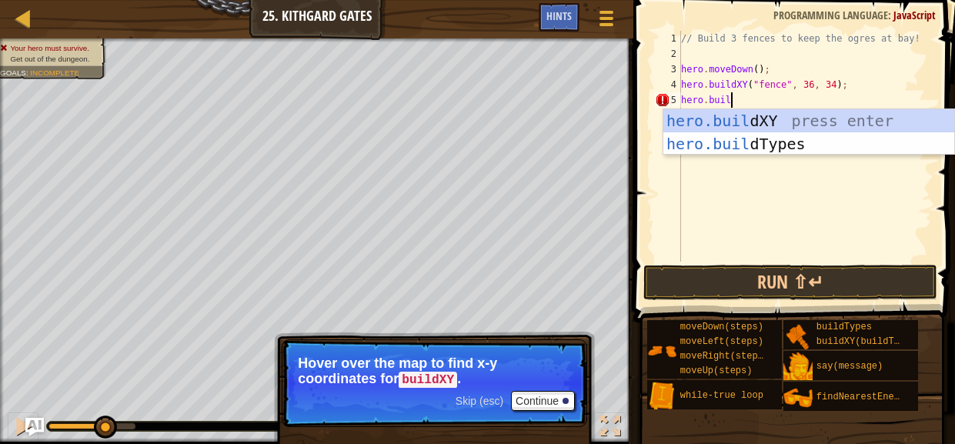
scroll to position [7, 3]
type textarea "hero.buildXY("fence", 36, 30);"
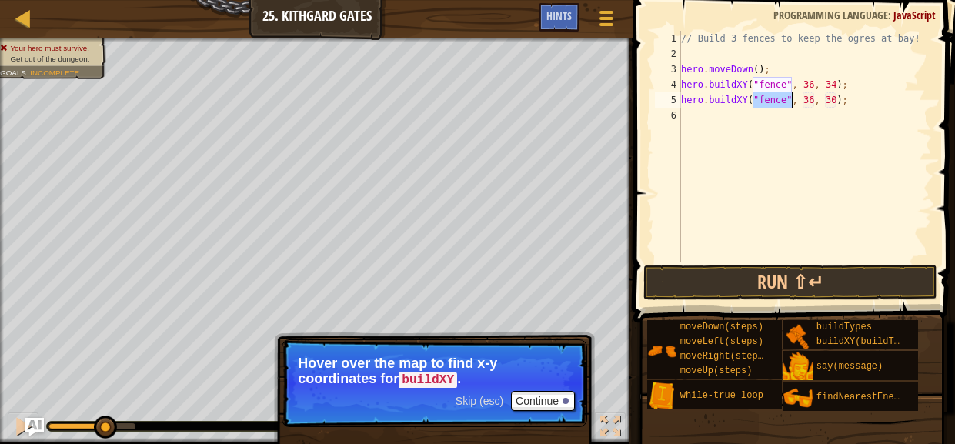
click at [838, 118] on div "// Build 3 fences to keep the ogres at bay! hero . moveDown ( ) ; hero . buildX…" at bounding box center [805, 162] width 254 height 262
type textarea "j"
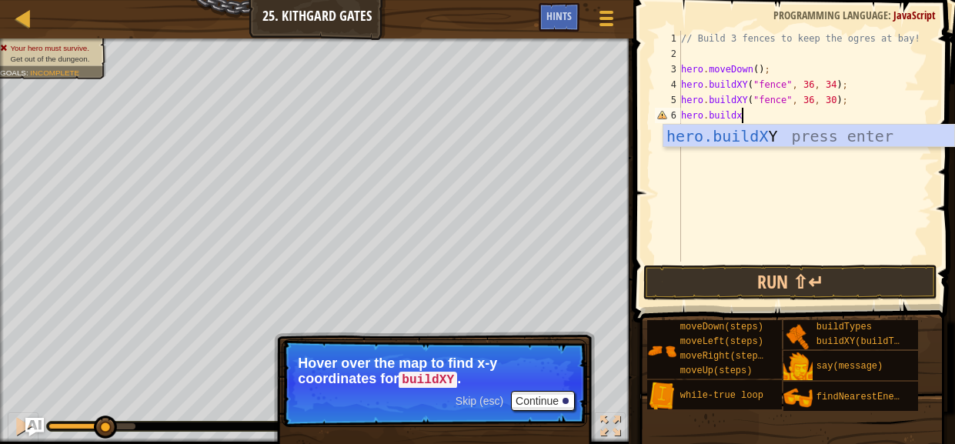
scroll to position [7, 5]
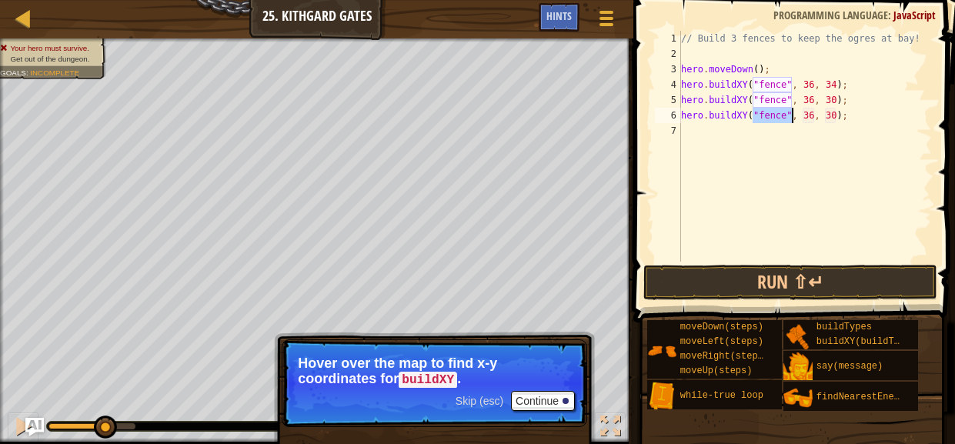
click at [829, 114] on div "// Build 3 fences to keep the ogres at bay! hero . moveDown ( ) ; hero . buildX…" at bounding box center [805, 162] width 254 height 262
type textarea "hero.buildXY("fence", 36, 27);"
click at [761, 141] on div "// Build 3 fences to keep the ogres at bay! hero . moveDown ( ) ; hero . buildX…" at bounding box center [805, 162] width 254 height 262
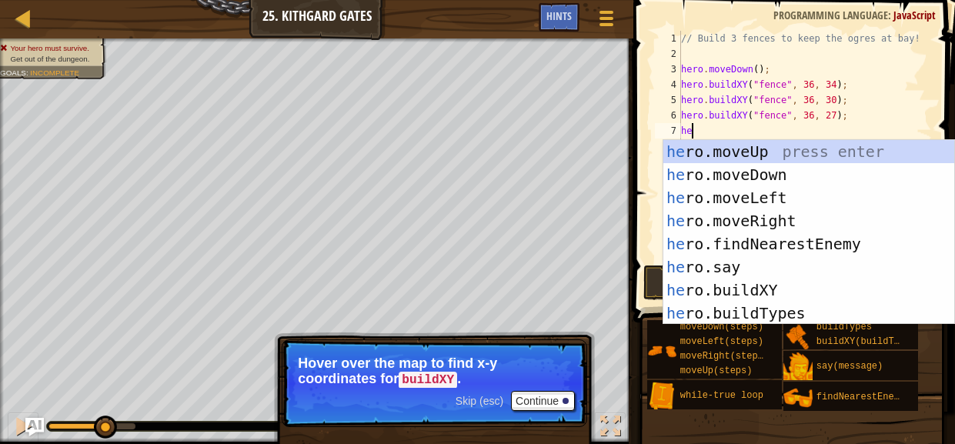
scroll to position [7, 0]
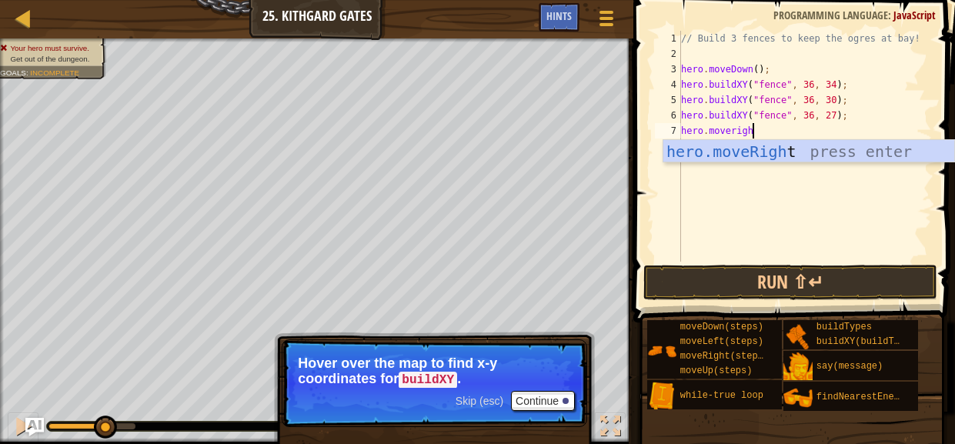
type textarea "hero.moveright"
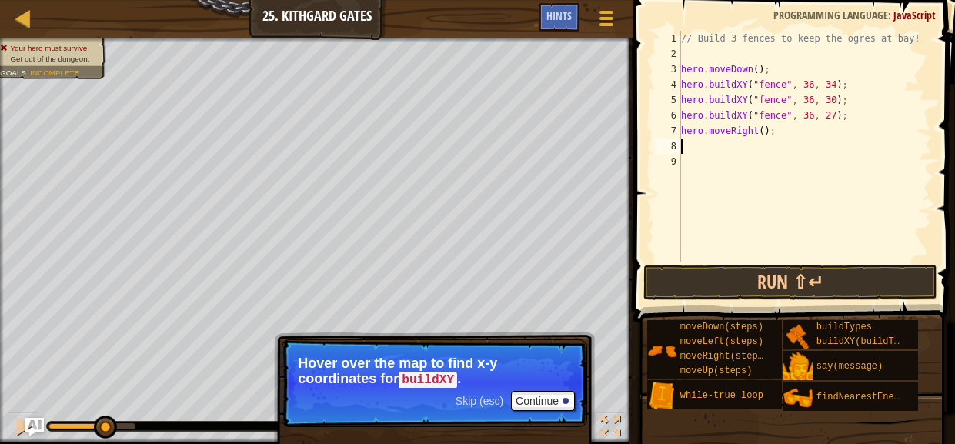
click at [765, 131] on div "// Build 3 fences to keep the ogres at bay! hero . moveDown ( ) ; hero . buildX…" at bounding box center [805, 162] width 254 height 262
click at [815, 277] on button "Run ⇧↵" at bounding box center [790, 282] width 294 height 35
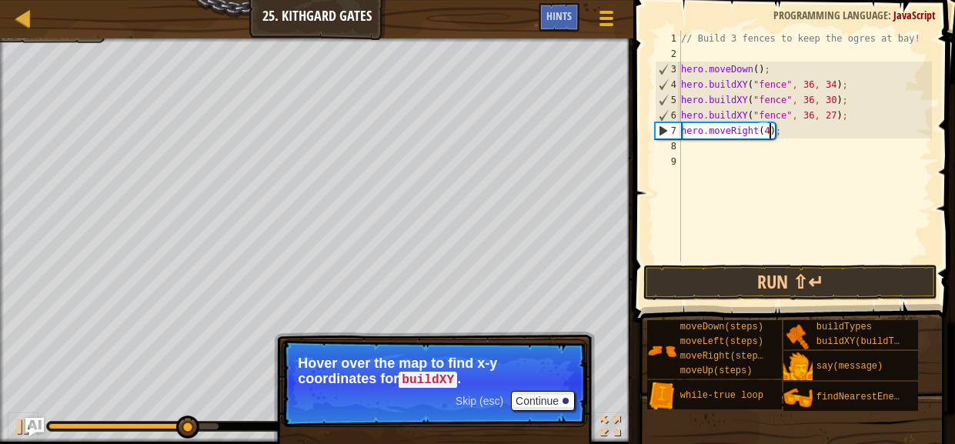
scroll to position [7, 7]
type textarea "hero.moveRight(4);"
click at [831, 265] on button "Run ⇧↵" at bounding box center [790, 282] width 294 height 35
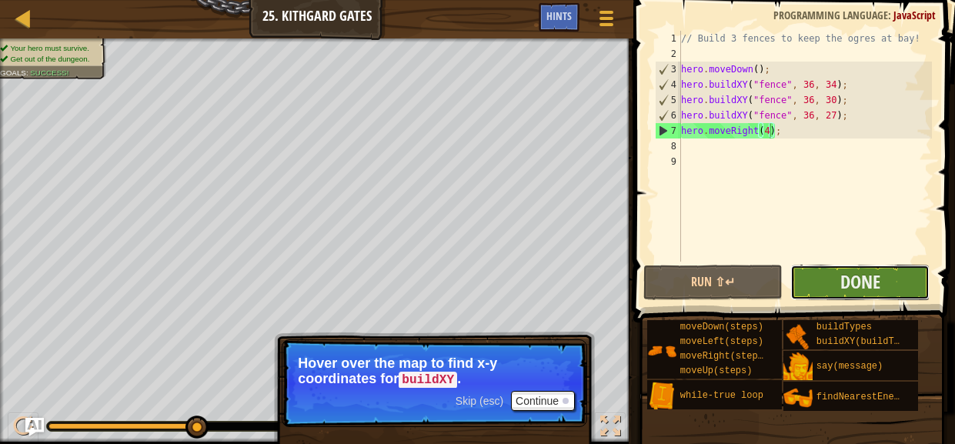
click at [840, 295] on button "Done" at bounding box center [859, 282] width 139 height 35
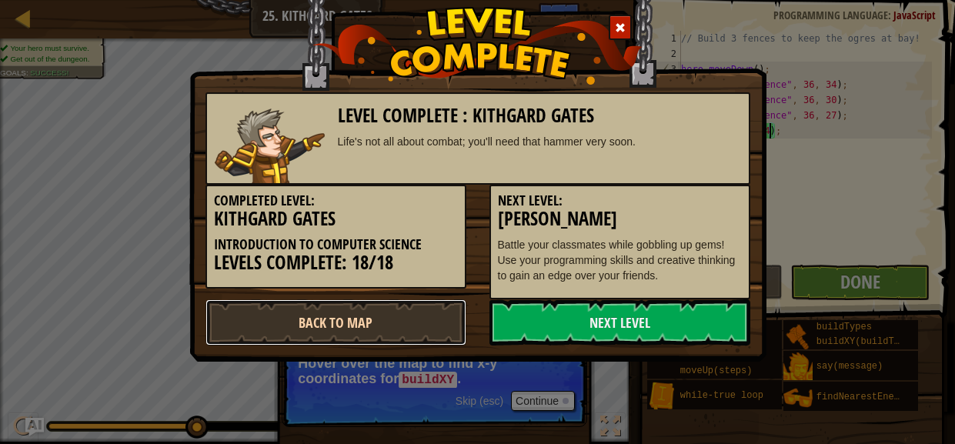
click at [388, 328] on link "Back to Map" at bounding box center [335, 322] width 261 height 46
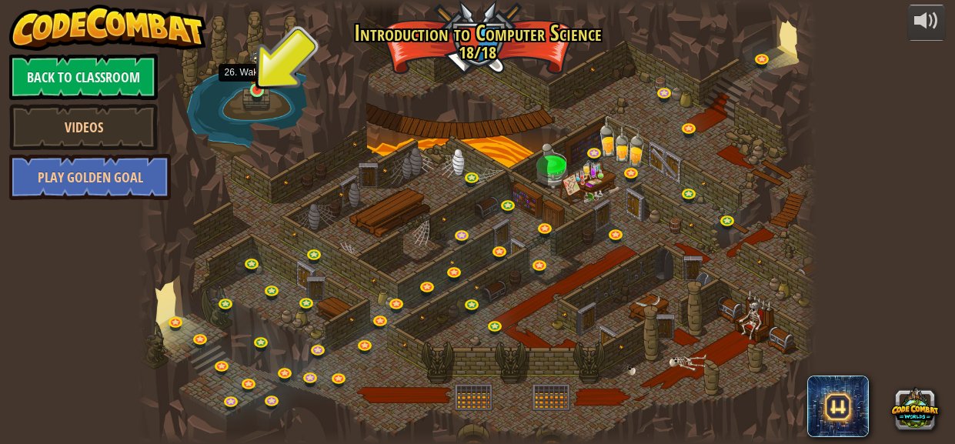
click at [255, 89] on img at bounding box center [256, 71] width 15 height 40
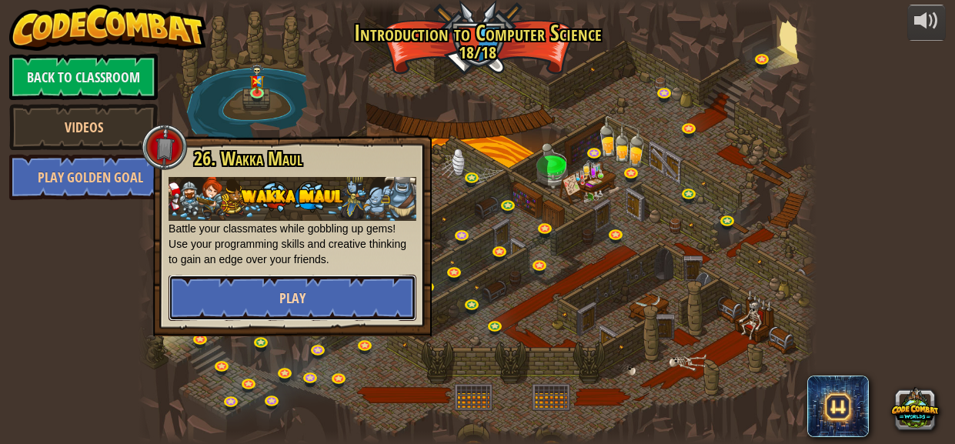
click at [349, 301] on button "Play" at bounding box center [292, 298] width 248 height 46
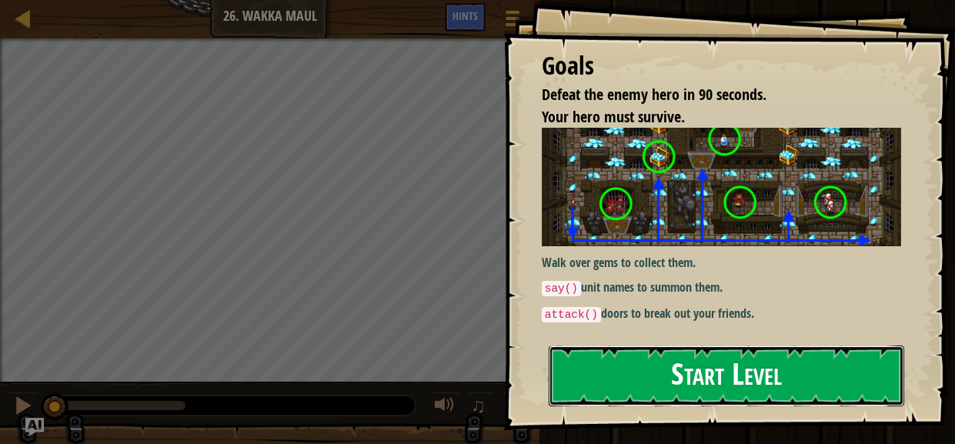
click at [724, 385] on button "Start Level" at bounding box center [725, 375] width 355 height 61
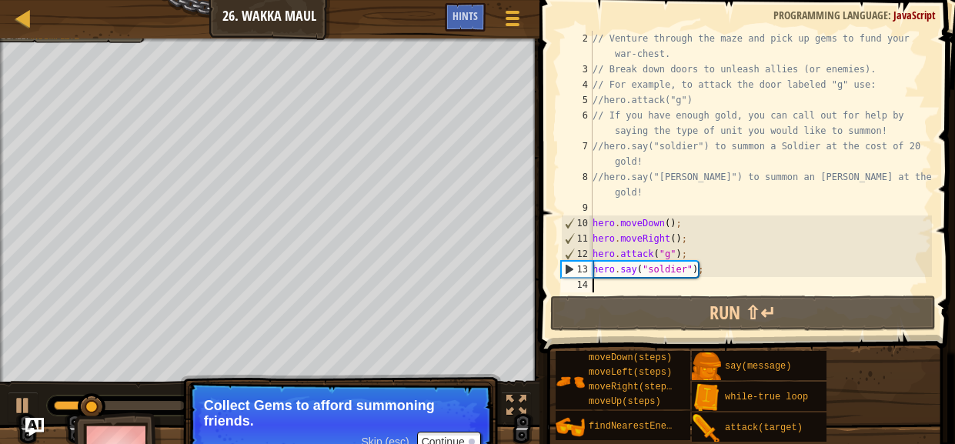
scroll to position [15, 0]
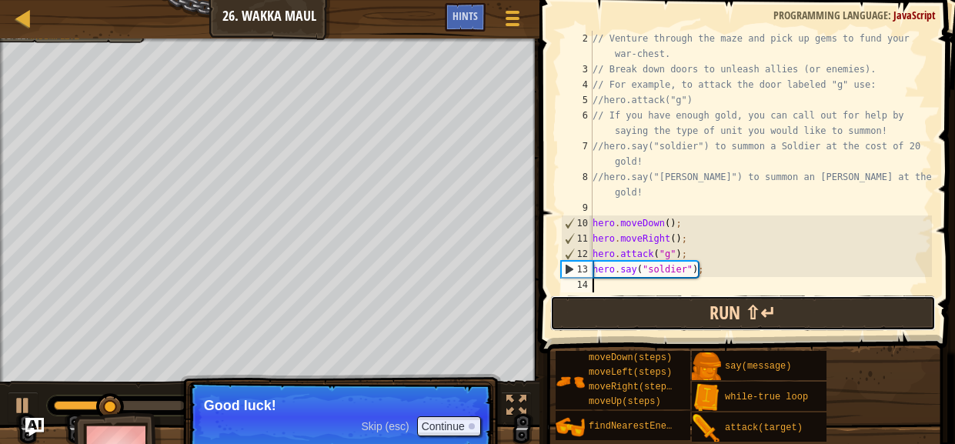
click at [612, 318] on button "Run ⇧↵" at bounding box center [742, 312] width 385 height 35
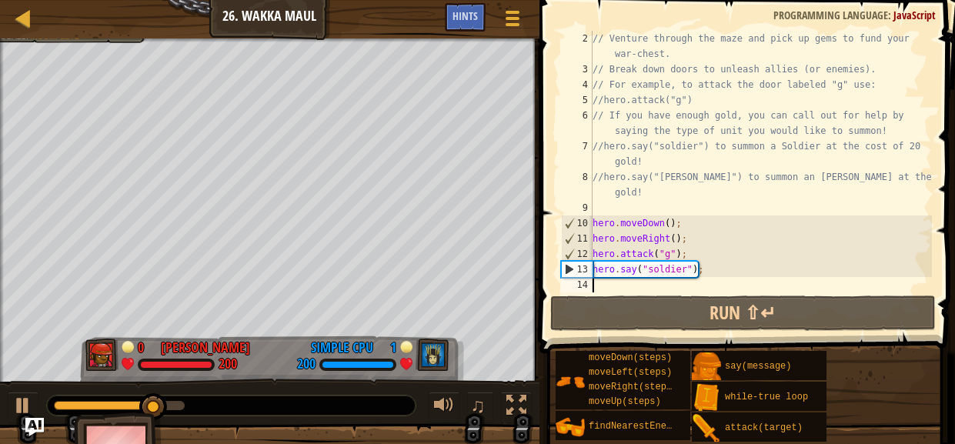
click at [711, 270] on div "// Venture through the maze and pick up gems to fund your war-chest. // Break d…" at bounding box center [760, 185] width 342 height 308
type textarea "hero.say("soldier");"
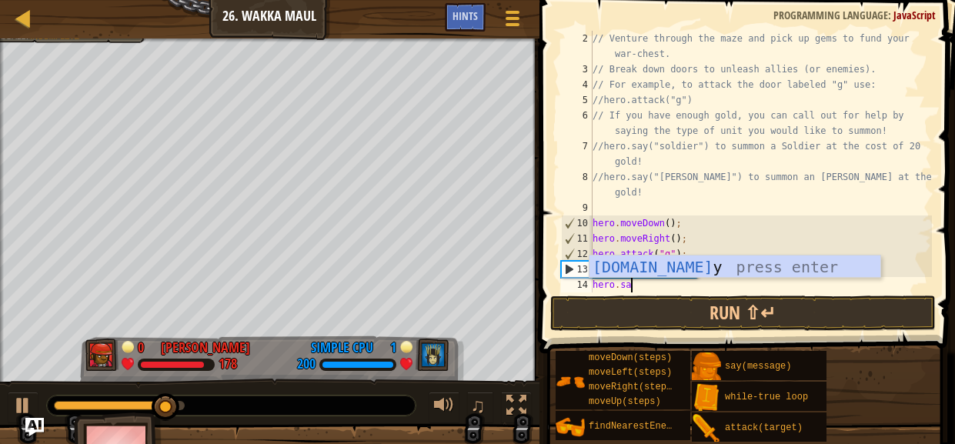
scroll to position [7, 2]
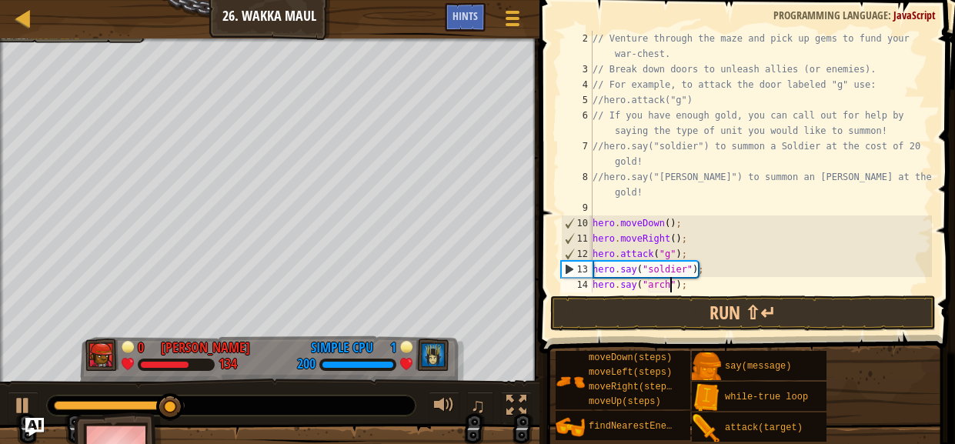
type textarea "hero.say("[PERSON_NAME]");"
click at [735, 278] on div "// Venture through the maze and pick up gems to fund your war-chest. // Break d…" at bounding box center [760, 185] width 342 height 308
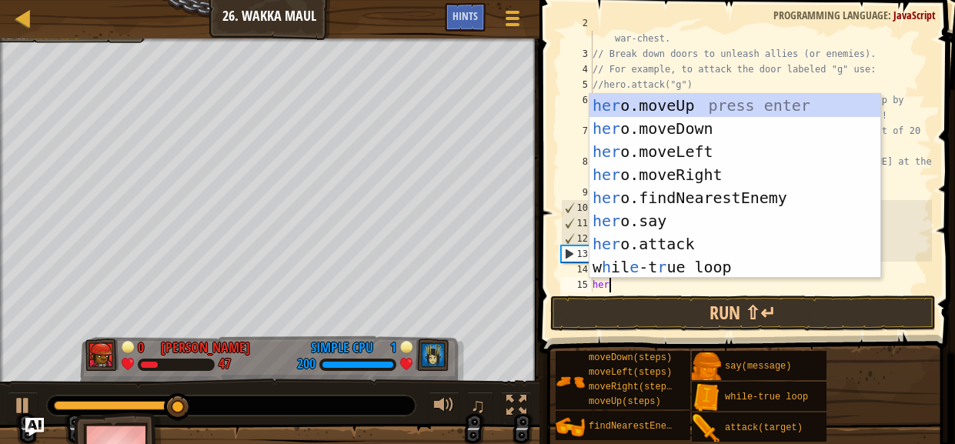
scroll to position [7, 0]
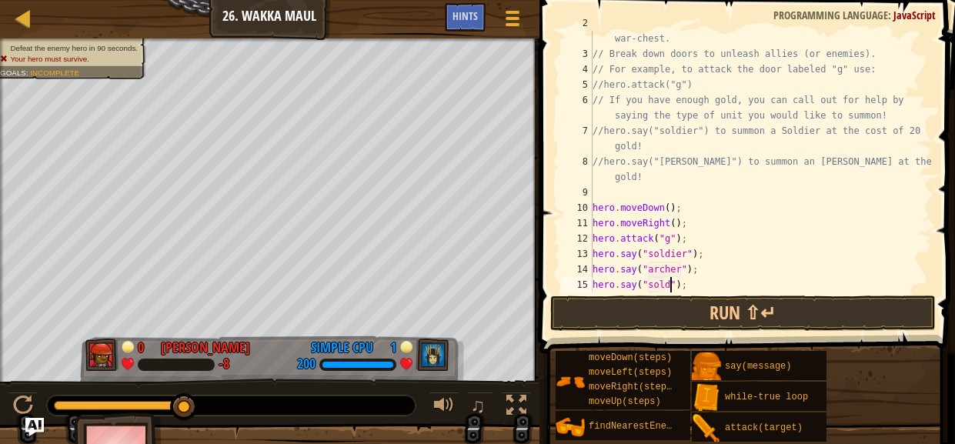
type textarea "hero.say("soldier");"
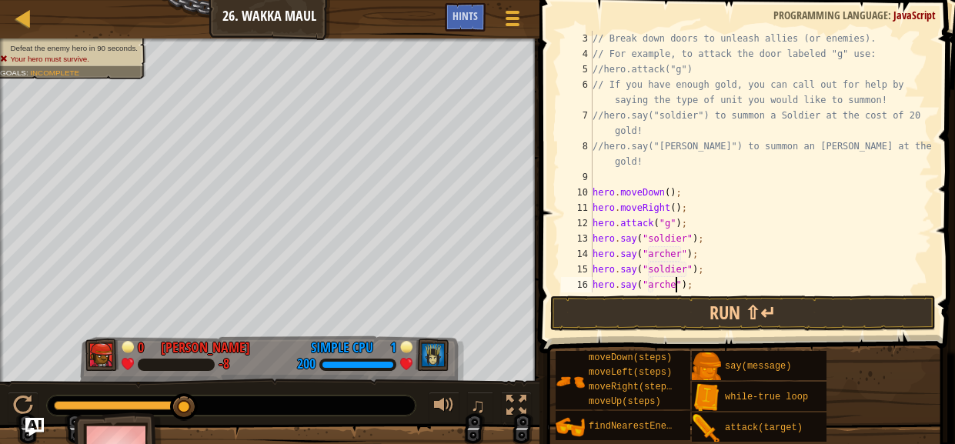
scroll to position [7, 7]
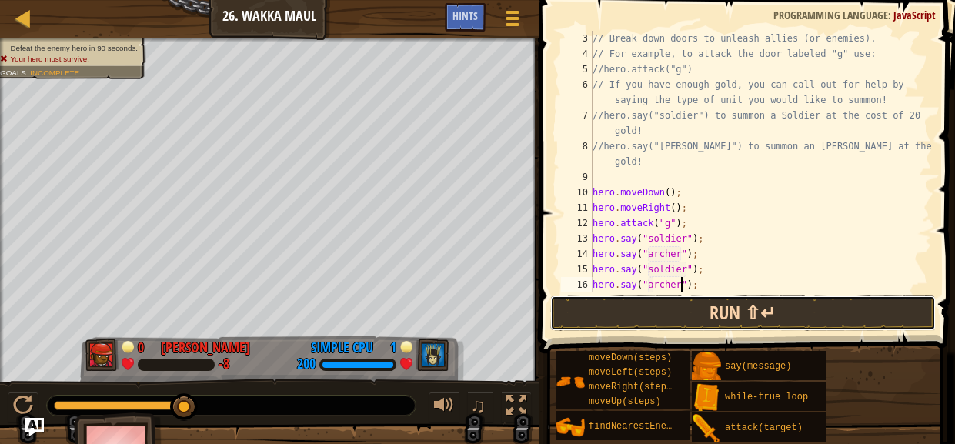
click at [755, 313] on button "Run ⇧↵" at bounding box center [742, 312] width 385 height 35
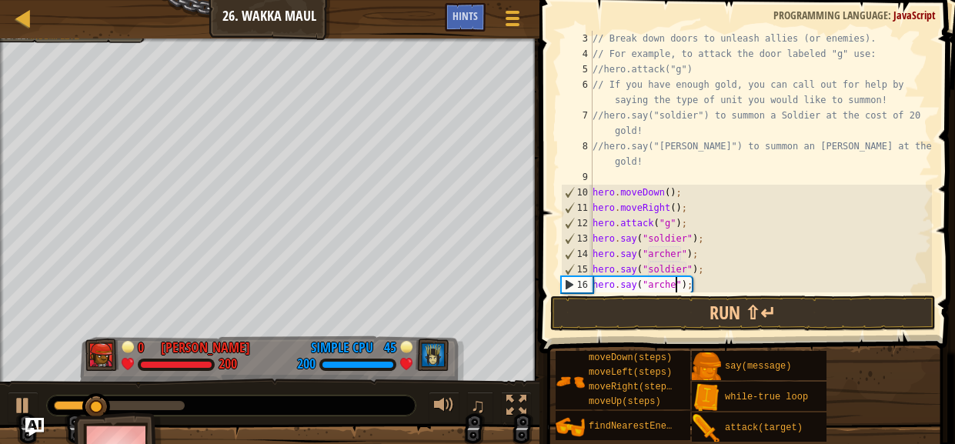
click at [715, 281] on div "// Break down doors to unleash allies (or enemies). // For example, to attack t…" at bounding box center [760, 177] width 342 height 292
type textarea "h"
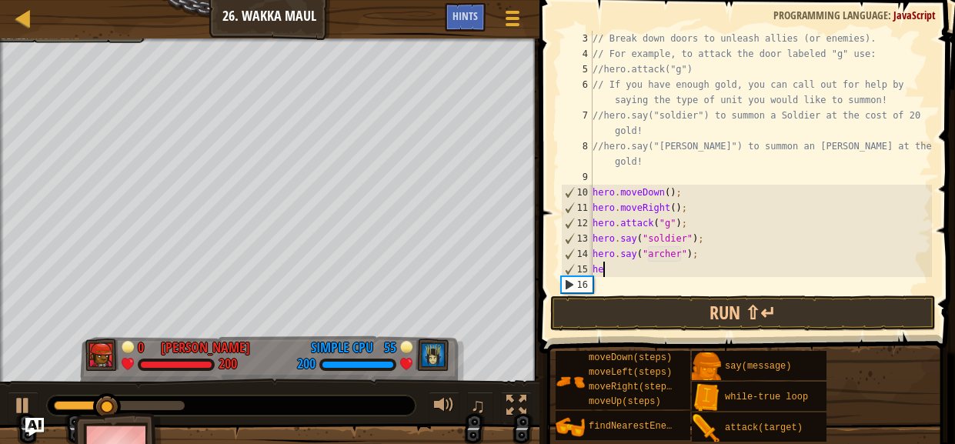
type textarea "h"
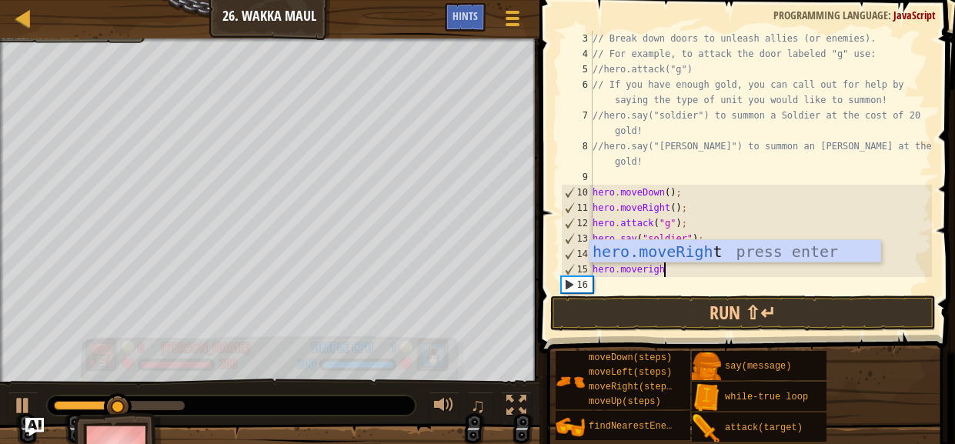
type textarea "hero.moveright"
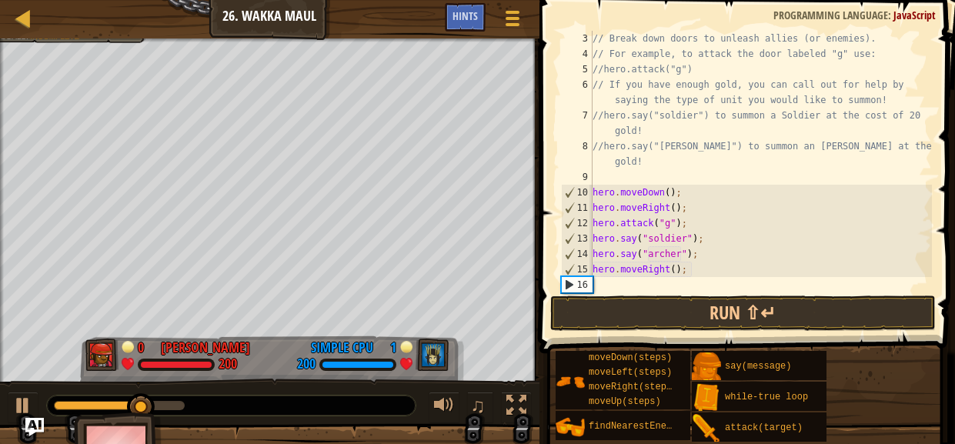
click at [676, 265] on div "// Break down doors to unleash allies (or enemies). // For example, to attack t…" at bounding box center [760, 177] width 342 height 292
type textarea "hero.moveRight(7);"
click at [707, 270] on div "// Break down doors to unleash allies (or enemies). // For example, to attack t…" at bounding box center [760, 177] width 342 height 292
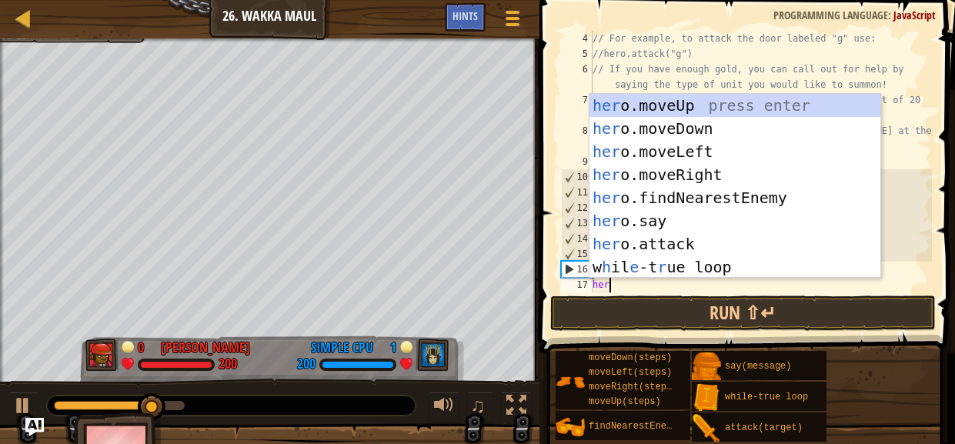
scroll to position [7, 0]
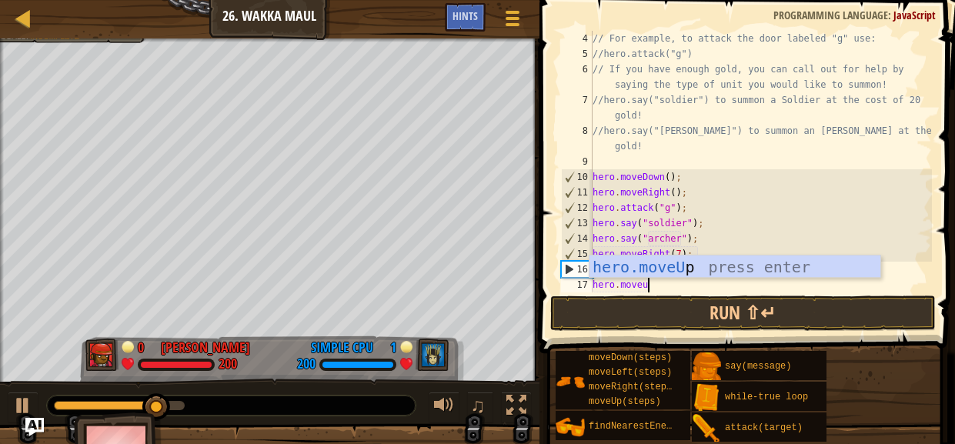
type textarea "hero.moveup"
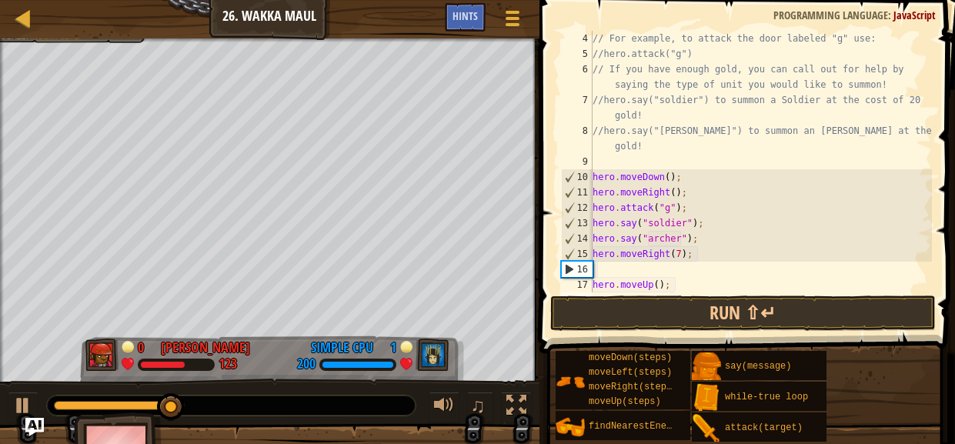
click at [664, 274] on div "// For example, to attack the door labeled "g" use: //hero.attack("g") // If yo…" at bounding box center [760, 177] width 342 height 292
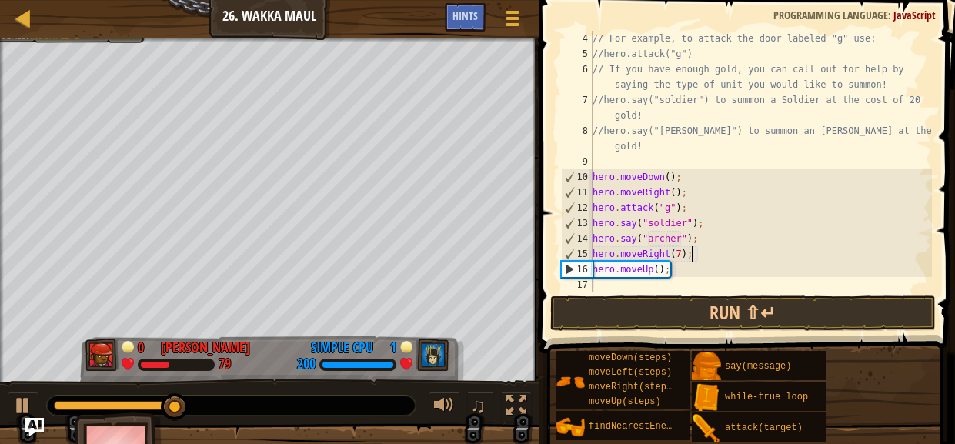
click at [655, 275] on div "// For example, to attack the door labeled "g" use: //hero.attack("g") // If yo…" at bounding box center [760, 177] width 342 height 292
click at [658, 274] on div "// For example, to attack the door labeled "g" use: //hero.attack("g") // If yo…" at bounding box center [760, 177] width 342 height 292
click at [678, 250] on div "// For example, to attack the door labeled "g" use: //hero.attack("g") // If yo…" at bounding box center [760, 177] width 342 height 292
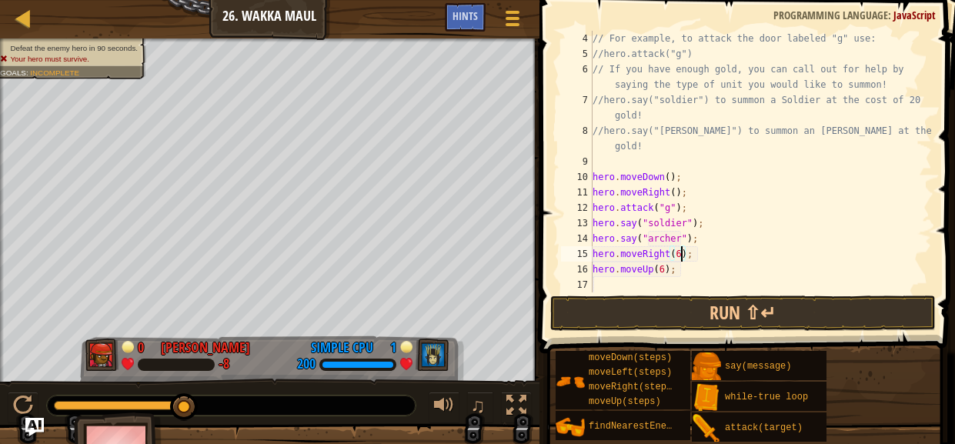
click at [681, 269] on div "// For example, to attack the door labeled "g" use: //hero.attack("g") // If yo…" at bounding box center [760, 177] width 342 height 292
type textarea "hero.moveUp(6);"
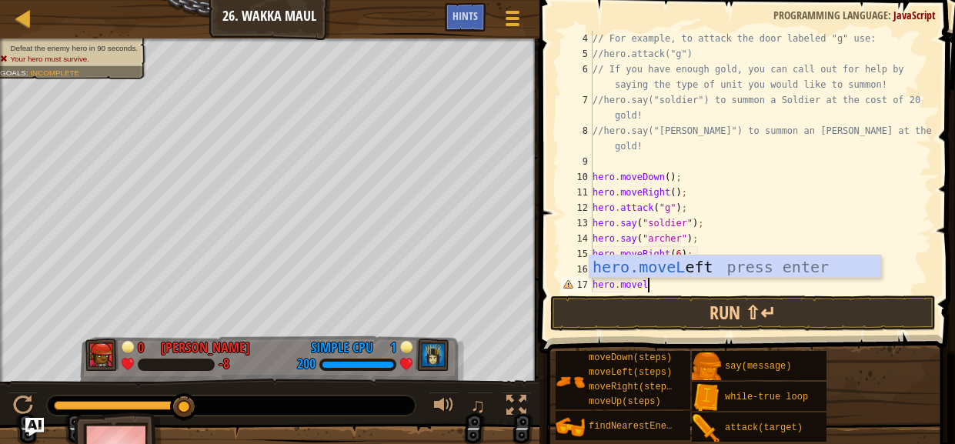
scroll to position [7, 5]
type textarea "hero.moveleft"
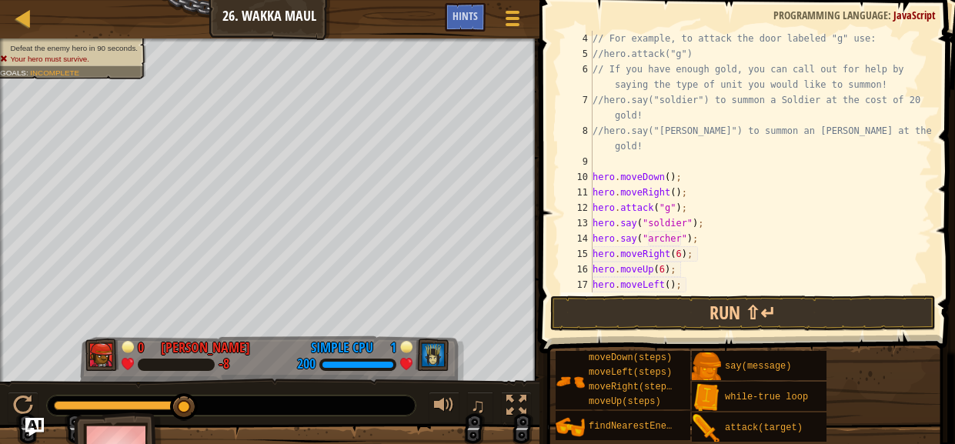
click at [671, 284] on div "// For example, to attack the door labeled "g" use: //hero.attack("g") // If yo…" at bounding box center [760, 177] width 342 height 292
type textarea "hero.moveLeft(6);"
click at [710, 275] on div "// For example, to attack the door labeled "g" use: //hero.attack("g") // If yo…" at bounding box center [760, 177] width 342 height 292
click at [715, 284] on div "// For example, to attack the door labeled "g" use: //hero.attack("g") // If yo…" at bounding box center [760, 177] width 342 height 292
type textarea "hero.moveLeft(6);"
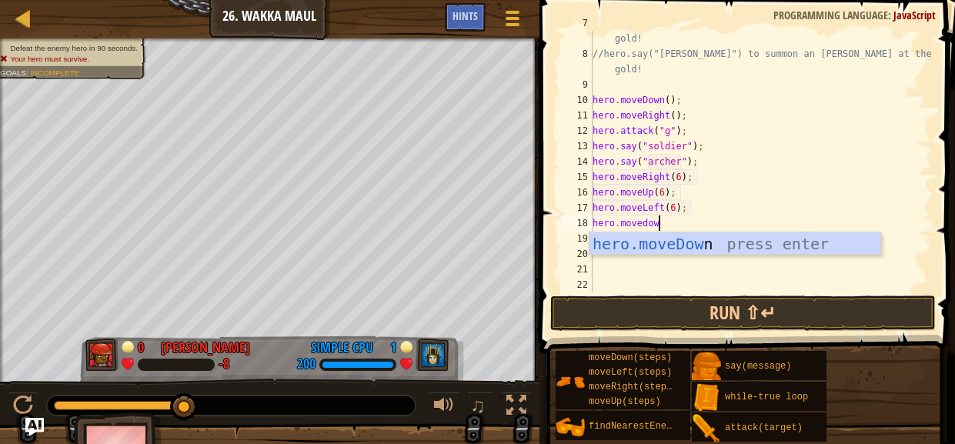
scroll to position [7, 5]
type textarea "hero.movedown"
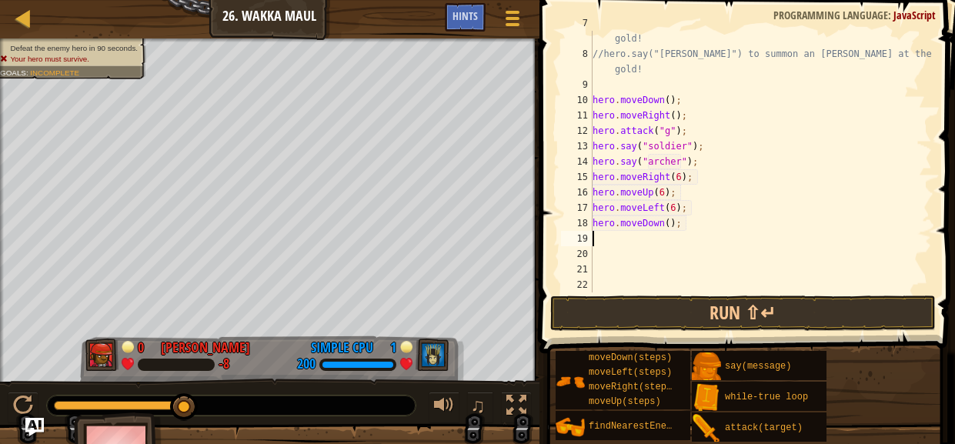
scroll to position [7, 0]
click at [670, 226] on div "//hero.say("soldier") to summon a Soldier at the cost of 20 gold! //hero.say("[…" at bounding box center [760, 169] width 342 height 308
type textarea "hero.moveDown(6);"
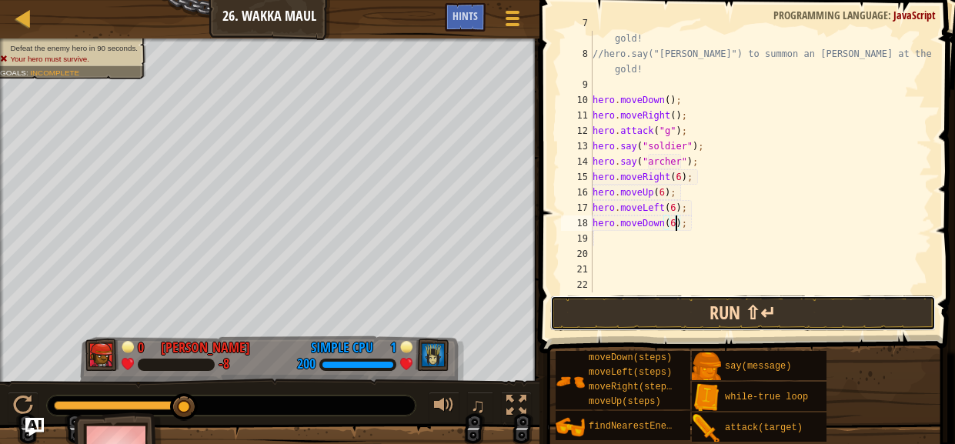
click at [702, 303] on button "Run ⇧↵" at bounding box center [742, 312] width 385 height 35
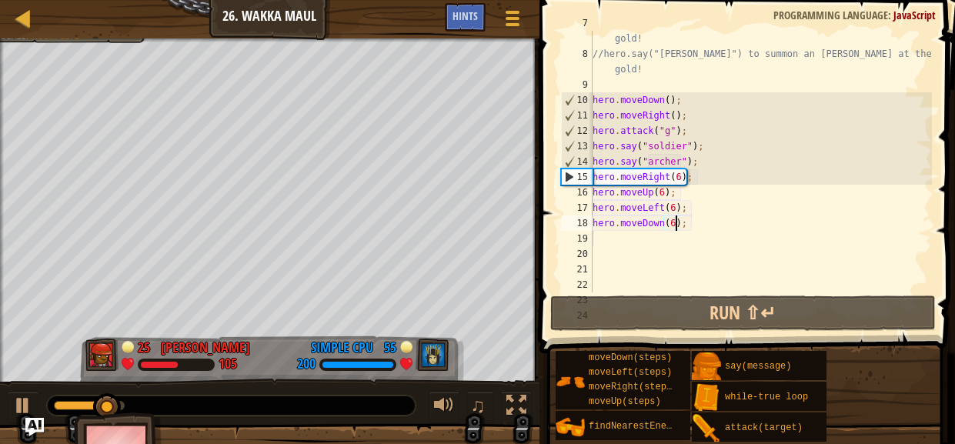
click at [718, 227] on div "//hero.say("soldier") to summon a Soldier at the cost of 20 gold! //hero.say("[…" at bounding box center [760, 169] width 342 height 308
click at [698, 86] on div "//hero.say("soldier") to summon a Soldier at the cost of 20 gold! //hero.say("[…" at bounding box center [760, 169] width 342 height 308
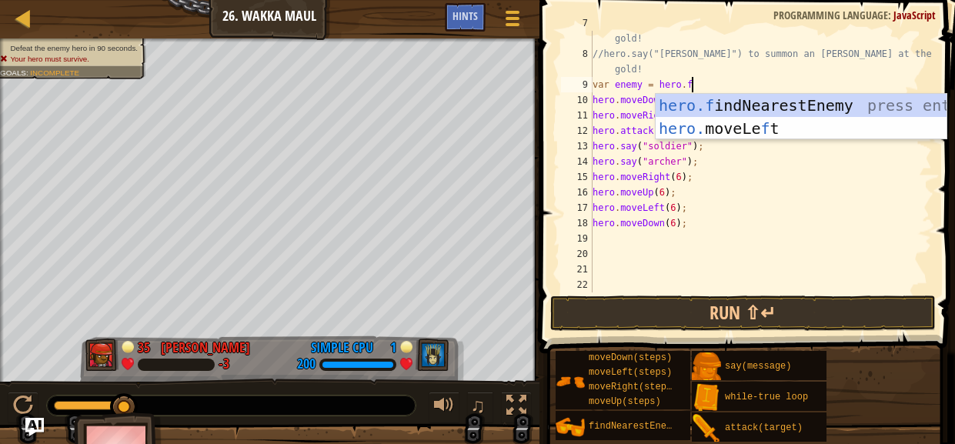
scroll to position [7, 8]
type textarea "var enemy = hero.find"
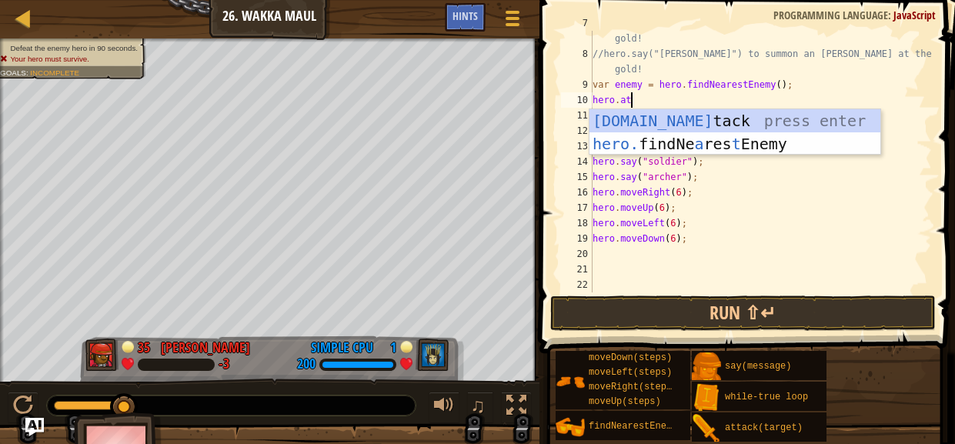
scroll to position [7, 2]
type textarea "hero.attack(enemy);"
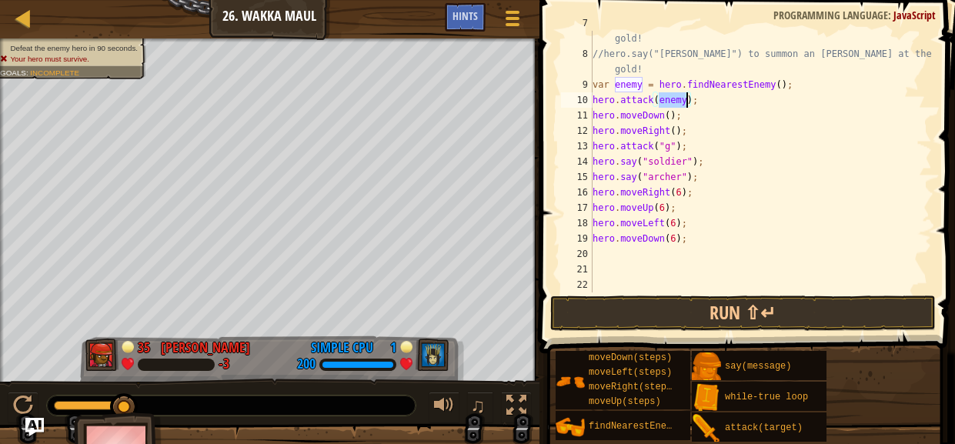
click at [700, 98] on div "//hero.say("soldier") to summon a Soldier at the cost of 20 gold! //hero.say("[…" at bounding box center [760, 169] width 342 height 308
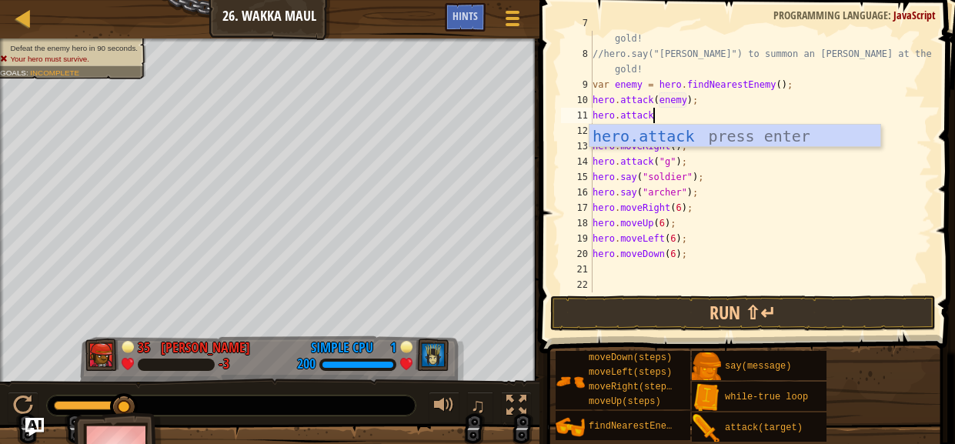
scroll to position [7, 4]
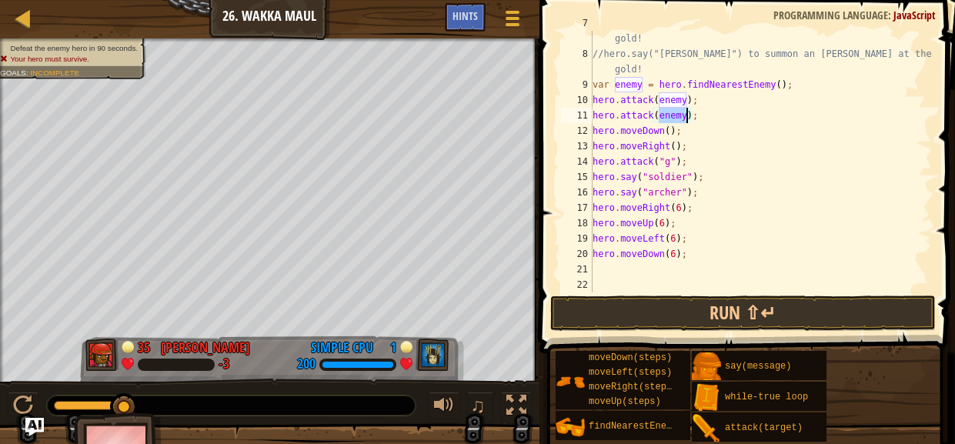
click at [847, 75] on div "//hero.say("soldier") to summon a Soldier at the cost of 20 gold! //hero.say("[…" at bounding box center [760, 169] width 342 height 308
type textarea "//hero.say("[PERSON_NAME]") to summon an [PERSON_NAME] at the cost of 25 gold!"
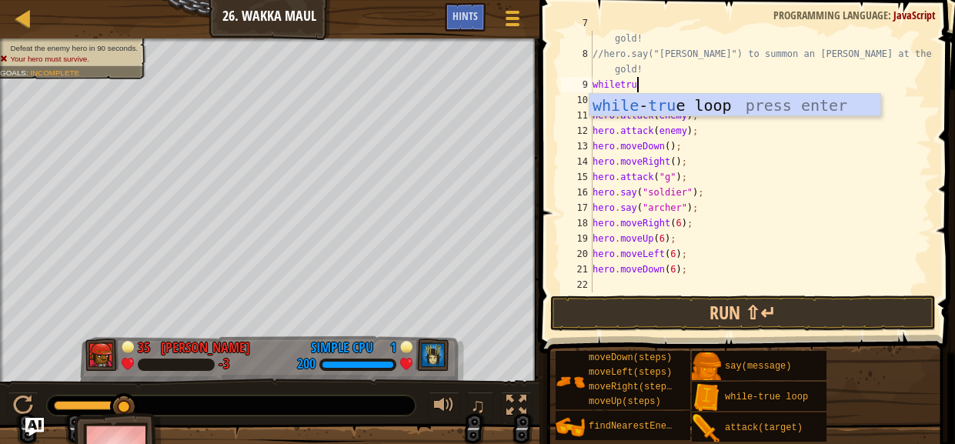
type textarea "whiletrue"
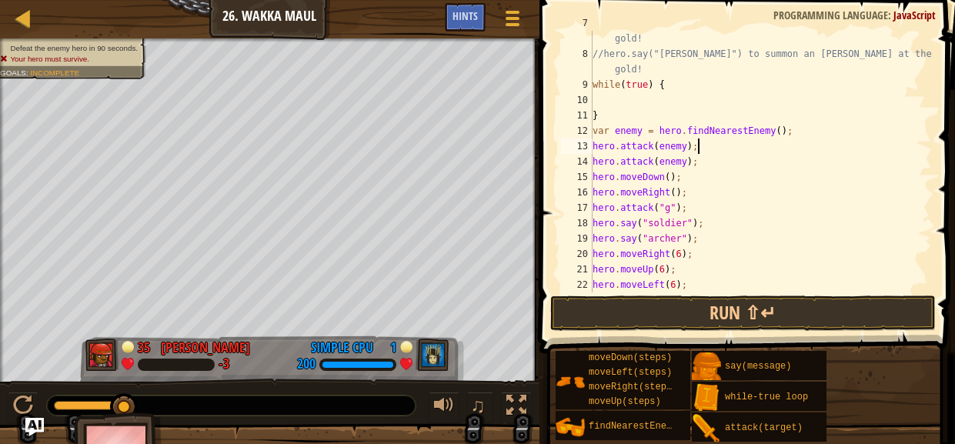
click at [737, 152] on div "//hero.say("soldier") to summon a Soldier at the cost of 20 gold! //hero.say("[…" at bounding box center [760, 169] width 342 height 308
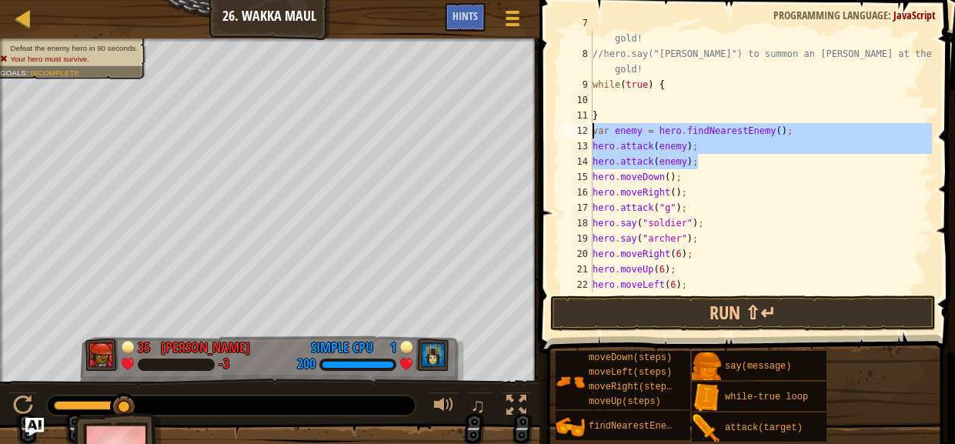
drag, startPoint x: 738, startPoint y: 167, endPoint x: 563, endPoint y: 129, distance: 178.6
click at [563, 129] on div "hero.attack(enemy); 7 8 9 10 11 12 13 14 15 16 17 18 19 20 21 22 23 24 //hero.s…" at bounding box center [745, 162] width 374 height 262
type textarea "var enemy = hero.findNearestEnemy(); hero.attack(enemy);"
click at [655, 98] on div "//hero.say("soldier") to summon a Soldier at the cost of 20 gold! //hero.say("[…" at bounding box center [760, 169] width 342 height 308
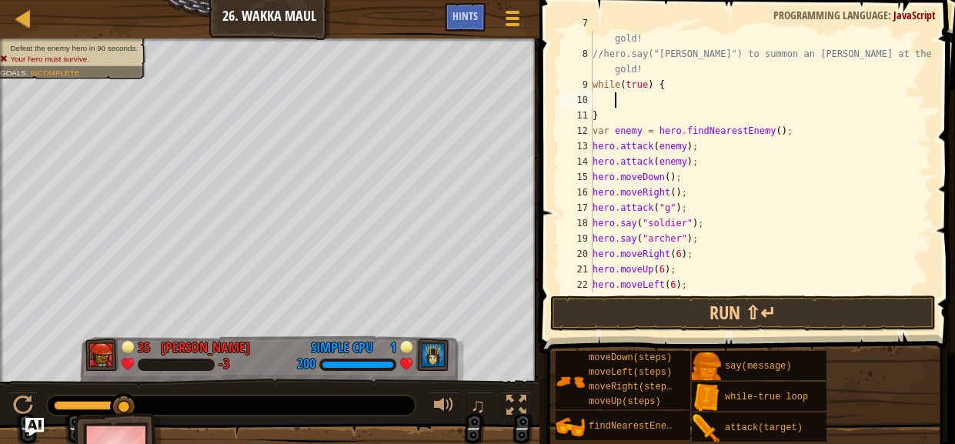
paste textarea "hero.attack(enemy);"
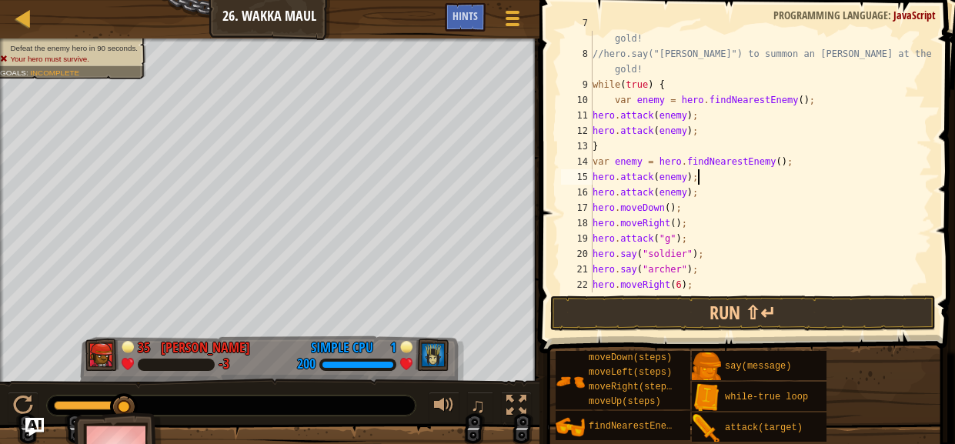
click at [764, 177] on div "//hero.say("soldier") to summon a Soldier at the cost of 20 gold! //hero.say("[…" at bounding box center [760, 169] width 342 height 308
click at [765, 188] on div "//hero.say("soldier") to summon a Soldier at the cost of 20 gold! //hero.say("[…" at bounding box center [760, 169] width 342 height 308
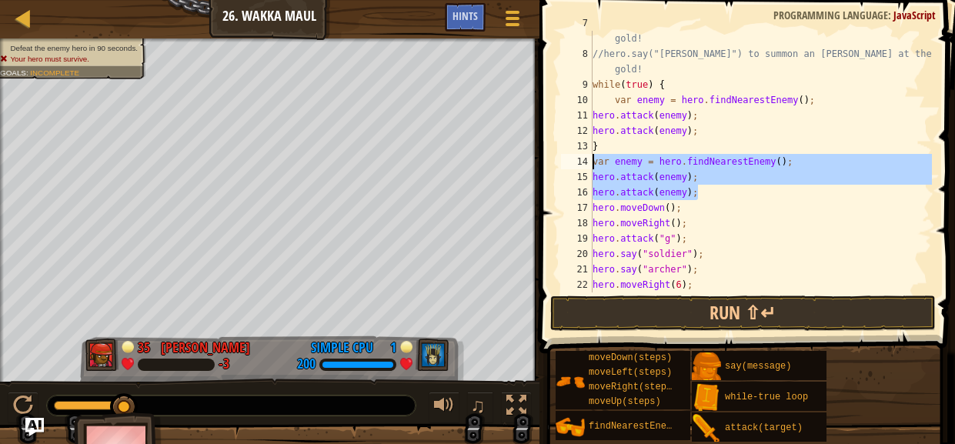
drag, startPoint x: 765, startPoint y: 188, endPoint x: 592, endPoint y: 159, distance: 174.6
click at [592, 159] on div "//hero.say("soldier") to summon a Soldier at the cost of 20 gold! //hero.say("[…" at bounding box center [760, 169] width 342 height 308
type textarea "\"
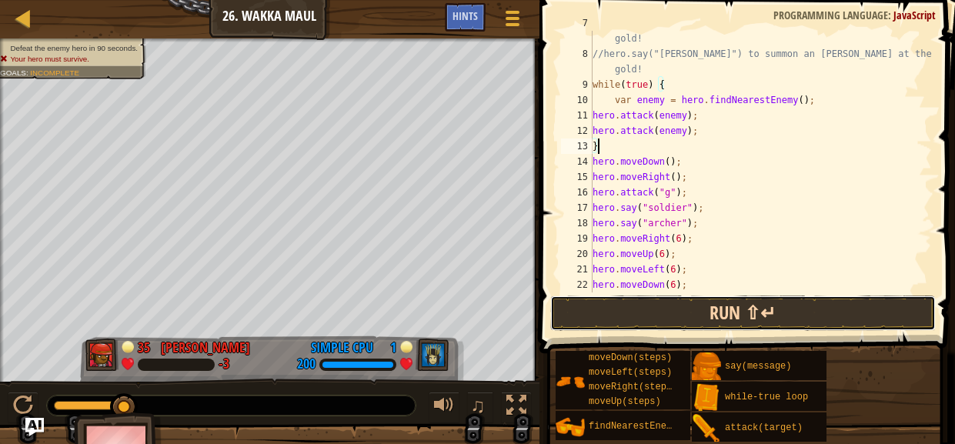
click at [716, 315] on button "Run ⇧↵" at bounding box center [742, 312] width 385 height 35
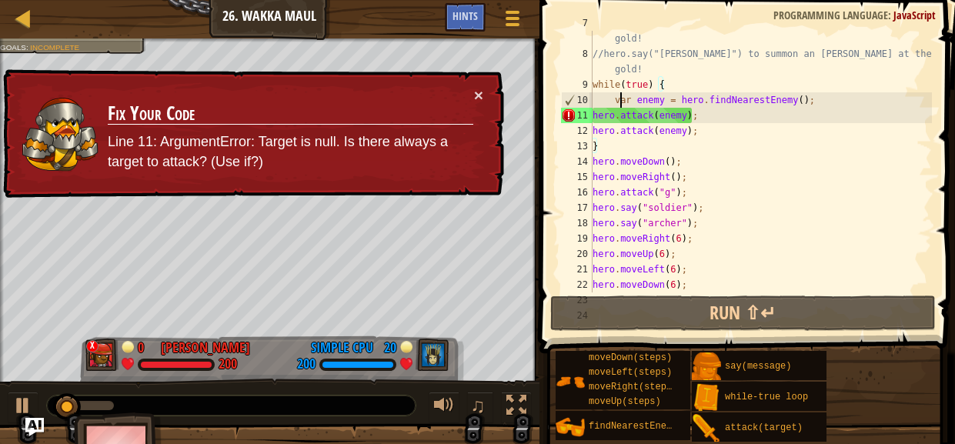
click at [621, 98] on div "//hero.say("soldier") to summon a Soldier at the cost of 20 gold! //hero.say("[…" at bounding box center [760, 169] width 342 height 308
click at [644, 78] on div "//hero.say("soldier") to summon a Soldier at the cost of 20 gold! //hero.say("[…" at bounding box center [760, 169] width 342 height 308
click at [665, 80] on div "//hero.say("soldier") to summon a Soldier at the cost of 20 gold! //hero.say("[…" at bounding box center [760, 169] width 342 height 308
click at [652, 78] on div "//hero.say("soldier") to summon a Soldier at the cost of 20 gold! //hero.say("[…" at bounding box center [760, 169] width 342 height 308
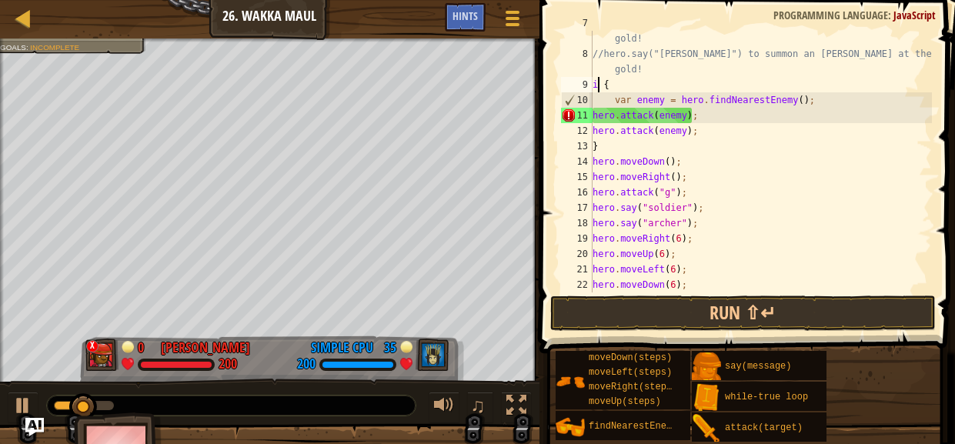
type textarea "{"
click at [695, 86] on div "//hero.say("soldier") to summon a Soldier at the cost of 20 gold! //hero.say("[…" at bounding box center [760, 169] width 342 height 308
click at [648, 151] on div "//hero.say("soldier") to summon a Soldier at the cost of 20 gold! //hero.say("[…" at bounding box center [760, 169] width 342 height 308
type textarea "}"
type textarea "i"
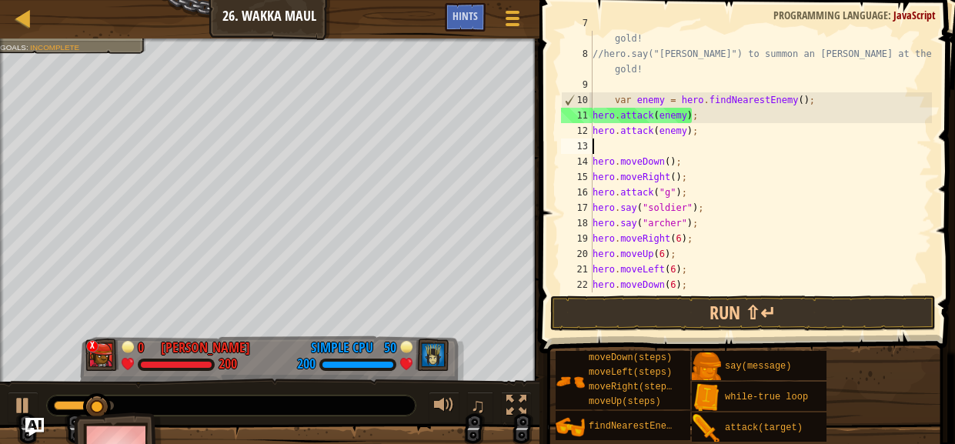
type textarea "i"
type textarea "f"
click at [613, 101] on div "//hero.say("soldier") to summon a Soldier at the cost of 20 gold! //hero.say("[…" at bounding box center [760, 169] width 342 height 308
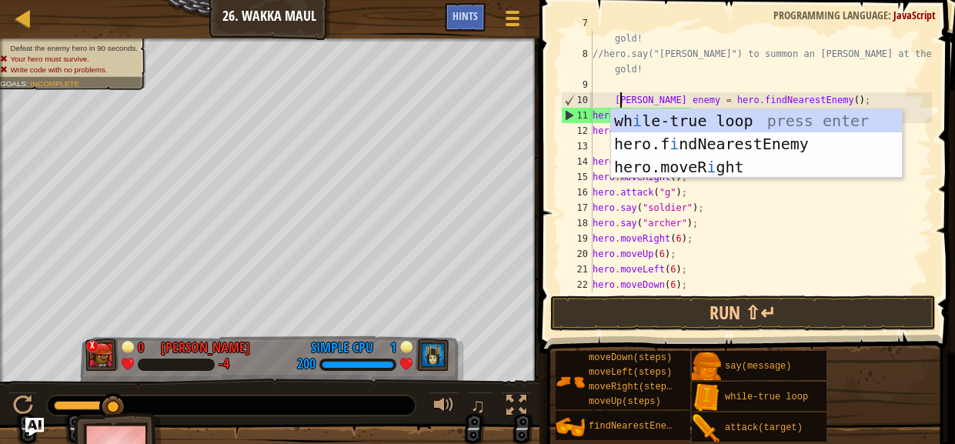
scroll to position [7, 2]
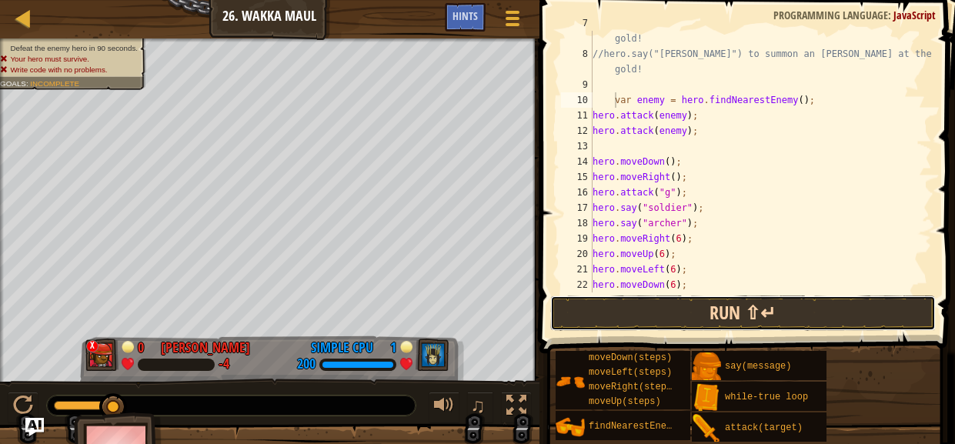
click at [750, 313] on button "Run ⇧↵" at bounding box center [742, 312] width 385 height 35
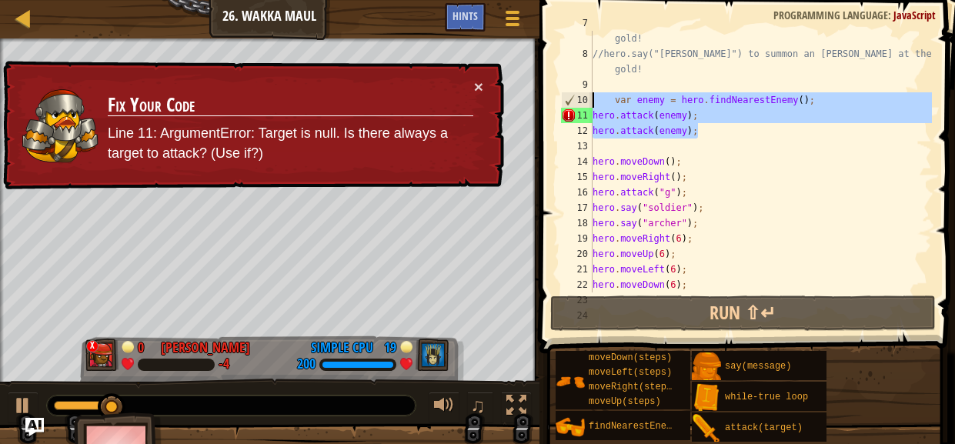
drag, startPoint x: 718, startPoint y: 134, endPoint x: 585, endPoint y: 102, distance: 136.0
click at [585, 102] on div "var enemy = hero.findNearestEnemy(); 7 8 9 10 11 12 13 14 15 16 17 18 19 20 21 …" at bounding box center [745, 162] width 374 height 262
type textarea "var enemy = hero.findNearestEnemy(); hero.attack(enemy);"
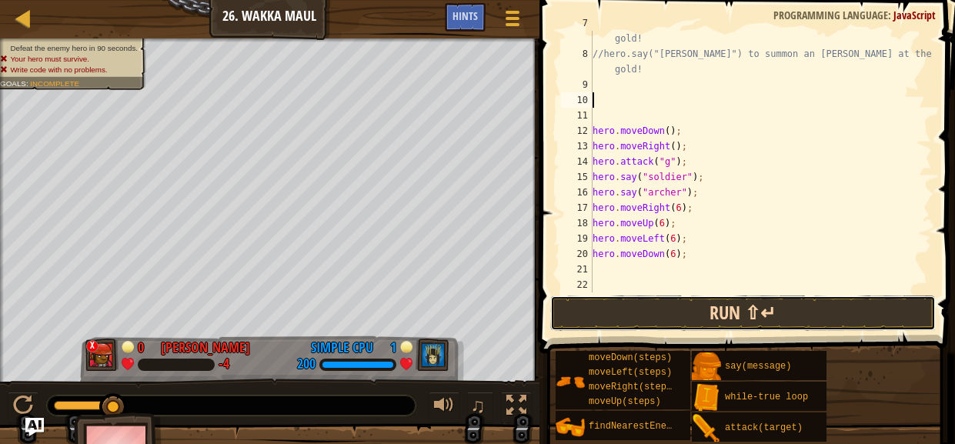
click at [703, 299] on button "Run ⇧↵" at bounding box center [742, 312] width 385 height 35
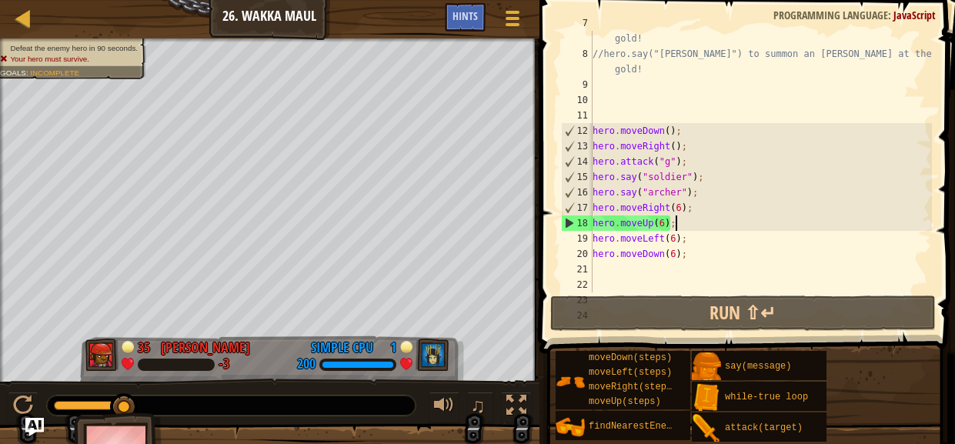
click at [690, 226] on div "//hero.say("soldier") to summon a Soldier at the cost of 20 gold! //hero.say("[…" at bounding box center [760, 169] width 342 height 308
click at [695, 224] on div "//hero.say("soldier") to summon a Soldier at the cost of 20 gold! //hero.say("[…" at bounding box center [760, 169] width 342 height 308
click at [696, 212] on div "//hero.say("soldier") to summon a Soldier at the cost of 20 gold! //hero.say("[…" at bounding box center [760, 169] width 342 height 308
click at [678, 205] on div "//hero.say("soldier") to summon a Soldier at the cost of 20 gold! //hero.say("[…" at bounding box center [760, 169] width 342 height 308
type textarea "hero.moveRight(3);"
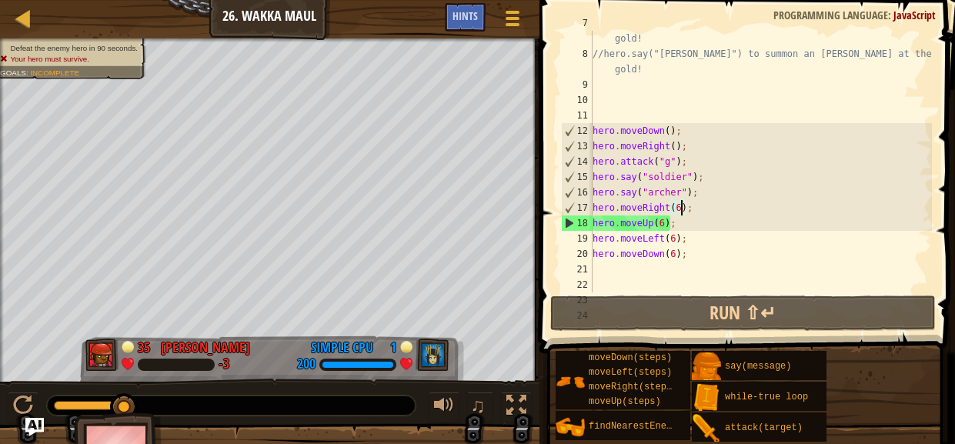
scroll to position [7, 7]
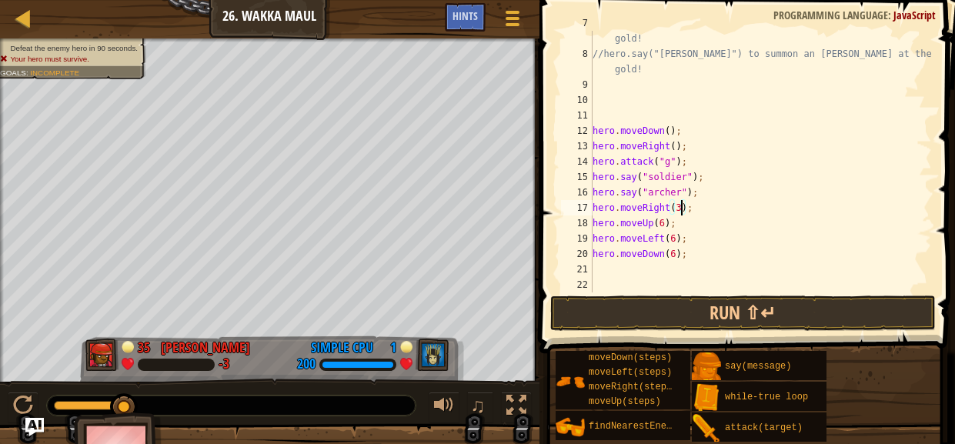
click at [703, 212] on div "//hero.say("soldier") to summon a Soldier at the cost of 20 gold! //hero.say("[…" at bounding box center [760, 169] width 342 height 308
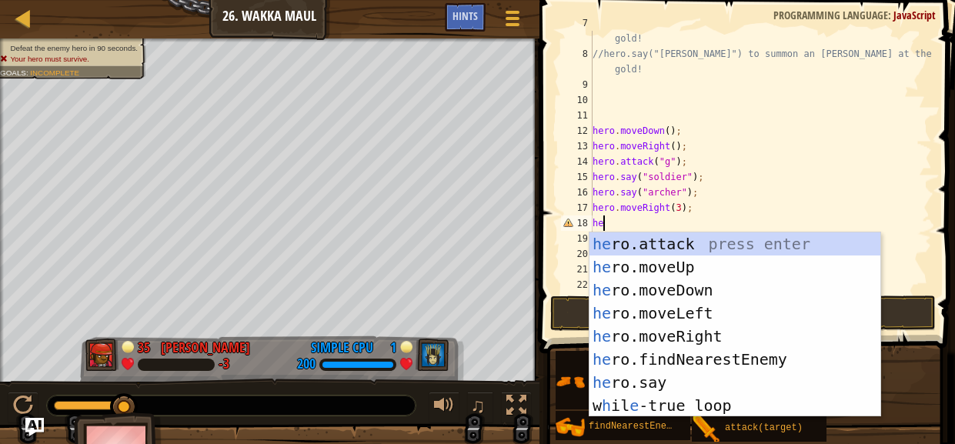
scroll to position [7, 0]
type textarea "h"
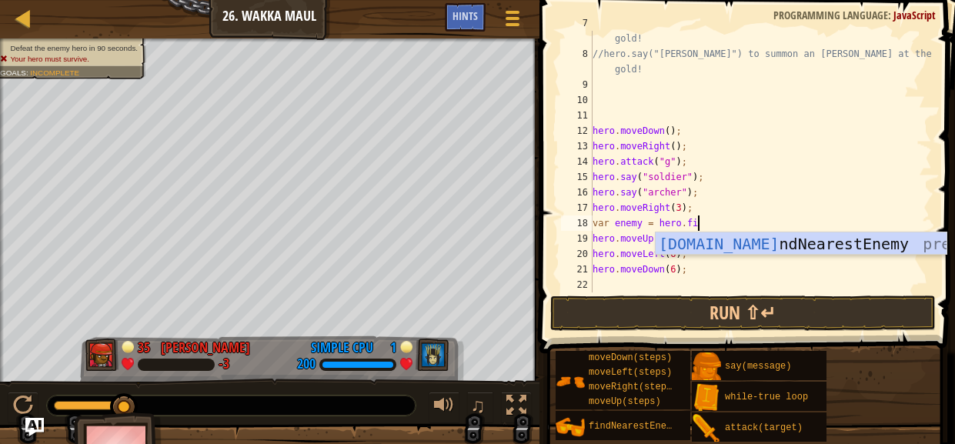
scroll to position [7, 8]
type textarea "var enemy = hero.find"
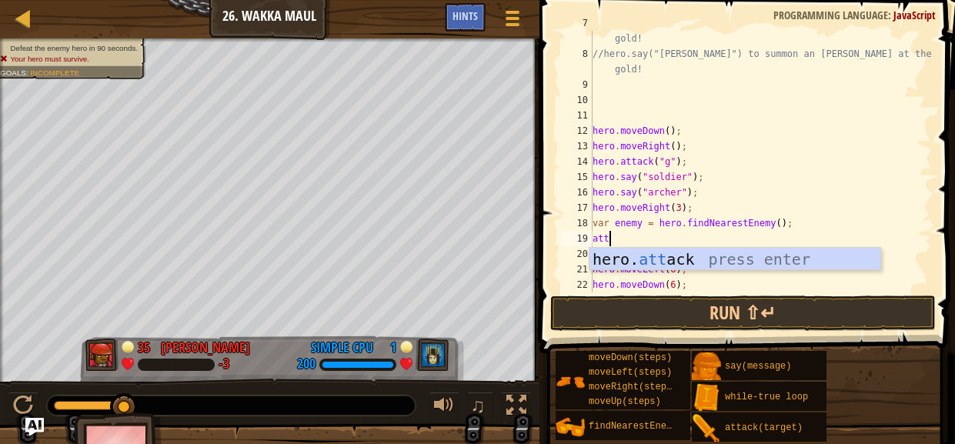
scroll to position [7, 1]
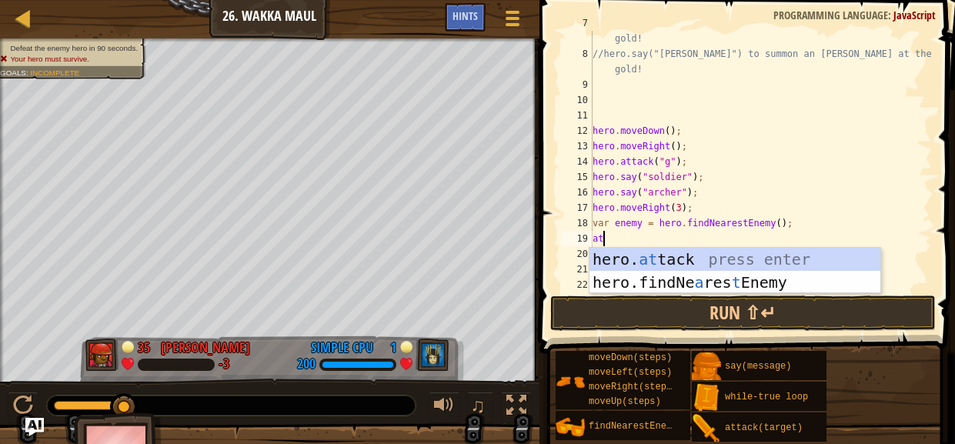
type textarea "a"
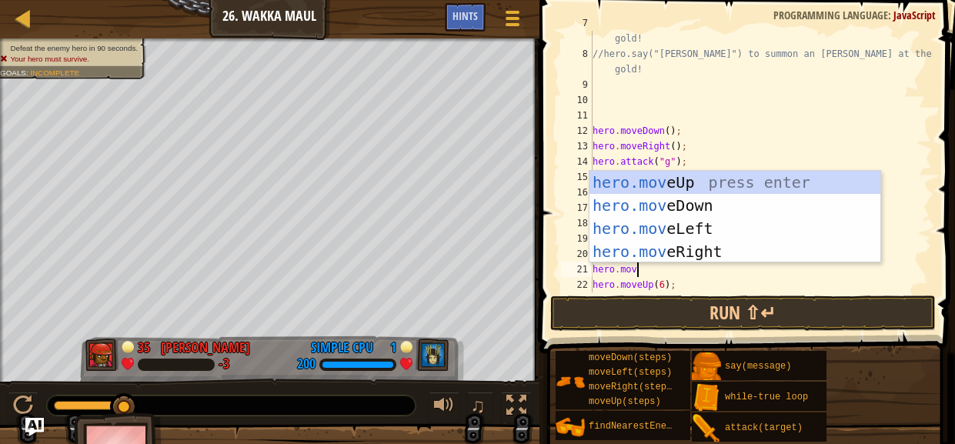
scroll to position [7, 12]
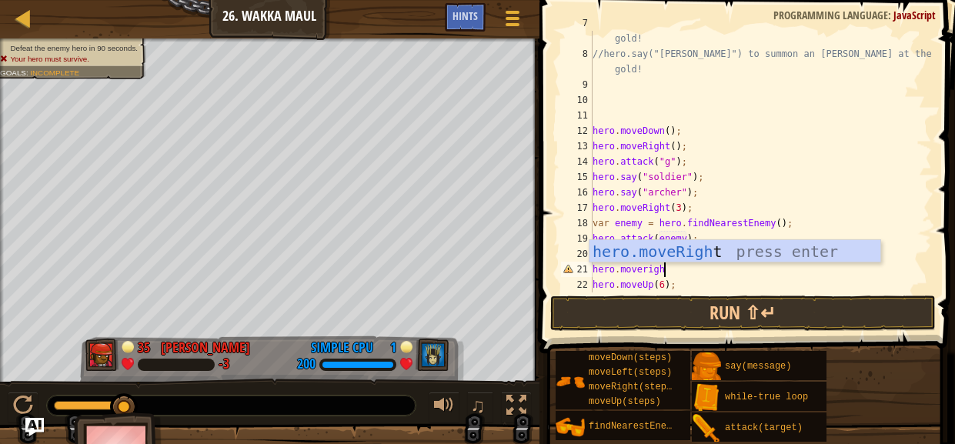
type textarea "hero.attack(enemy);hero.moveright"
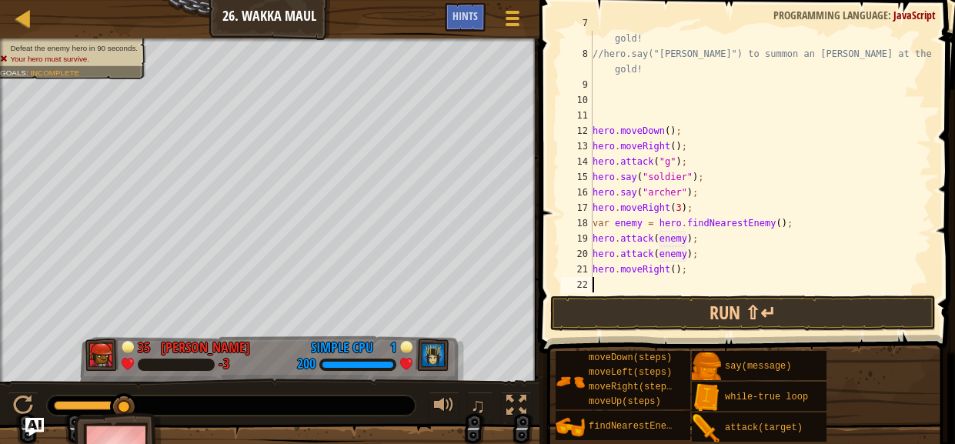
click at [677, 266] on div "//hero.say("soldier") to summon a Soldier at the cost of 20 gold! //hero.say("[…" at bounding box center [760, 169] width 342 height 308
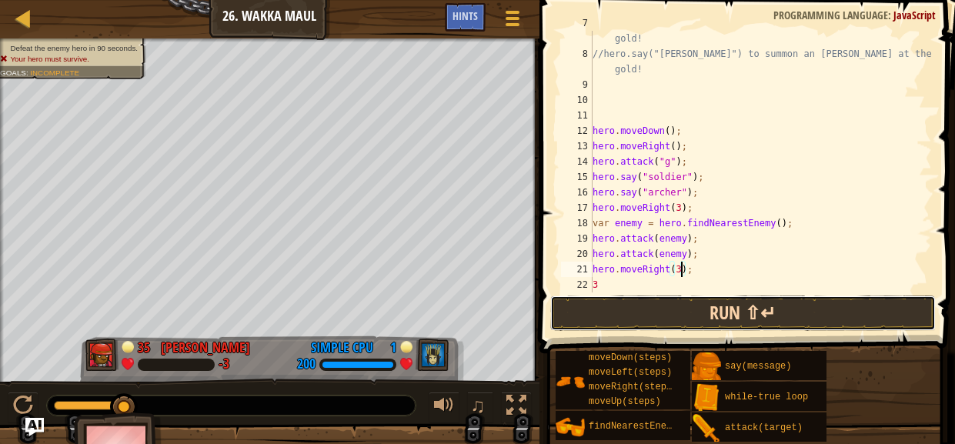
click at [714, 326] on button "Run ⇧↵" at bounding box center [742, 312] width 385 height 35
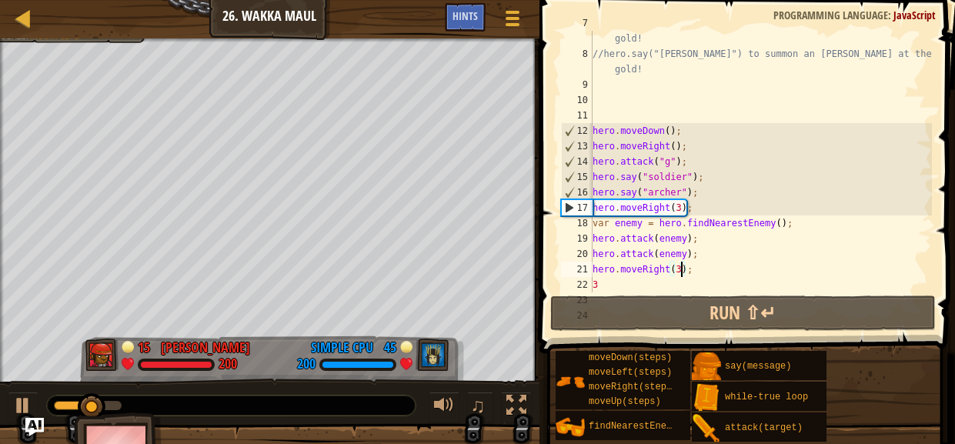
click at [607, 287] on div "//hero.say("soldier") to summon a Soldier at the cost of 20 gold! //hero.say("[…" at bounding box center [760, 169] width 342 height 308
type textarea "3"
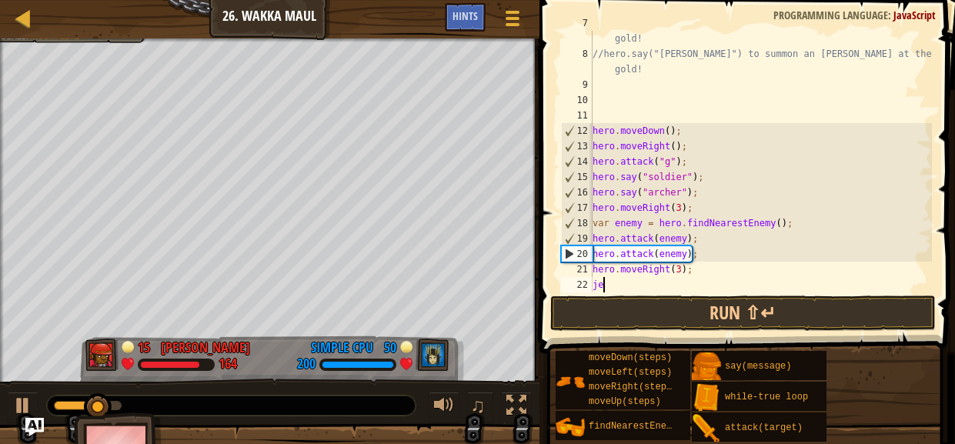
type textarea "j"
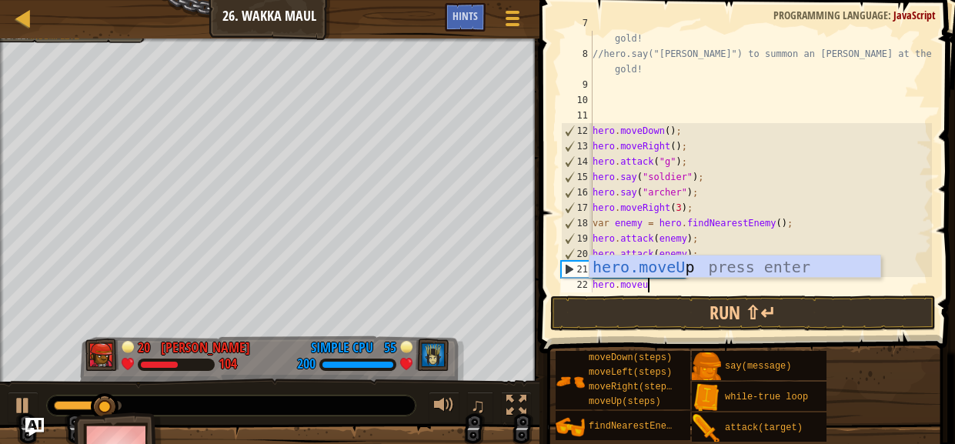
type textarea "hero.moveup"
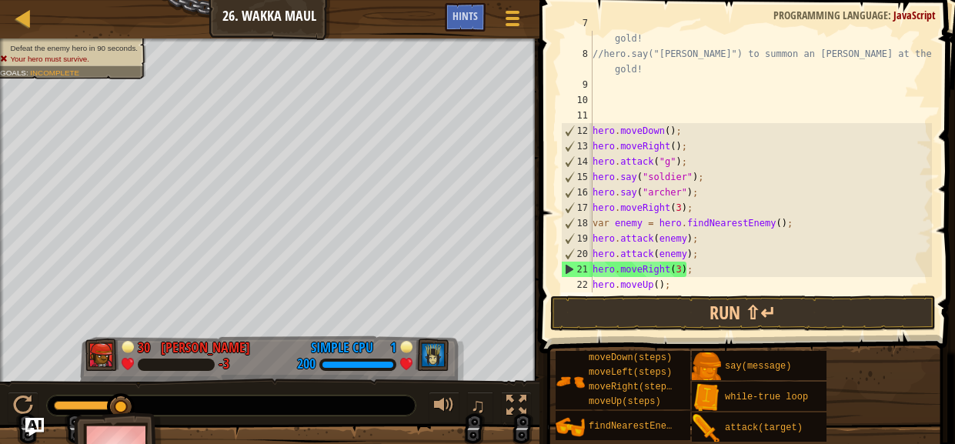
click at [659, 282] on div "//hero.say("soldier") to summon a Soldier at the cost of 20 gold! //hero.say("[…" at bounding box center [760, 169] width 342 height 308
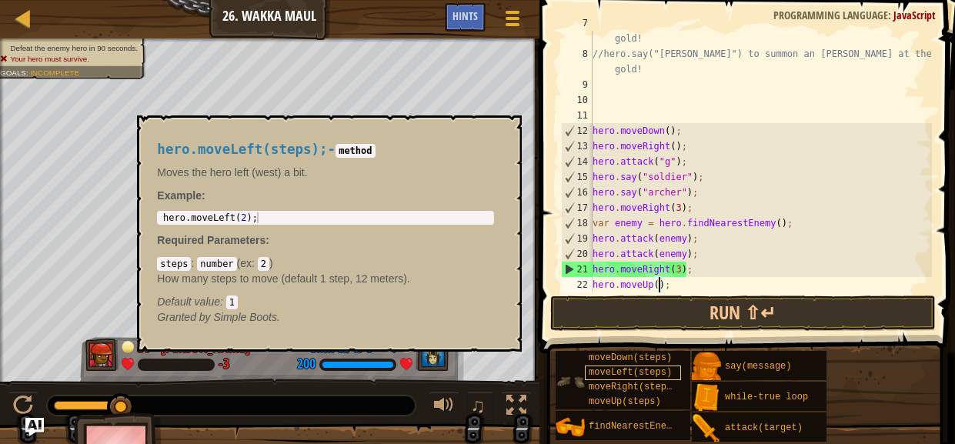
scroll to position [7, 5]
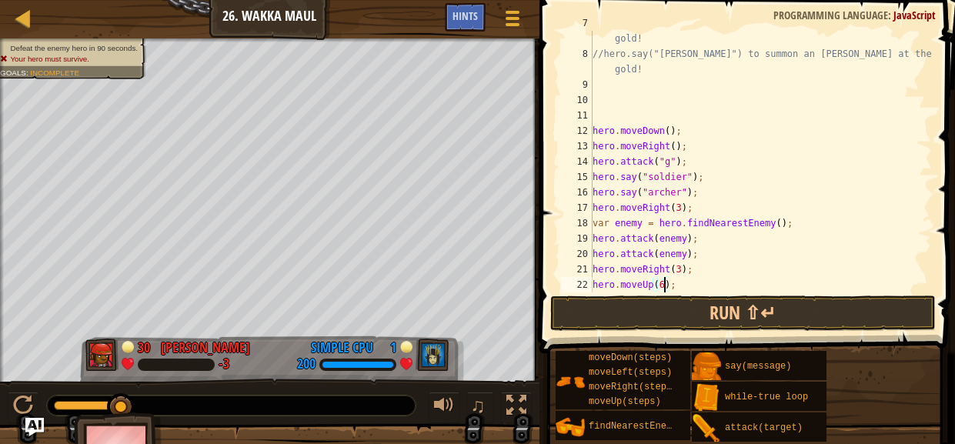
click at [721, 238] on div "//hero.say("soldier") to summon a Soldier at the cost of 20 gold! //hero.say("[…" at bounding box center [760, 169] width 342 height 308
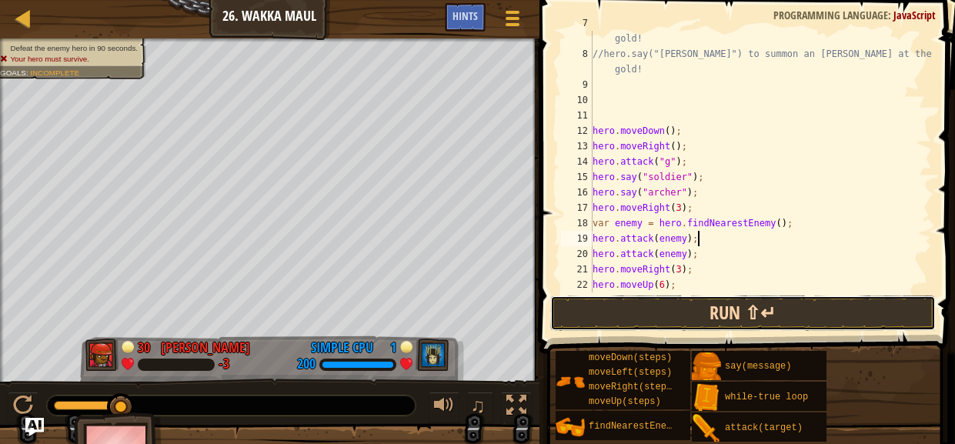
click at [729, 327] on button "Run ⇧↵" at bounding box center [742, 312] width 385 height 35
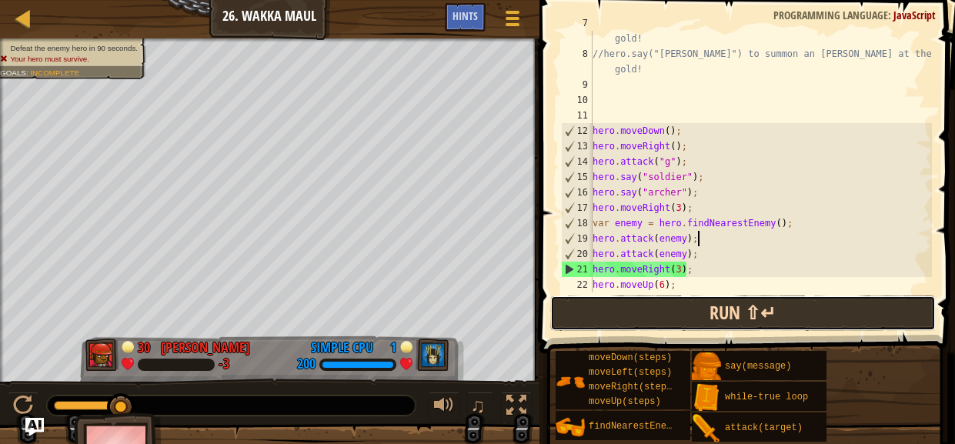
click at [685, 313] on button "Run ⇧↵" at bounding box center [742, 312] width 385 height 35
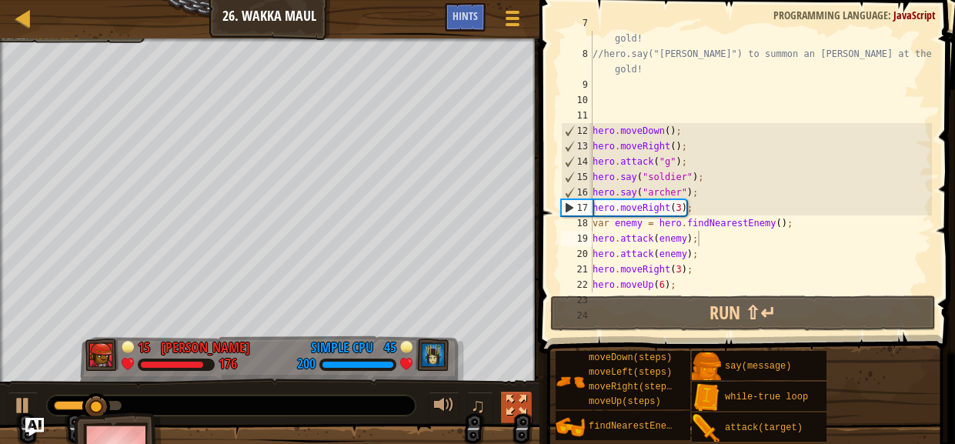
click at [518, 405] on div at bounding box center [516, 405] width 20 height 20
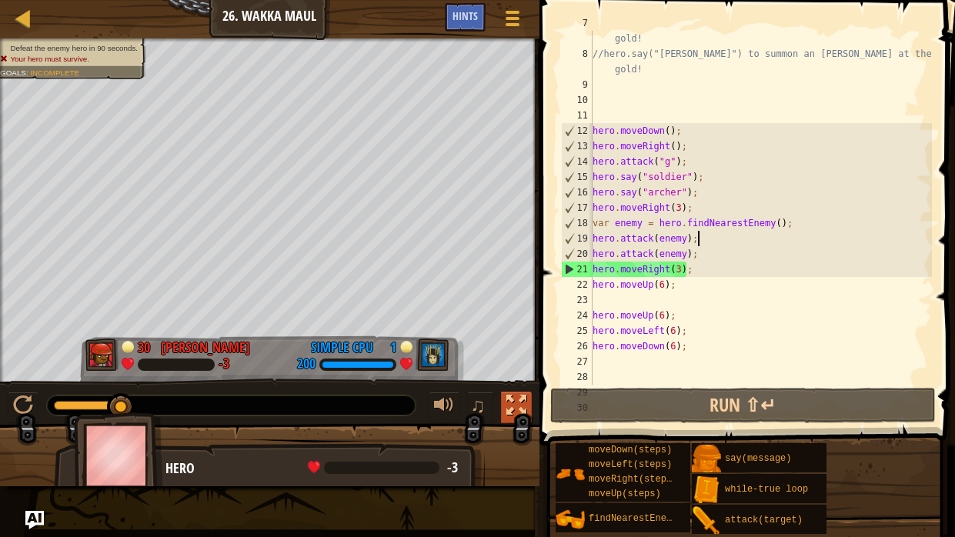
click at [515, 405] on div at bounding box center [516, 405] width 20 height 20
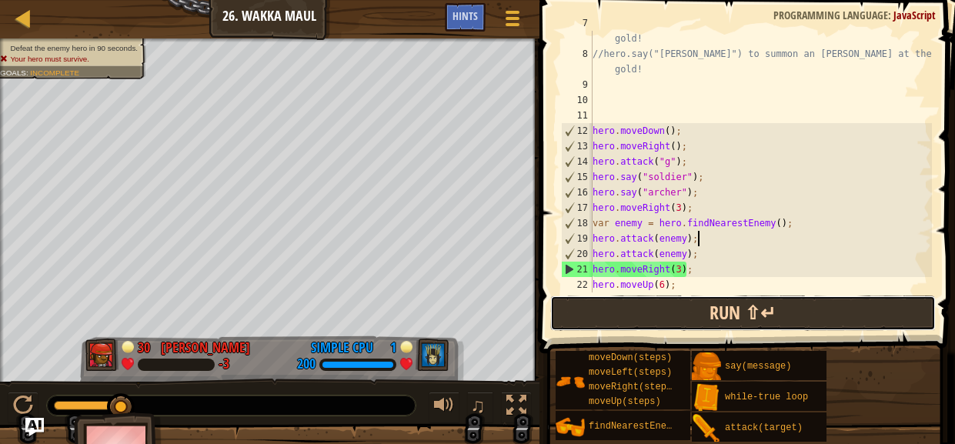
click at [593, 315] on button "Run ⇧↵" at bounding box center [742, 312] width 385 height 35
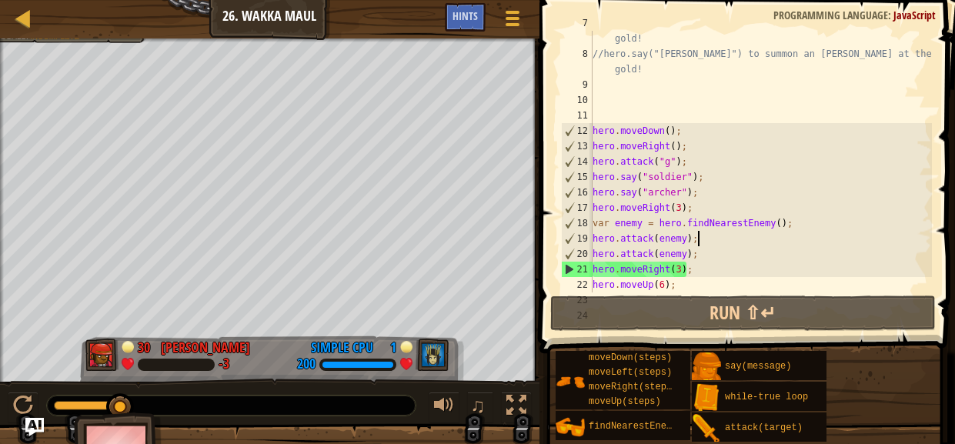
click at [690, 266] on div "//hero.say("soldier") to summon a Soldier at the cost of 20 gold! //hero.say("[…" at bounding box center [760, 169] width 342 height 308
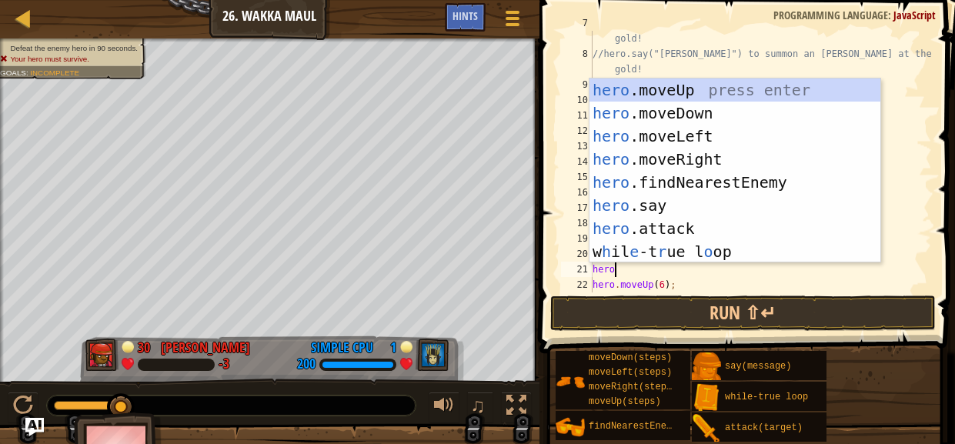
scroll to position [7, 1]
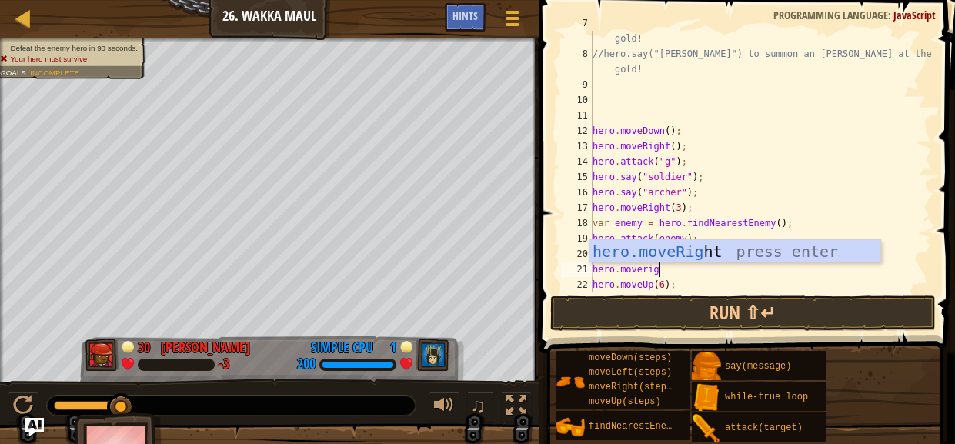
type textarea "hero.moveright"
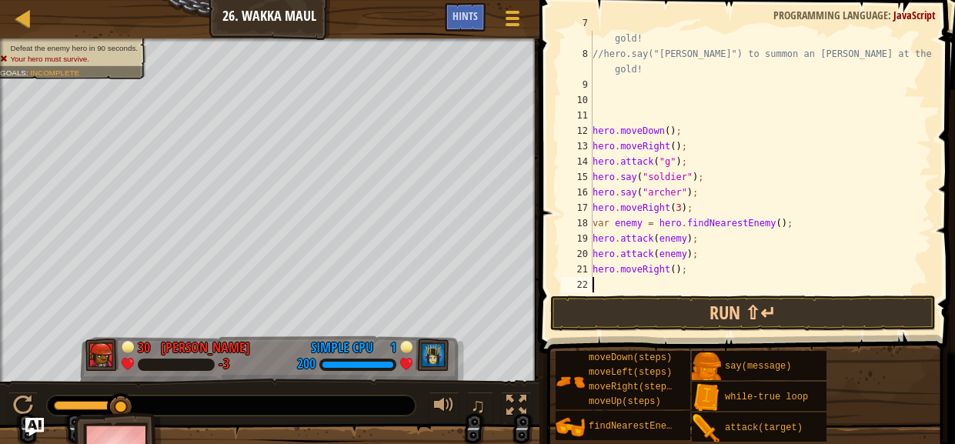
scroll to position [7, 0]
click at [676, 270] on div "//hero.say("soldier") to summon a Soldier at the cost of 20 gold! //hero.say("[…" at bounding box center [760, 169] width 342 height 308
type textarea "2"
click at [666, 285] on div "//hero.say("soldier") to summon a Soldier at the cost of 20 gold! //hero.say("[…" at bounding box center [760, 169] width 342 height 308
type textarea "h"
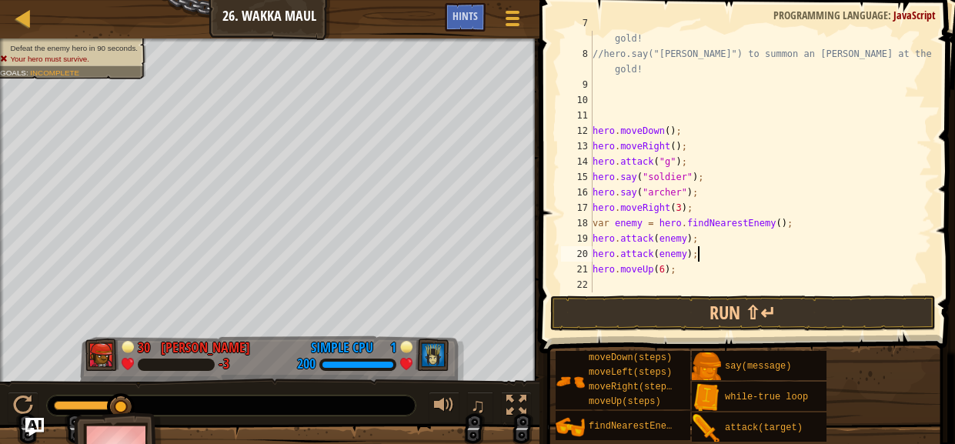
click at [693, 216] on div "//hero.say("soldier") to summon a Soldier at the cost of 20 gold! //hero.say("[…" at bounding box center [760, 169] width 342 height 308
click at [695, 212] on div "//hero.say("soldier") to summon a Soldier at the cost of 20 gold! //hero.say("[…" at bounding box center [760, 169] width 342 height 308
type textarea "hero.moveRight(3);"
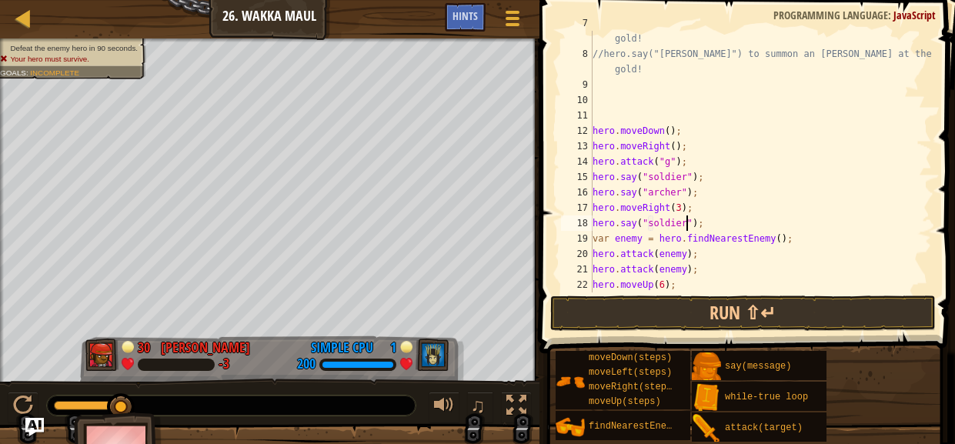
scroll to position [7, 7]
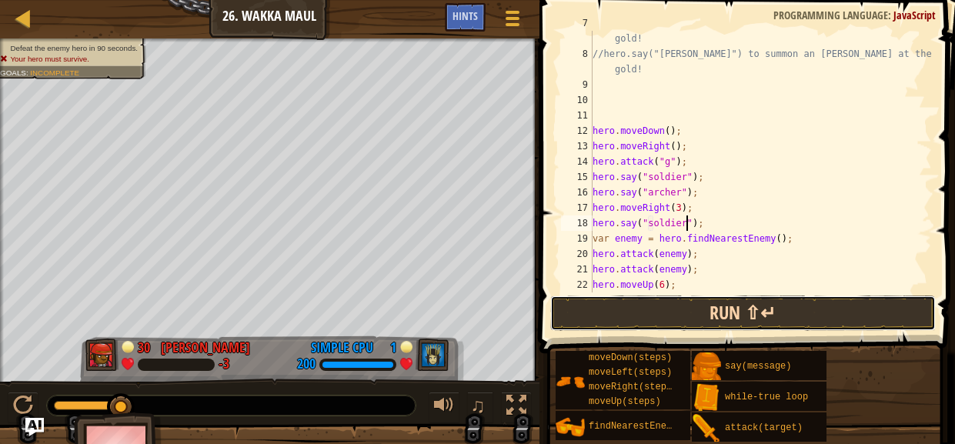
click at [759, 309] on button "Run ⇧↵" at bounding box center [742, 312] width 385 height 35
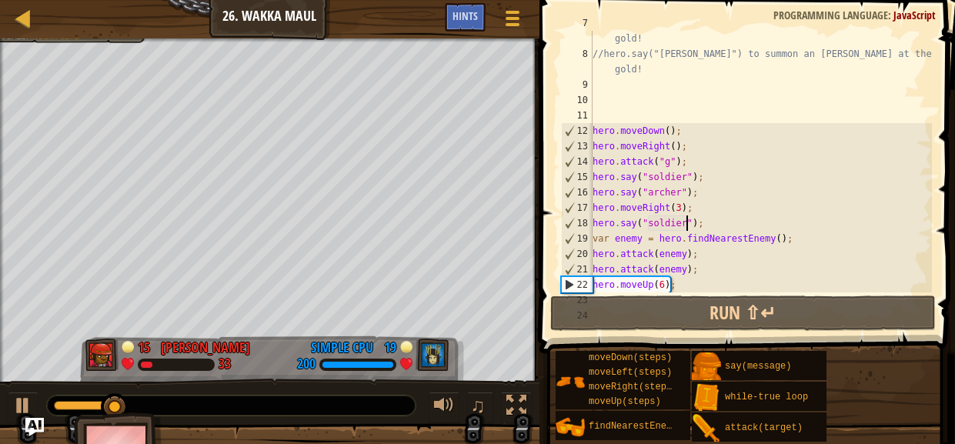
click at [714, 278] on div "//hero.say("soldier") to summon a Soldier at the cost of 20 gold! //hero.say("[…" at bounding box center [760, 169] width 342 height 308
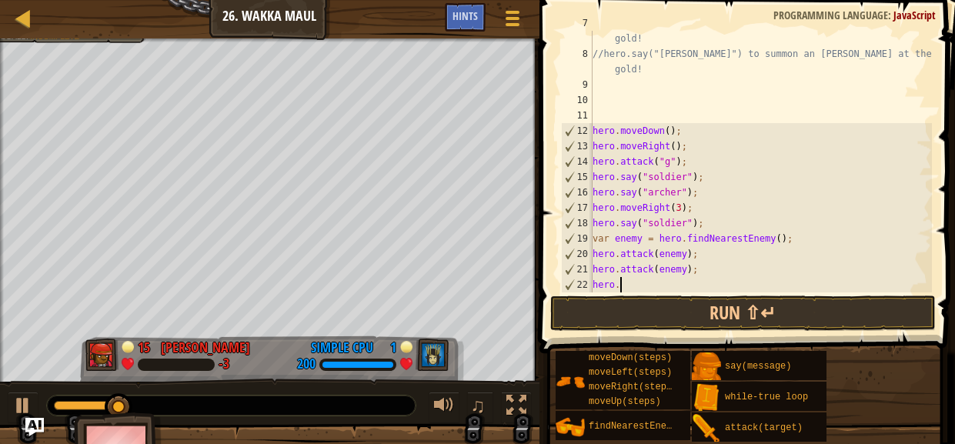
scroll to position [7, 1]
type textarea "h"
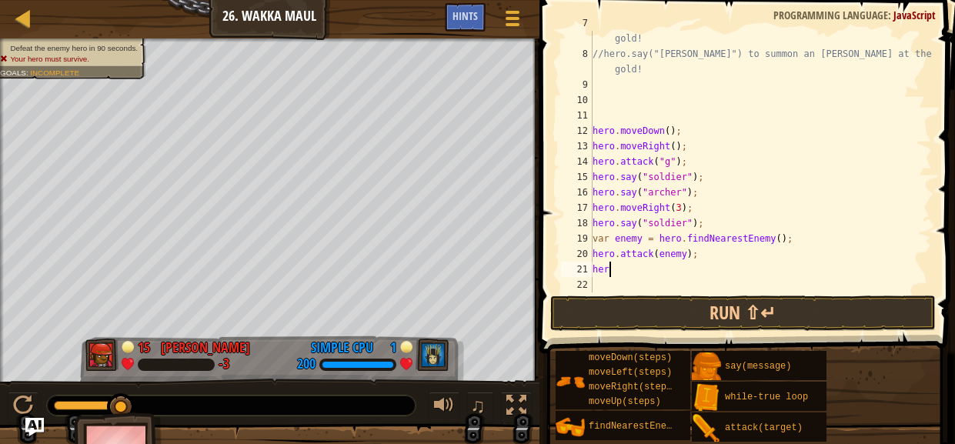
type textarea "h"
type textarea "var enemy = hero.findNearestEnemy();"
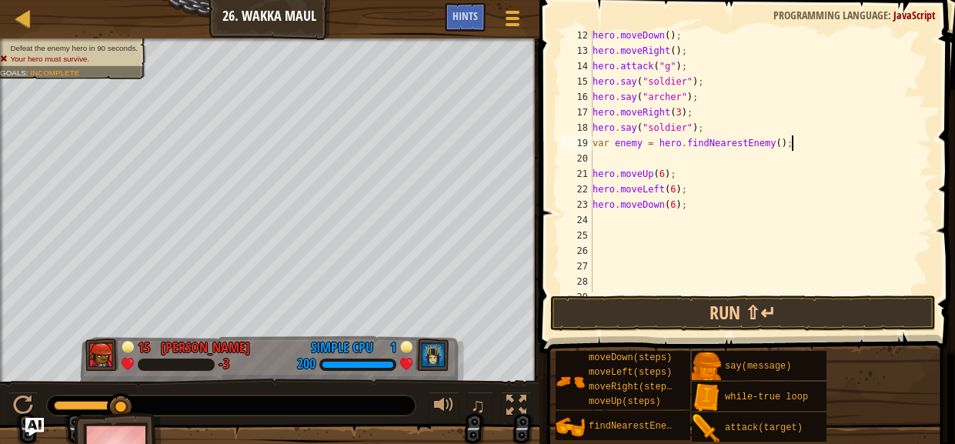
scroll to position [234, 0]
click at [655, 159] on div "hero . moveDown ( ) ; hero . moveRight ( ) ; hero . attack ( "g" ) ; hero . say…" at bounding box center [760, 174] width 342 height 292
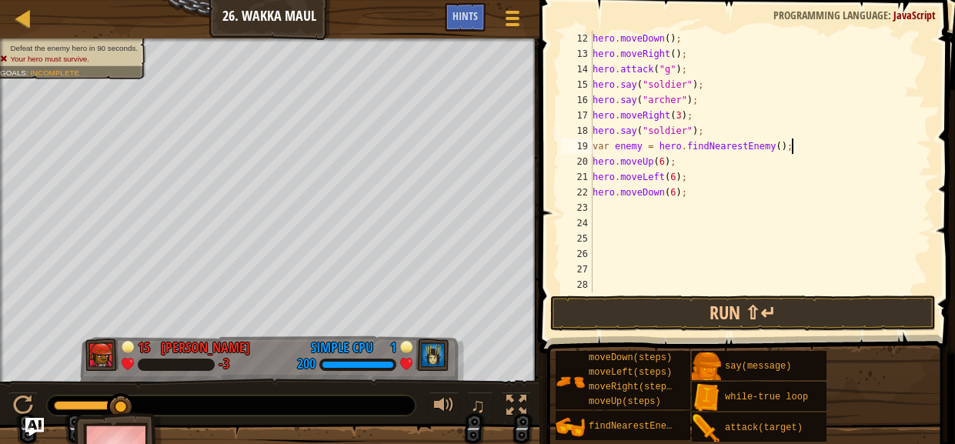
scroll to position [230, 0]
type textarea "v"
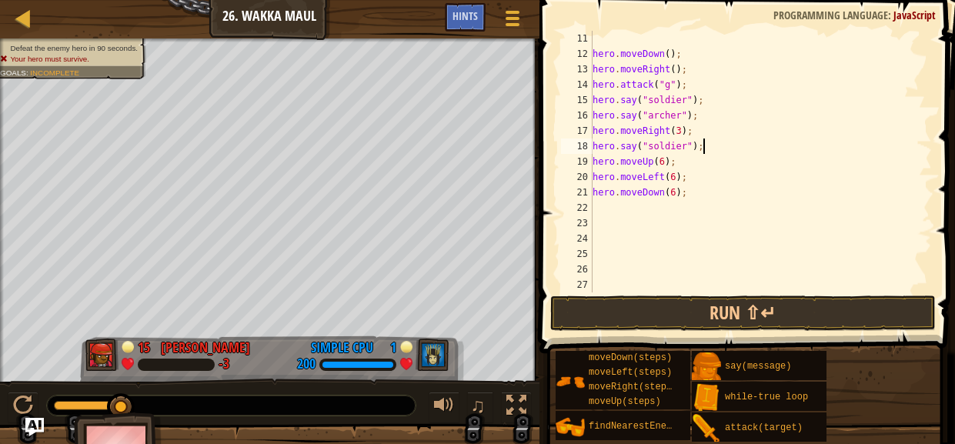
scroll to position [215, 0]
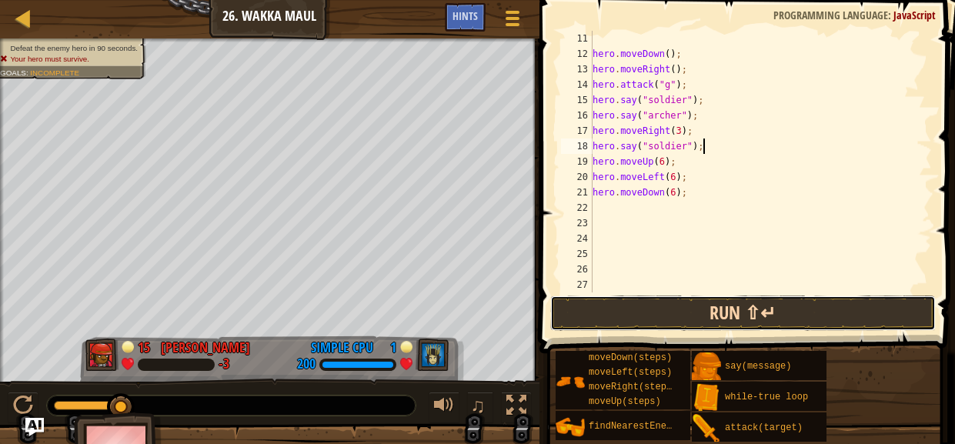
click at [771, 307] on button "Run ⇧↵" at bounding box center [742, 312] width 385 height 35
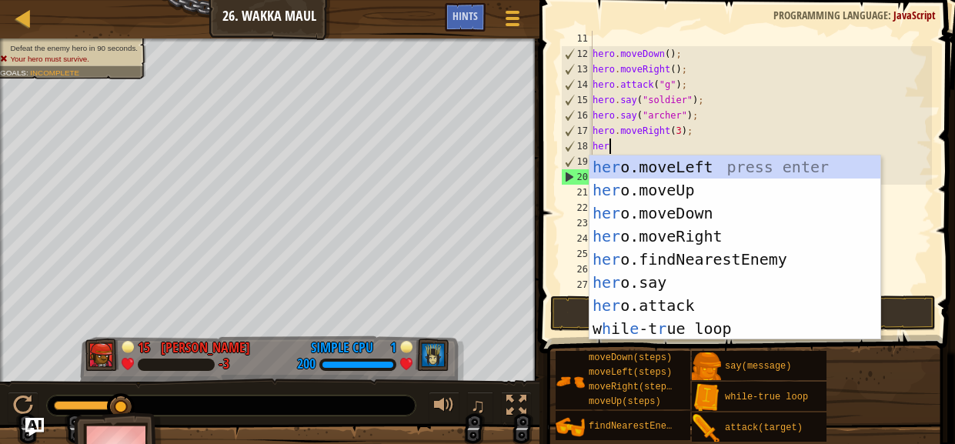
scroll to position [7, 0]
type textarea "h"
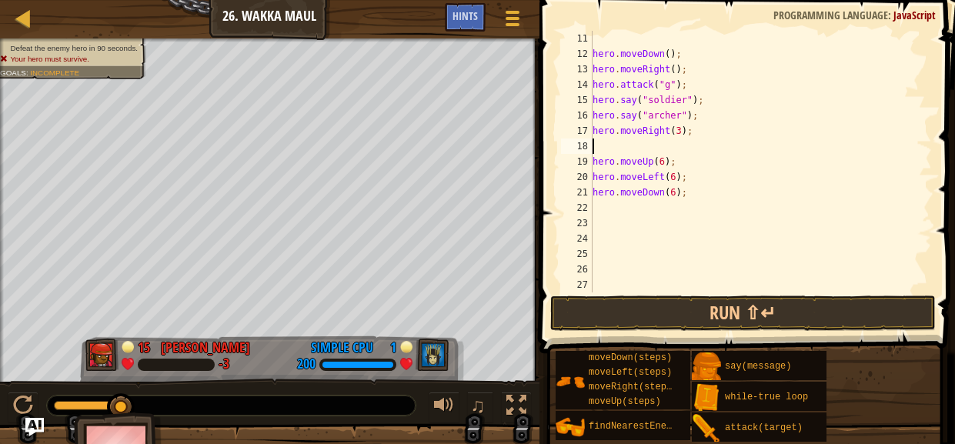
click at [715, 137] on div "hero . moveDown ( ) ; hero . moveRight ( ) ; hero . attack ( "g" ) ; hero . say…" at bounding box center [760, 177] width 342 height 292
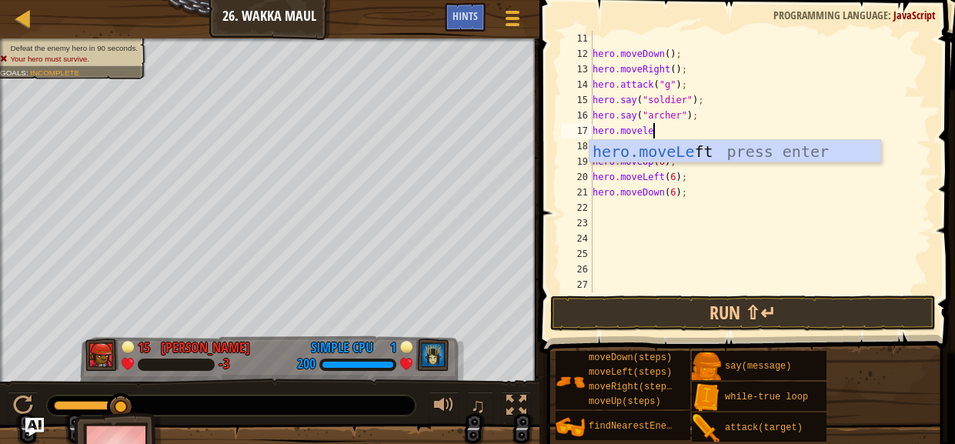
scroll to position [7, 5]
type textarea "hero.moveleft"
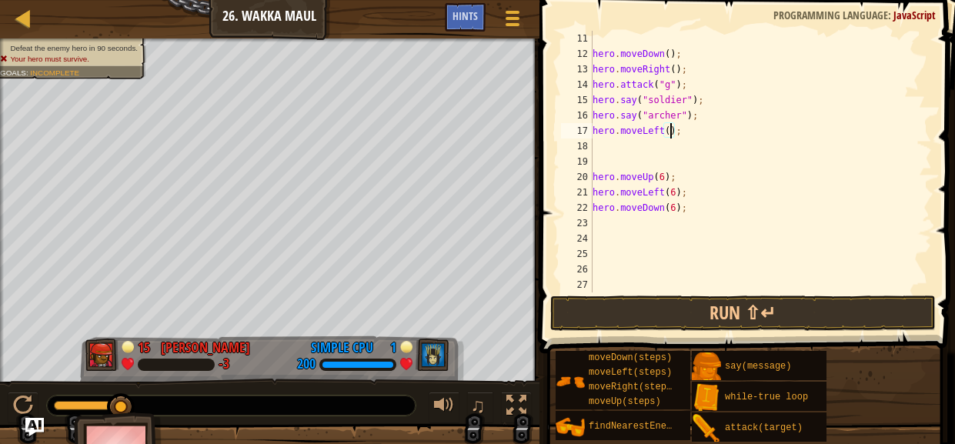
click at [671, 128] on div "hero . moveDown ( ) ; hero . moveRight ( ) ; hero . attack ( "g" ) ; hero . say…" at bounding box center [760, 177] width 342 height 292
type textarea "hero.moveLeft(2);"
click at [619, 141] on div "hero . moveDown ( ) ; hero . moveRight ( ) ; hero . attack ( "g" ) ; hero . say…" at bounding box center [760, 177] width 342 height 292
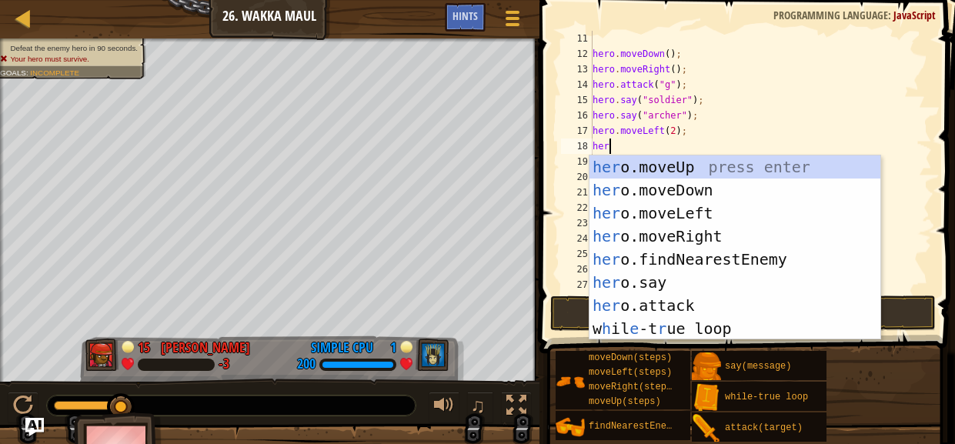
scroll to position [7, 0]
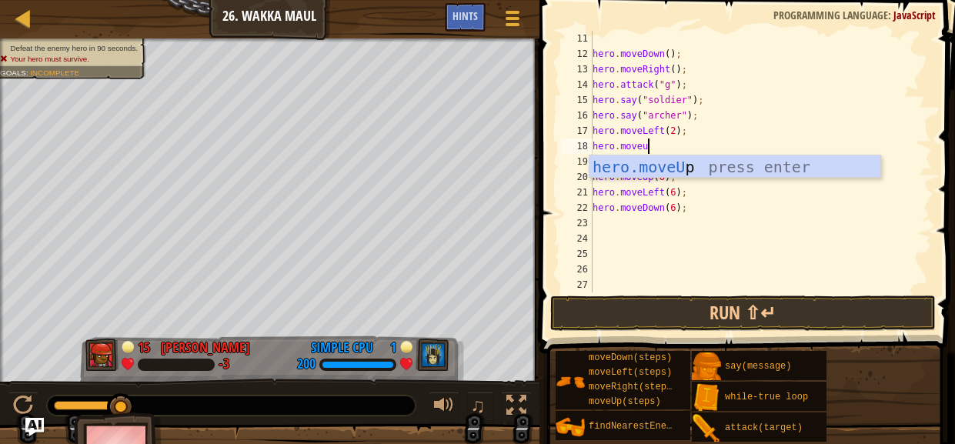
type textarea "hero.moveup"
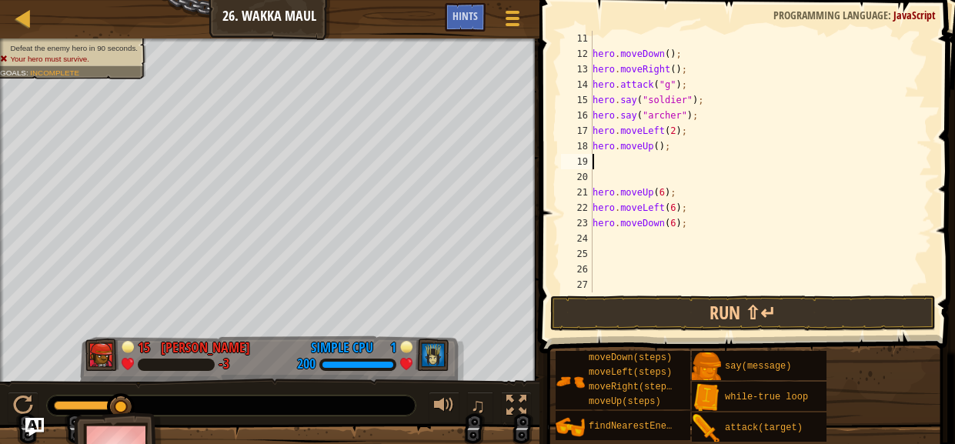
click at [651, 143] on div "hero . moveDown ( ) ; hero . moveRight ( ) ; hero . attack ( "g" ) ; hero . say…" at bounding box center [760, 177] width 342 height 292
click at [657, 147] on div "hero . moveDown ( ) ; hero . moveRight ( ) ; hero . attack ( "g" ) ; hero . say…" at bounding box center [760, 177] width 342 height 292
type textarea "hero.moveUp(3);"
click at [610, 165] on div "hero . moveDown ( ) ; hero . moveRight ( ) ; hero . attack ( "g" ) ; hero . say…" at bounding box center [760, 177] width 342 height 292
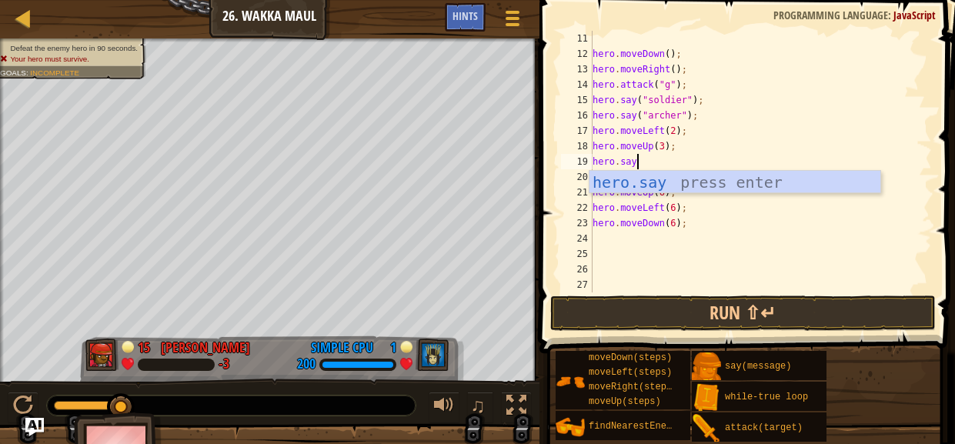
scroll to position [7, 2]
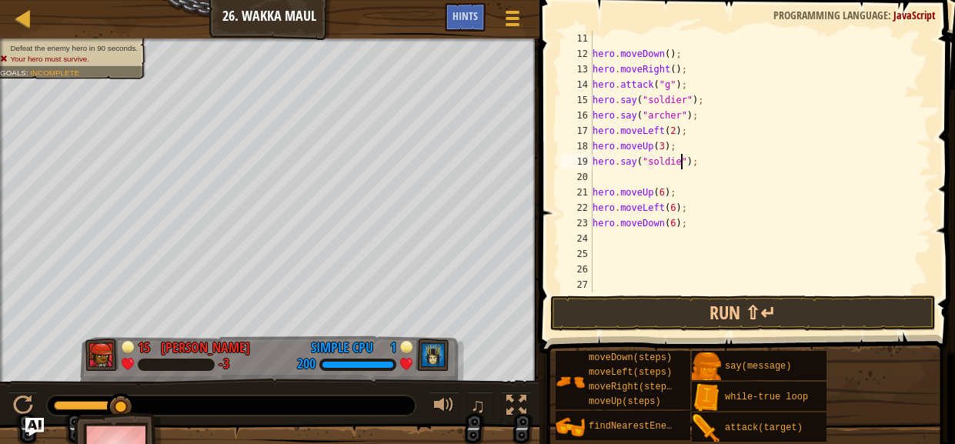
type textarea "hero.say("soldier");"
click at [612, 180] on div "hero . moveDown ( ) ; hero . moveRight ( ) ; hero . attack ( "g" ) ; hero . say…" at bounding box center [760, 177] width 342 height 292
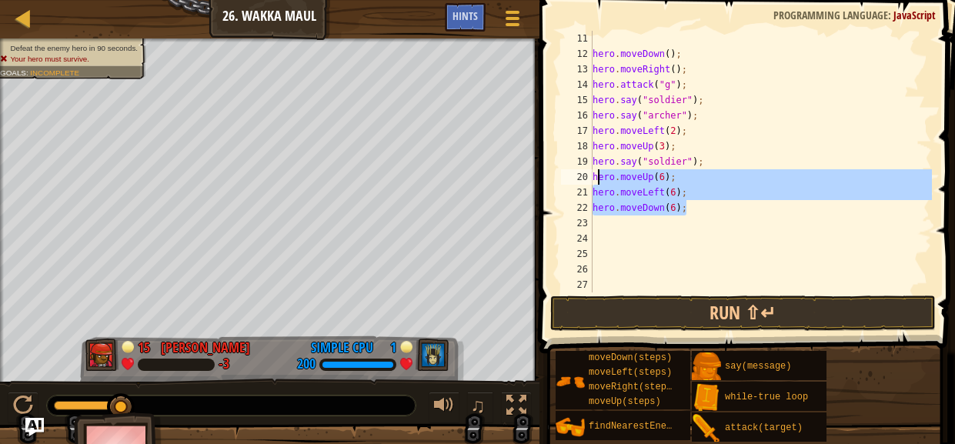
drag, startPoint x: 700, startPoint y: 207, endPoint x: 598, endPoint y: 173, distance: 107.8
click at [598, 173] on div "hero . moveDown ( ) ; hero . moveRight ( ) ; hero . attack ( "g" ) ; hero . say…" at bounding box center [760, 177] width 342 height 292
type textarea "h"
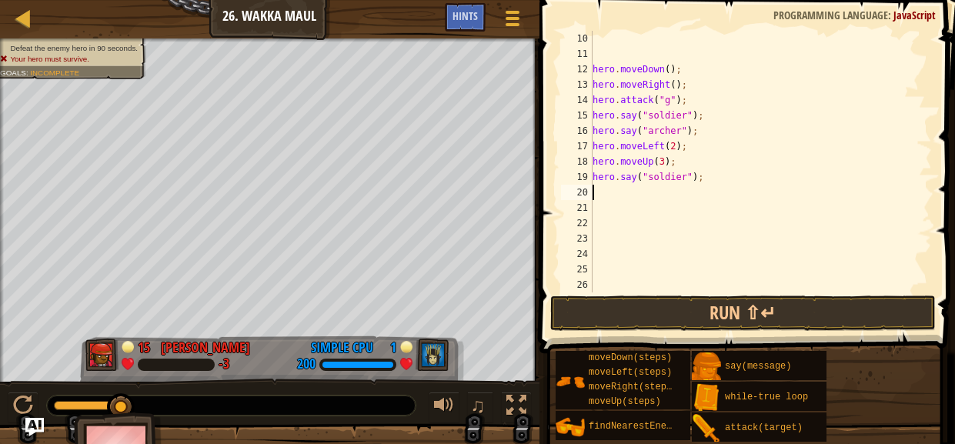
scroll to position [184, 0]
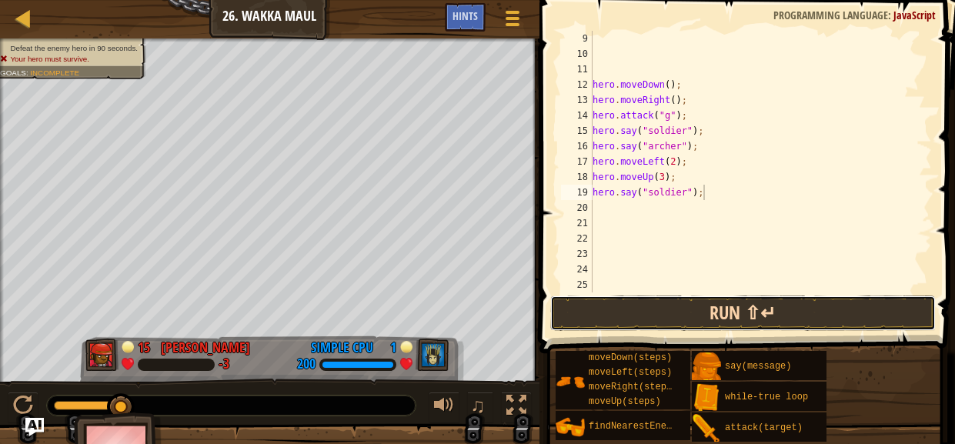
click at [649, 318] on button "Run ⇧↵" at bounding box center [742, 312] width 385 height 35
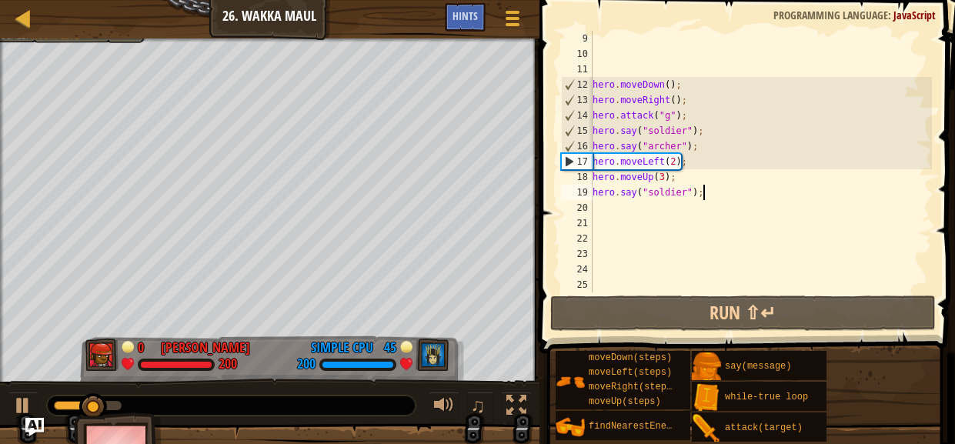
click at [675, 161] on div "hero . moveDown ( ) ; hero . moveRight ( ) ; hero . attack ( "g" ) ; hero . say…" at bounding box center [760, 177] width 342 height 292
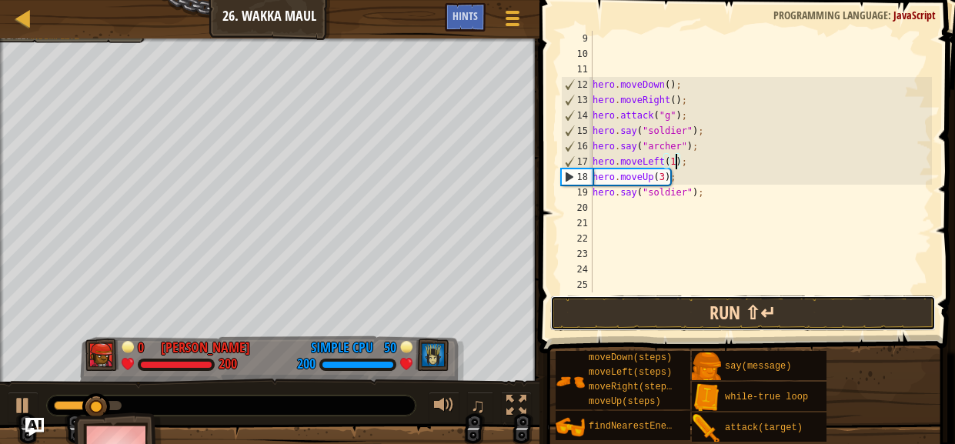
click at [751, 301] on button "Run ⇧↵" at bounding box center [742, 312] width 385 height 35
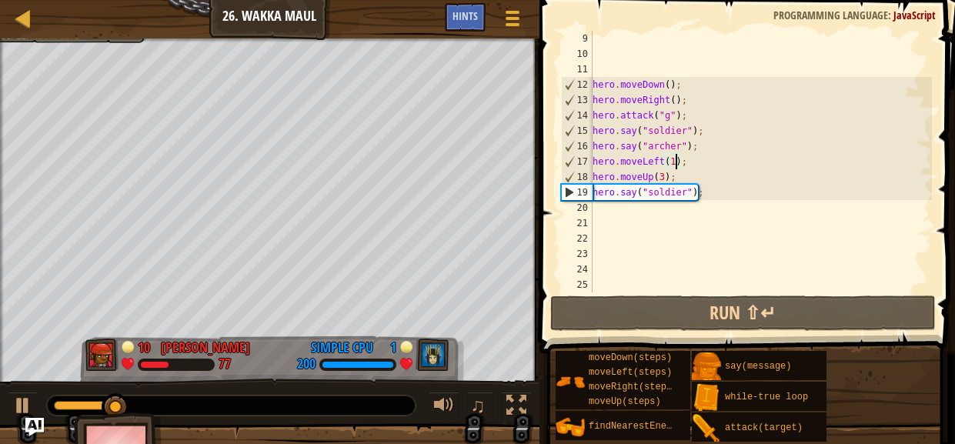
click at [687, 174] on div "hero . moveDown ( ) ; hero . moveRight ( ) ; hero . attack ( "g" ) ; hero . say…" at bounding box center [760, 177] width 342 height 292
type textarea "hero.moveUp(3);"
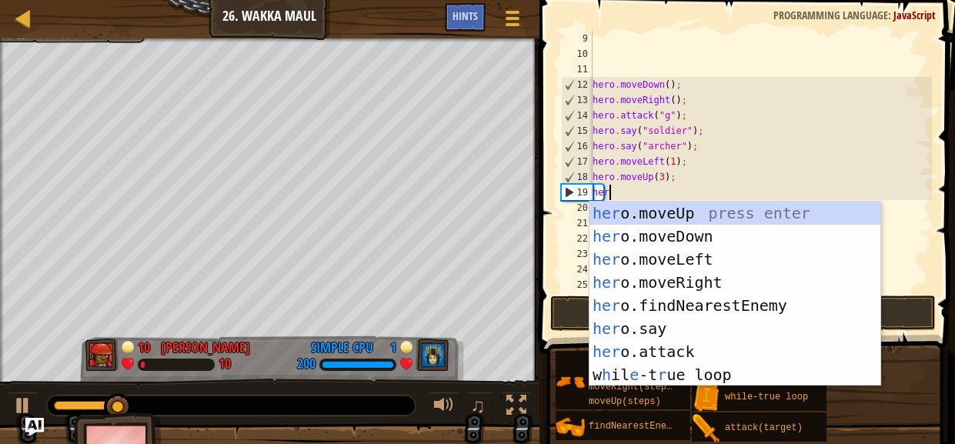
scroll to position [7, 0]
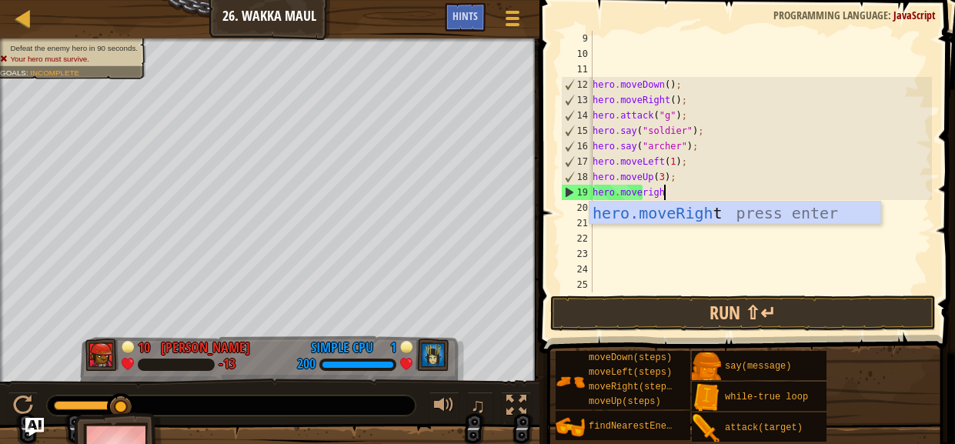
type textarea "hero.moveright"
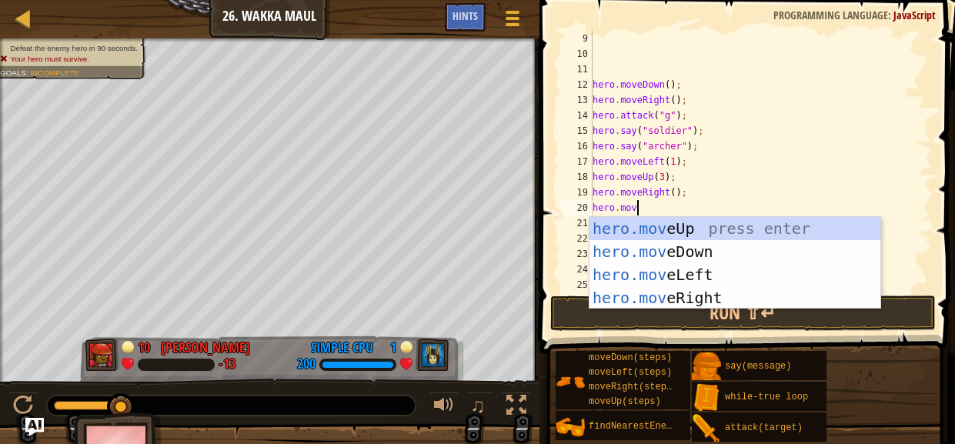
scroll to position [7, 3]
click at [676, 188] on div "hero . moveDown ( ) ; hero . moveRight ( ) ; hero . attack ( "g" ) ; hero . say…" at bounding box center [760, 177] width 342 height 292
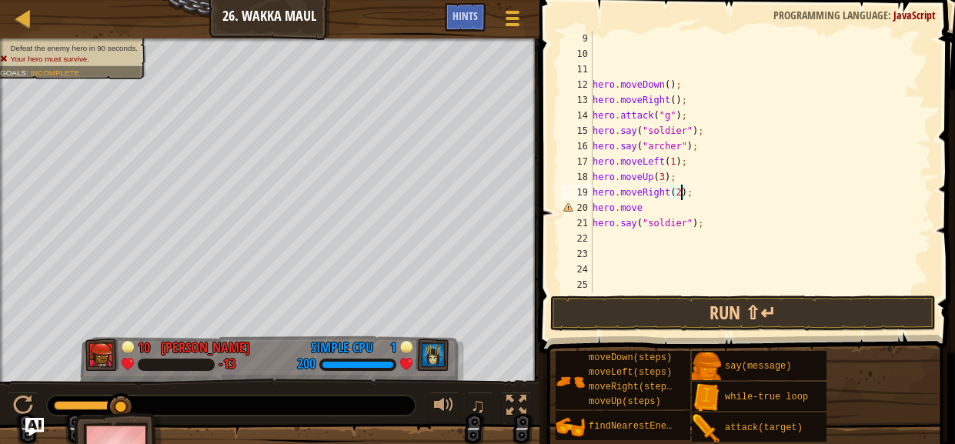
click at [683, 207] on div "hero . moveDown ( ) ; hero . moveRight ( ) ; hero . attack ( "g" ) ; hero . say…" at bounding box center [760, 177] width 342 height 292
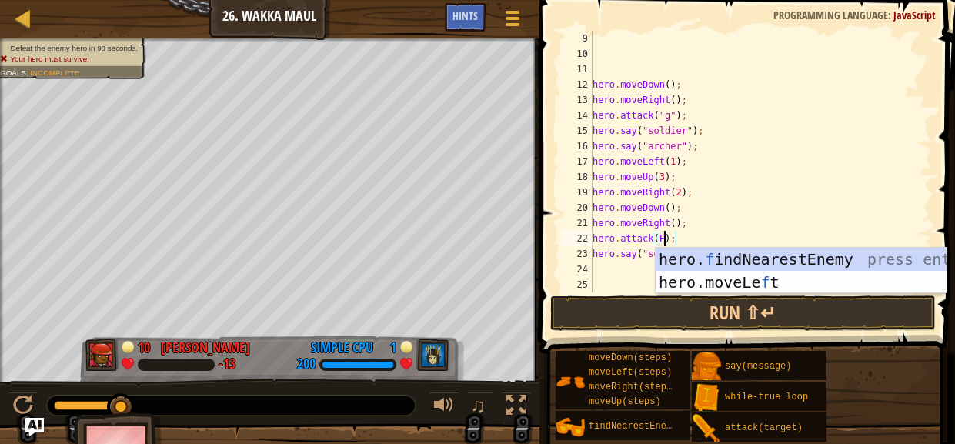
scroll to position [7, 5]
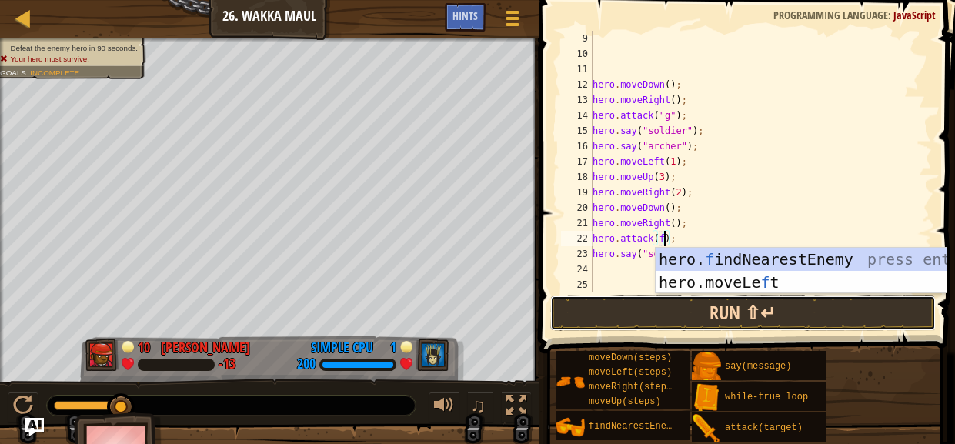
click at [668, 315] on button "Run ⇧↵" at bounding box center [742, 312] width 385 height 35
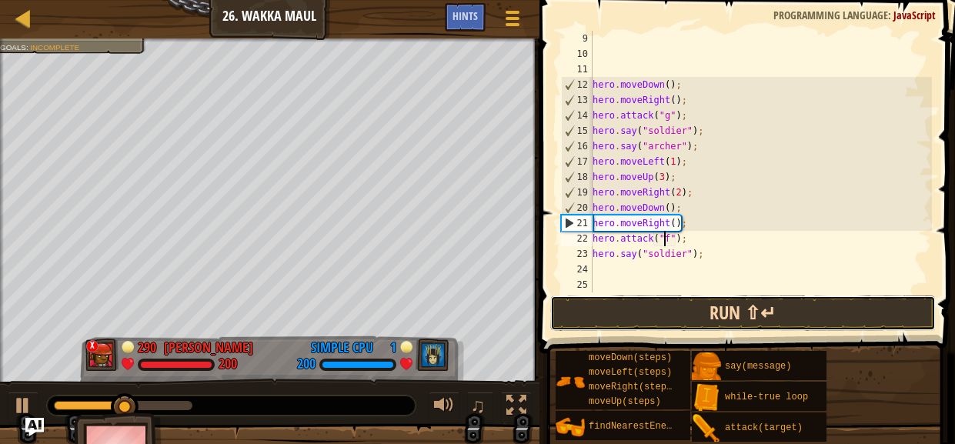
click at [710, 312] on button "Run ⇧↵" at bounding box center [742, 312] width 385 height 35
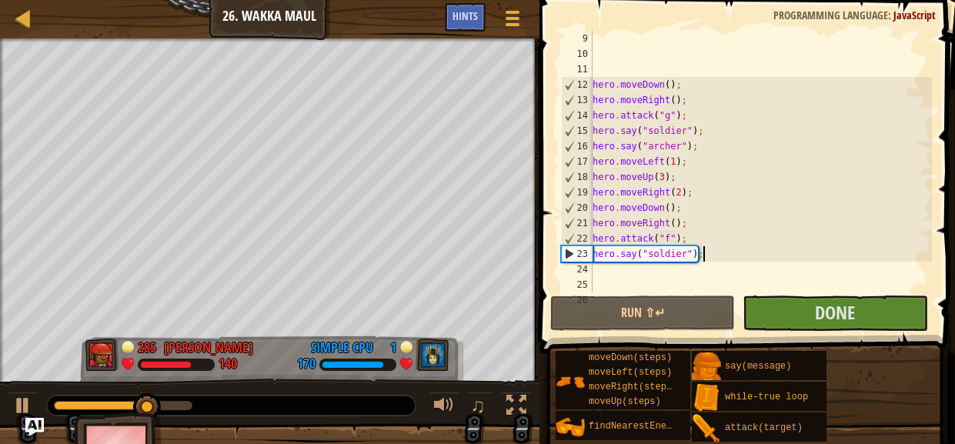
click at [712, 260] on div "hero . moveDown ( ) ; hero . moveRight ( ) ; hero . attack ( "g" ) ; hero . say…" at bounding box center [760, 177] width 342 height 292
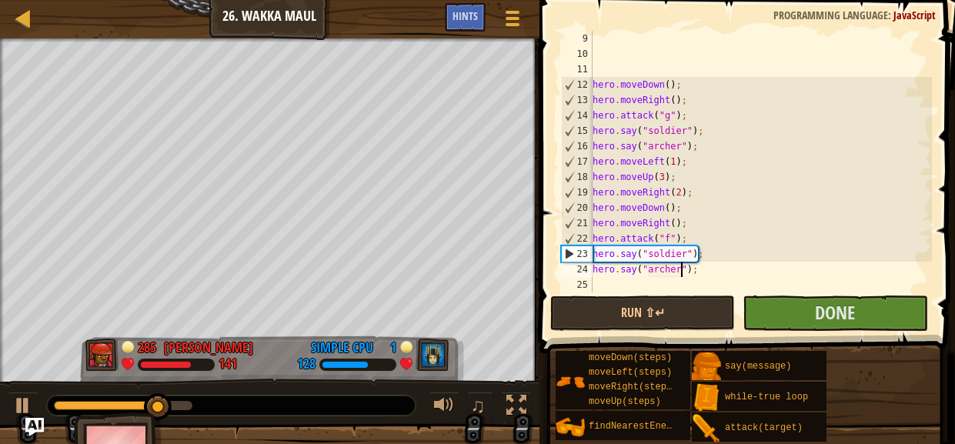
scroll to position [7, 7]
click at [705, 270] on div "hero . moveDown ( ) ; hero . moveRight ( ) ; hero . attack ( "g" ) ; hero . say…" at bounding box center [760, 177] width 342 height 292
click at [713, 282] on div "hero . moveDown ( ) ; hero . moveRight ( ) ; hero . attack ( "g" ) ; hero . say…" at bounding box center [760, 177] width 342 height 292
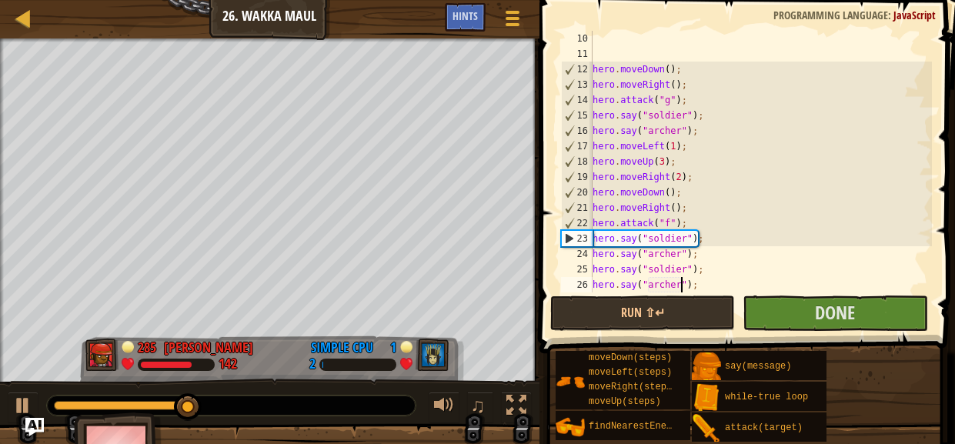
click at [691, 225] on div "hero . moveDown ( ) ; hero . moveRight ( ) ; hero . attack ( "g" ) ; hero . say…" at bounding box center [760, 177] width 342 height 292
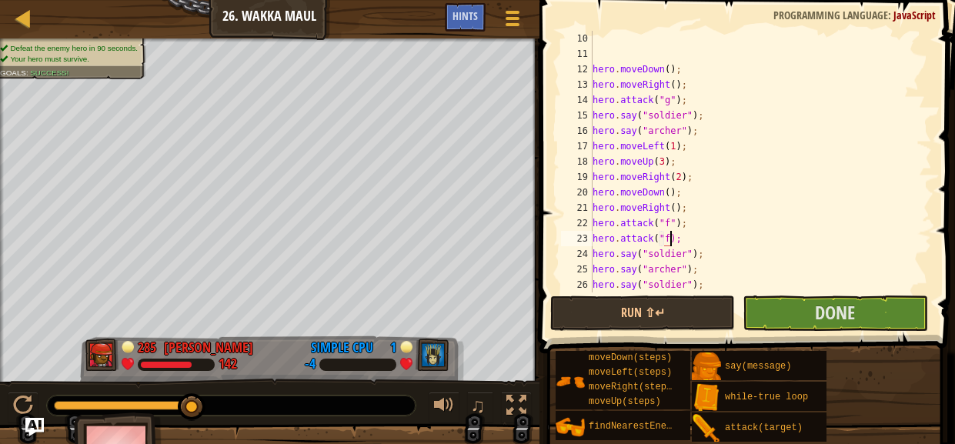
scroll to position [7, 6]
click at [874, 355] on div "moveDown(steps) moveLeft(steps) moveRight(steps) moveUp(steps) findNearestEnemy…" at bounding box center [749, 396] width 389 height 92
click at [820, 318] on span "Done" at bounding box center [835, 312] width 40 height 25
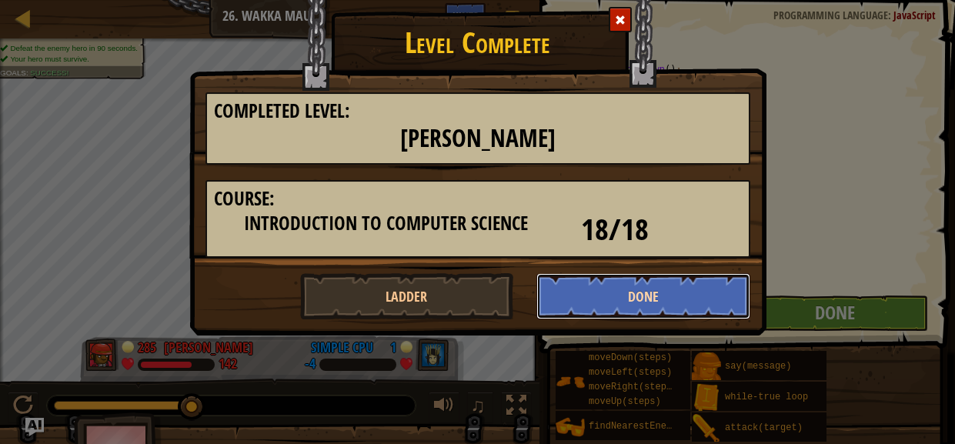
click at [614, 287] on button "Done" at bounding box center [643, 296] width 214 height 46
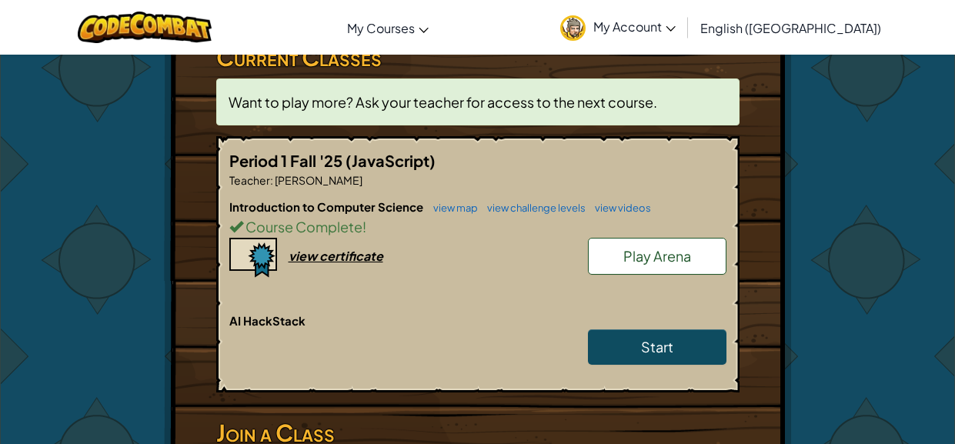
scroll to position [276, 0]
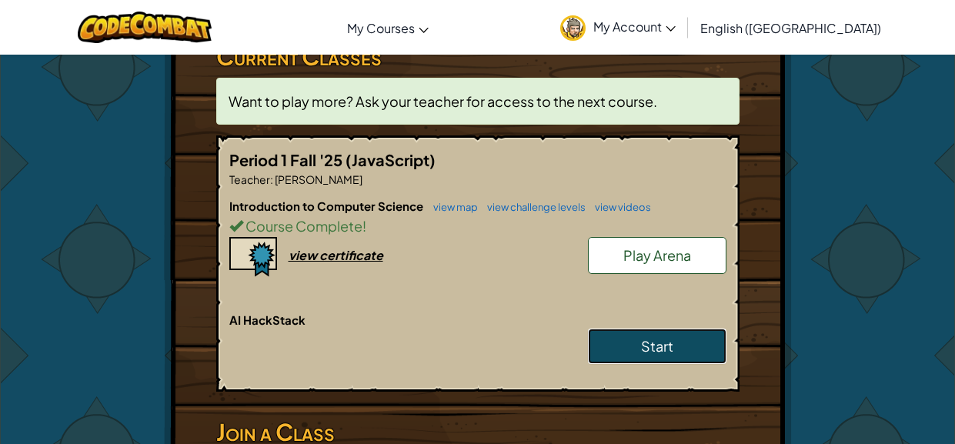
click at [675, 342] on link "Start" at bounding box center [657, 345] width 138 height 35
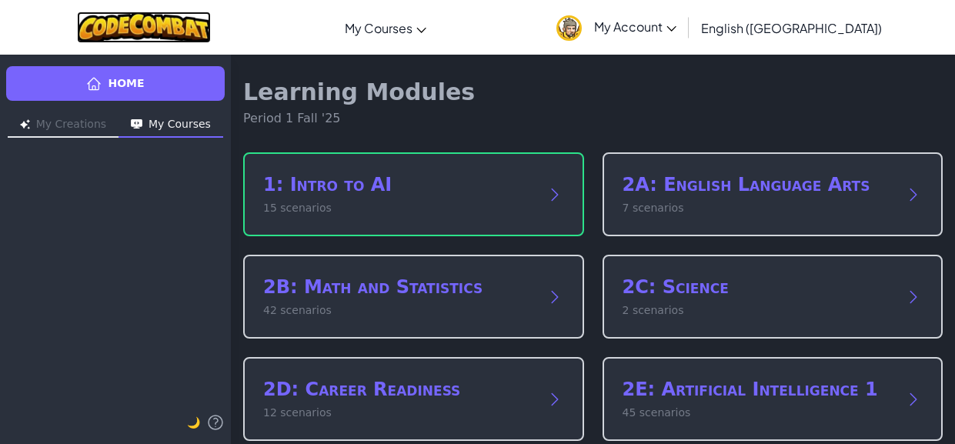
click at [210, 28] on img at bounding box center [144, 28] width 135 height 32
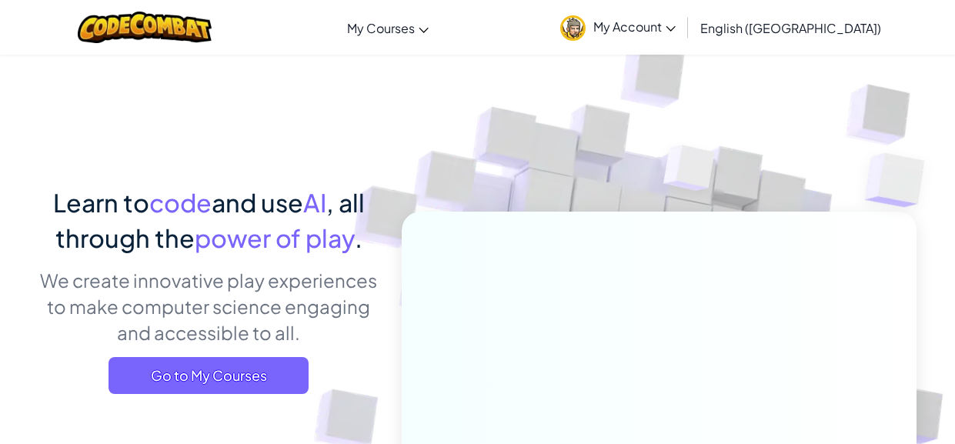
click at [675, 29] on span "My Account" at bounding box center [634, 26] width 82 height 16
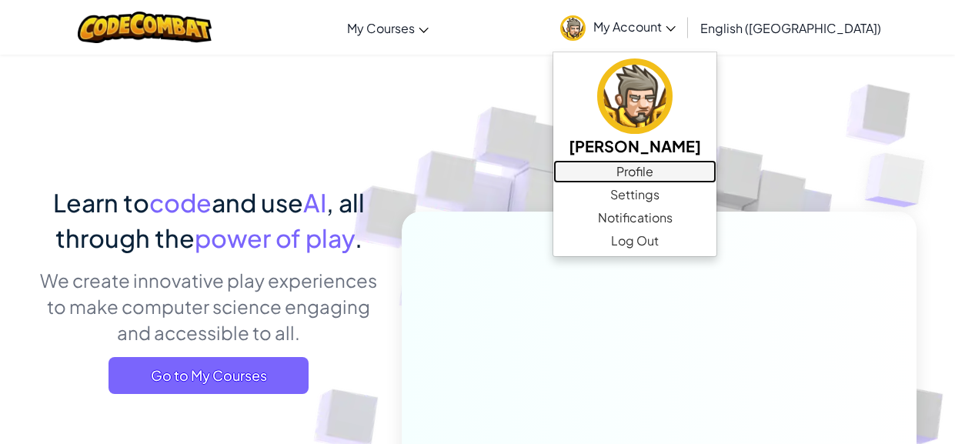
click at [716, 168] on link "Profile" at bounding box center [634, 171] width 163 height 23
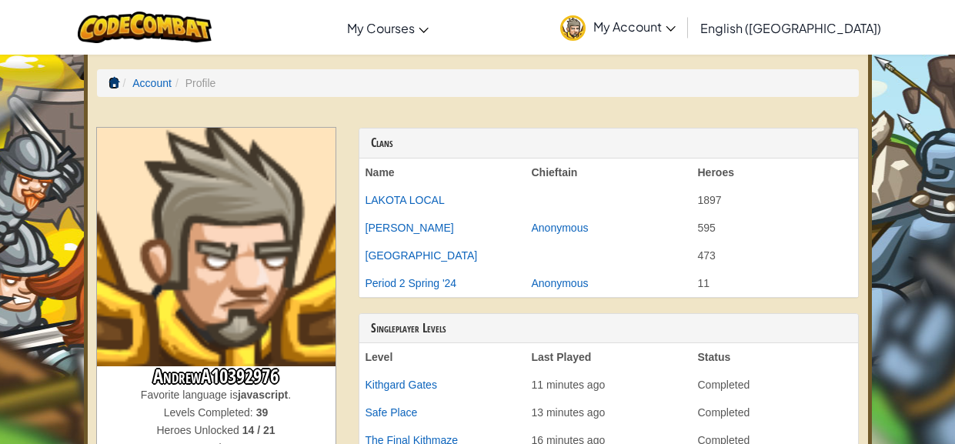
click at [110, 84] on span at bounding box center [113, 82] width 11 height 11
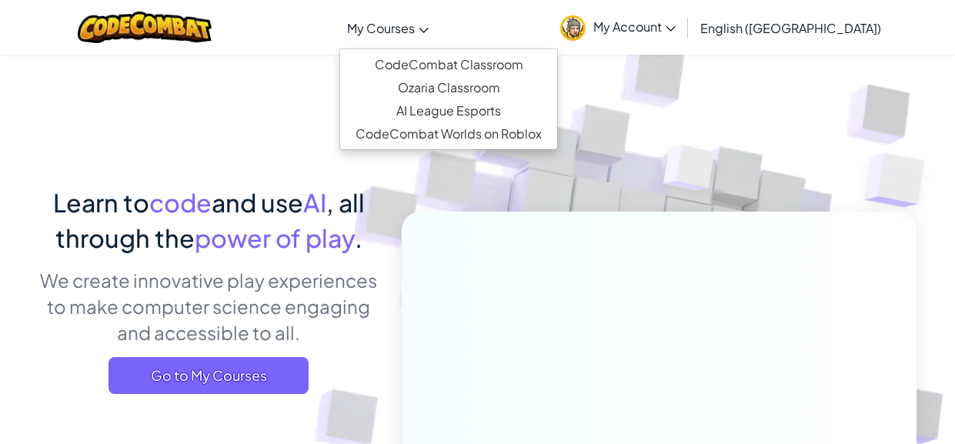
click at [415, 25] on span "My Courses" at bounding box center [381, 28] width 68 height 16
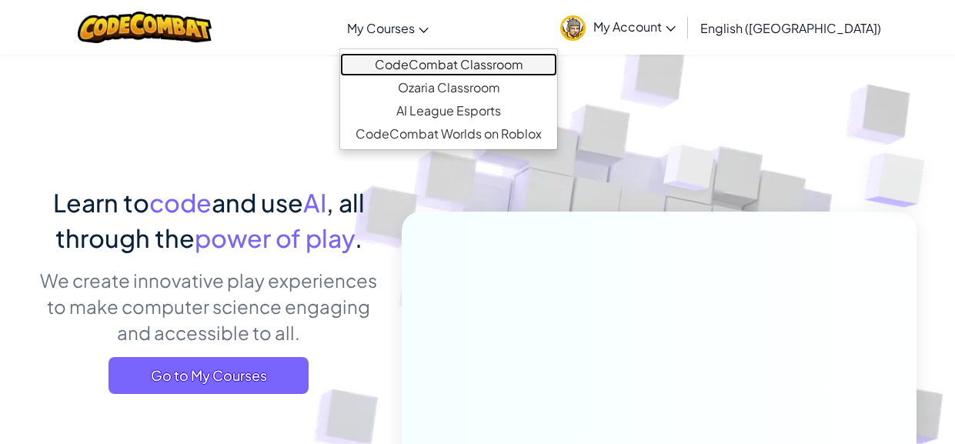
click at [467, 63] on link "CodeCombat Classroom" at bounding box center [448, 64] width 217 height 23
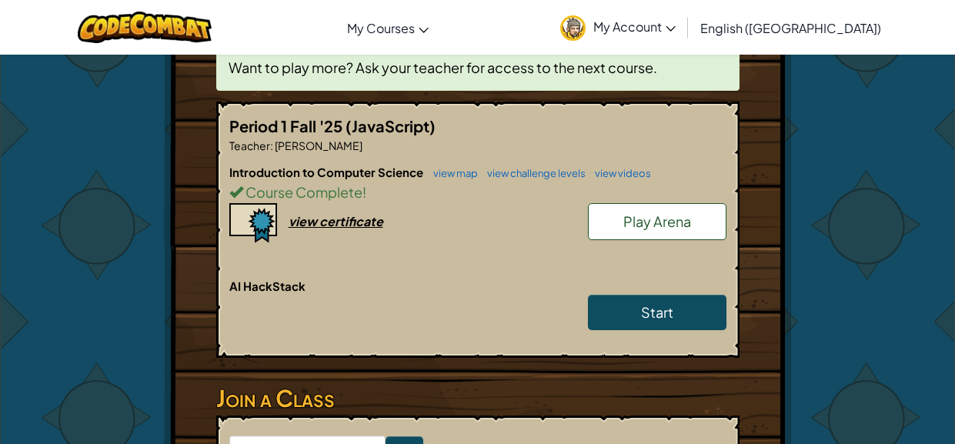
scroll to position [276, 0]
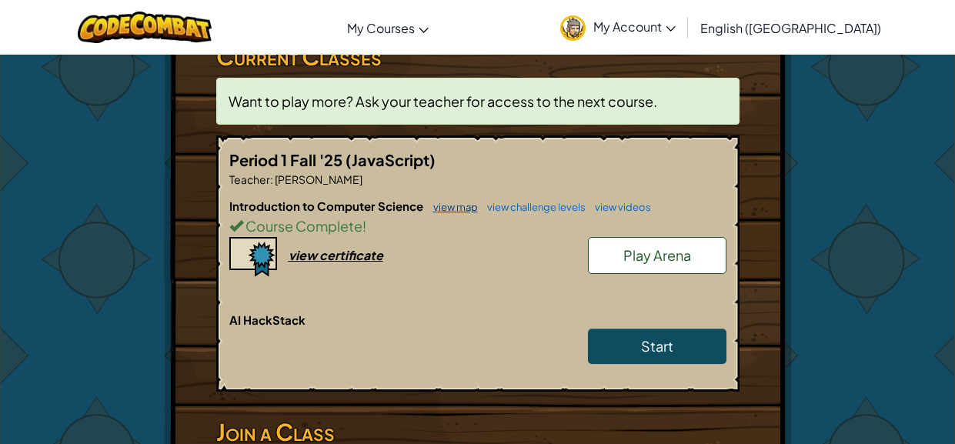
click at [453, 207] on link "view map" at bounding box center [451, 207] width 52 height 12
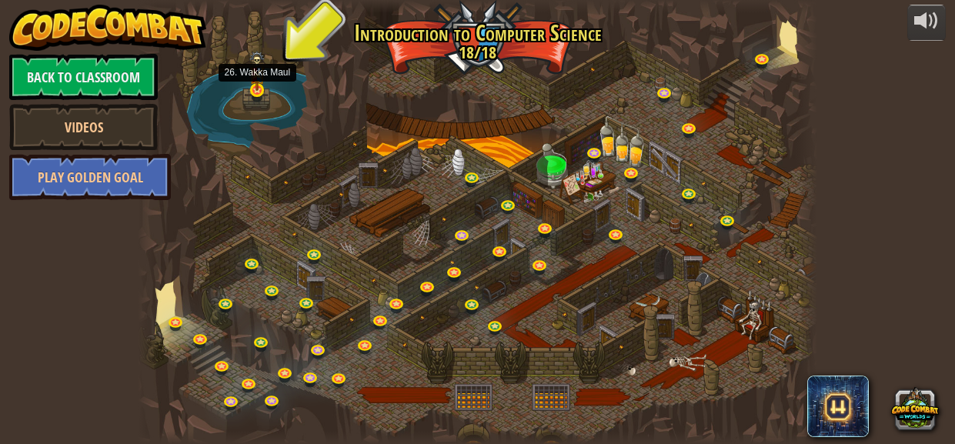
click at [260, 89] on img at bounding box center [256, 71] width 15 height 40
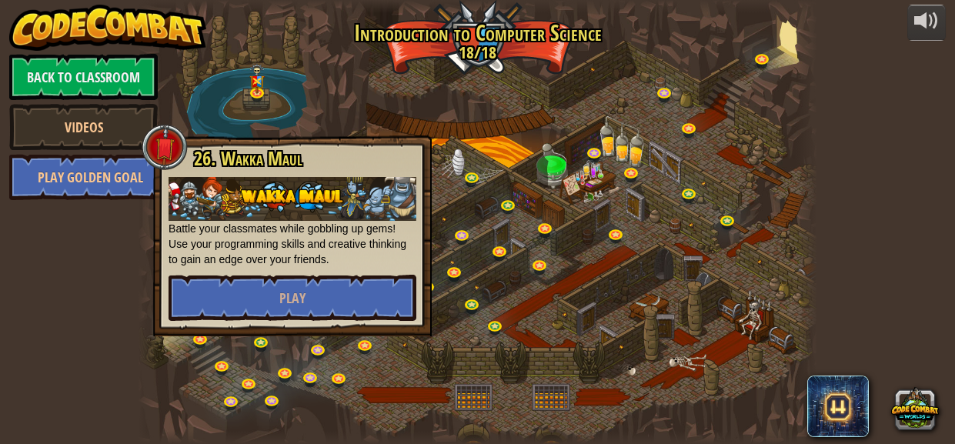
click at [466, 117] on div at bounding box center [477, 222] width 679 height 444
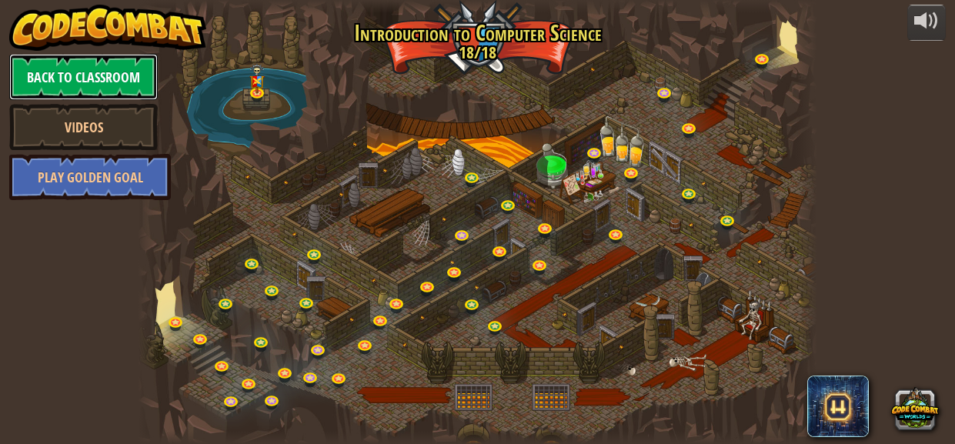
click at [104, 85] on link "Back to Classroom" at bounding box center [83, 77] width 148 height 46
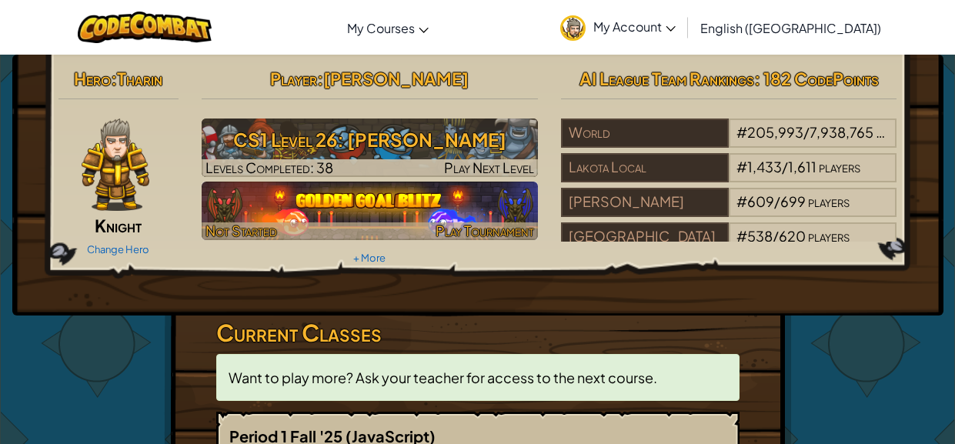
click at [372, 215] on img at bounding box center [370, 211] width 336 height 58
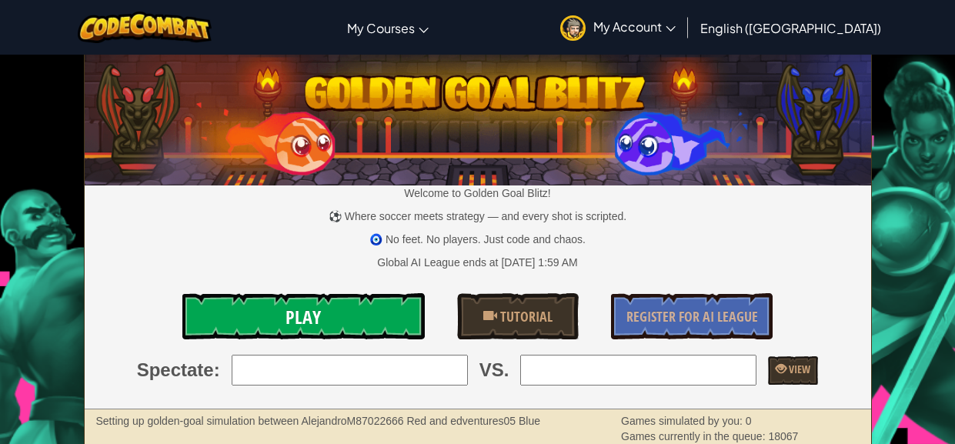
click at [373, 309] on link "Play" at bounding box center [303, 316] width 243 height 46
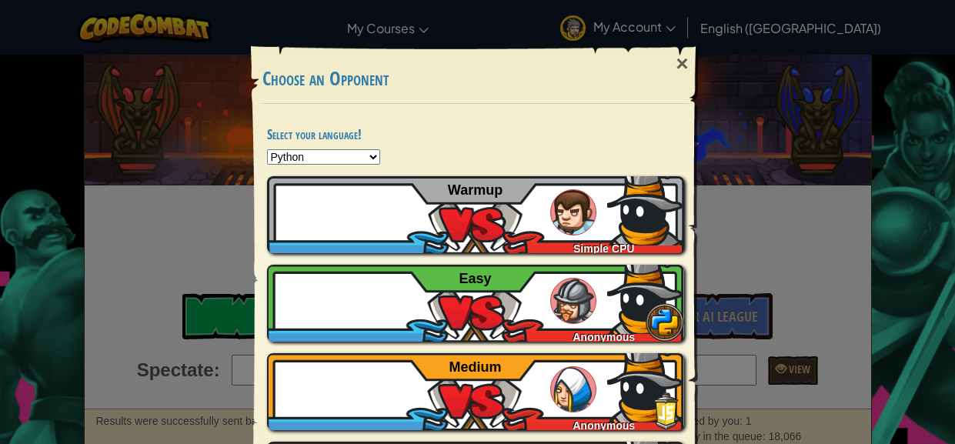
click at [335, 157] on select "Python JavaScript CoffeeScript Lua C++ Java (Experimental)" at bounding box center [323, 156] width 113 height 15
click at [267, 149] on select "Python JavaScript CoffeeScript Lua C++ Java (Experimental)" at bounding box center [323, 156] width 113 height 15
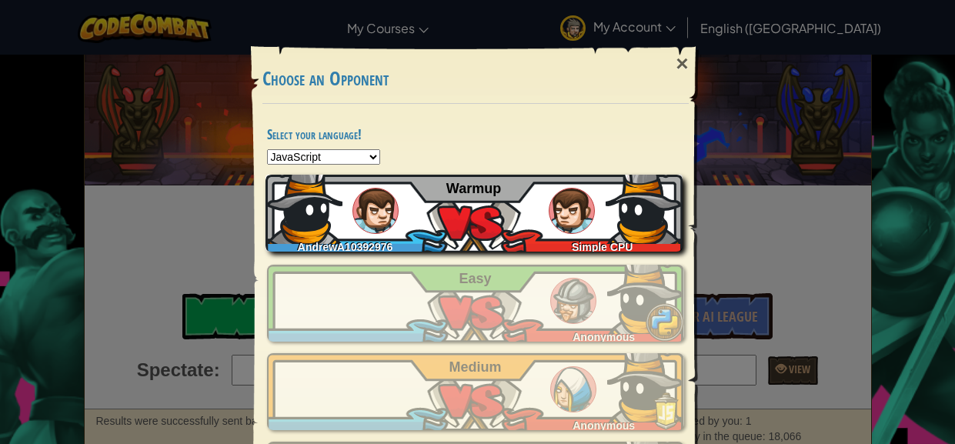
click at [395, 196] on div "AndrewA10392976 Simple CPU Warmup" at bounding box center [473, 213] width 417 height 77
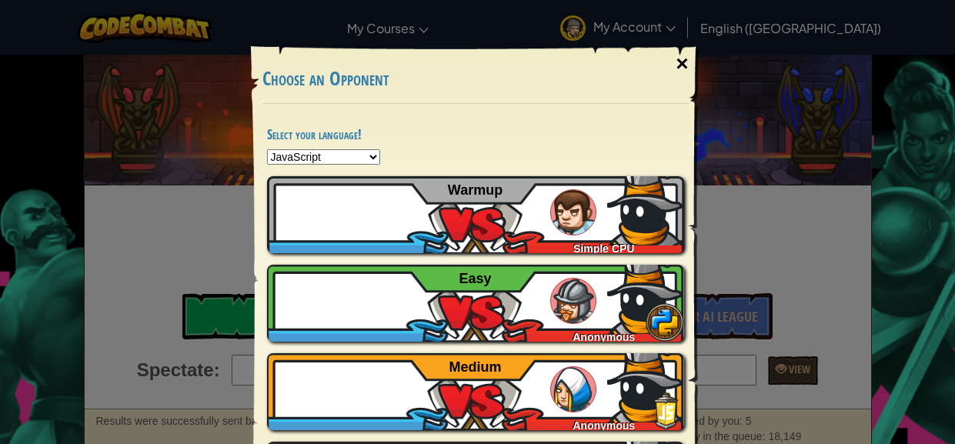
click at [681, 68] on div "×" at bounding box center [681, 64] width 35 height 45
